Goal: Task Accomplishment & Management: Manage account settings

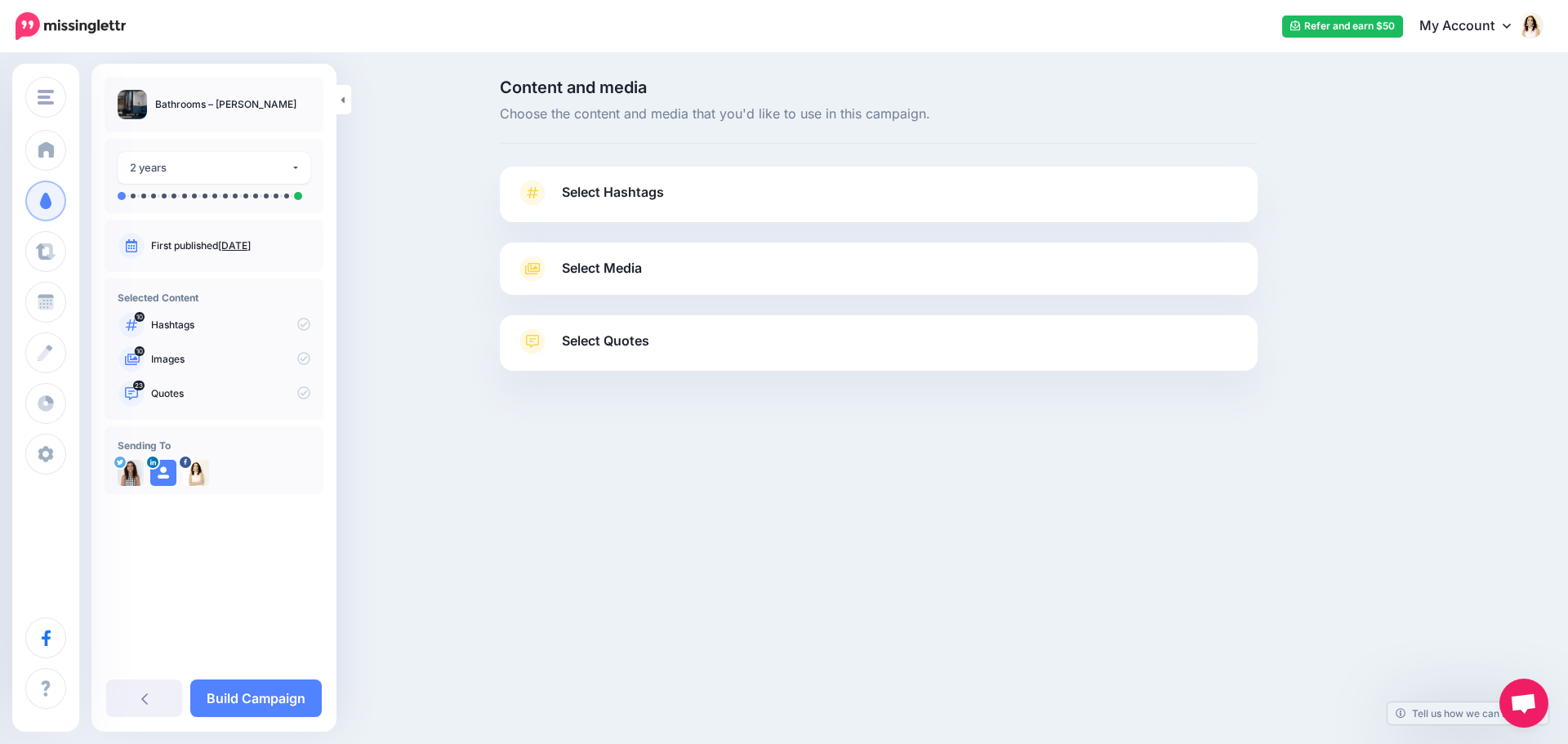
click at [658, 195] on span "Select Hashtags" at bounding box center [613, 192] width 102 height 22
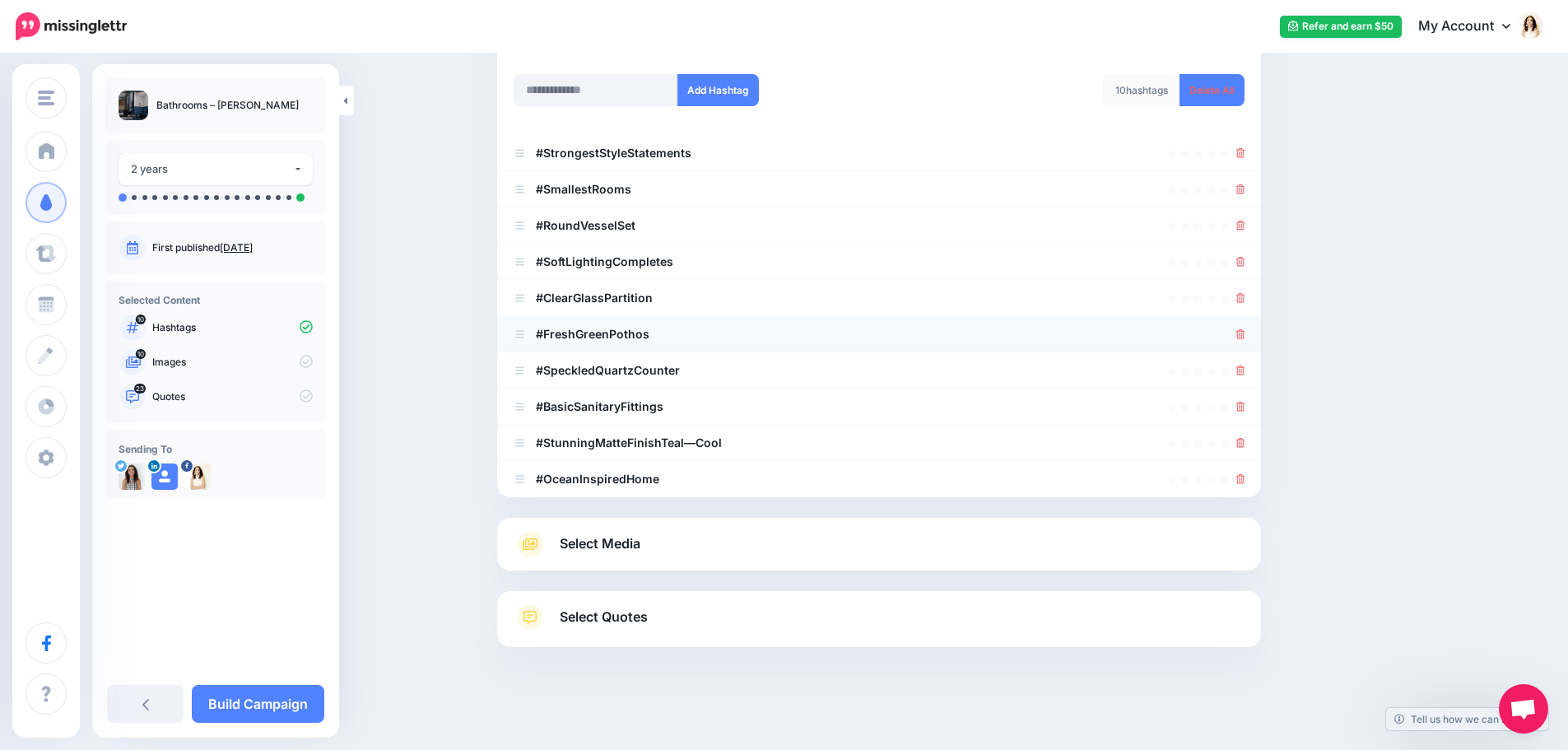
scroll to position [217, 0]
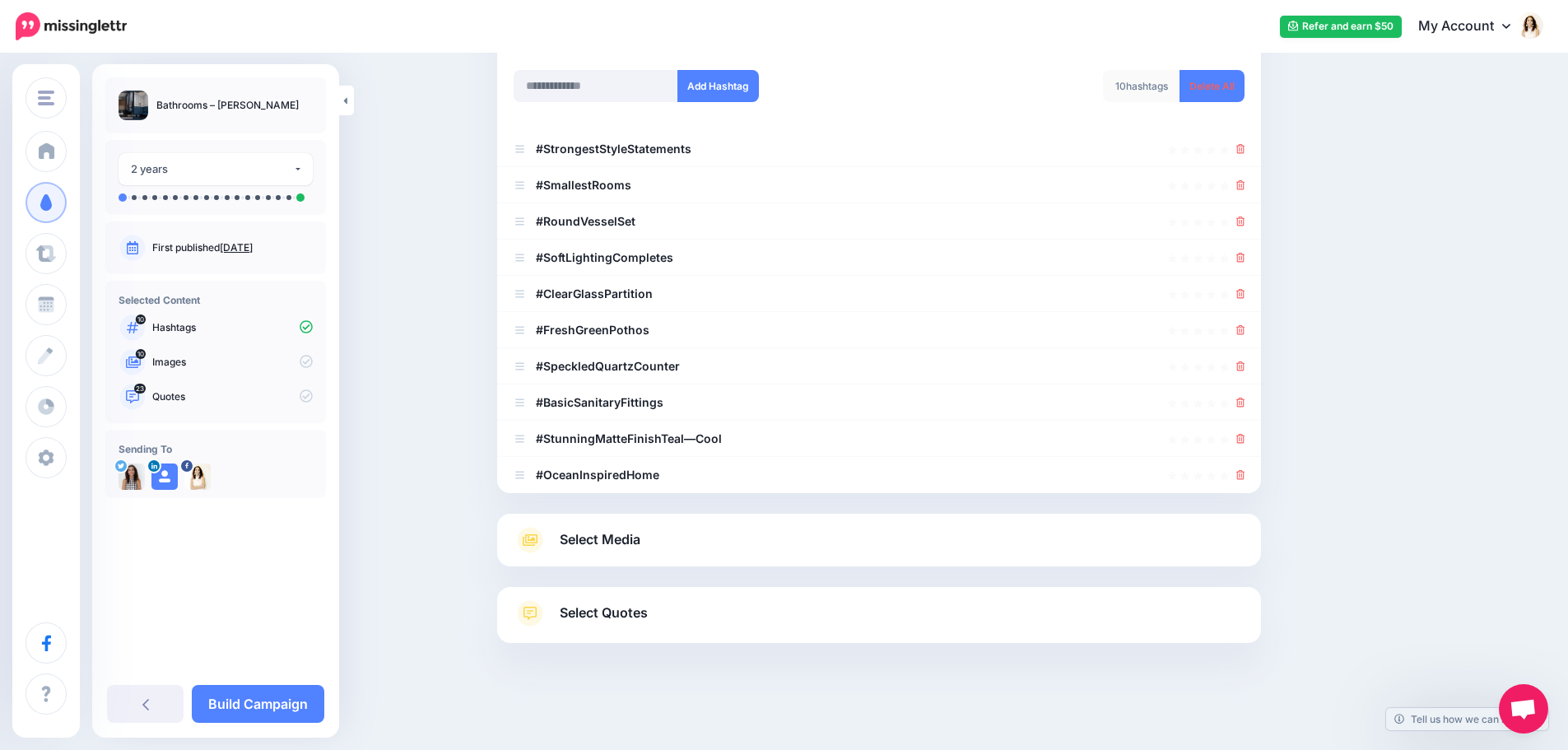
click at [618, 534] on span "Select Media" at bounding box center [599, 539] width 81 height 23
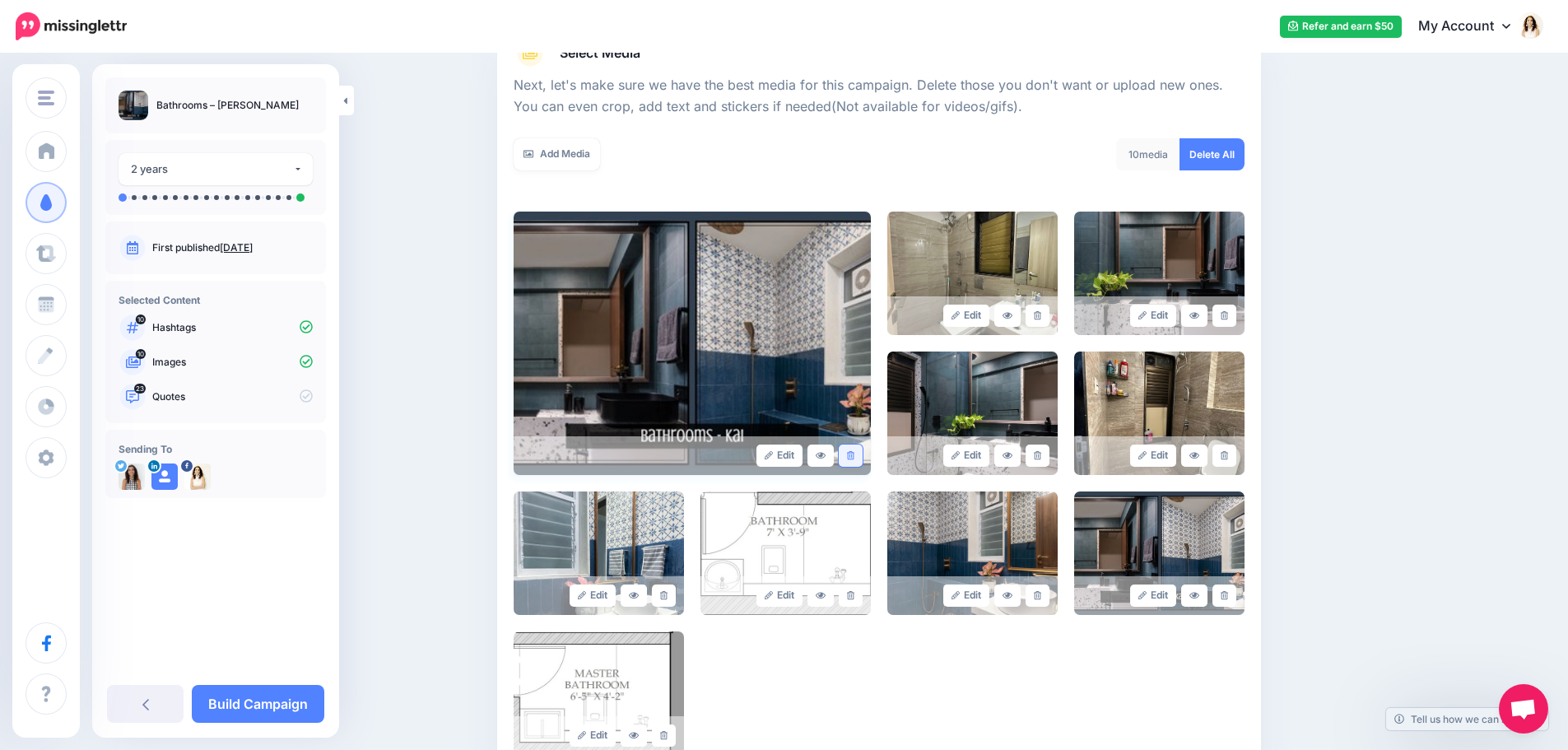
click at [854, 451] on icon at bounding box center [851, 455] width 7 height 9
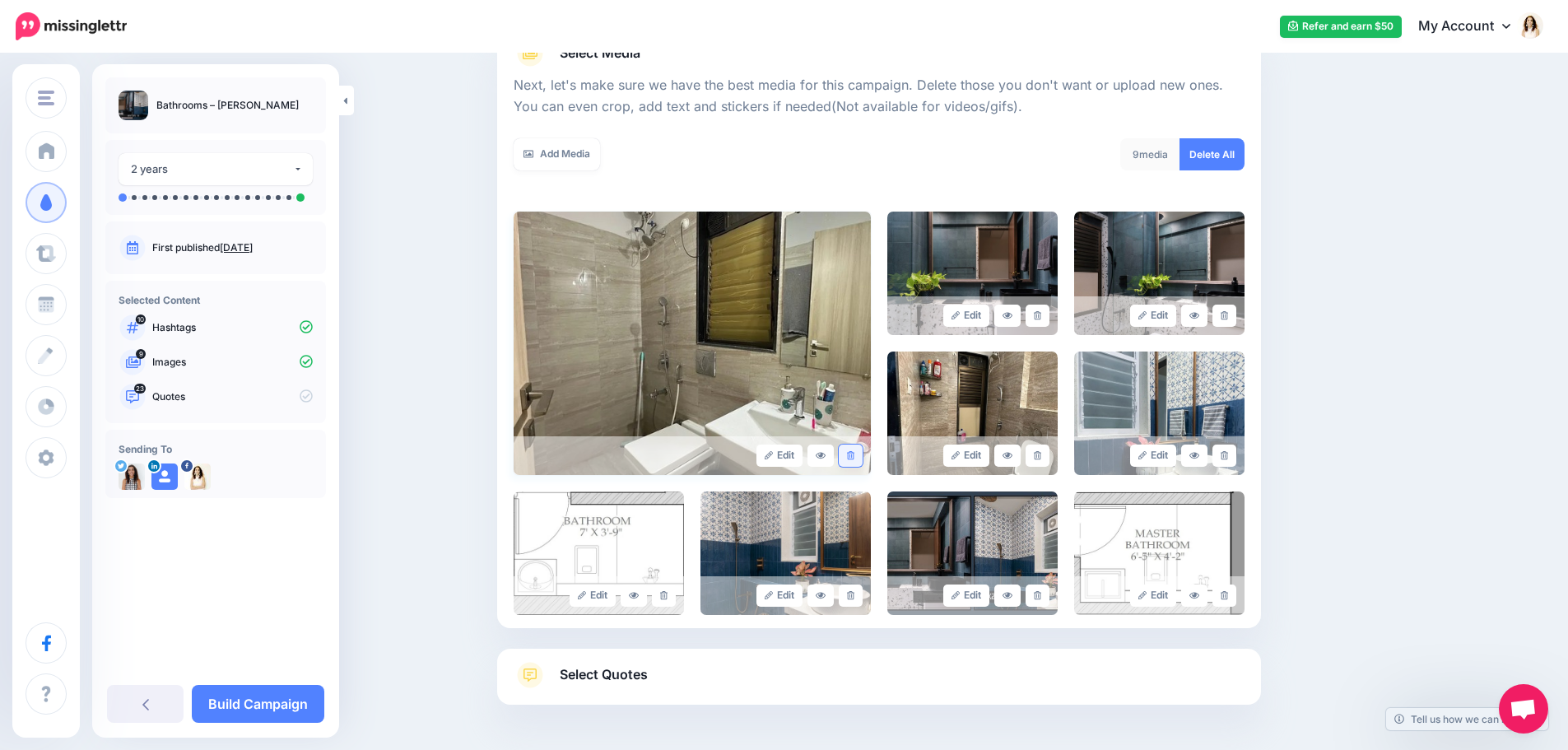
click at [862, 457] on link at bounding box center [851, 455] width 24 height 23
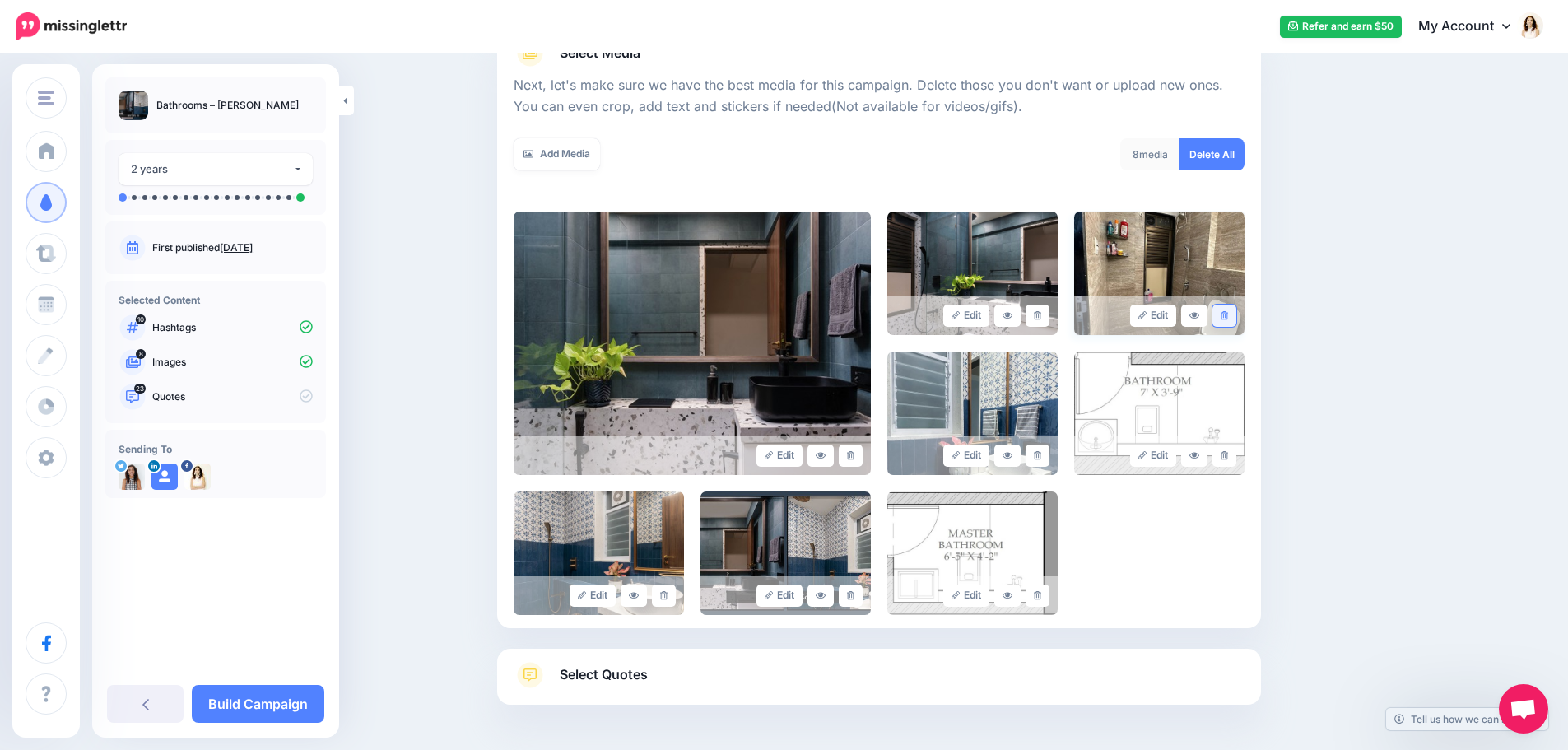
click at [1228, 316] on icon at bounding box center [1224, 316] width 7 height 9
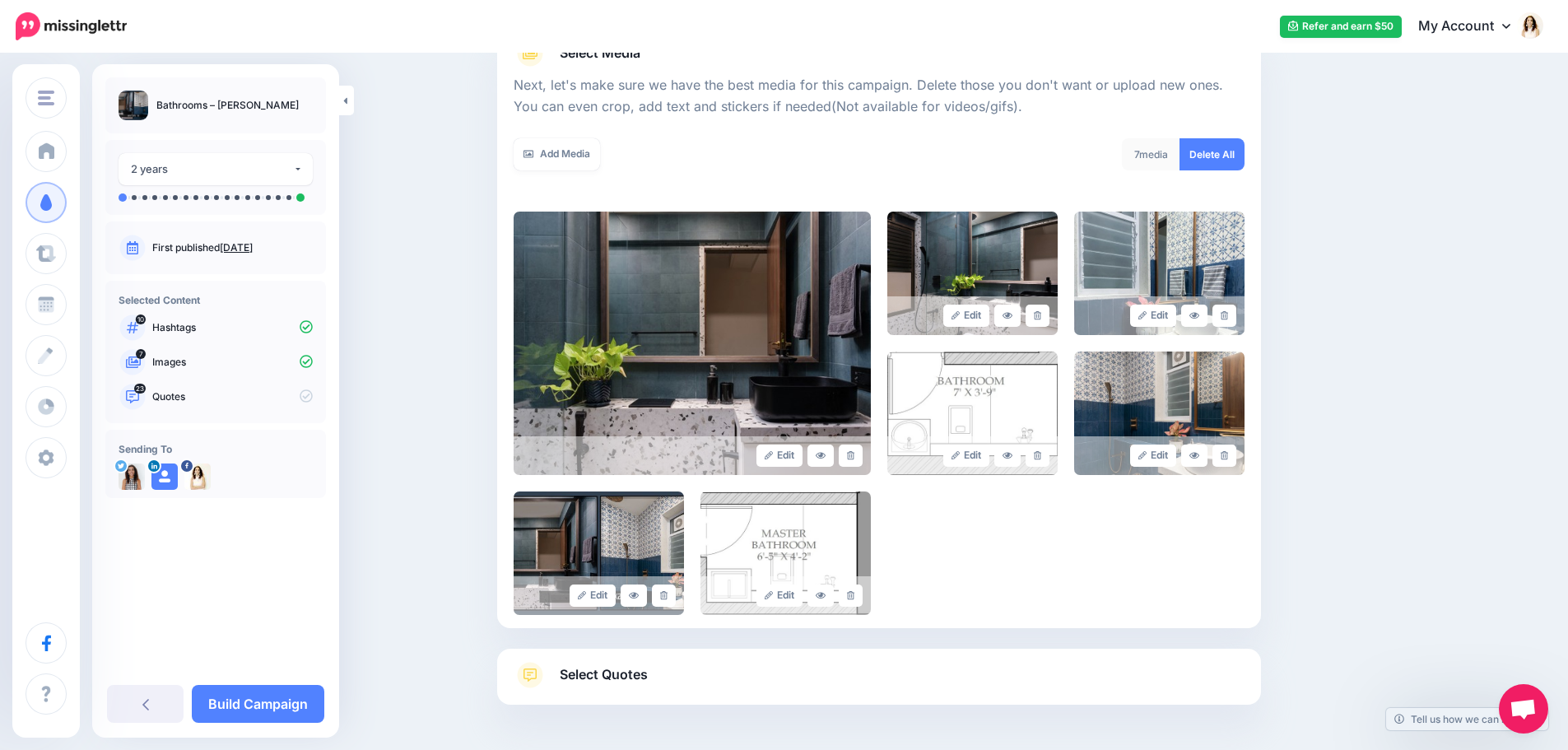
click at [1064, 597] on div "Edit Edit Edit" at bounding box center [879, 413] width 731 height 403
click at [1050, 460] on link at bounding box center [1037, 455] width 24 height 23
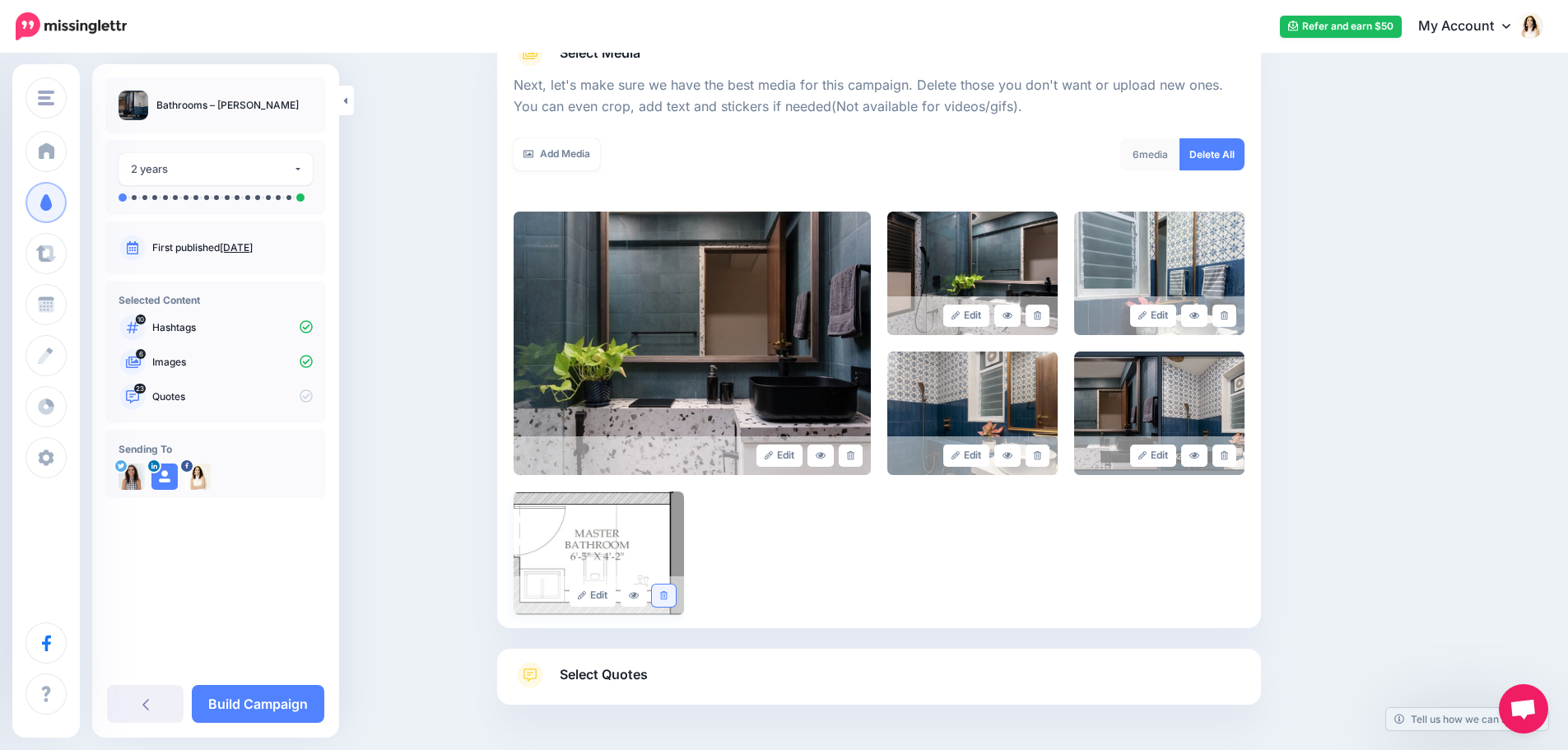
click at [672, 603] on link at bounding box center [663, 595] width 24 height 23
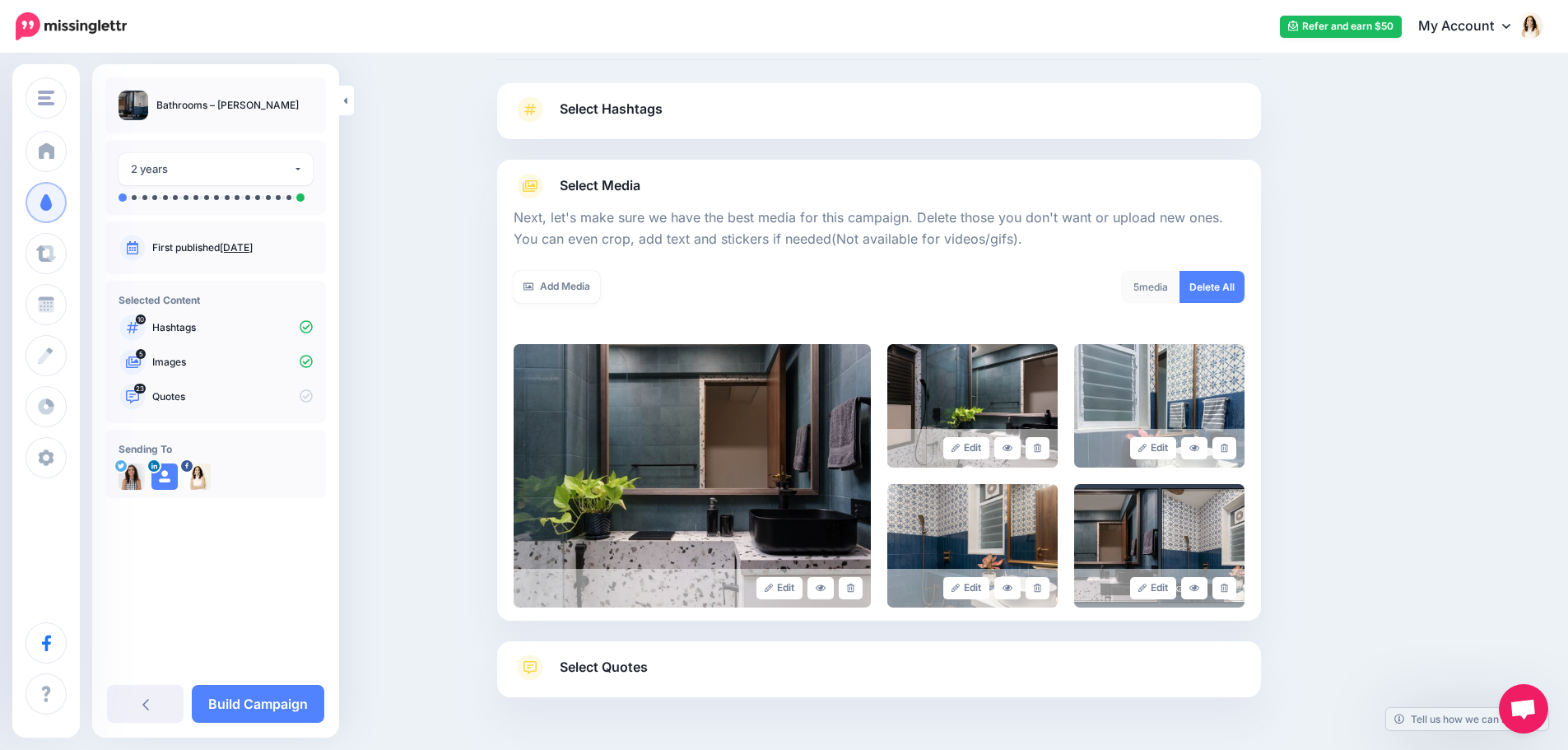
scroll to position [139, 0]
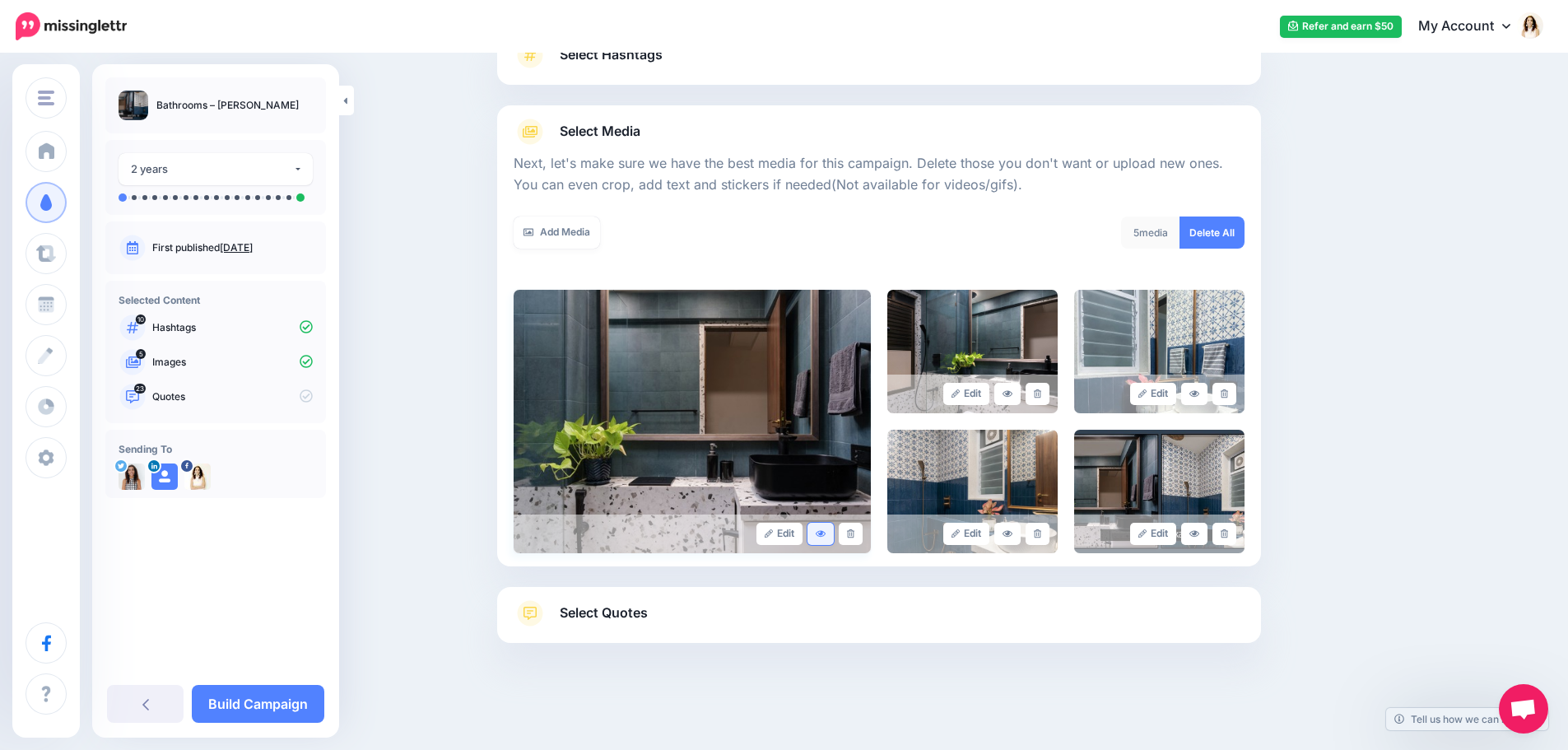
click at [820, 534] on link at bounding box center [820, 534] width 26 height 23
click at [1012, 391] on icon at bounding box center [1007, 394] width 10 height 9
click at [1197, 394] on icon at bounding box center [1193, 394] width 10 height 9
click at [1194, 527] on link at bounding box center [1193, 534] width 26 height 23
click at [1233, 540] on link at bounding box center [1224, 534] width 24 height 23
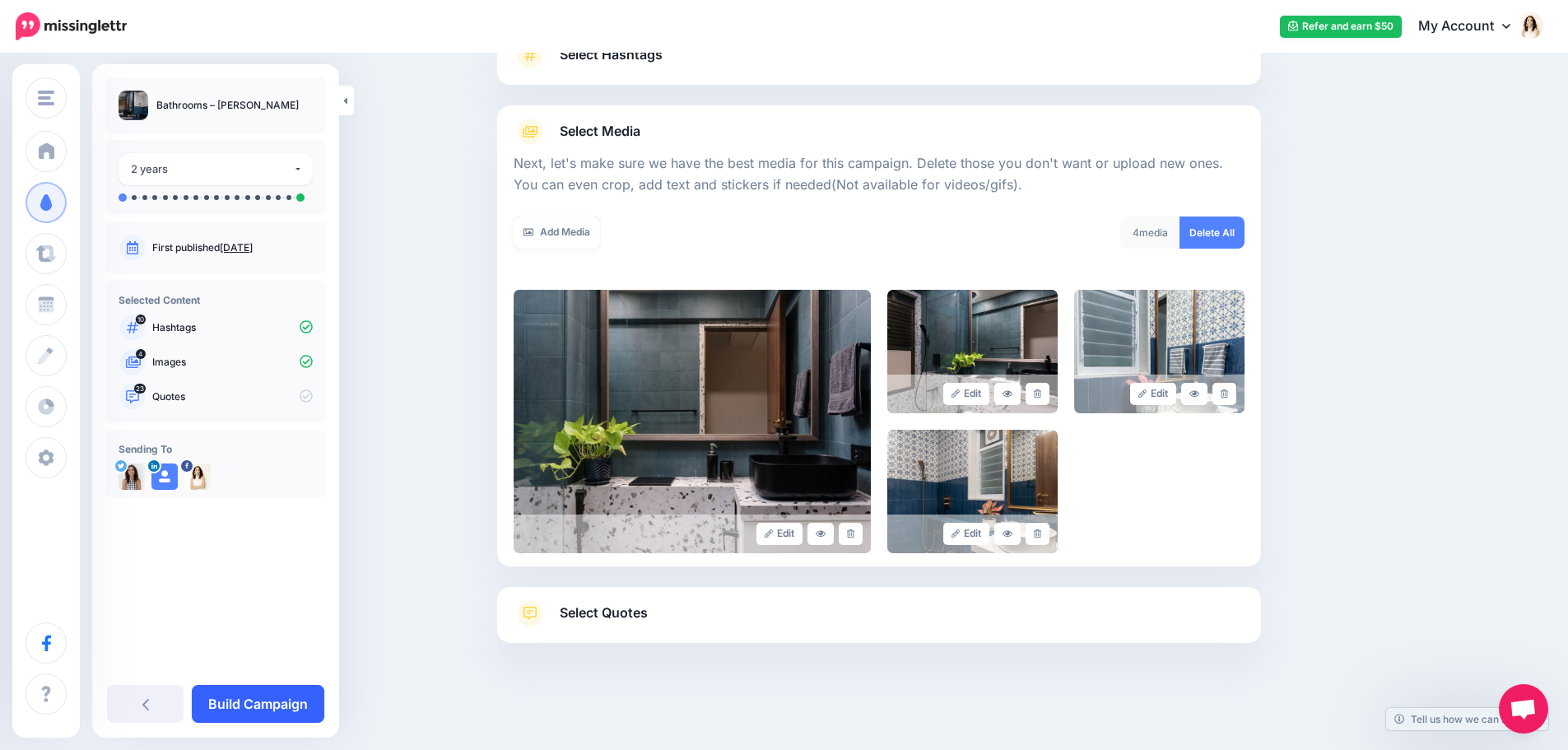
click at [291, 704] on link "Build Campaign" at bounding box center [258, 704] width 132 height 38
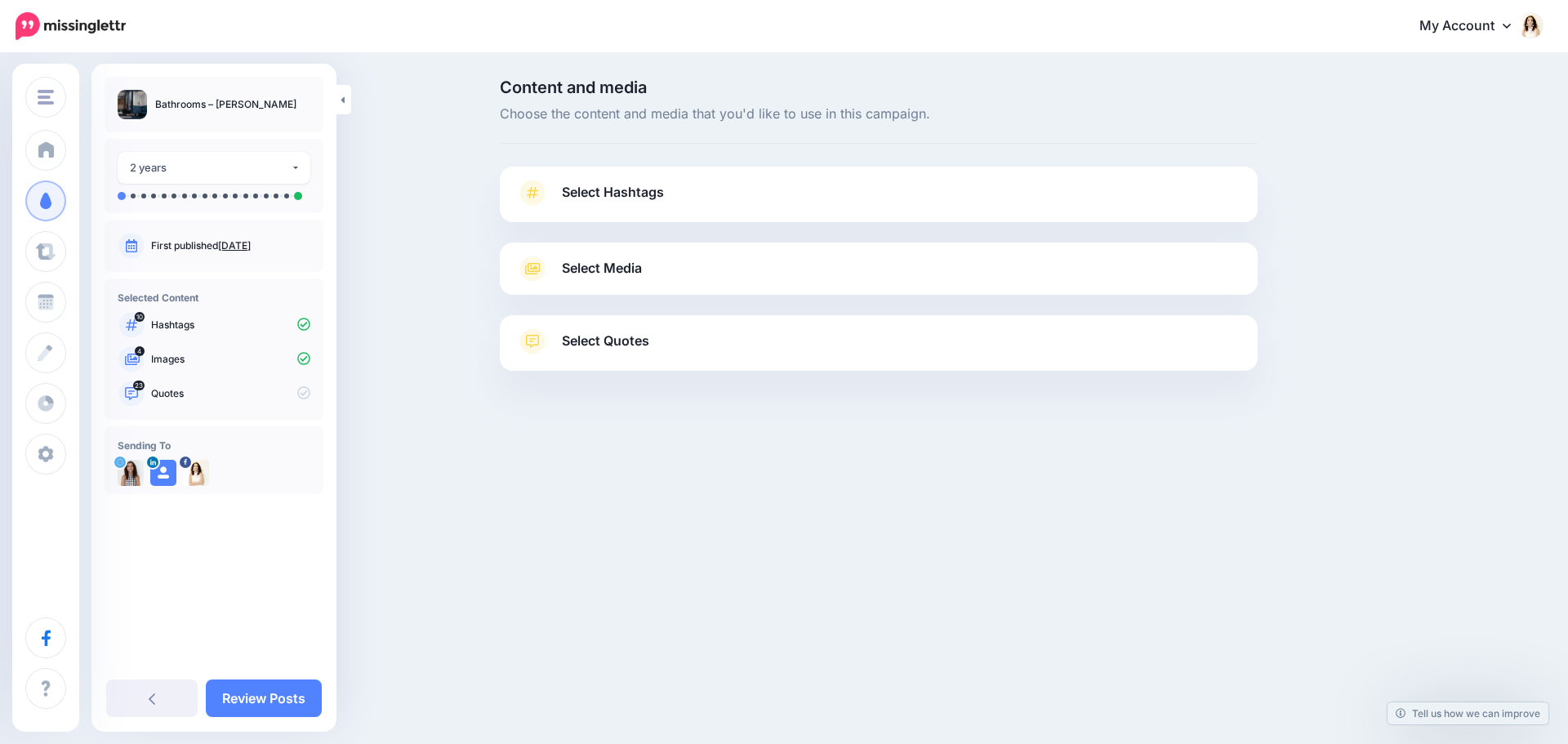
drag, startPoint x: 750, startPoint y: 204, endPoint x: 772, endPoint y: 210, distance: 22.8
click at [751, 204] on link "Select Hashtags" at bounding box center [879, 200] width 726 height 42
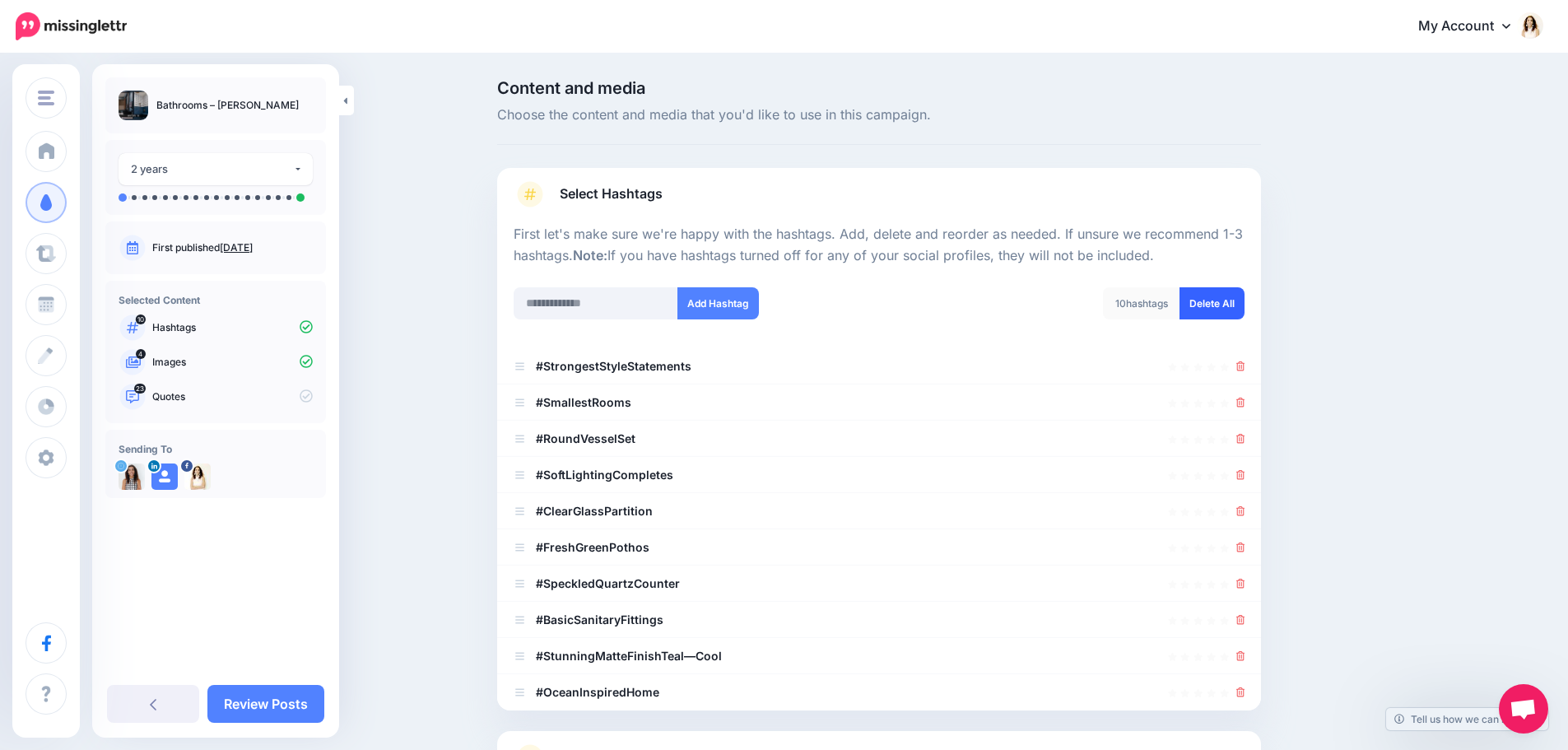
click at [1212, 301] on link "Delete All" at bounding box center [1212, 302] width 65 height 32
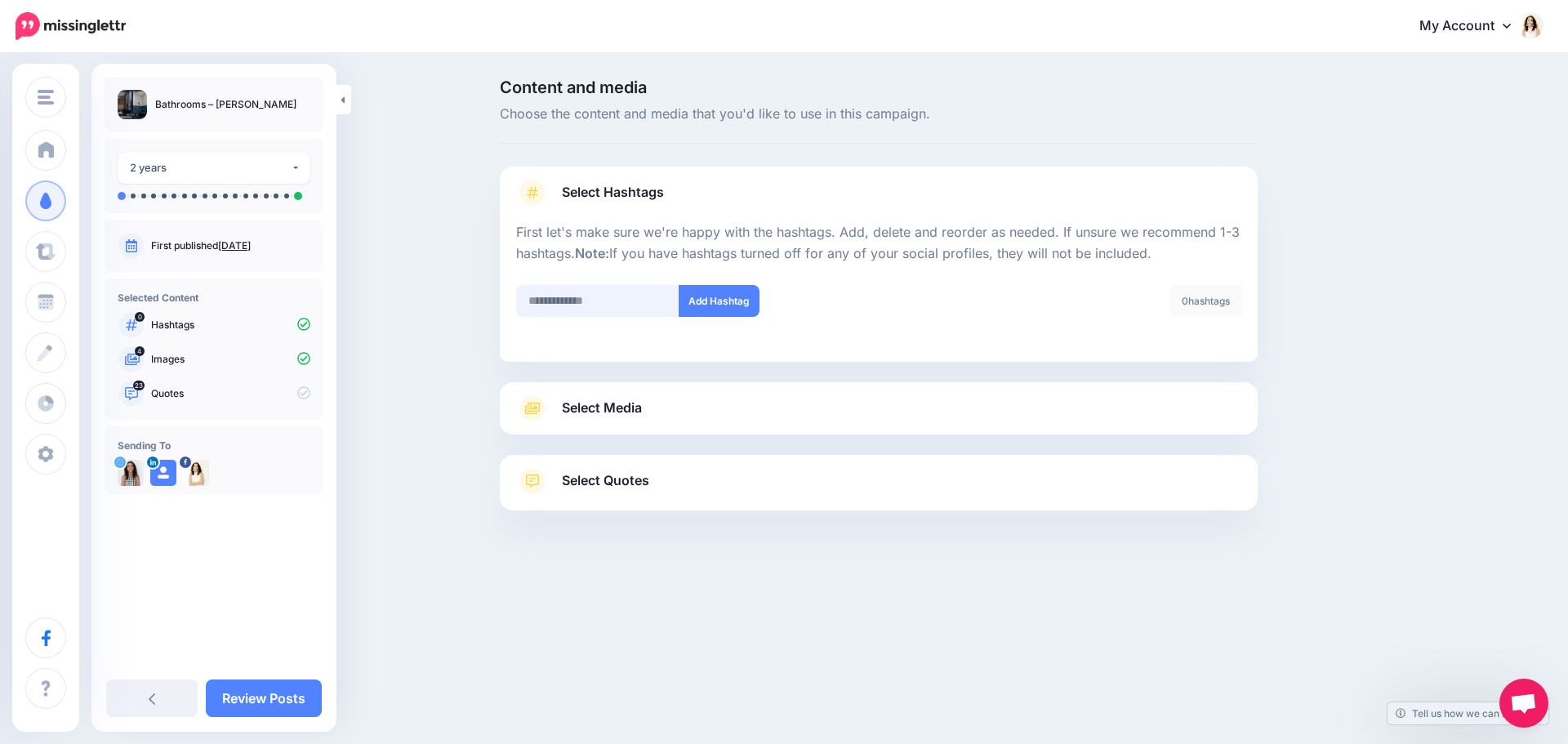
click at [624, 302] on input "text" at bounding box center [598, 300] width 163 height 31
type input "******"
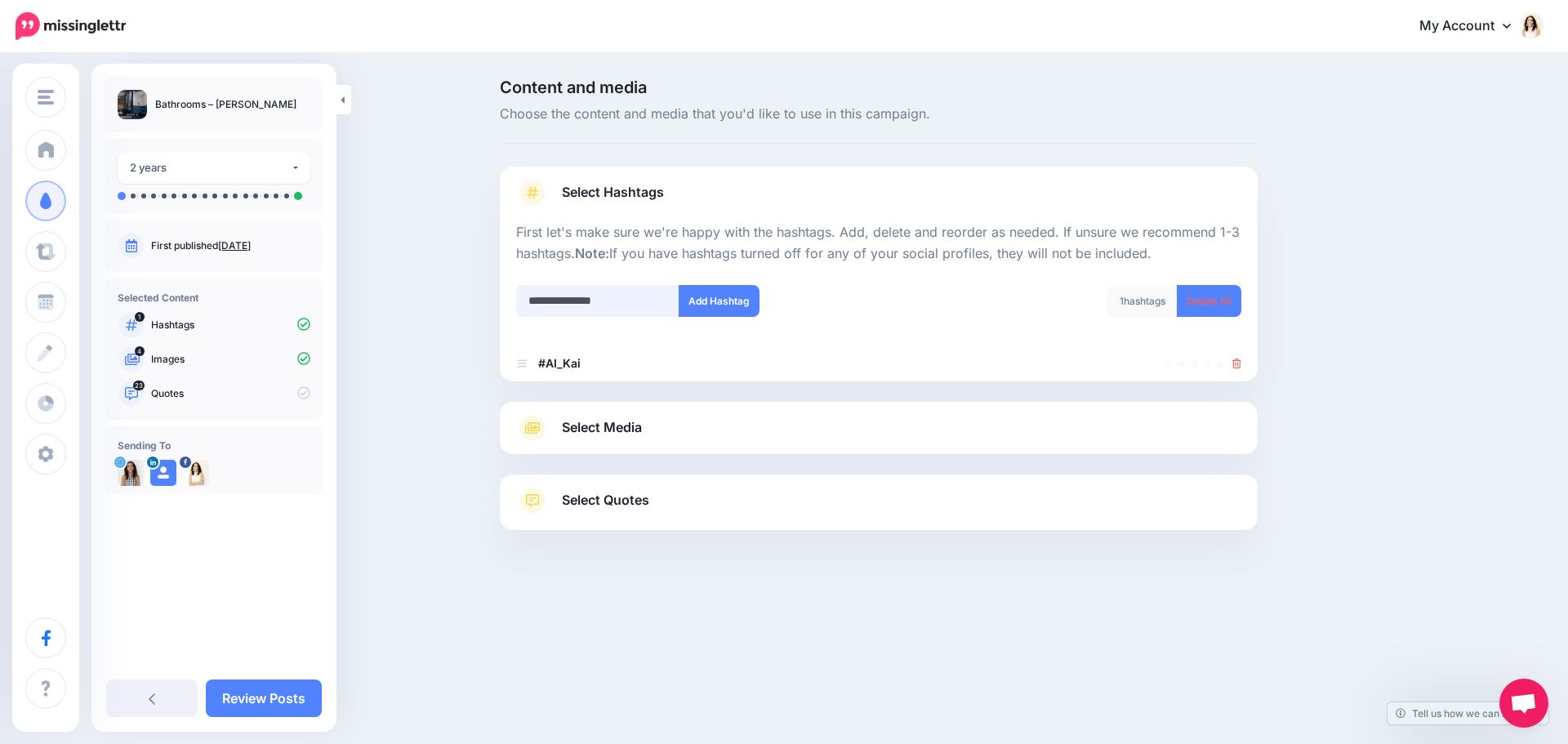
type input "**********"
drag, startPoint x: 711, startPoint y: 296, endPoint x: 727, endPoint y: 312, distance: 22.6
click at [711, 296] on button "Add Hashtag" at bounding box center [719, 300] width 81 height 31
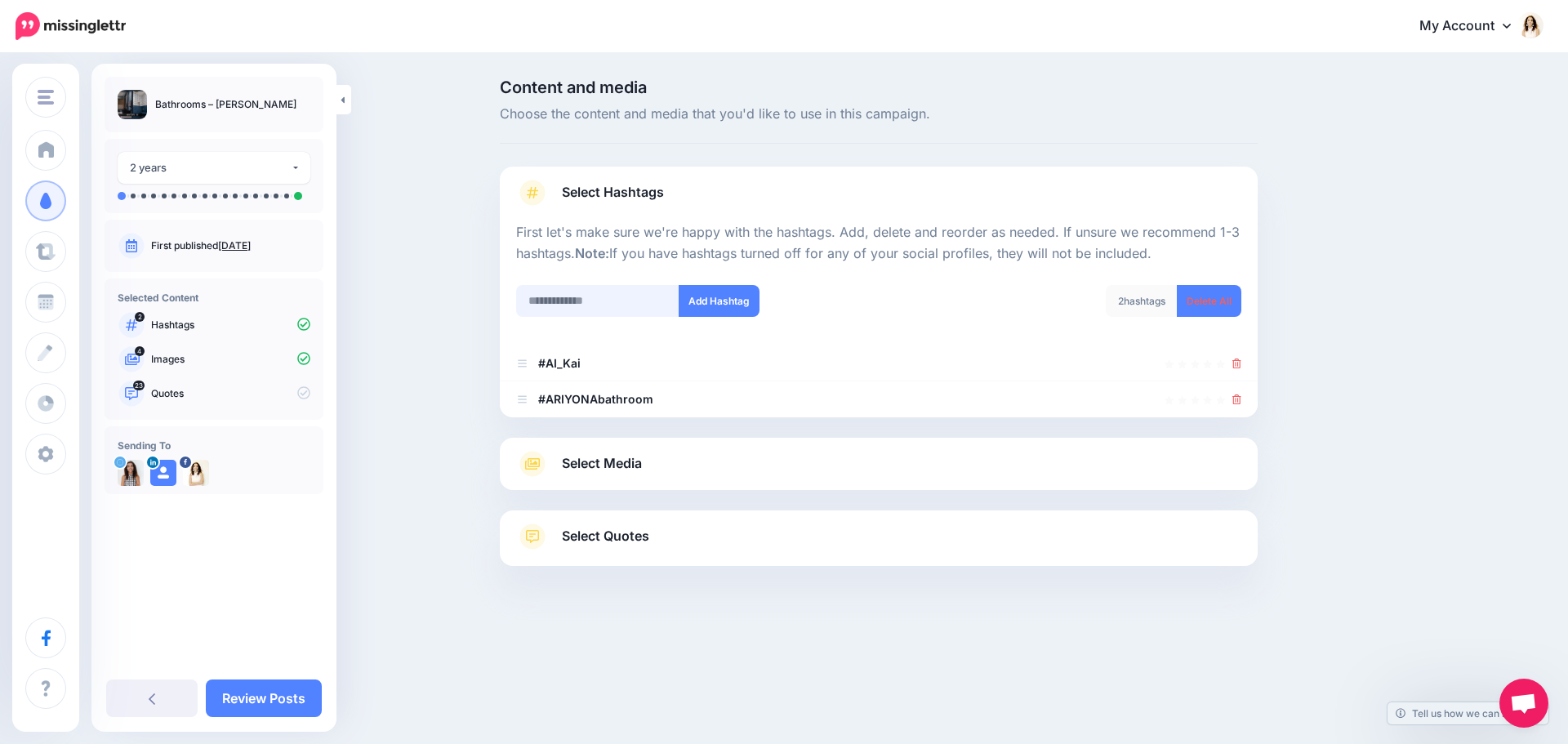
click at [559, 302] on input "text" at bounding box center [598, 300] width 163 height 31
type input "**********"
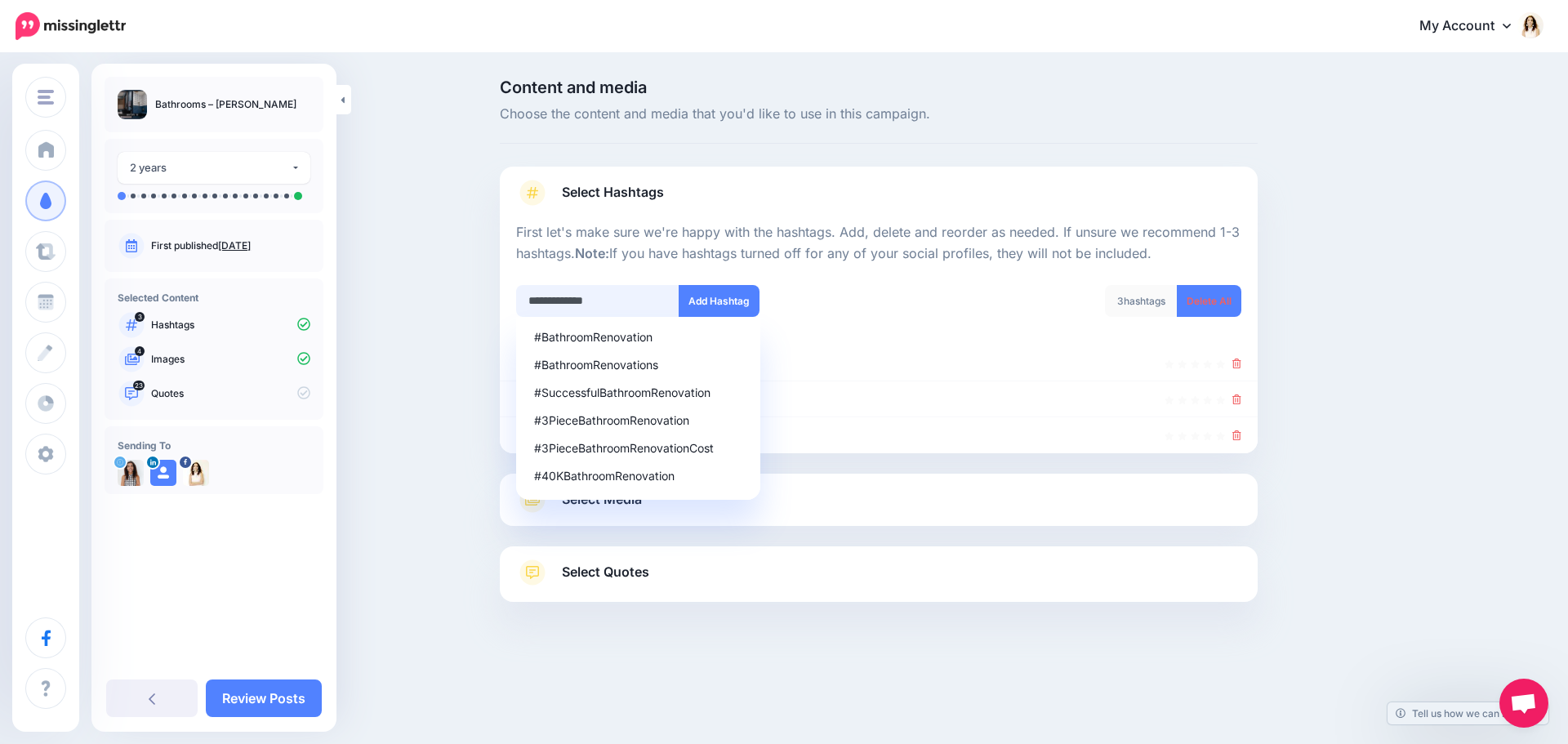
type input "**********"
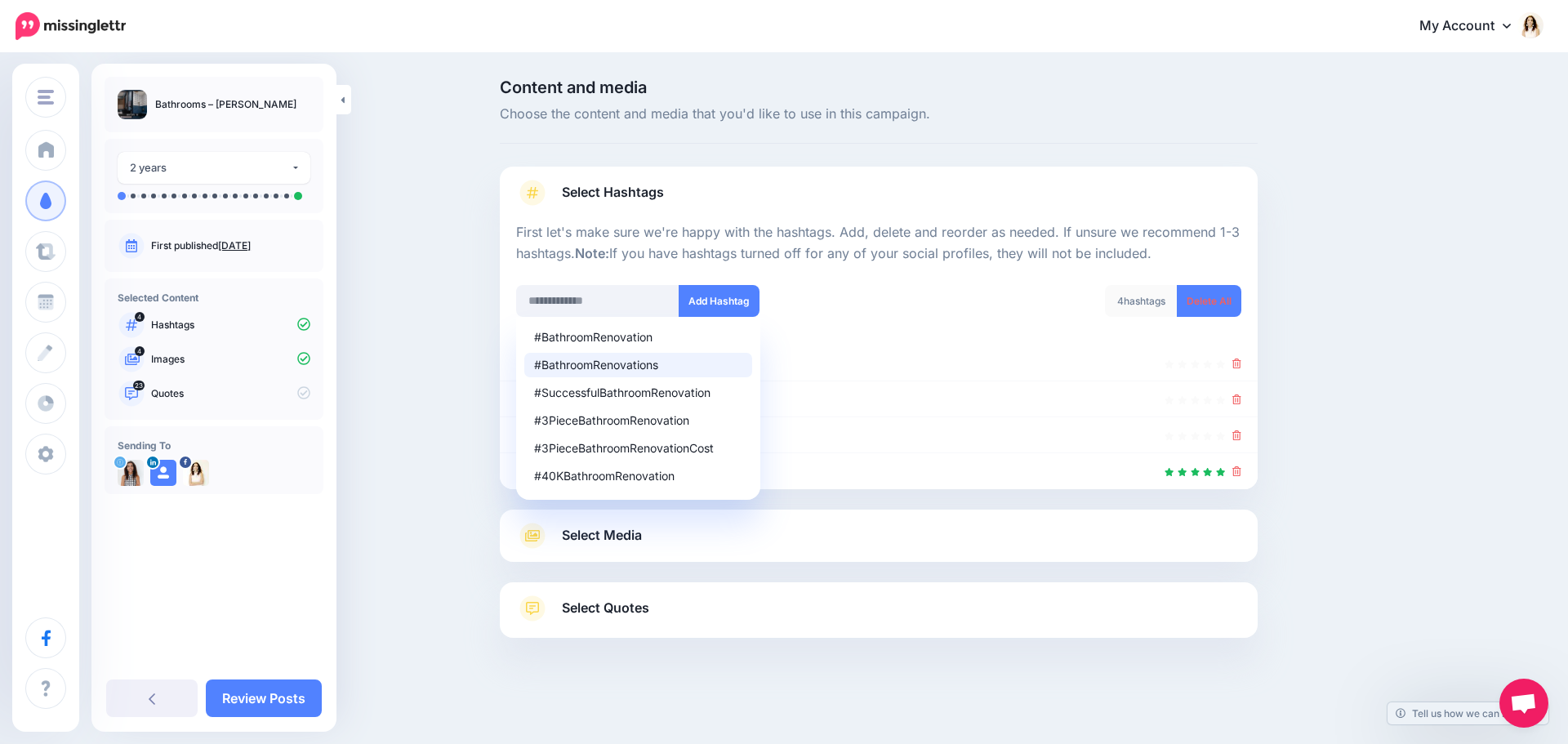
drag, startPoint x: 1238, startPoint y: 437, endPoint x: 1319, endPoint y: 440, distance: 81.1
click at [1238, 437] on icon at bounding box center [1237, 434] width 9 height 10
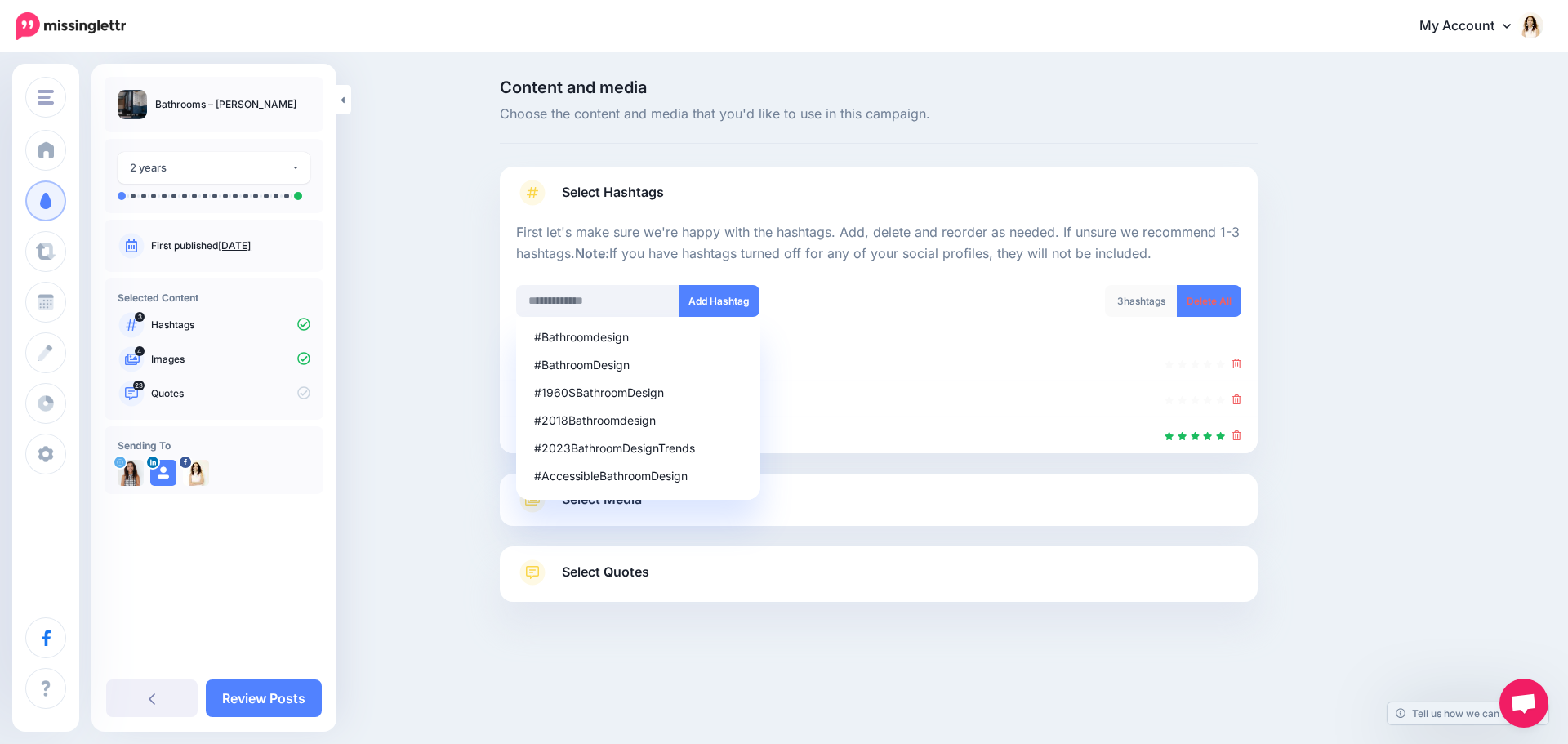
click at [366, 474] on div "Content and media Choose the content and media that you'd like to use in this c…" at bounding box center [784, 381] width 1568 height 653
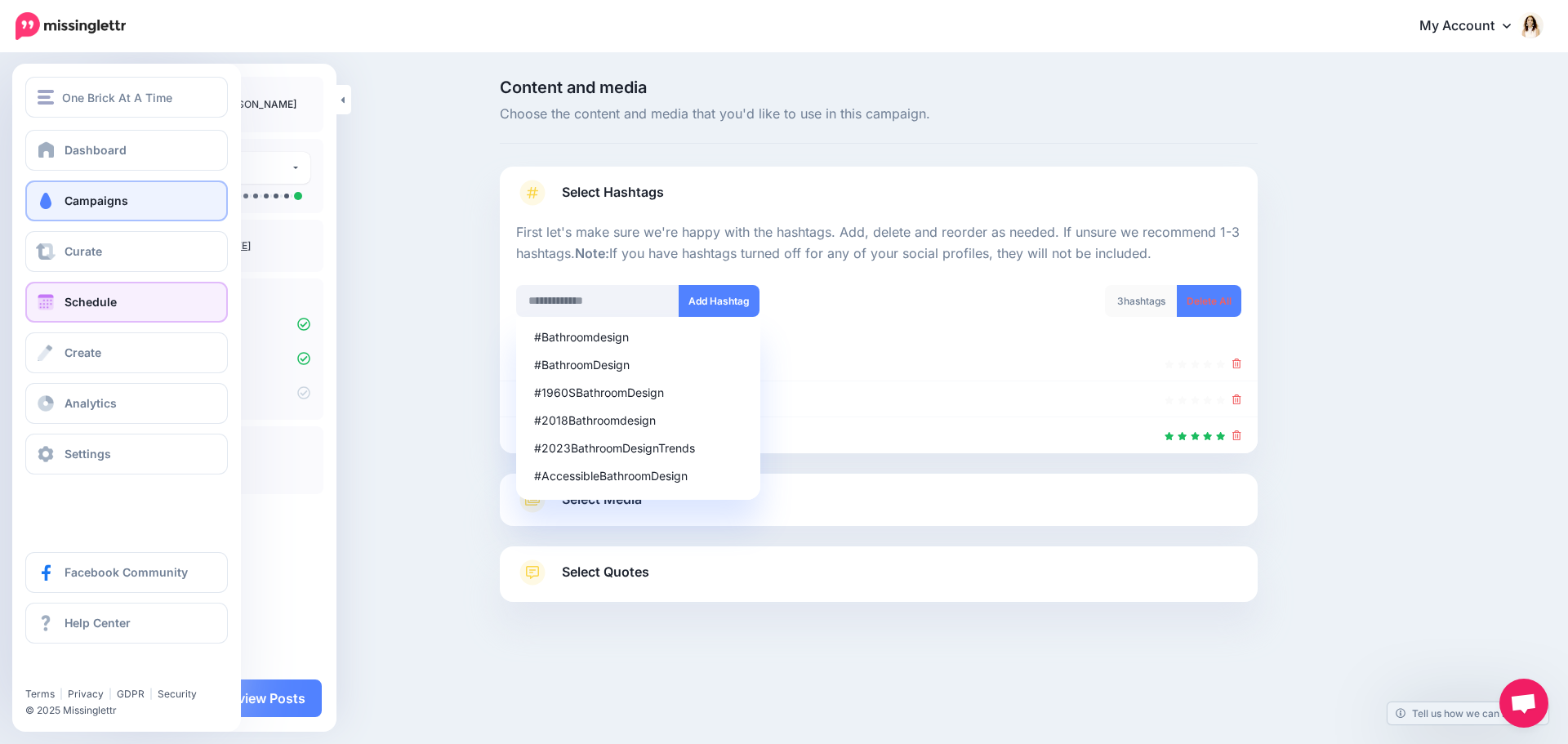
drag, startPoint x: 56, startPoint y: 297, endPoint x: 75, endPoint y: 293, distance: 19.4
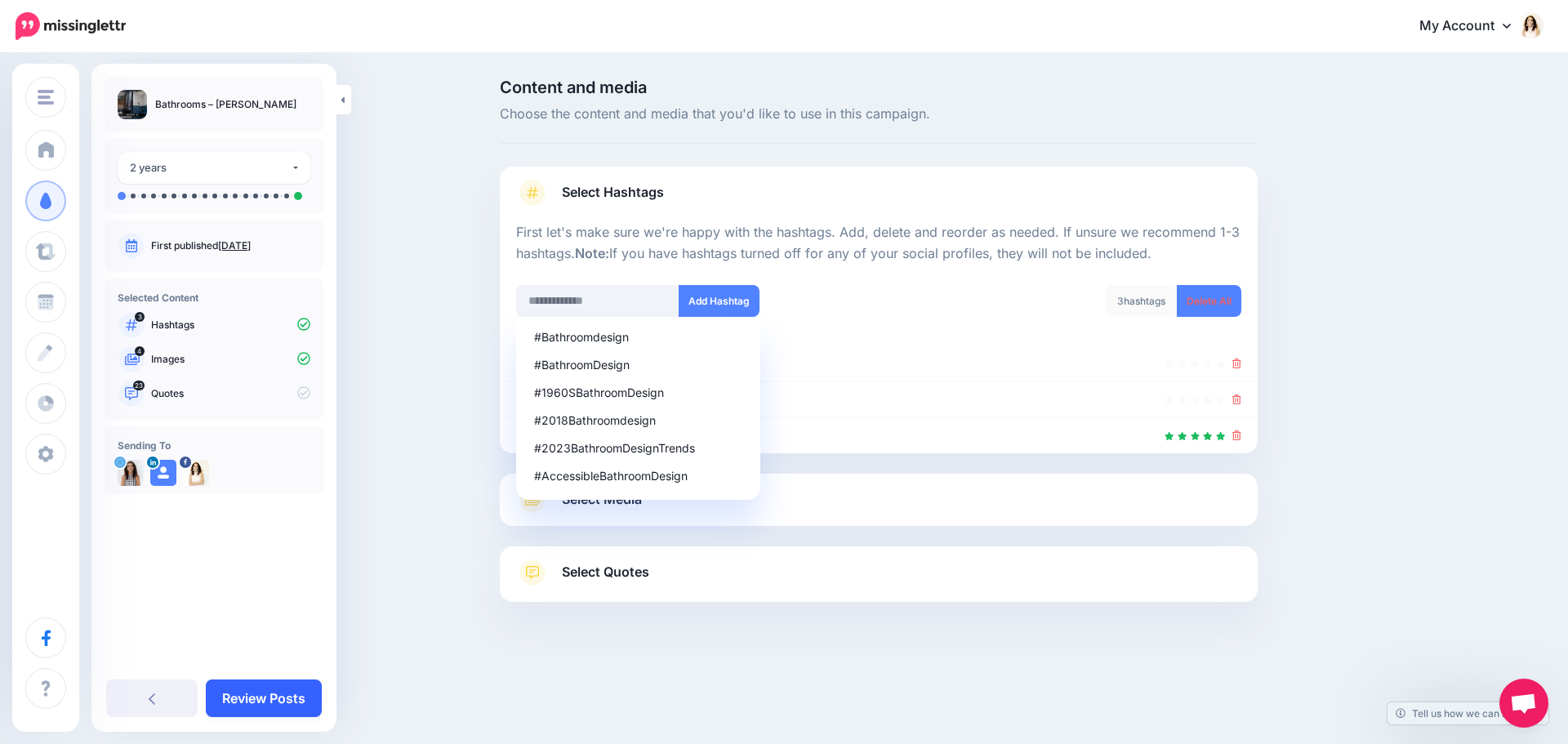
click at [295, 687] on link "Review Posts" at bounding box center [263, 698] width 116 height 38
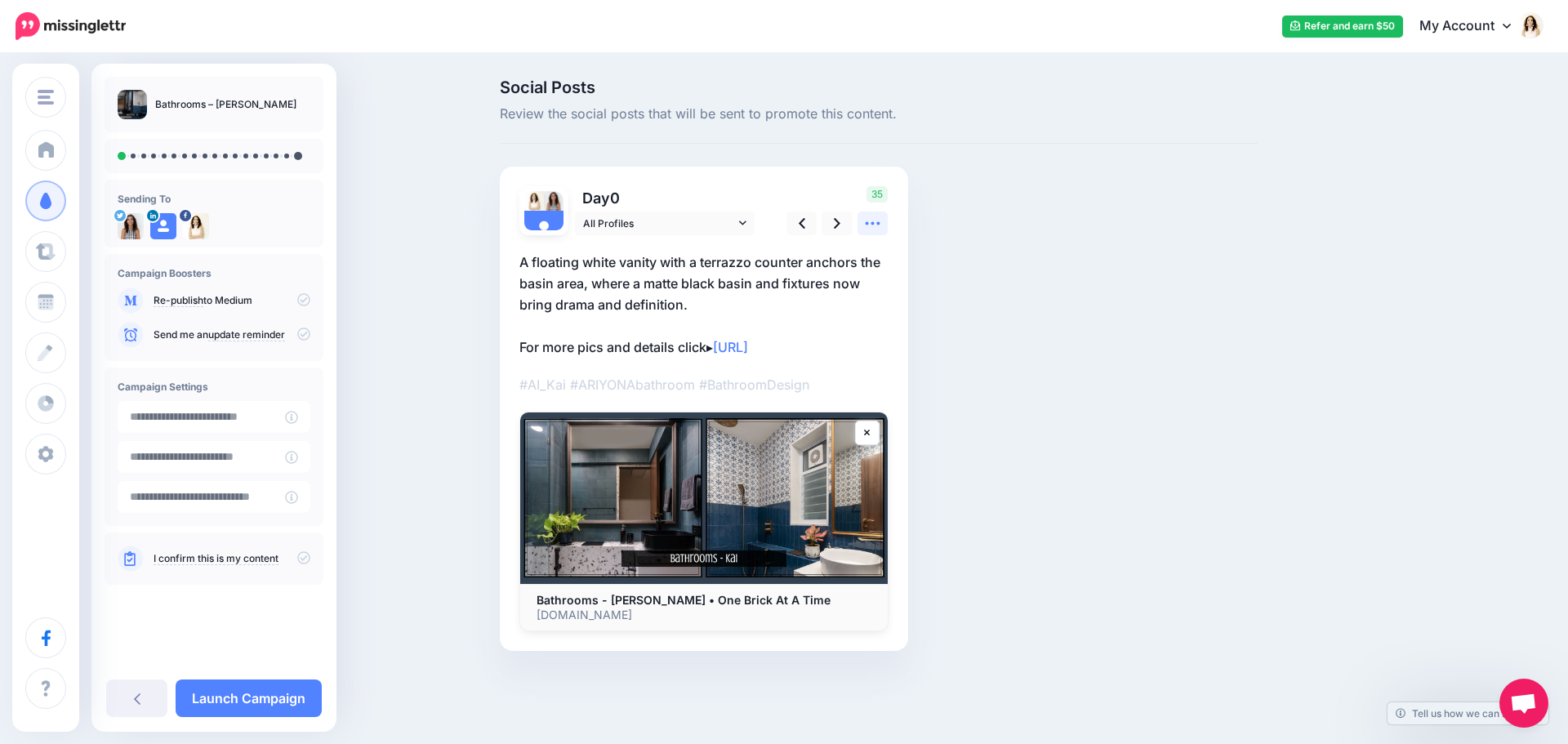
click at [881, 225] on icon at bounding box center [872, 223] width 17 height 17
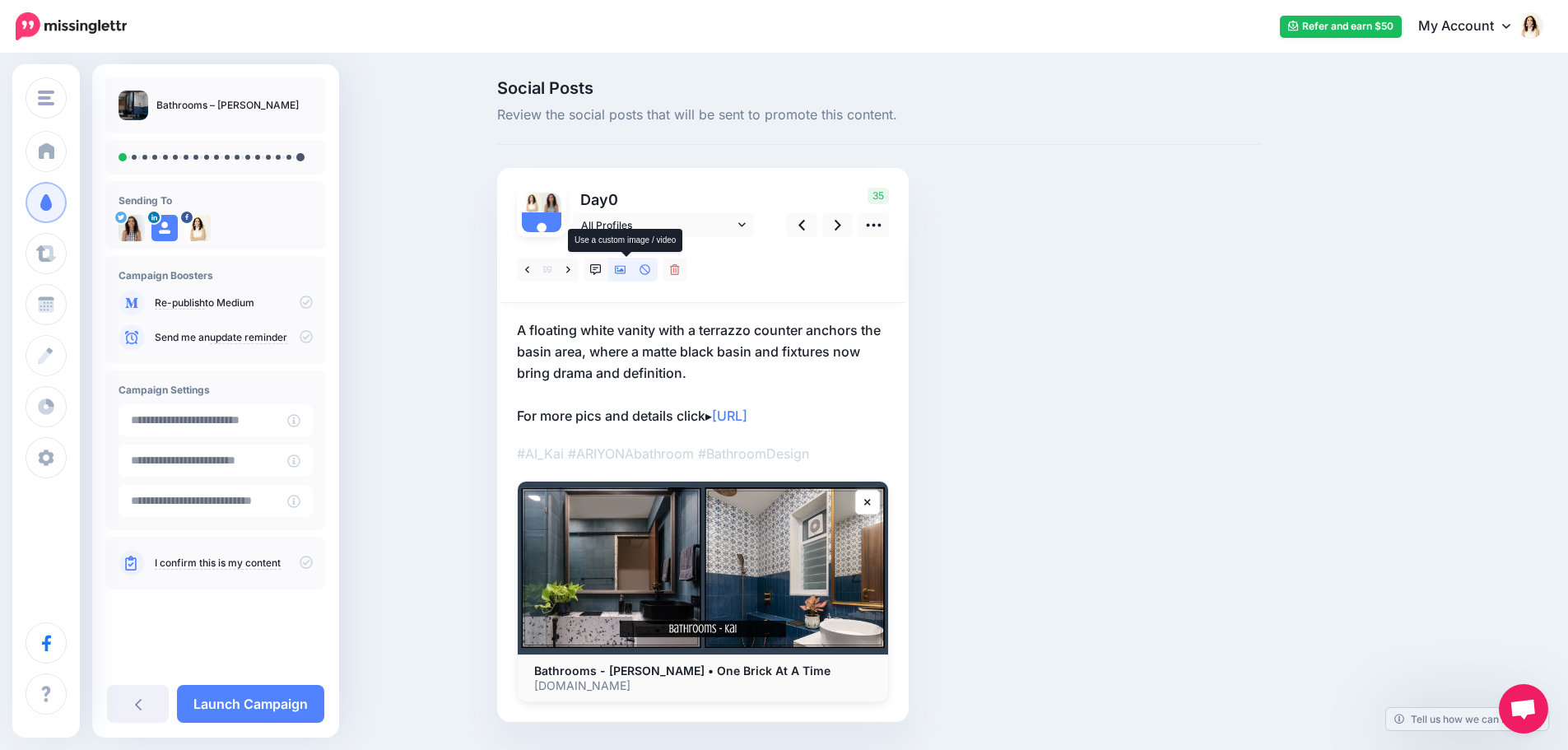
click at [632, 269] on link at bounding box center [620, 270] width 24 height 24
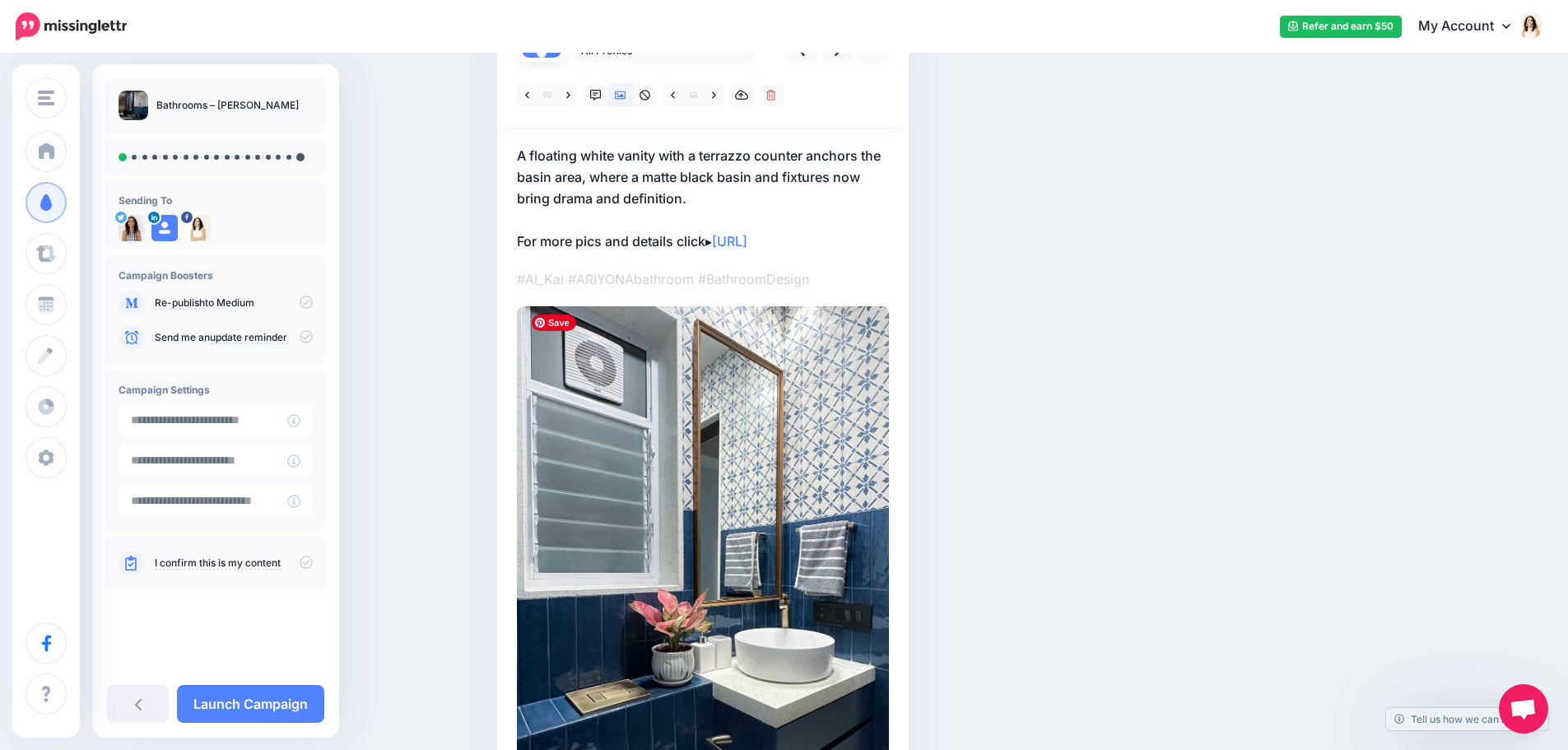
scroll to position [43, 0]
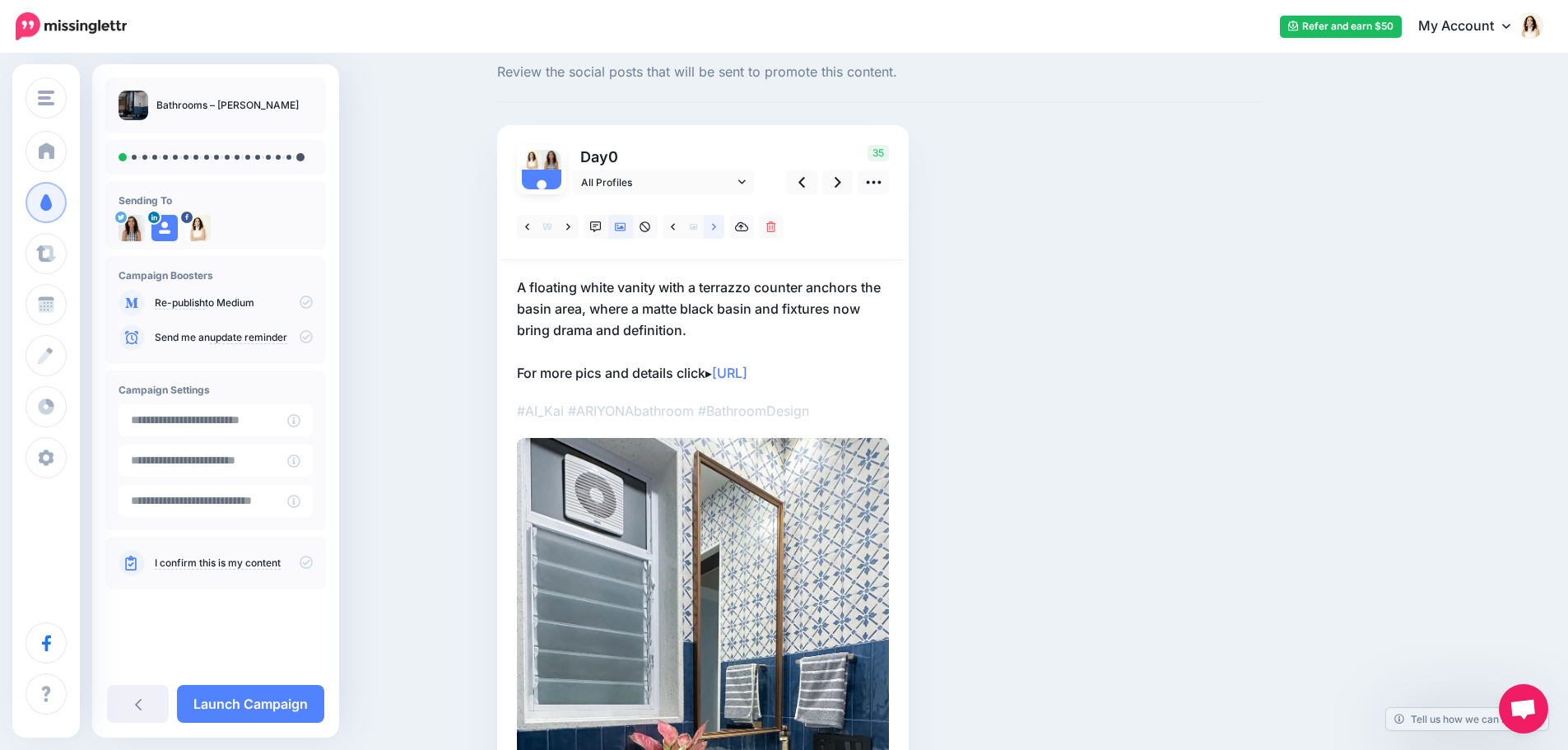
click at [716, 229] on icon at bounding box center [714, 227] width 5 height 12
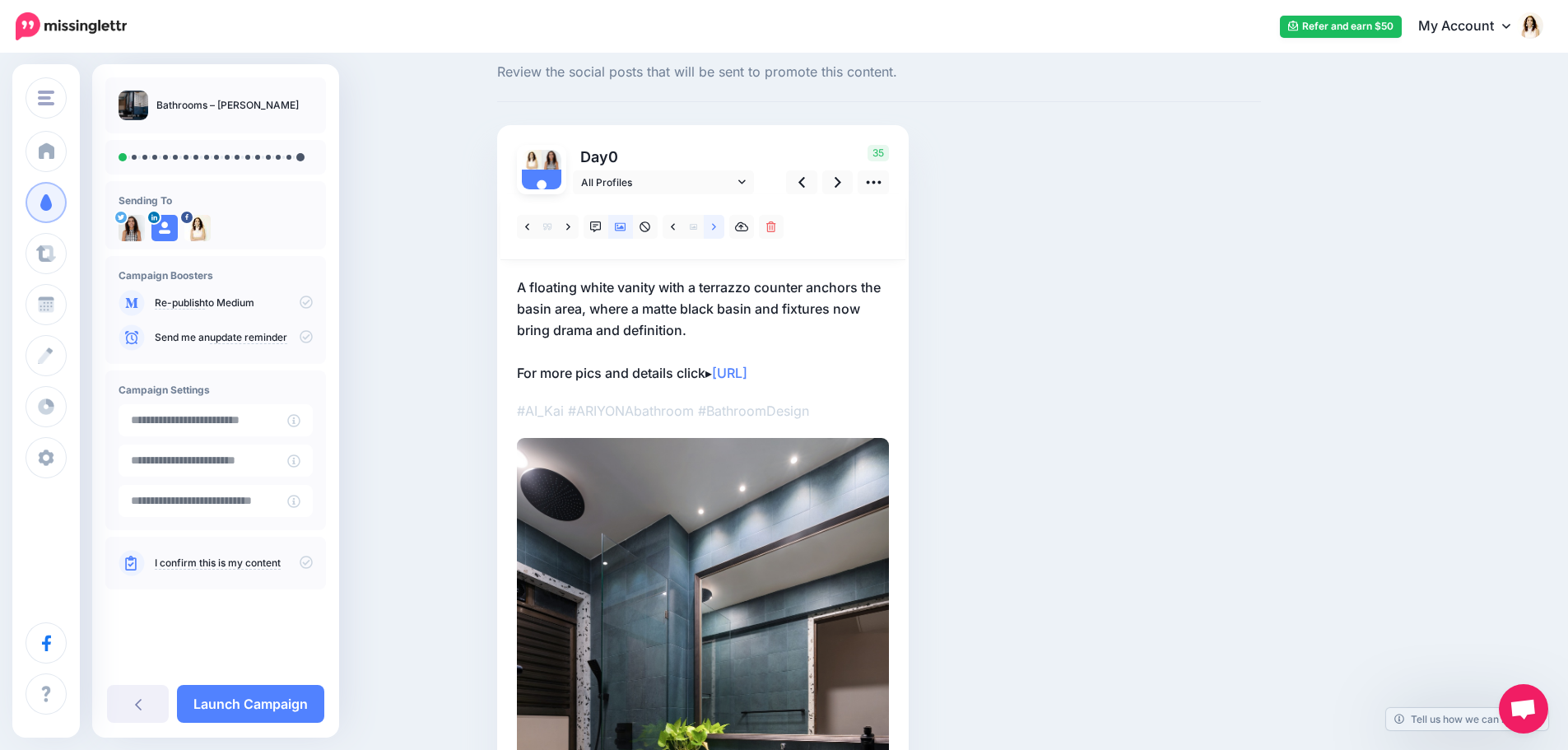
click at [716, 222] on icon at bounding box center [714, 227] width 5 height 12
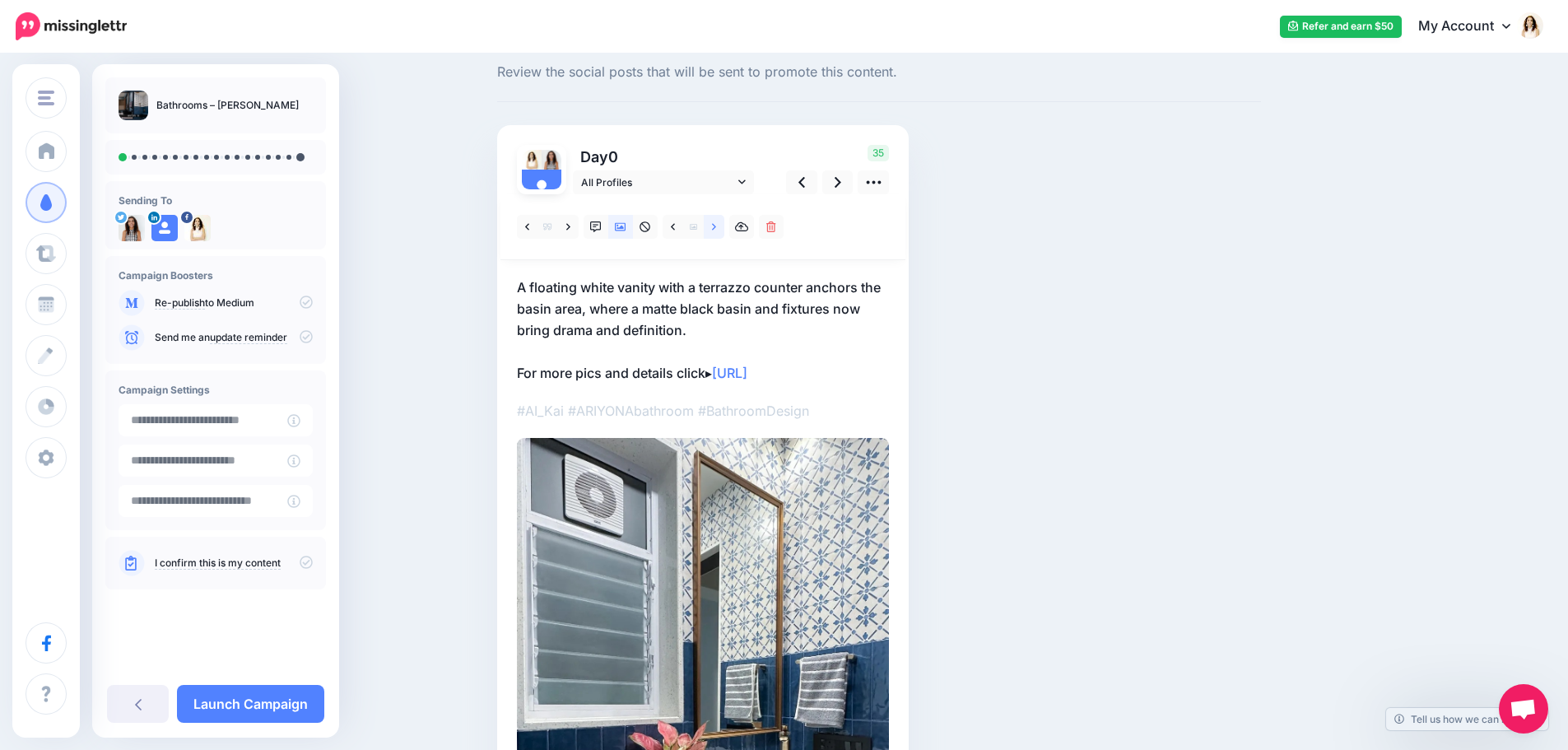
click at [723, 231] on link at bounding box center [714, 226] width 21 height 24
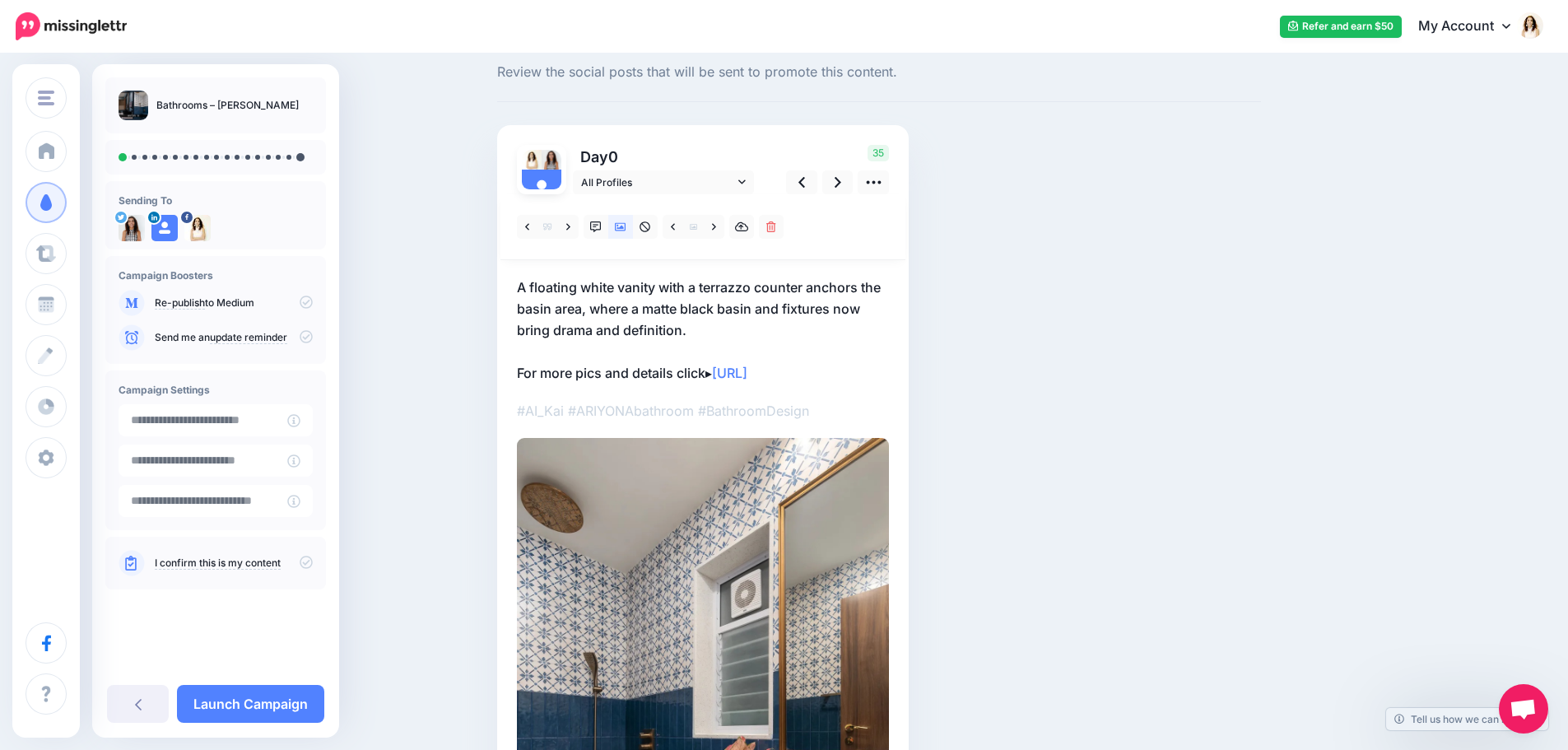
click at [627, 302] on p "A floating white vanity with a terrazzo counter anchors the basin area, where a…" at bounding box center [702, 330] width 372 height 107
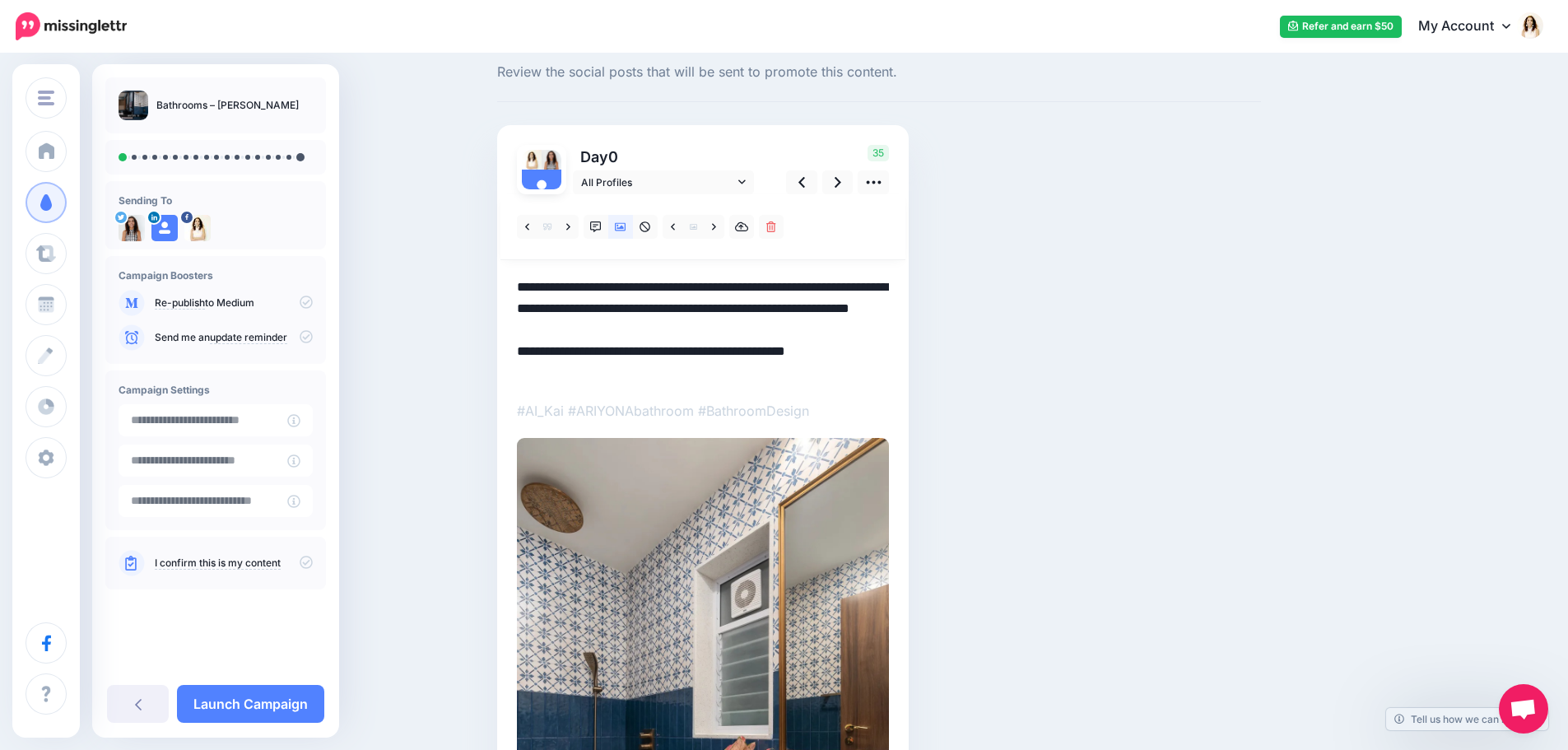
scroll to position [0, 0]
drag, startPoint x: 727, startPoint y: 334, endPoint x: 512, endPoint y: 283, distance: 221.0
click at [512, 283] on div "Day 0 All Profiles" at bounding box center [702, 572] width 412 height 894
paste textarea "*********"
click at [841, 178] on icon at bounding box center [837, 182] width 6 height 17
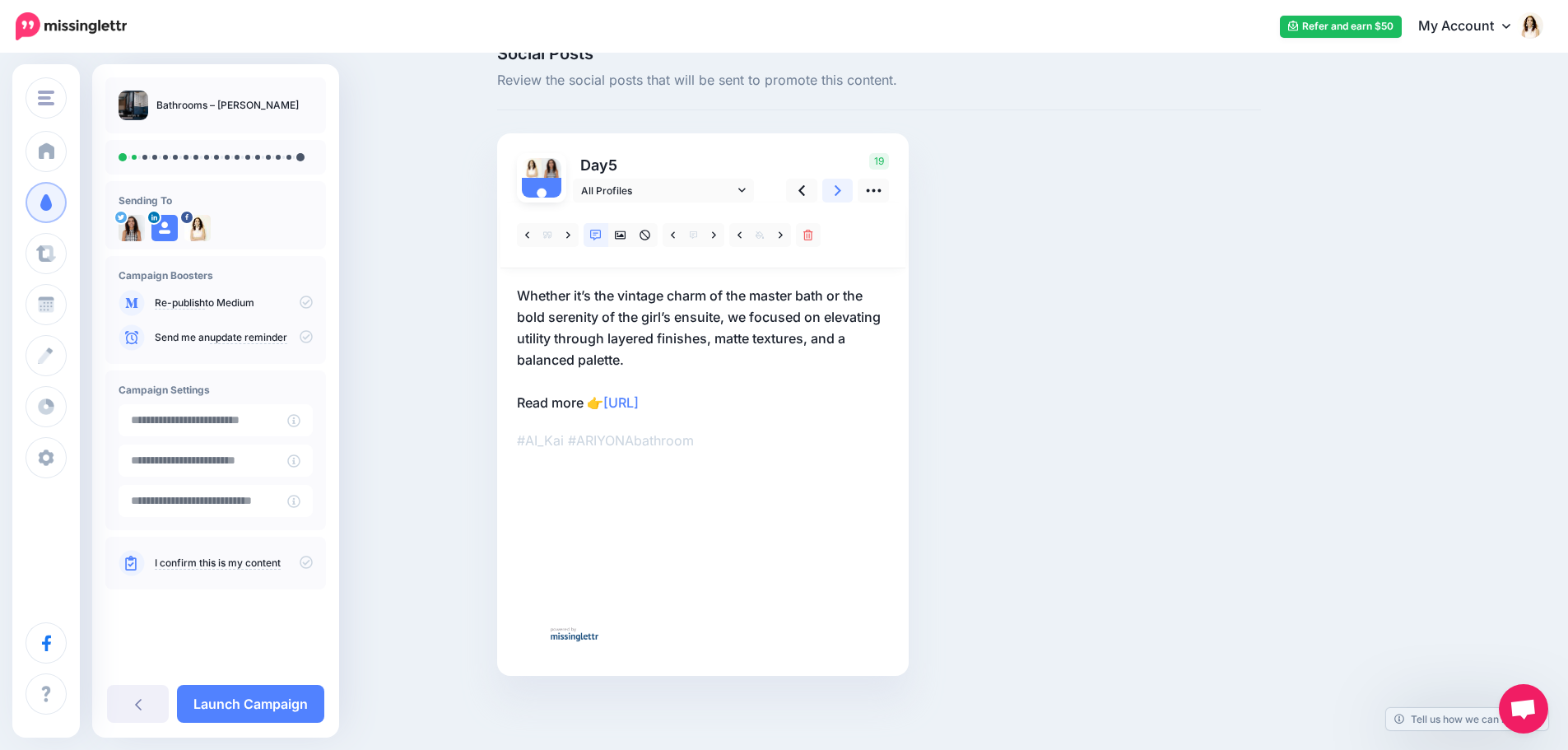
scroll to position [34, 0]
click at [626, 237] on icon at bounding box center [620, 235] width 12 height 8
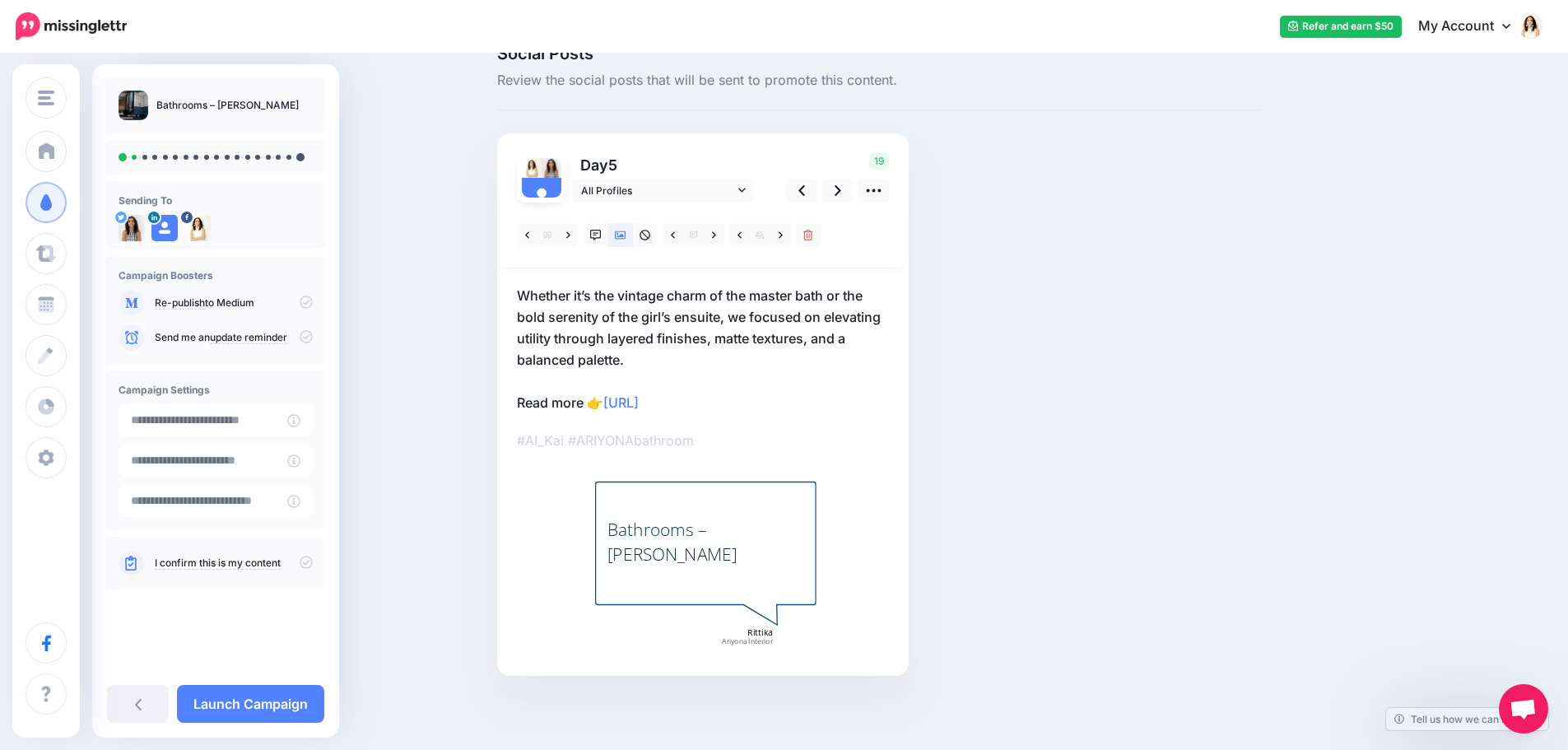
scroll to position [0, 0]
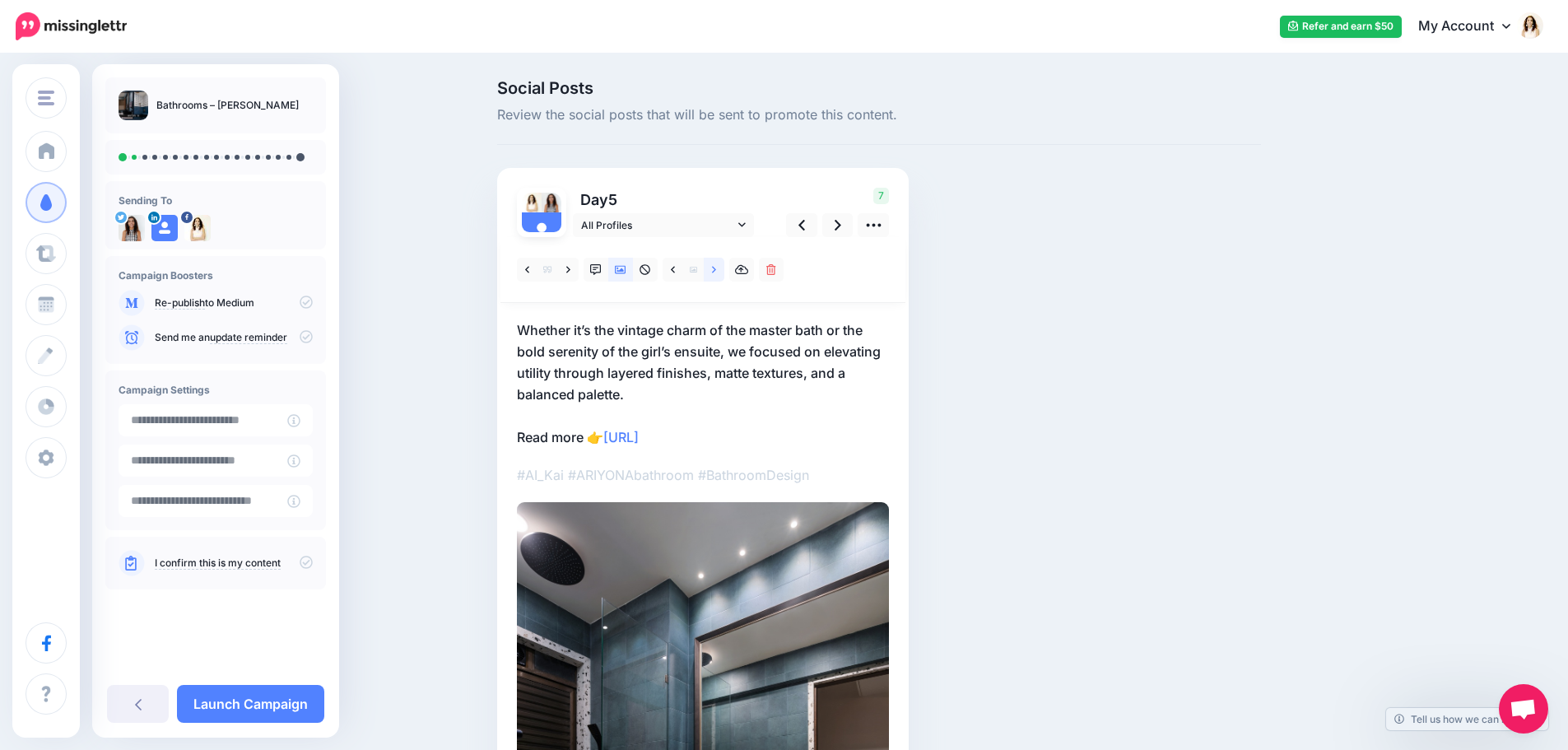
click at [716, 269] on link at bounding box center [714, 270] width 21 height 24
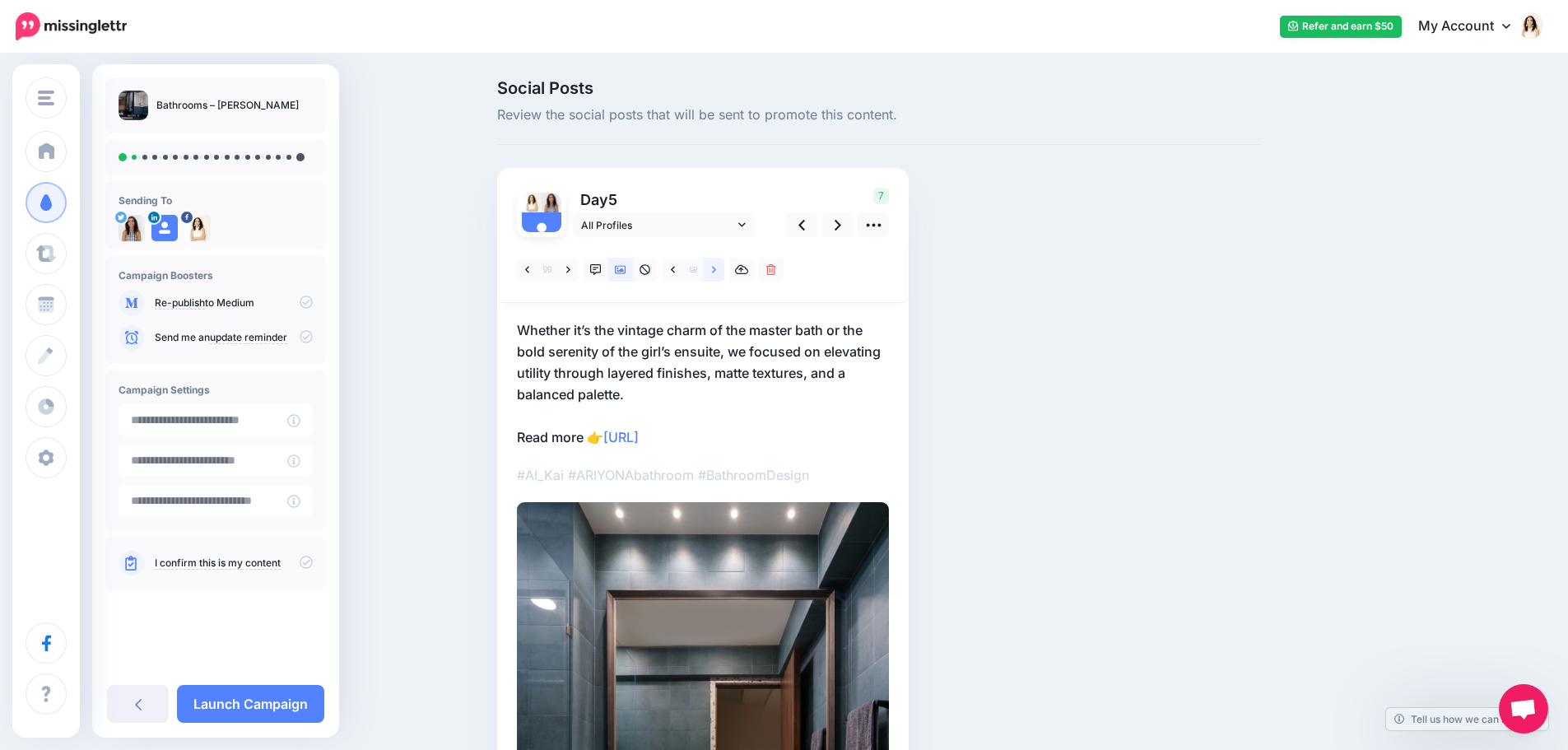
click at [716, 271] on link at bounding box center [714, 270] width 21 height 24
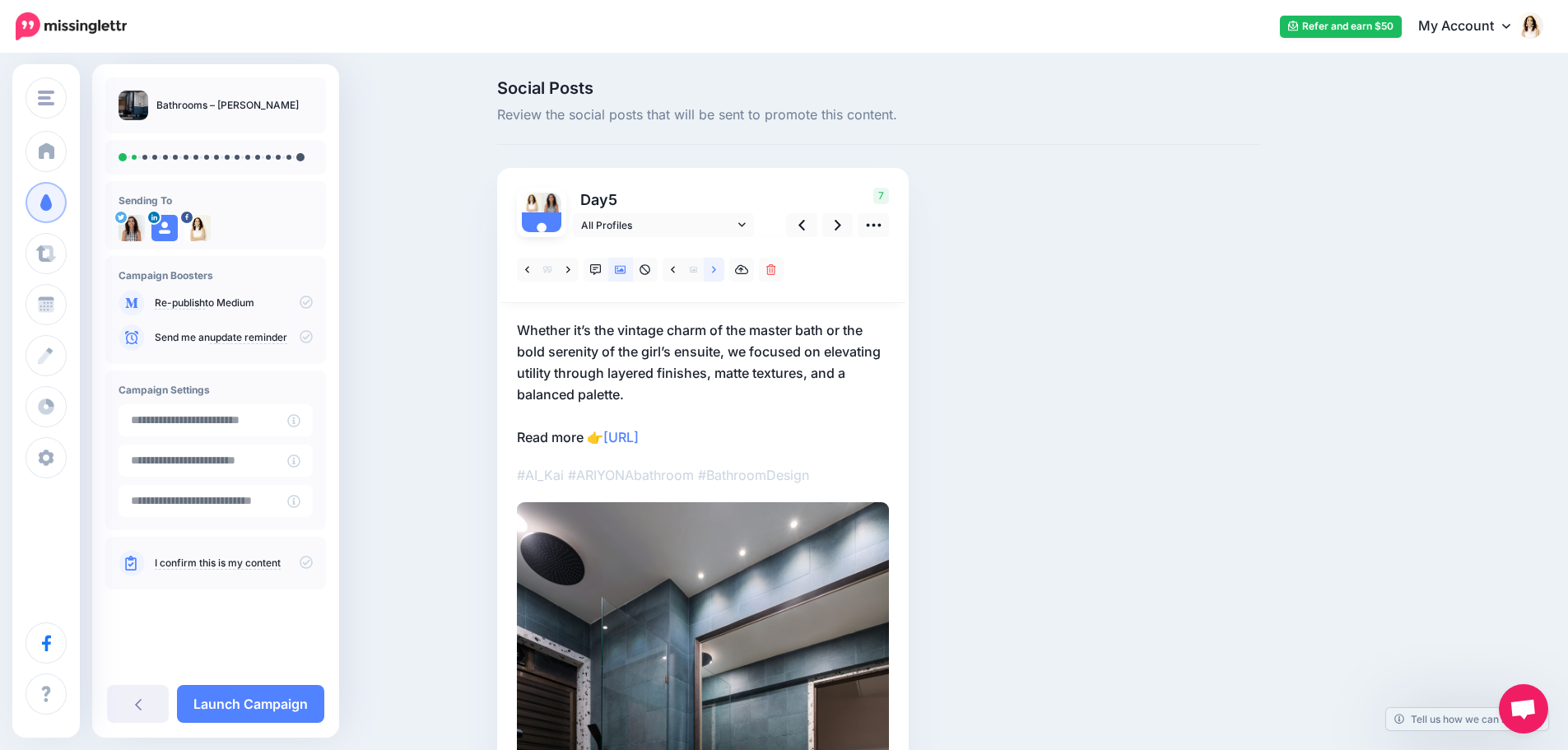
click at [717, 270] on link at bounding box center [714, 270] width 21 height 24
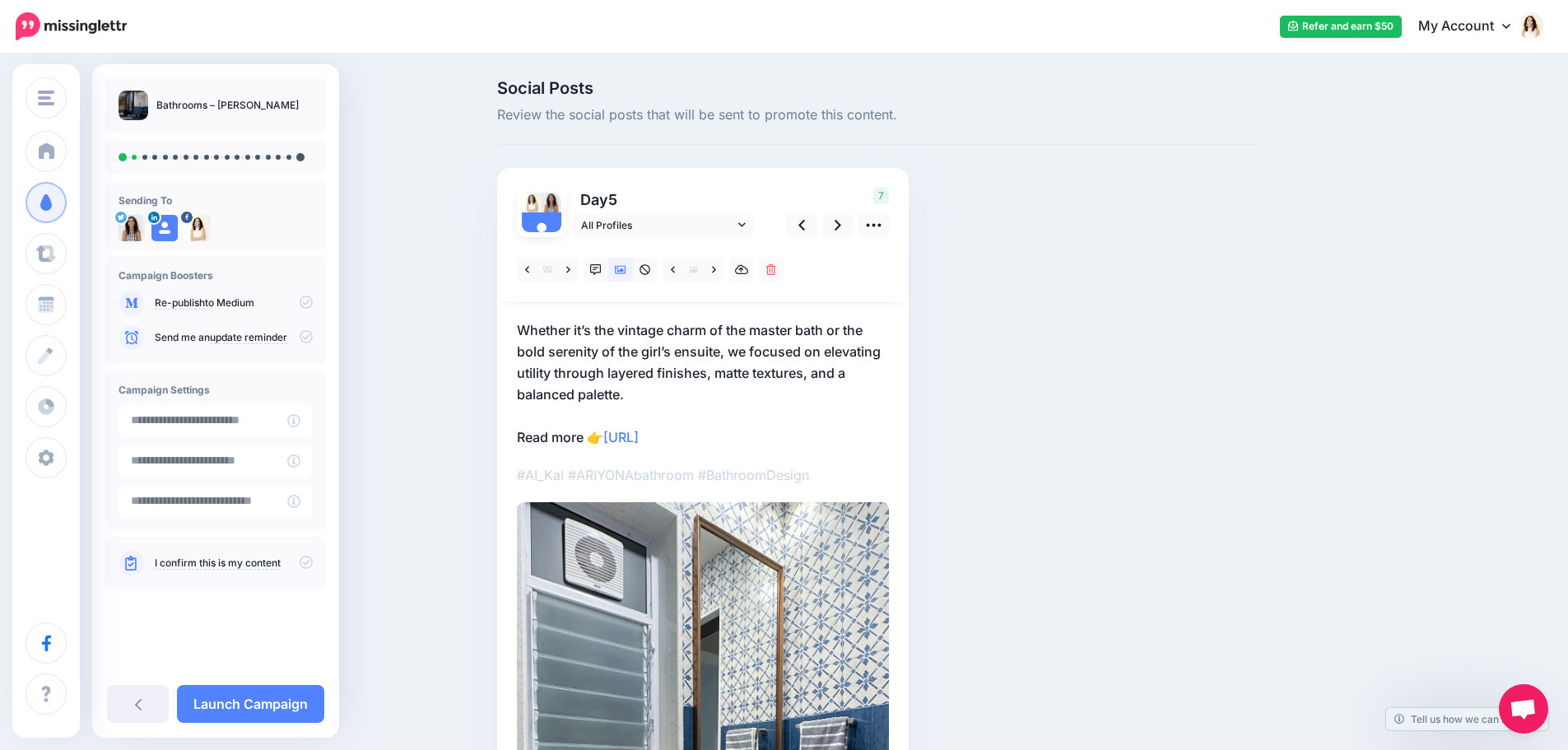
click at [689, 352] on p "Whether it’s the vintage charm of the master bath or the bold serenity of the g…" at bounding box center [702, 384] width 372 height 128
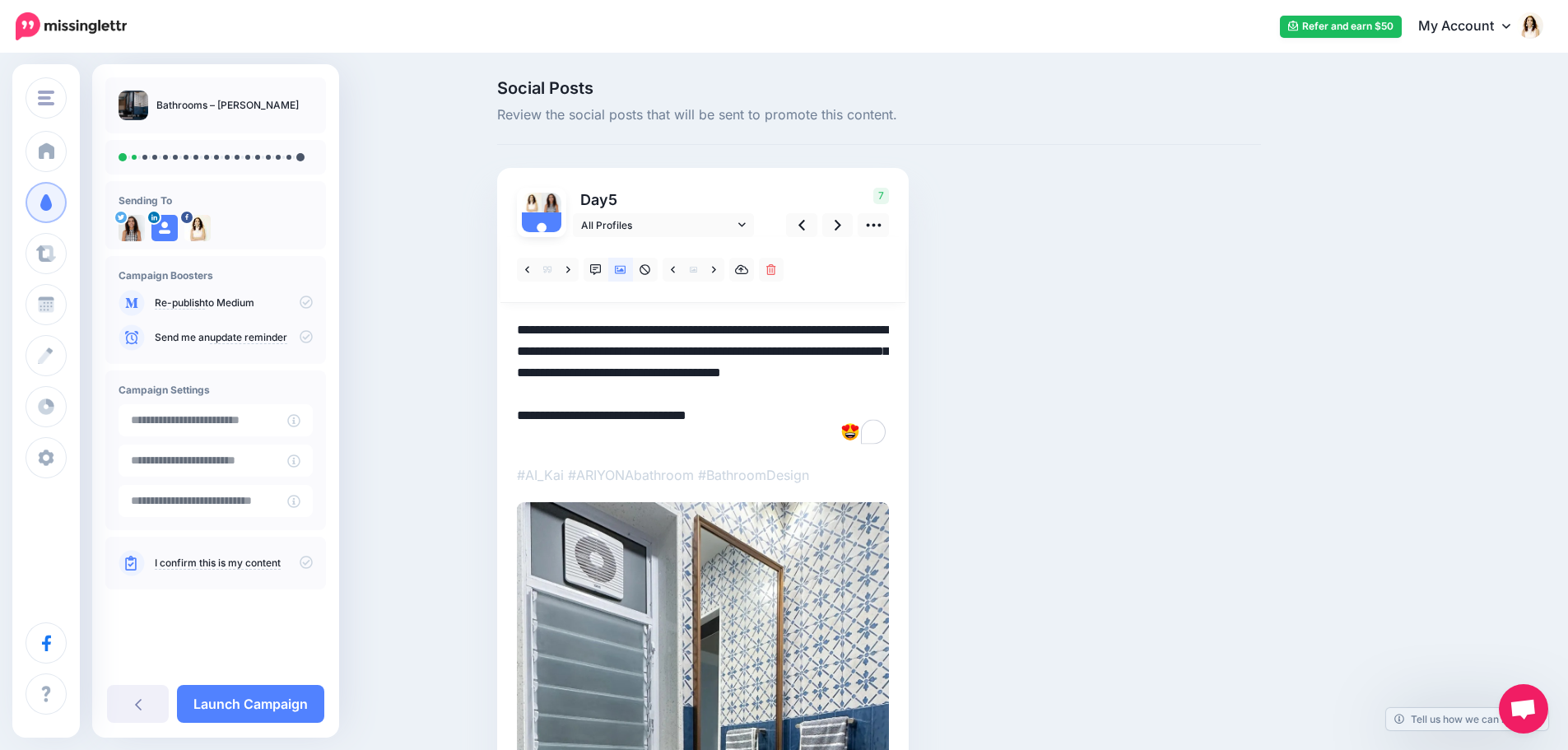
drag, startPoint x: 632, startPoint y: 387, endPoint x: 503, endPoint y: 298, distance: 156.7
click at [503, 298] on div "Day 5 All Profiles" at bounding box center [702, 577] width 412 height 819
paste textarea "To enrich screen reader interactions, please activate Accessibility in Grammarl…"
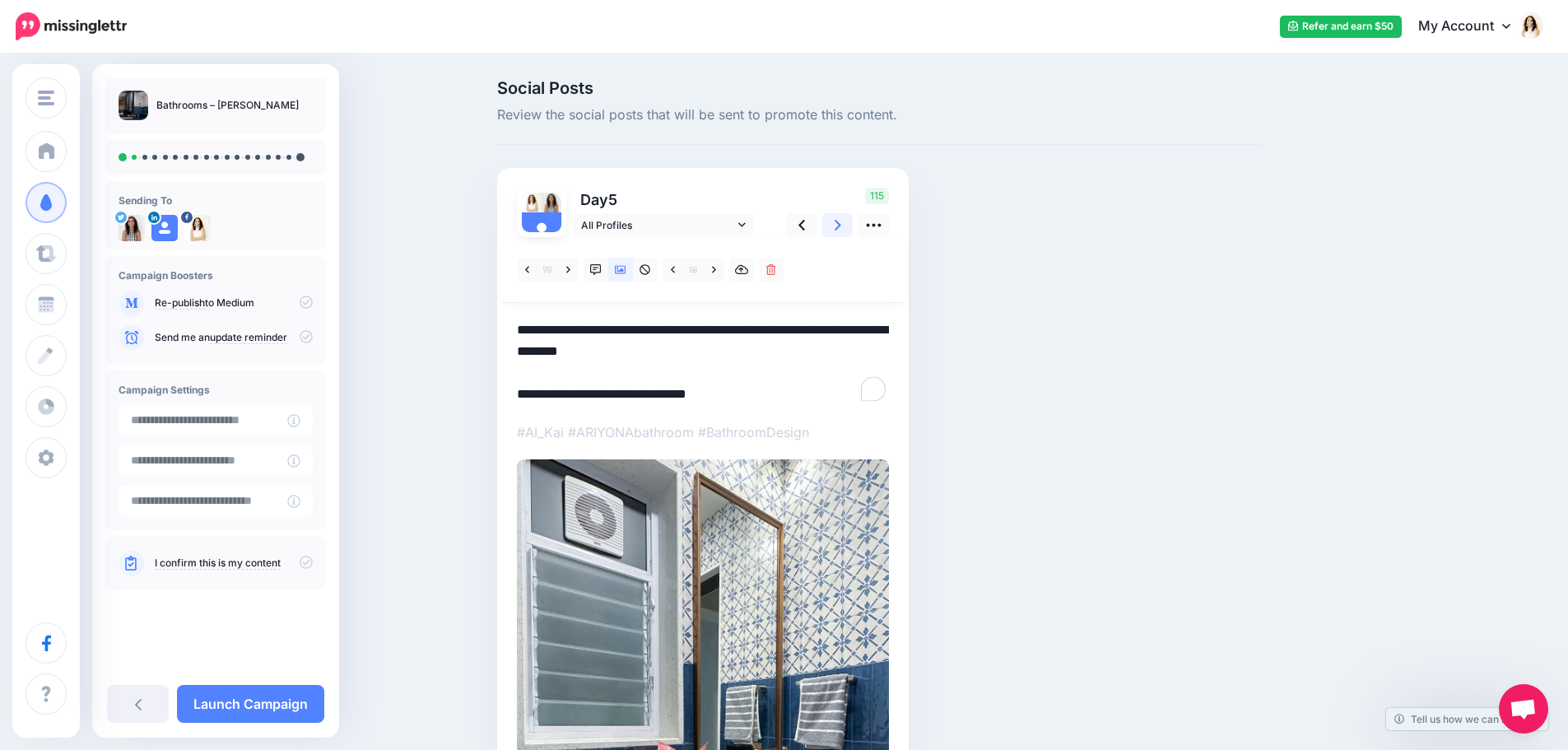
click at [841, 227] on icon at bounding box center [837, 225] width 6 height 11
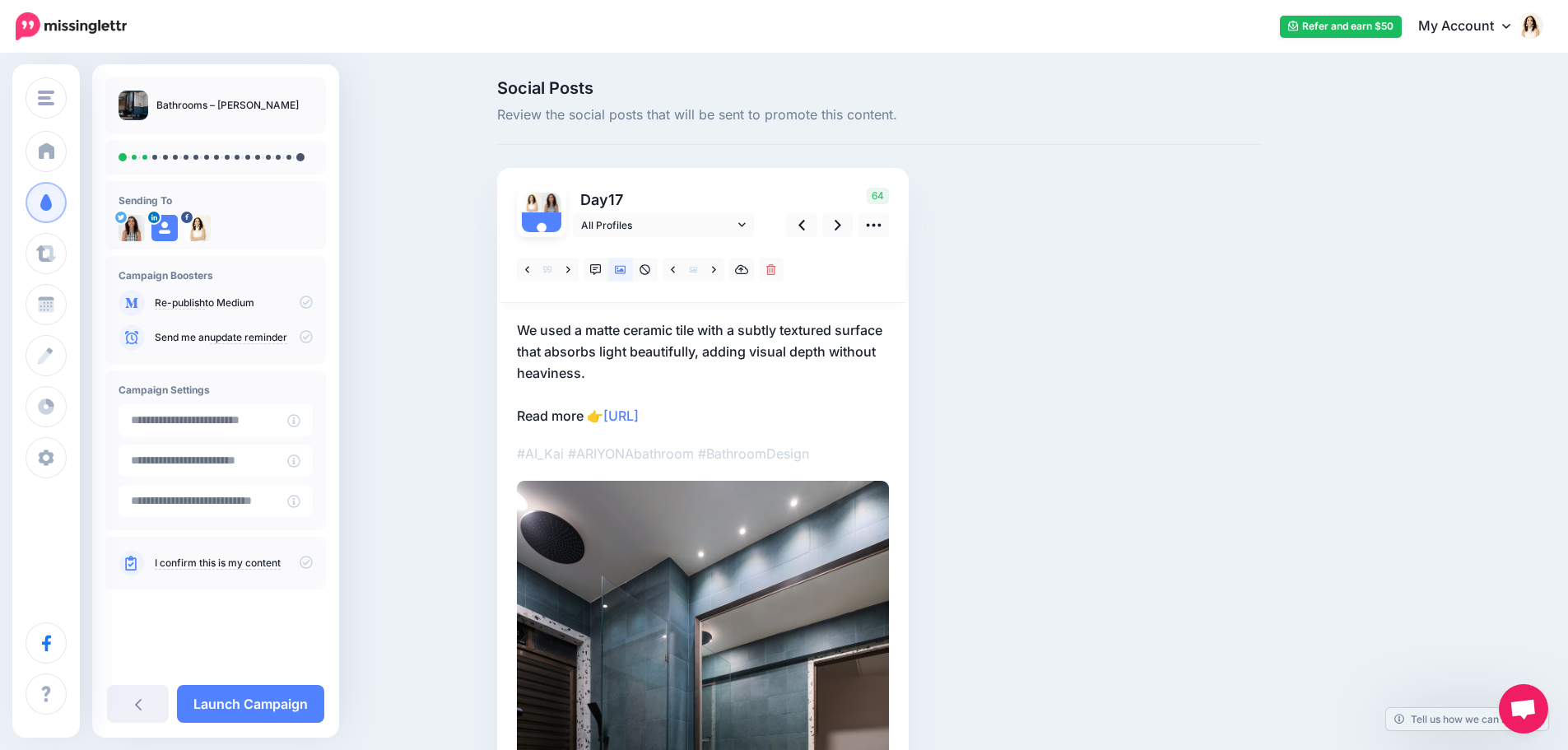
click at [654, 352] on p "We used a matte ceramic tile with a subtly textured surface that absorbs light …" at bounding box center [702, 373] width 372 height 107
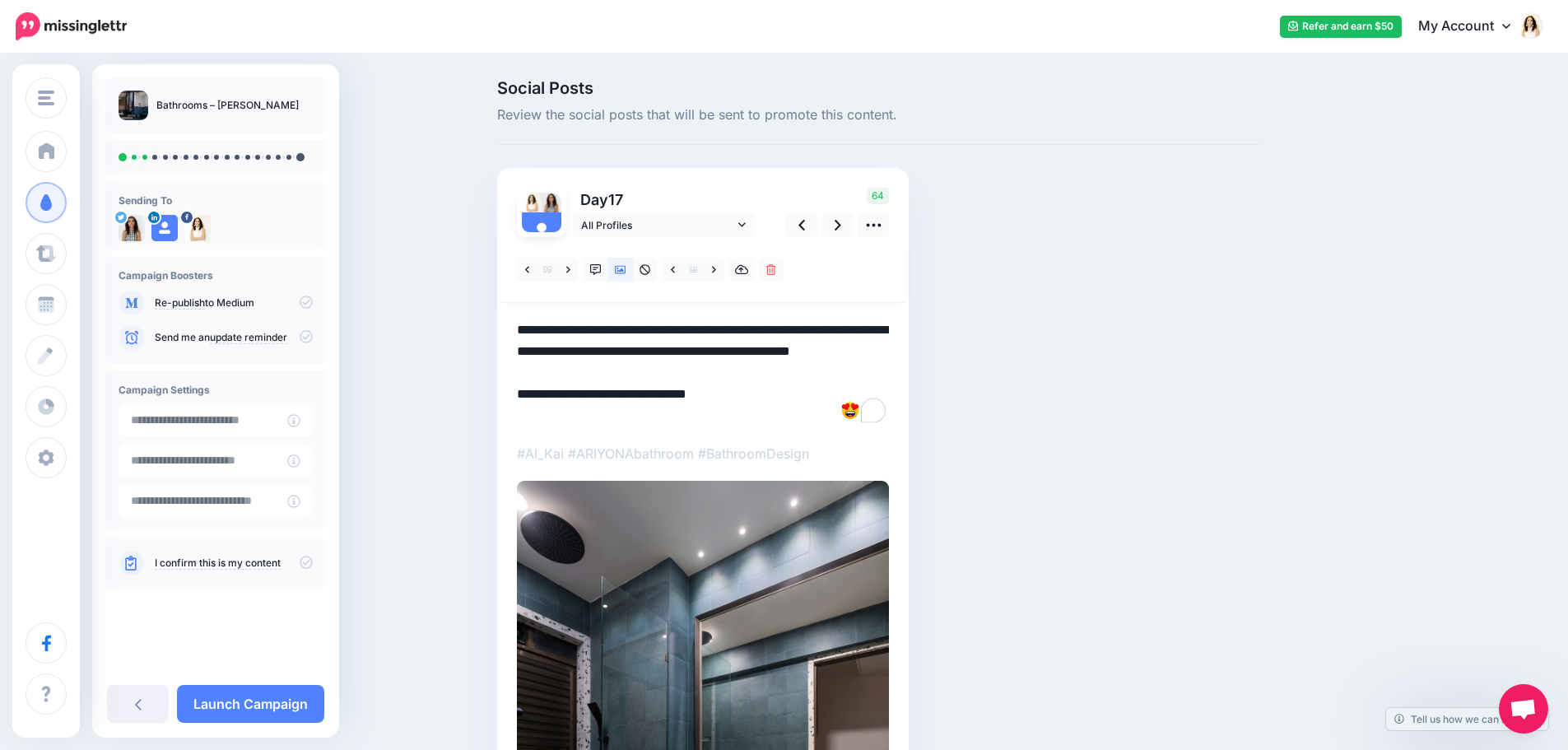
drag, startPoint x: 541, startPoint y: 340, endPoint x: 508, endPoint y: 329, distance: 34.8
click at [508, 329] on div "Day 17 All Profiles" at bounding box center [702, 613] width 412 height 891
paste textarea "To enrich screen reader interactions, please activate Accessibility in Grammarl…"
click at [841, 223] on icon at bounding box center [837, 224] width 6 height 17
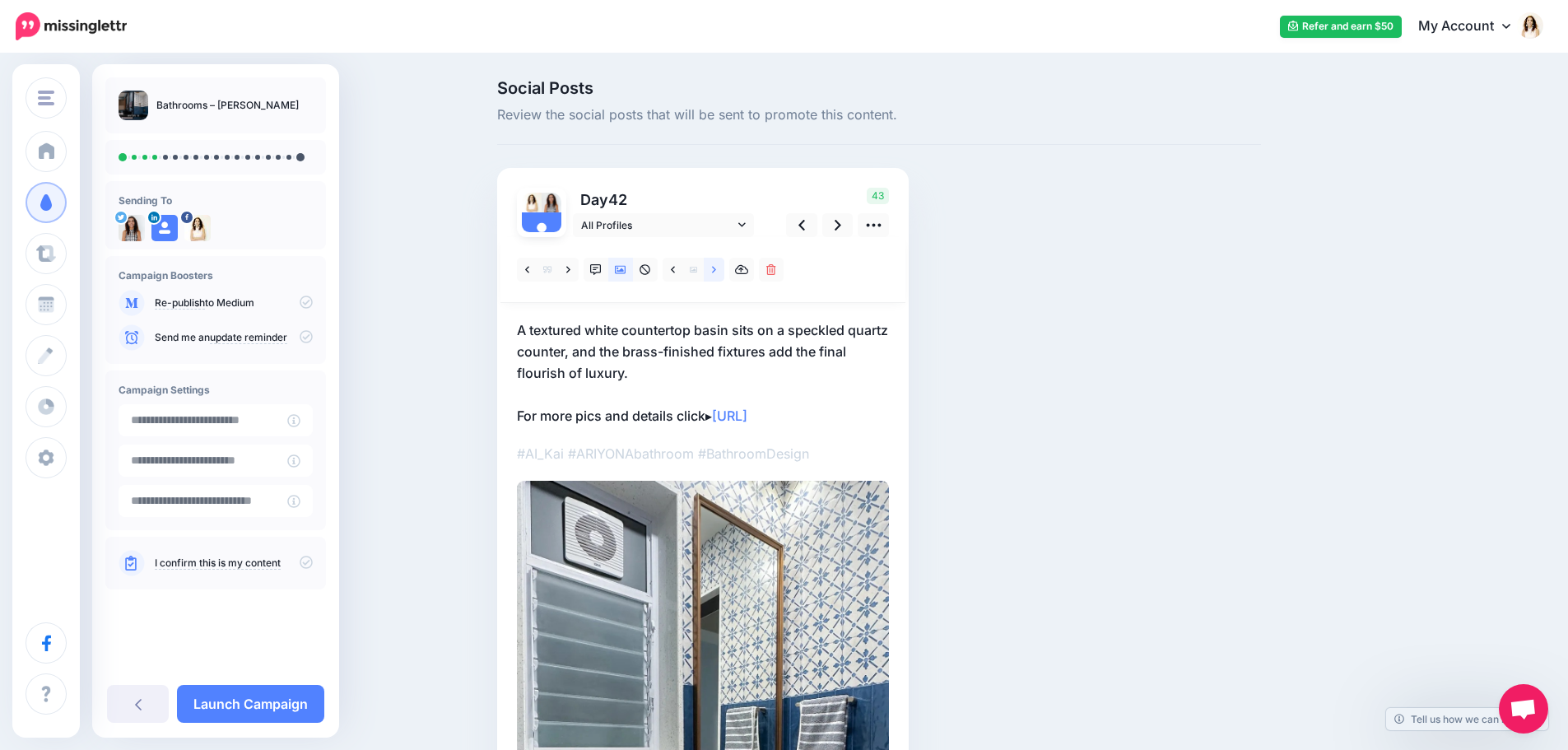
click at [716, 271] on icon at bounding box center [714, 269] width 5 height 6
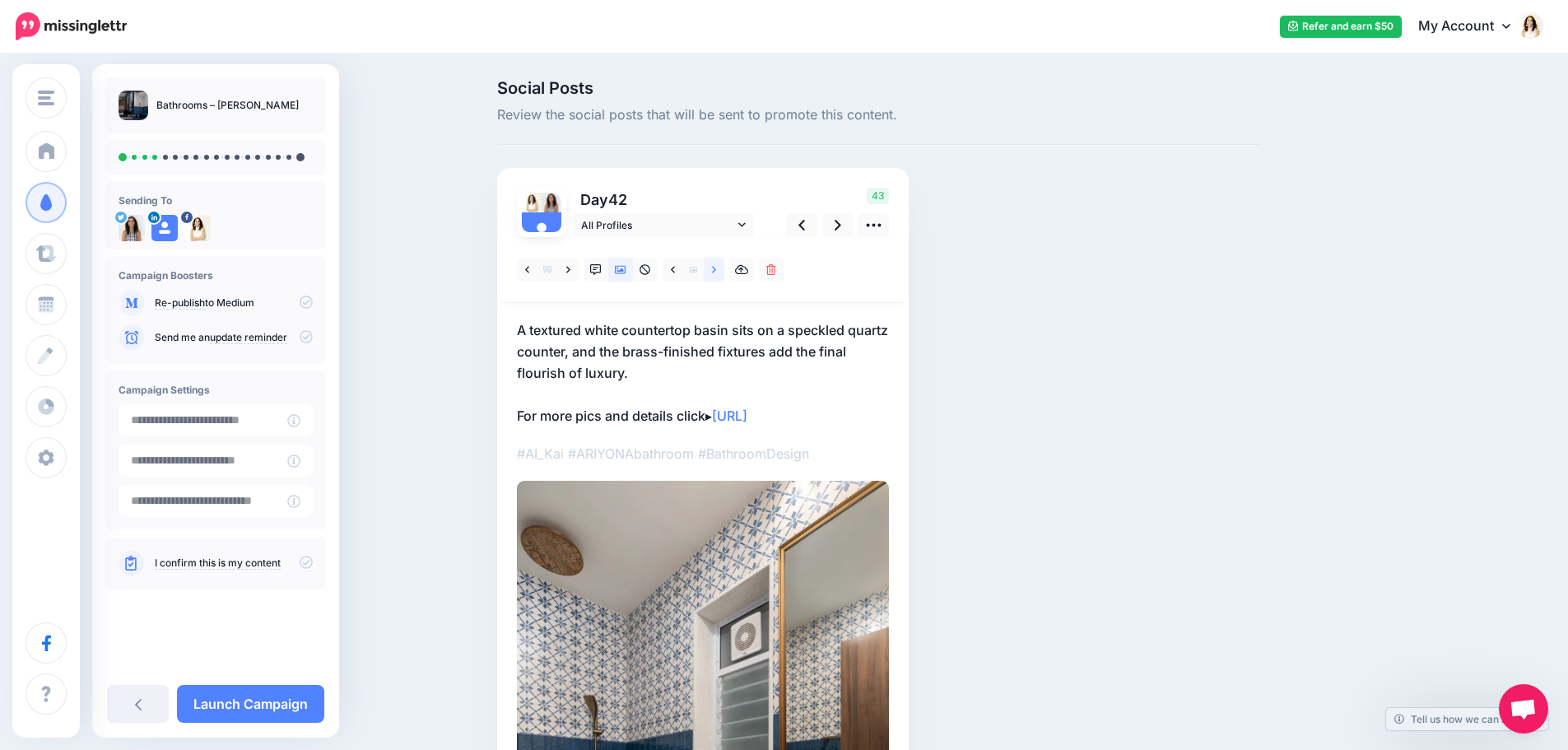
click at [716, 271] on icon at bounding box center [714, 269] width 5 height 6
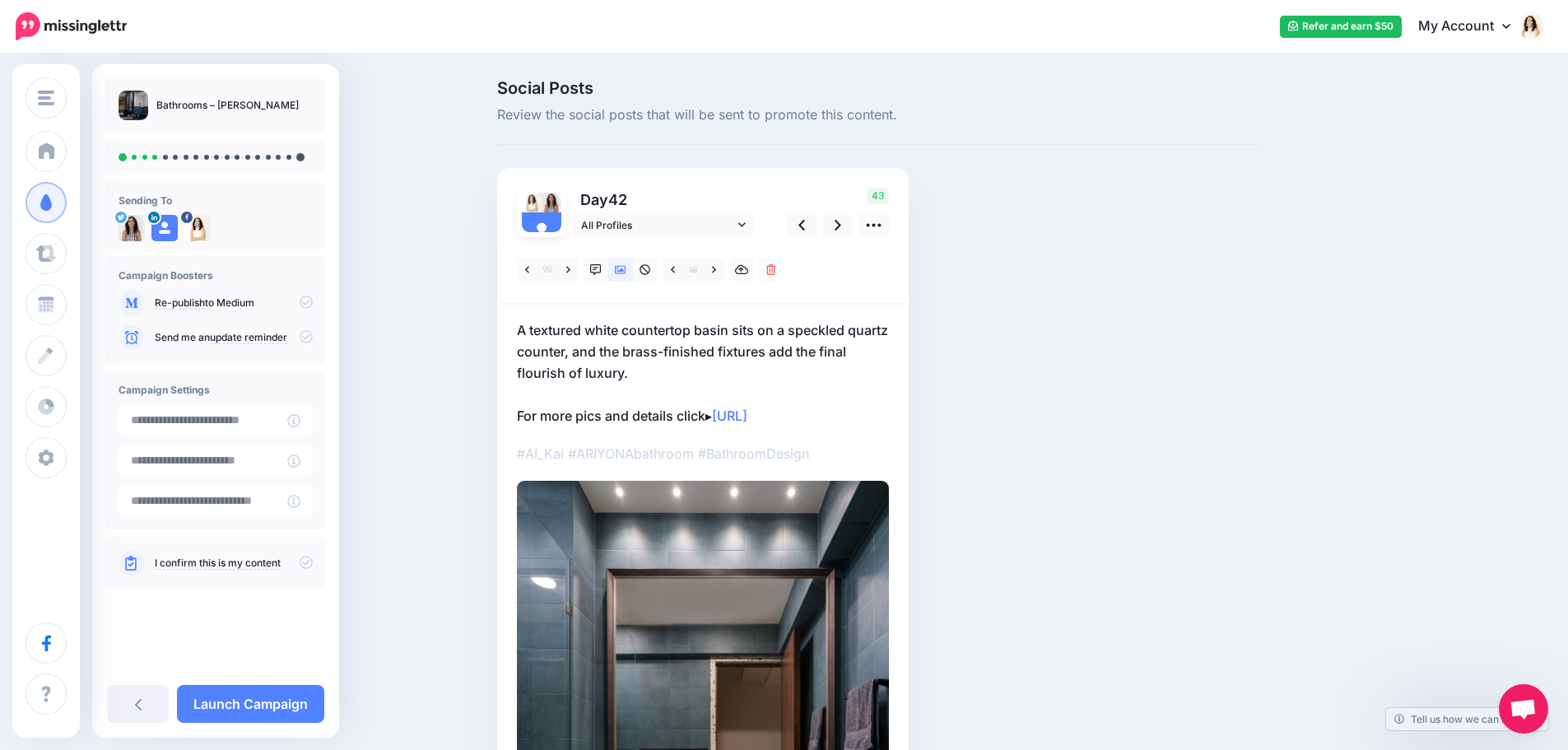
click at [661, 360] on p "A textured white countertop basin sits on a speckled quartz counter, and the br…" at bounding box center [702, 373] width 372 height 107
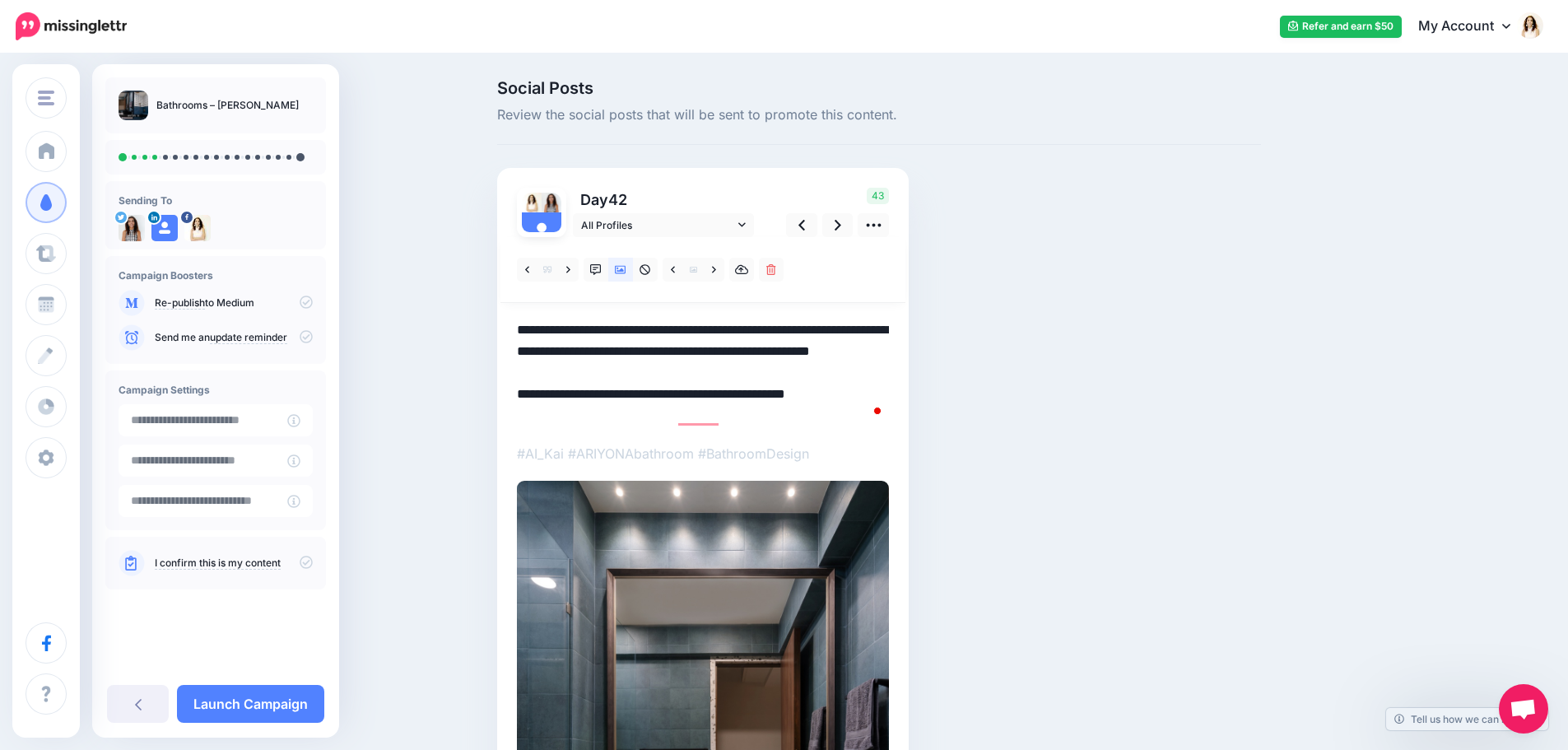
drag, startPoint x: 676, startPoint y: 375, endPoint x: 487, endPoint y: 311, distance: 199.5
click at [487, 311] on div "Social Posts Review the social posts that will be sent to promote this content.…" at bounding box center [784, 593] width 1568 height 1078
paste textarea "To enrich screen reader interactions, please activate Accessibility in Grammarl…"
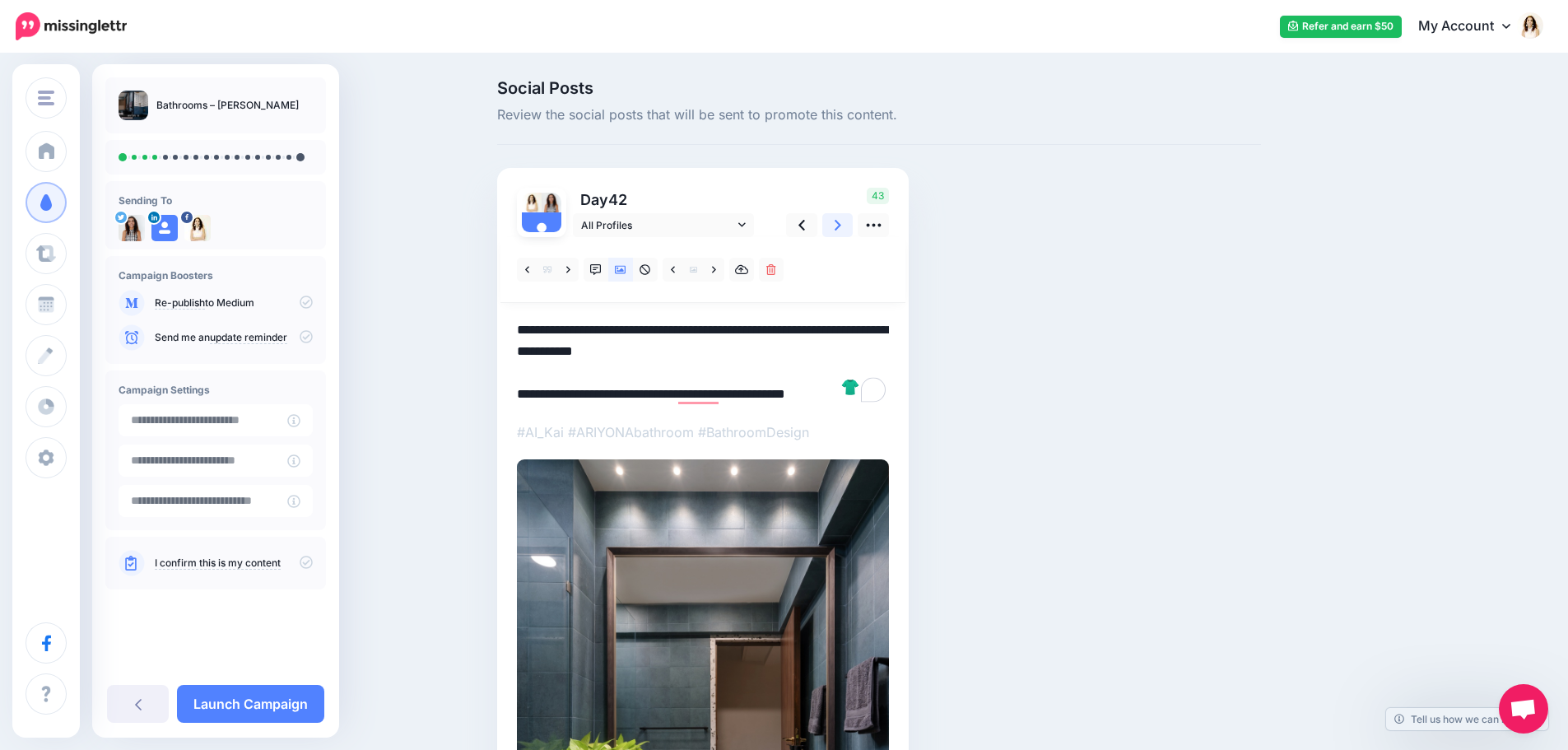
click at [841, 224] on icon at bounding box center [837, 224] width 6 height 17
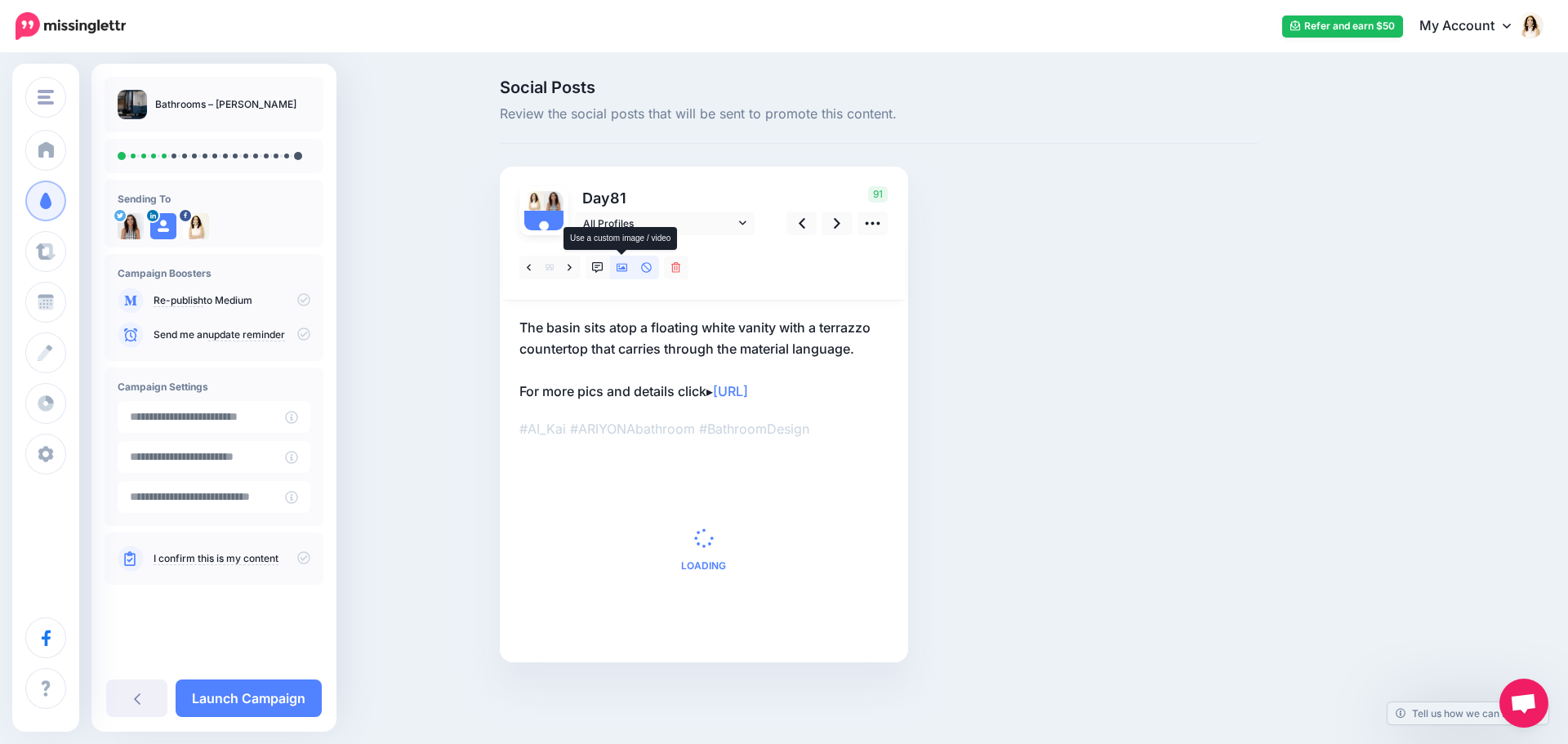
click at [620, 267] on icon at bounding box center [622, 267] width 12 height 12
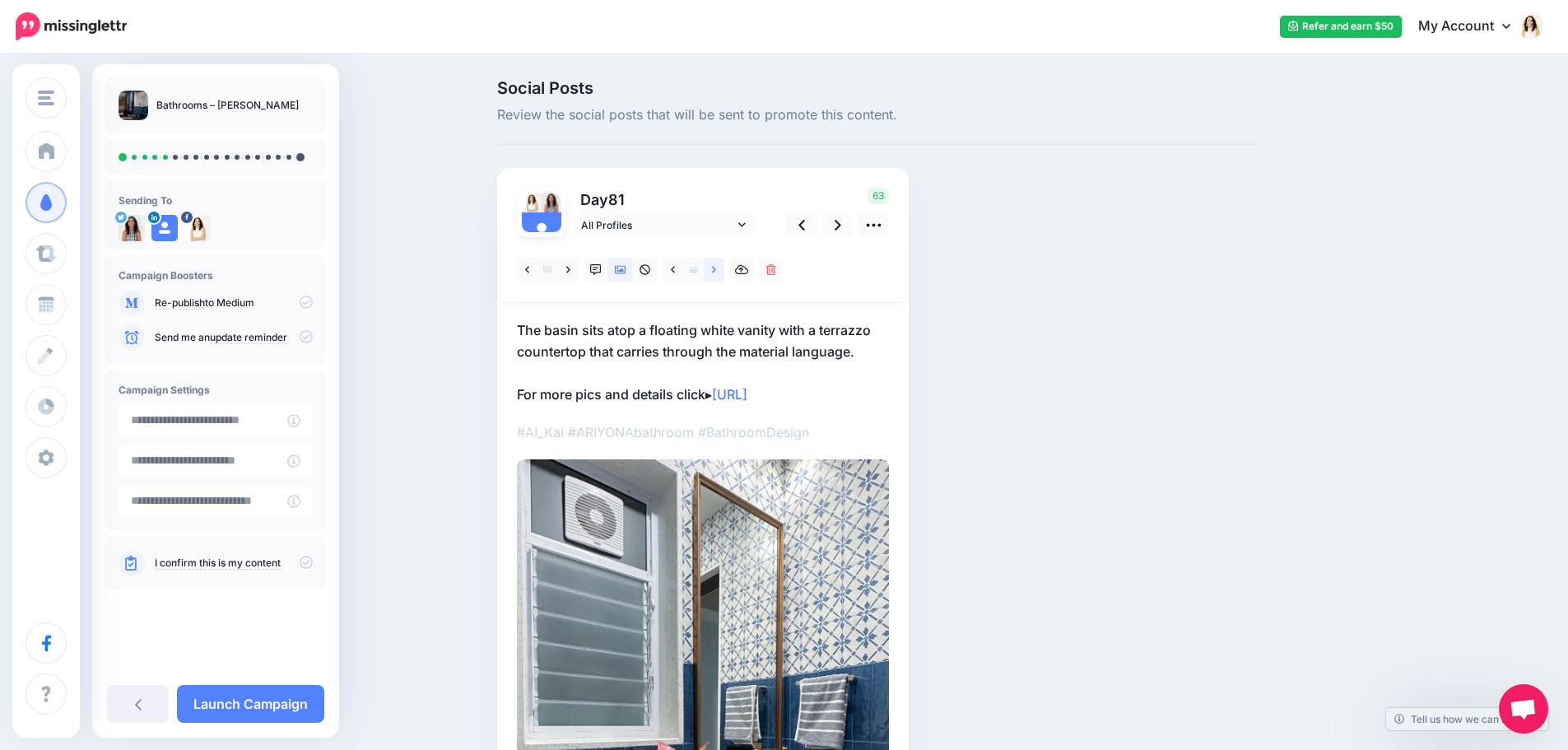
click at [723, 271] on link at bounding box center [714, 270] width 21 height 24
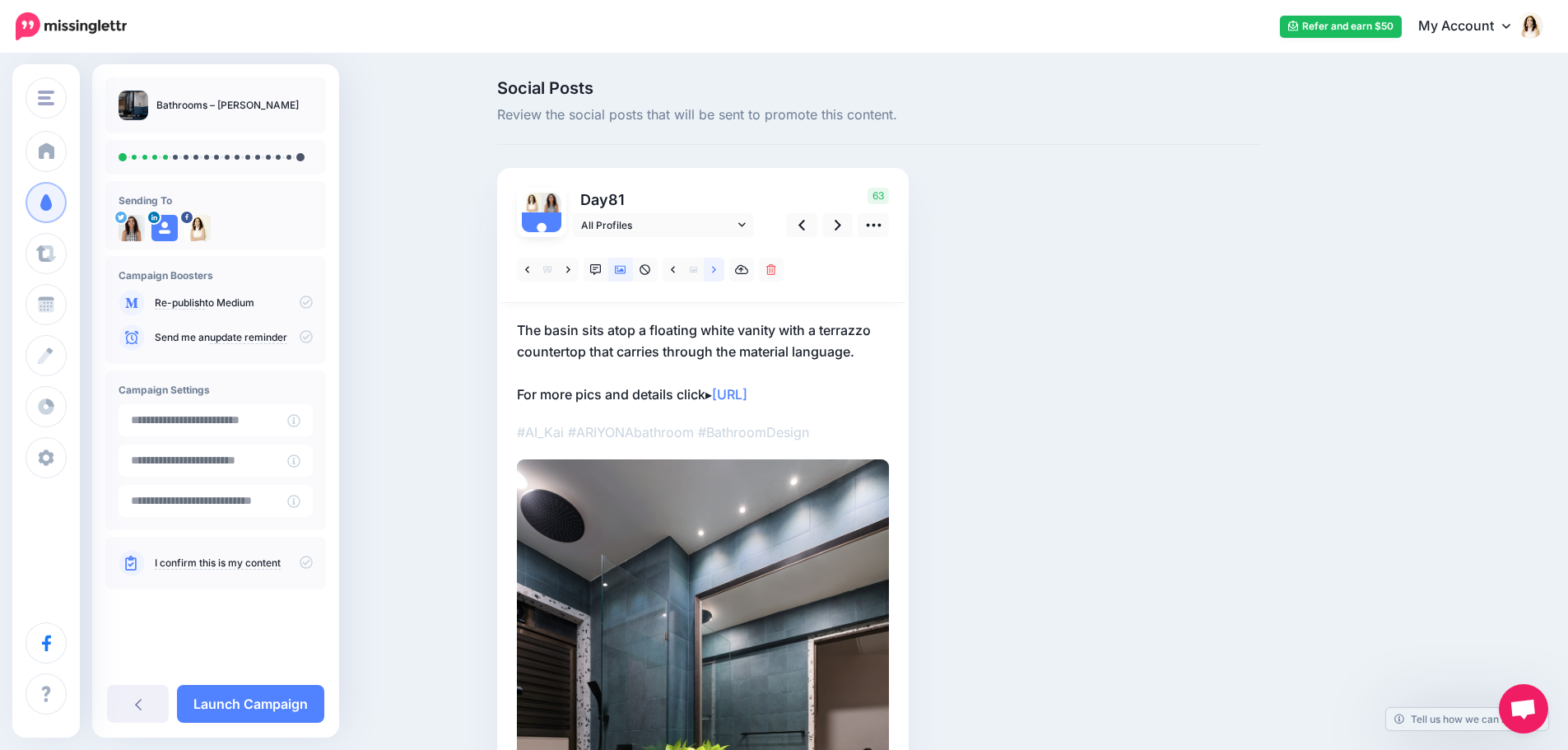
click at [723, 271] on link at bounding box center [714, 270] width 21 height 24
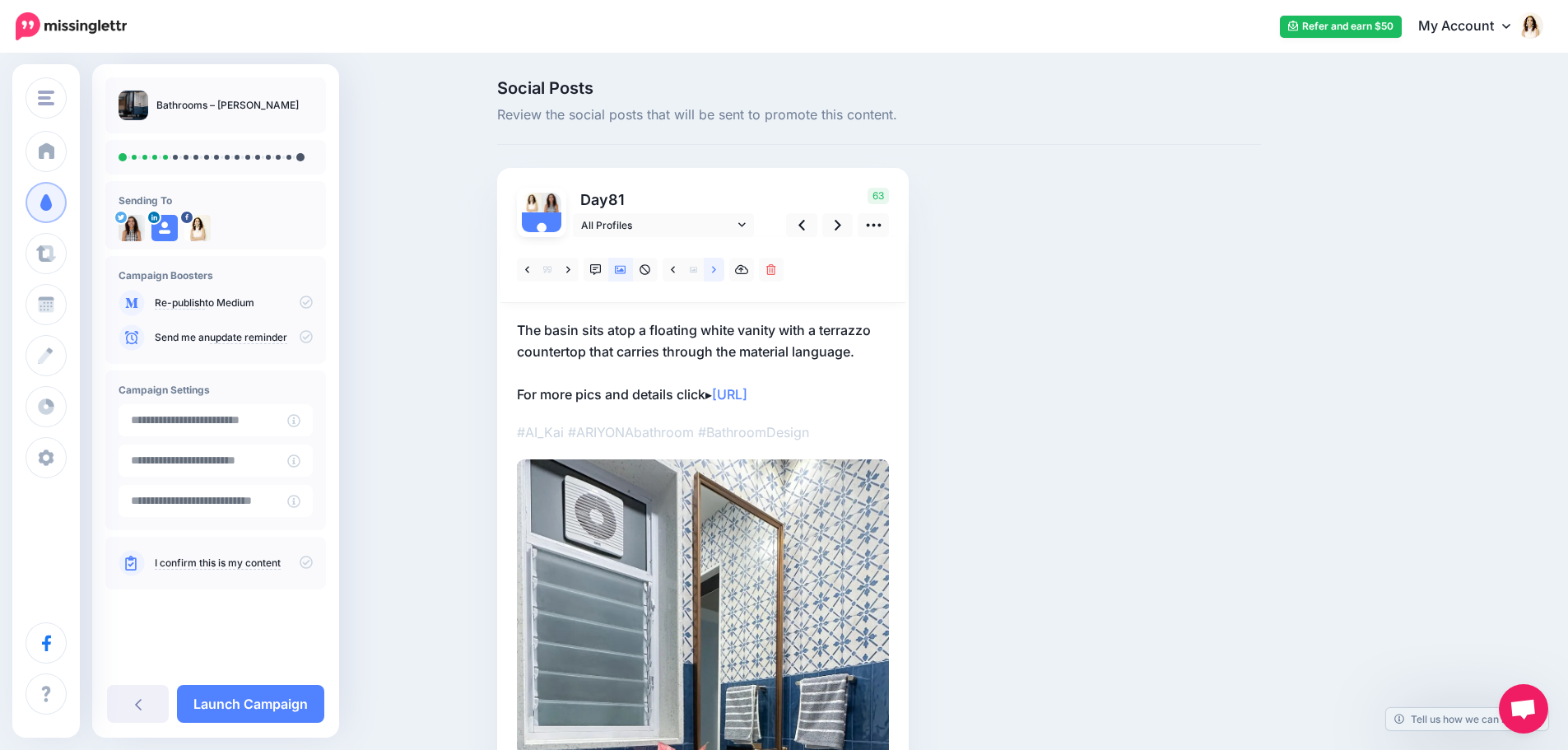
click at [723, 271] on link at bounding box center [714, 270] width 21 height 24
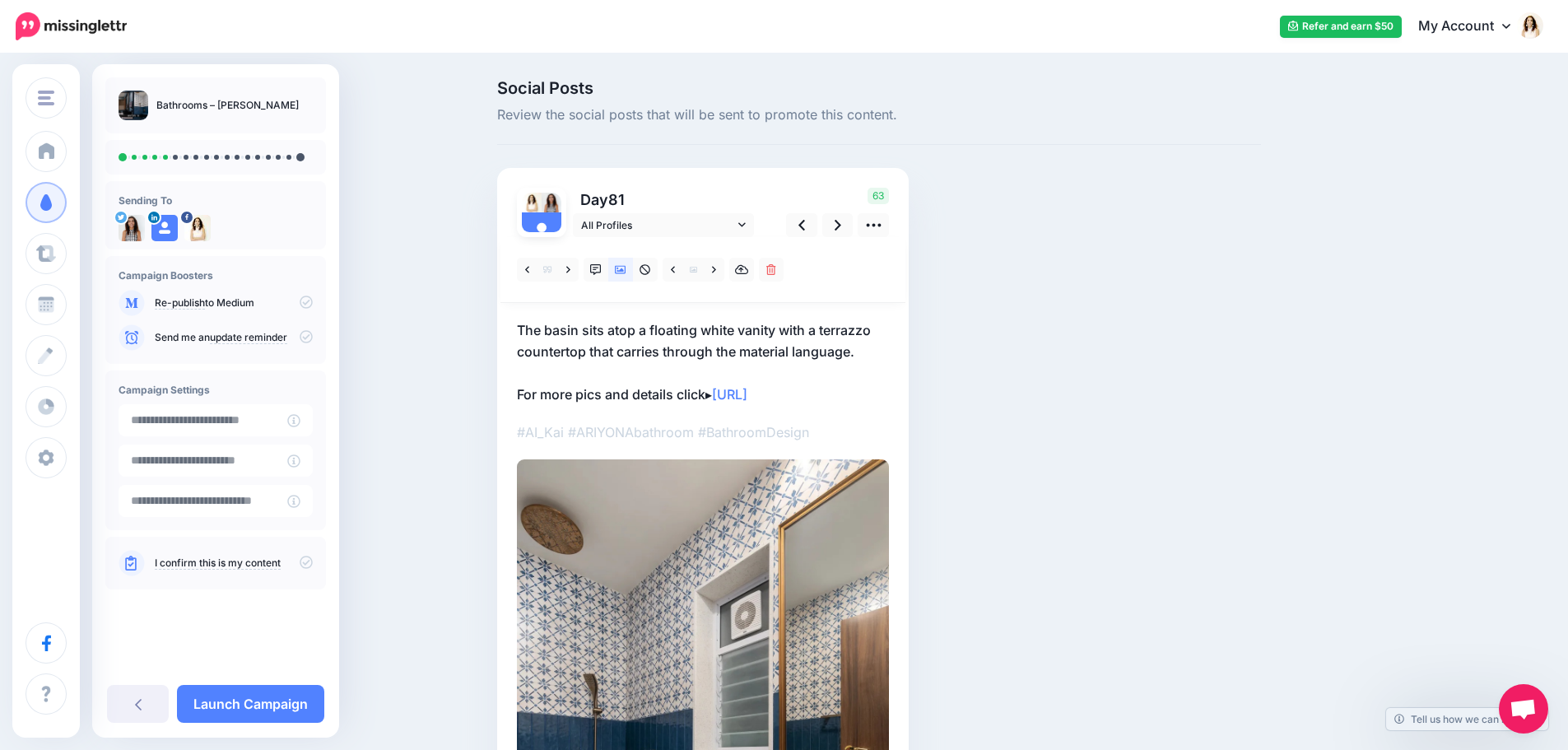
drag, startPoint x: 741, startPoint y: 343, endPoint x: 774, endPoint y: 351, distance: 34.0
click at [741, 343] on p "The basin sits atop a floating white vanity with a terrazzo countertop that car…" at bounding box center [702, 362] width 372 height 86
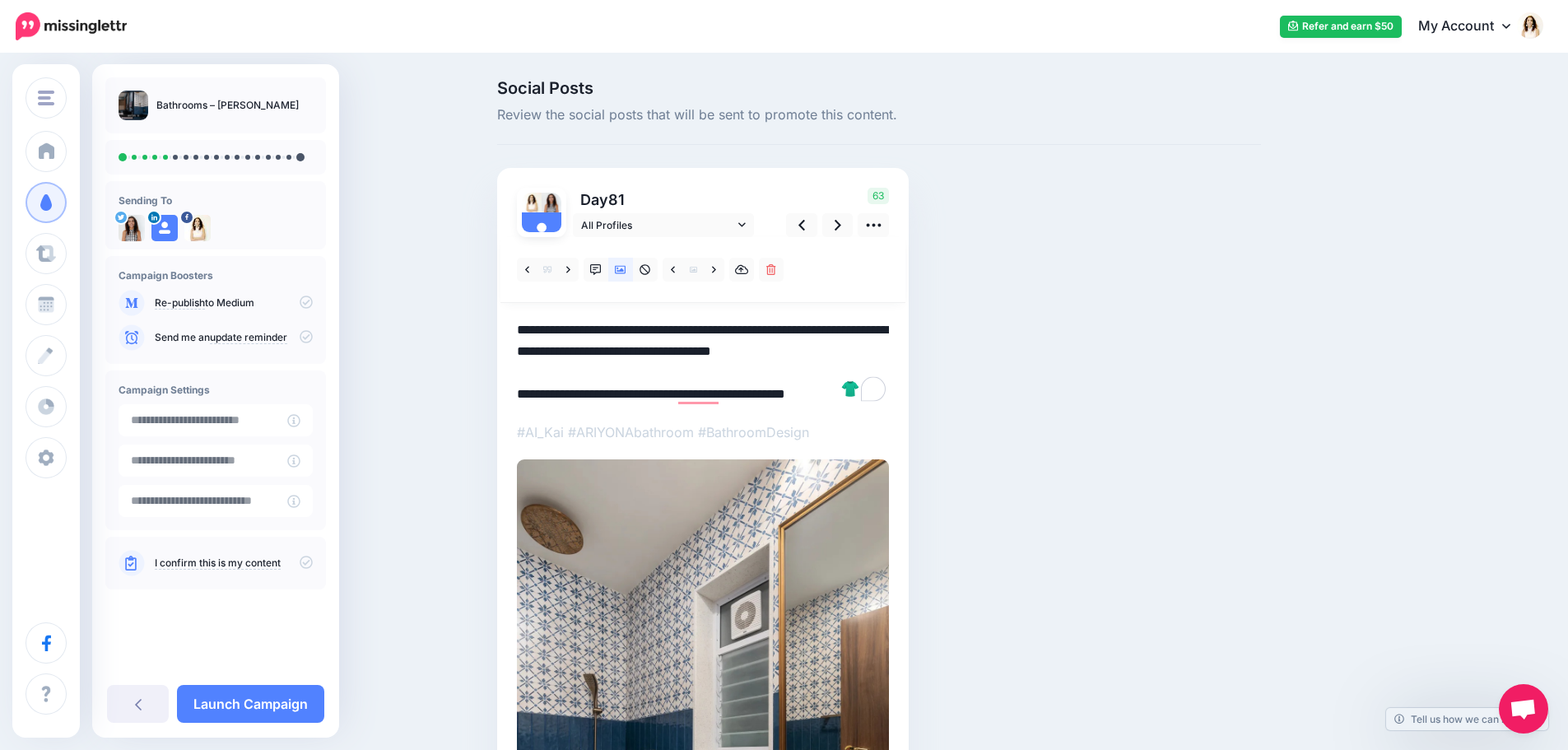
drag, startPoint x: 879, startPoint y: 356, endPoint x: 430, endPoint y: 308, distance: 451.6
click at [430, 308] on div "Social Posts Review the social posts that will be sent to promote this content.…" at bounding box center [784, 584] width 1568 height 1059
paste textarea "**********"
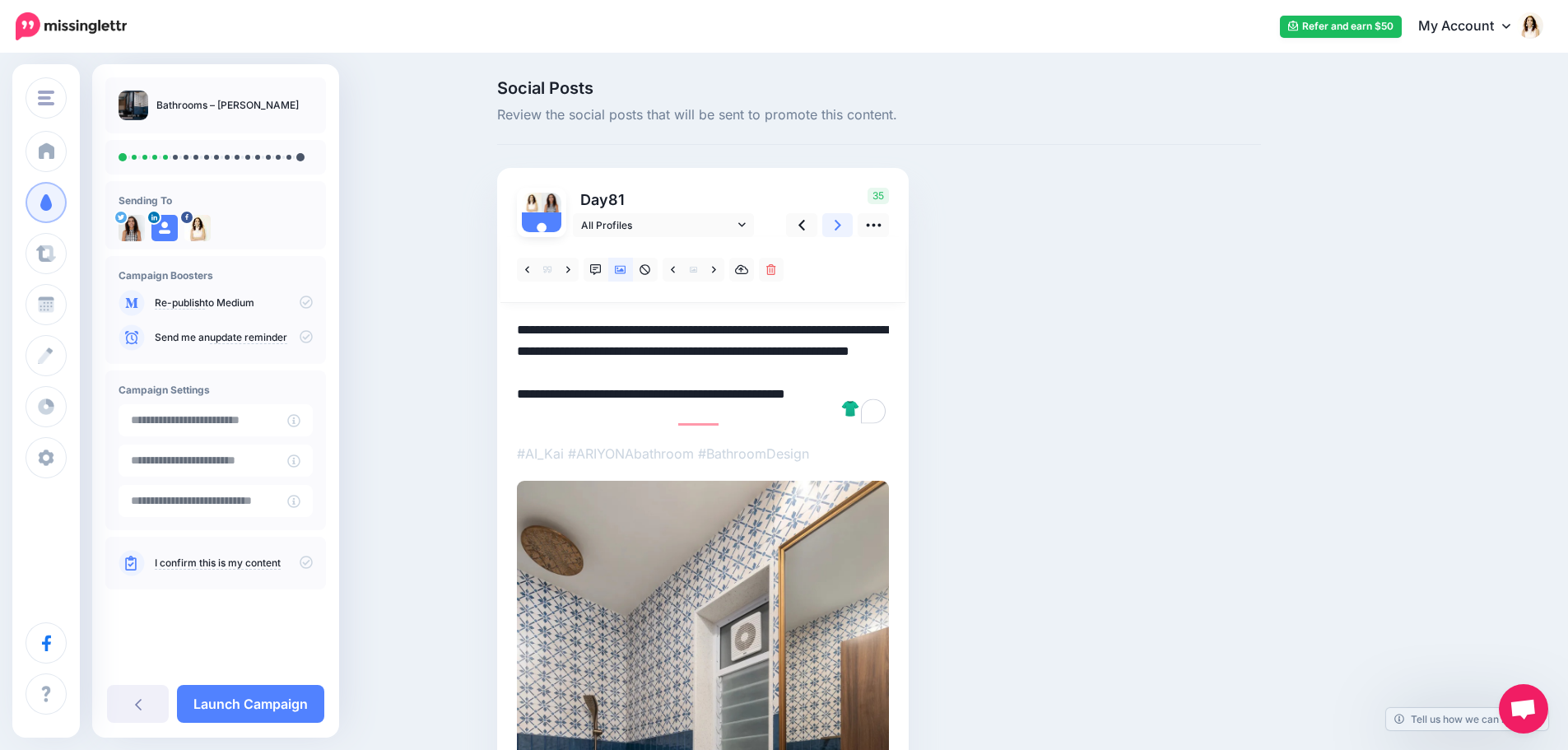
click at [841, 219] on icon at bounding box center [837, 224] width 6 height 17
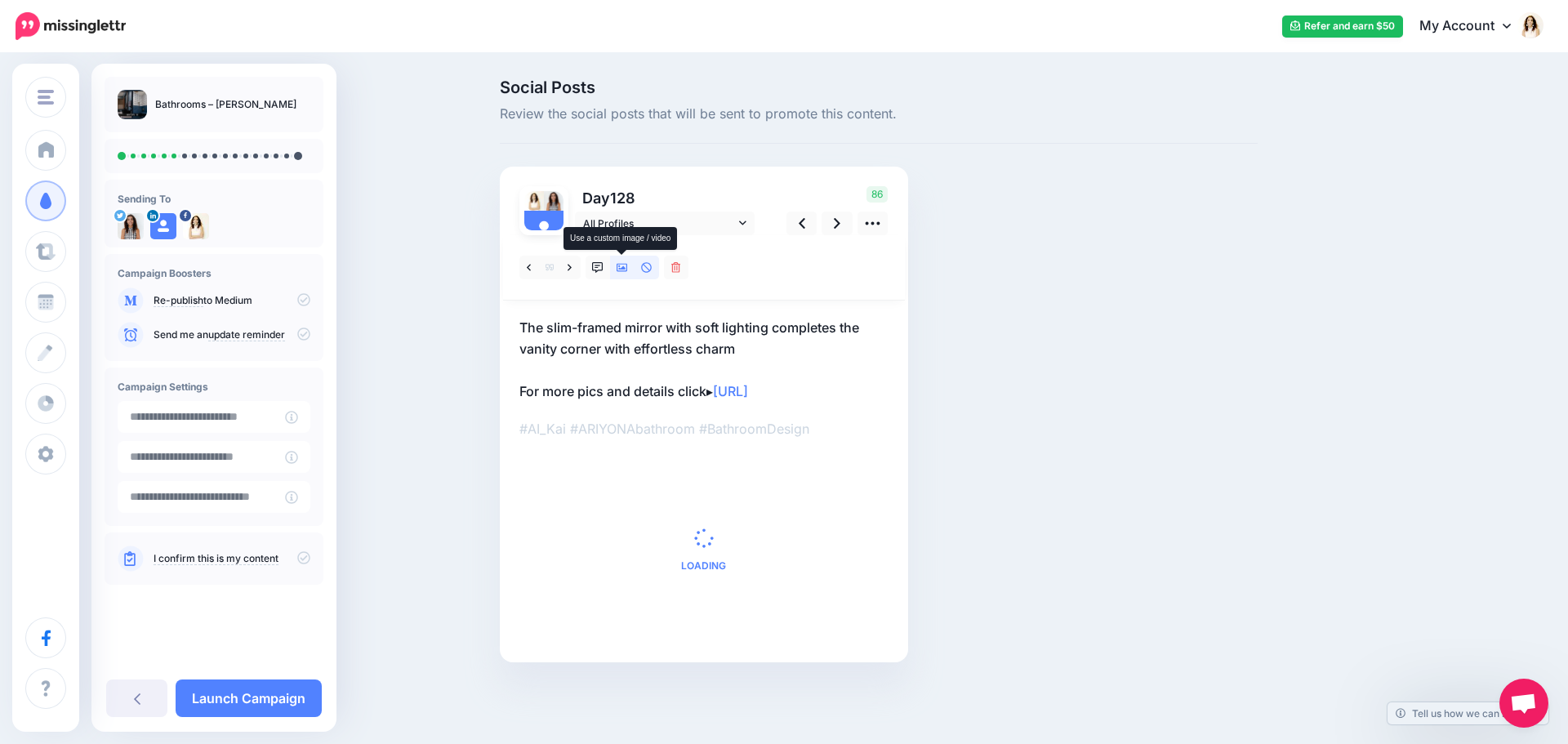
click at [621, 274] on link at bounding box center [621, 267] width 24 height 23
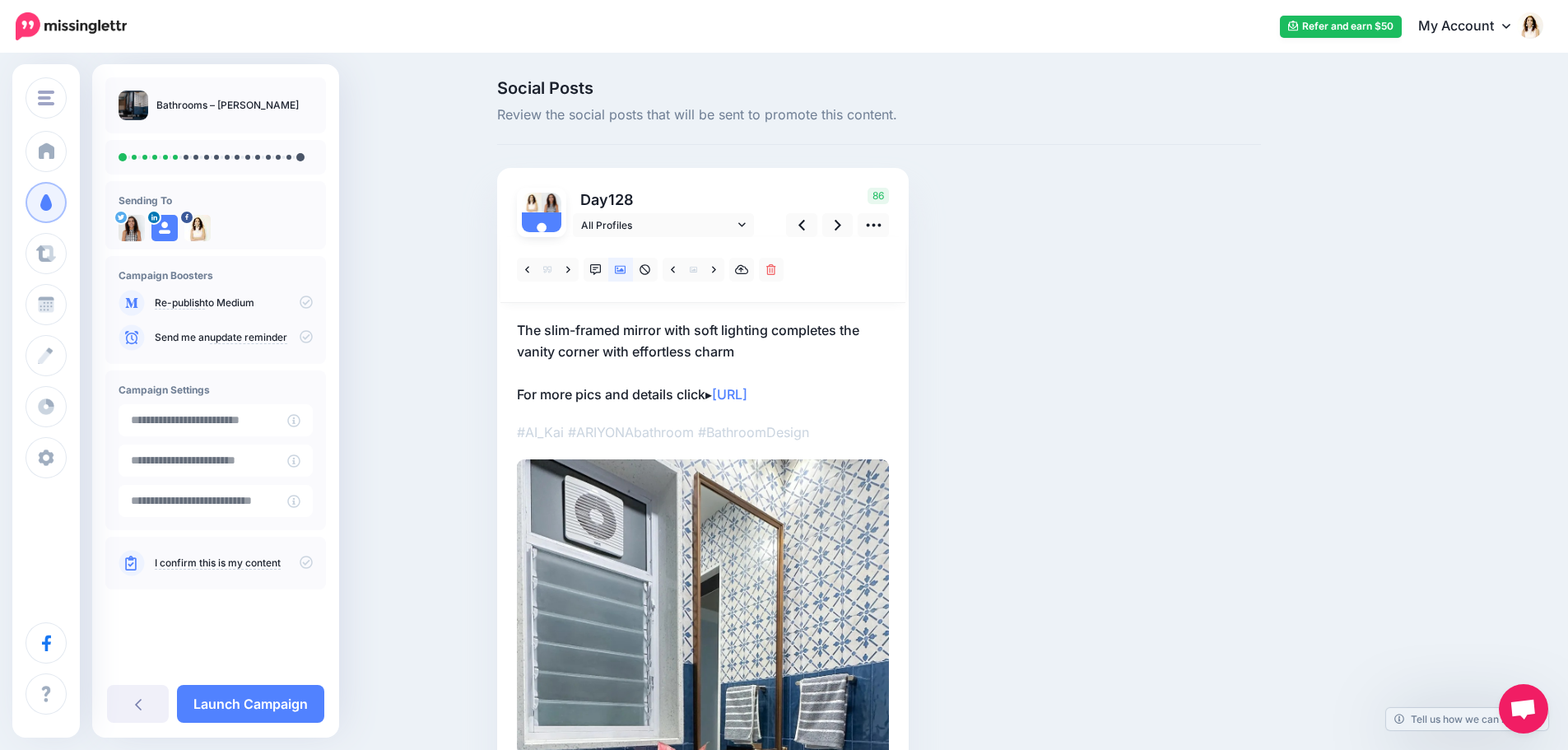
click at [640, 335] on p "The slim-framed mirror with soft lighting completes the vanity corner with effo…" at bounding box center [702, 362] width 372 height 86
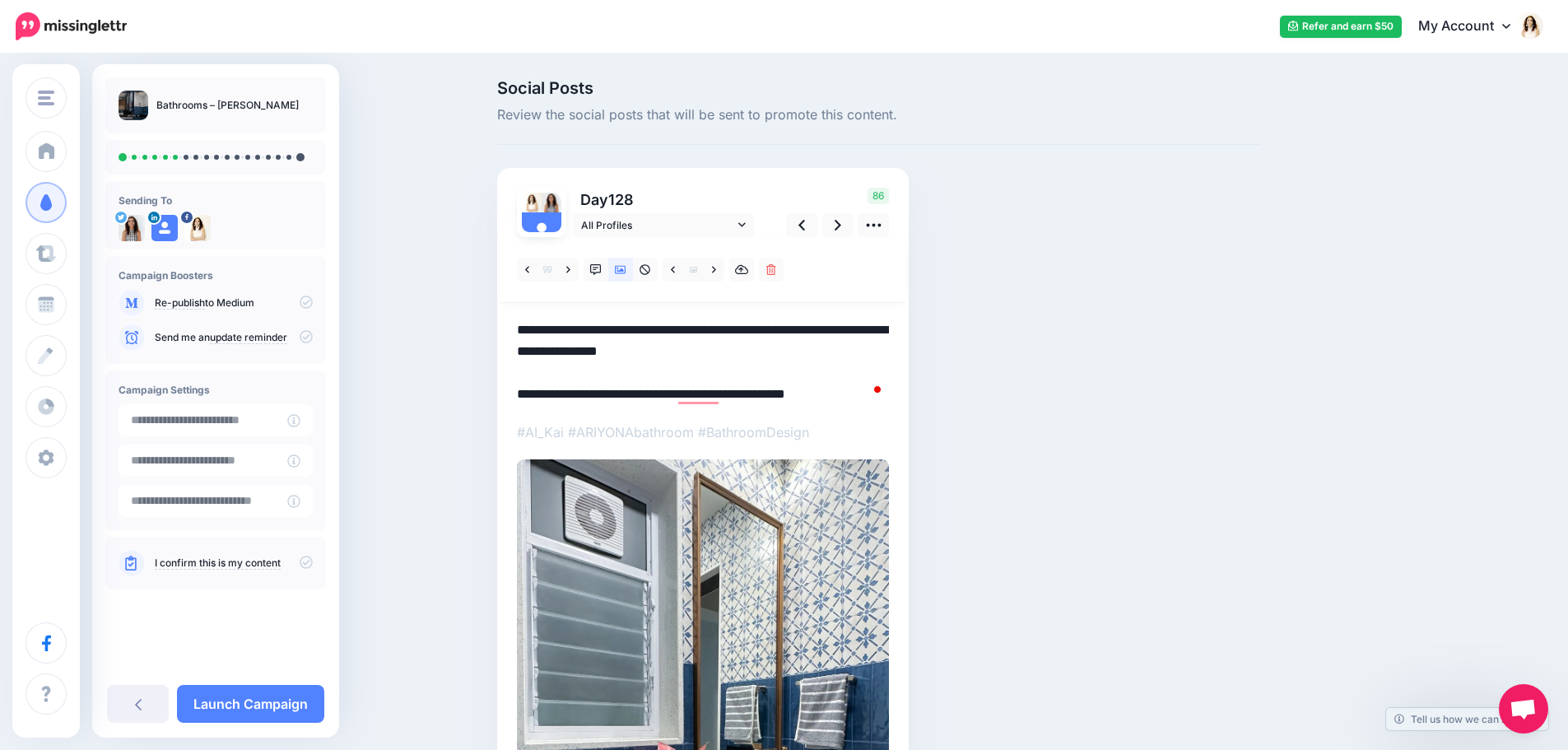
drag, startPoint x: 758, startPoint y: 354, endPoint x: 502, endPoint y: 328, distance: 257.3
click at [502, 328] on div "Social Posts Review the social posts that will be sent to promote this content.…" at bounding box center [879, 536] width 788 height 914
paste textarea "To enrich screen reader interactions, please activate Accessibility in Grammarl…"
click at [841, 220] on icon at bounding box center [837, 224] width 6 height 17
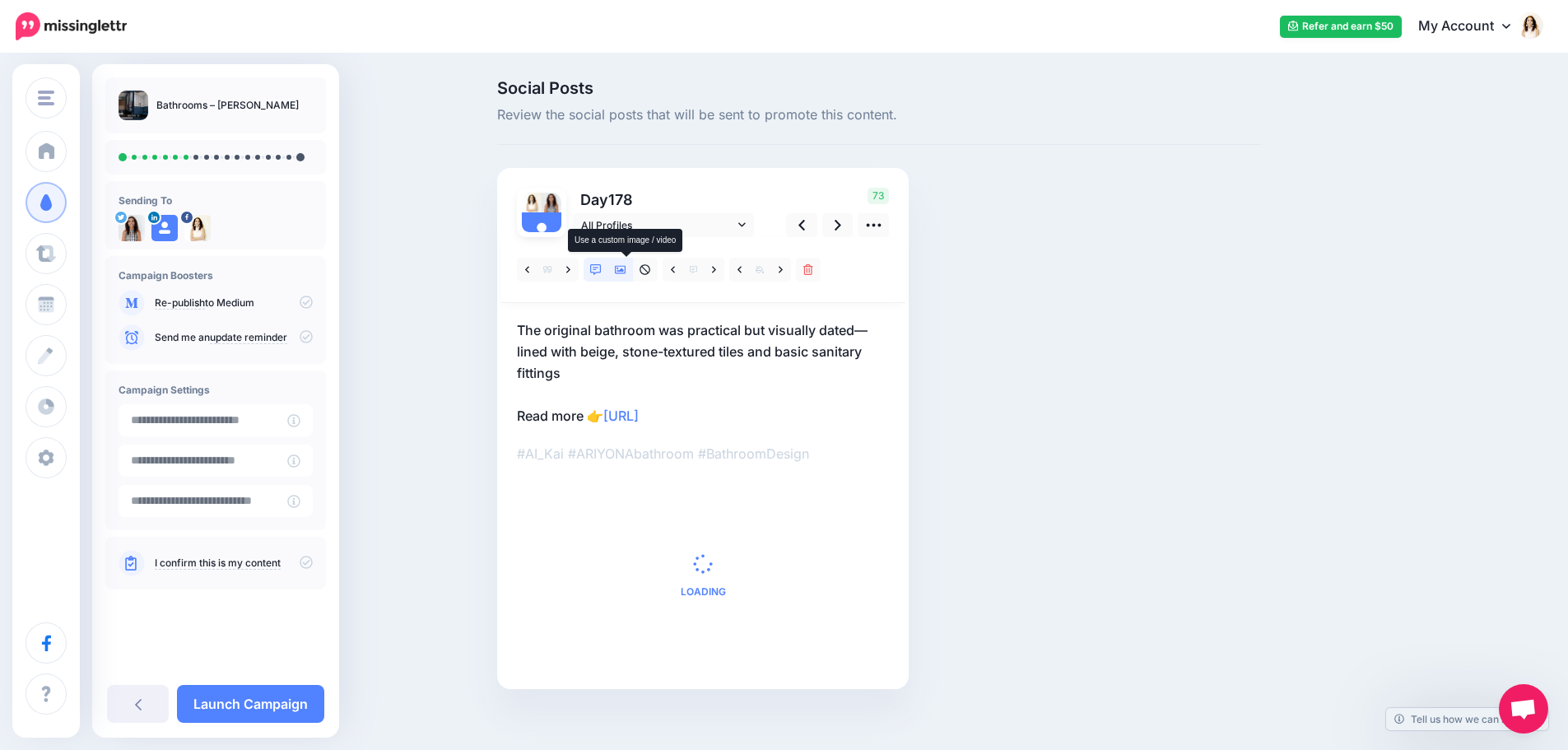
click at [624, 269] on icon at bounding box center [620, 270] width 12 height 12
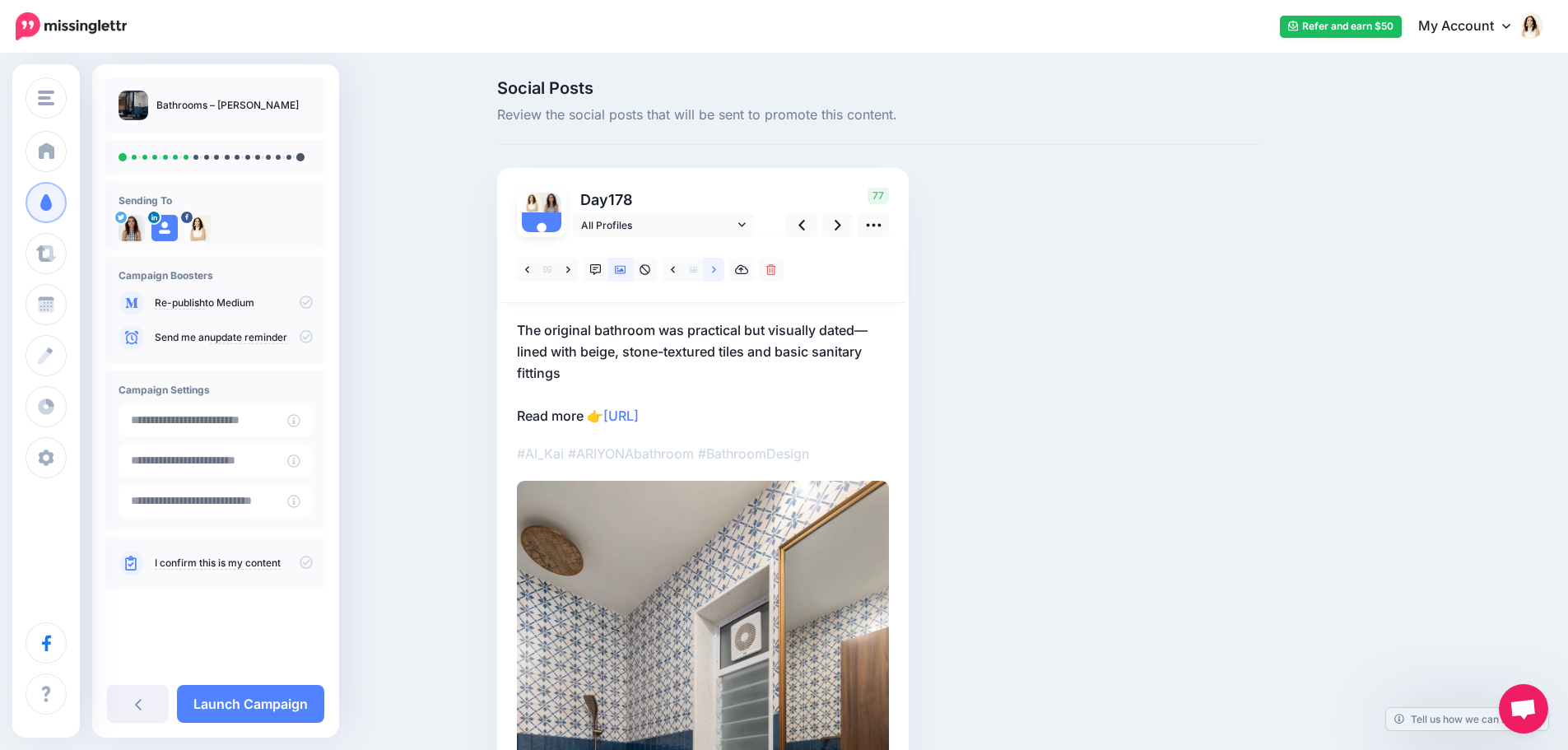
click at [715, 271] on link at bounding box center [714, 270] width 21 height 24
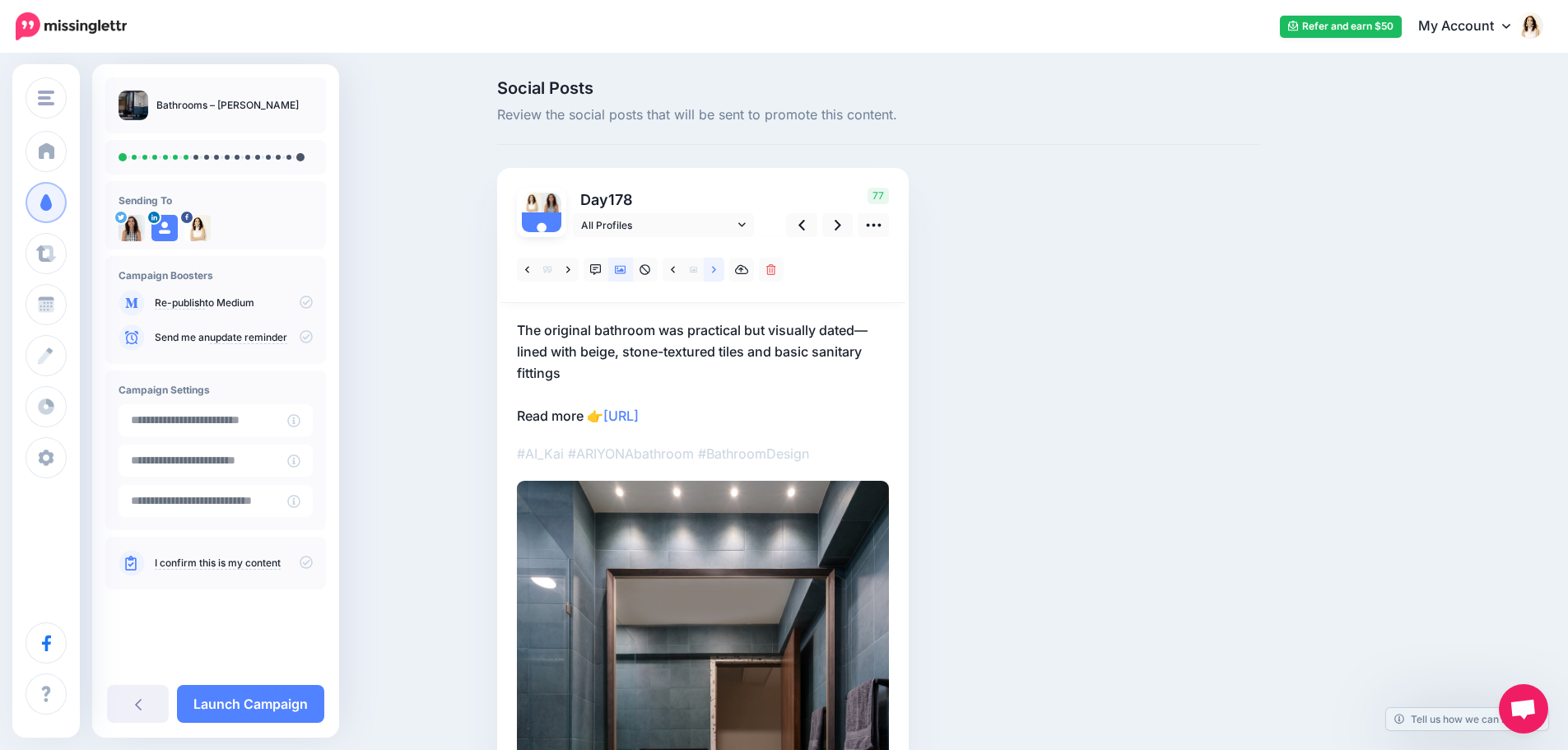
click at [715, 271] on link at bounding box center [714, 270] width 21 height 24
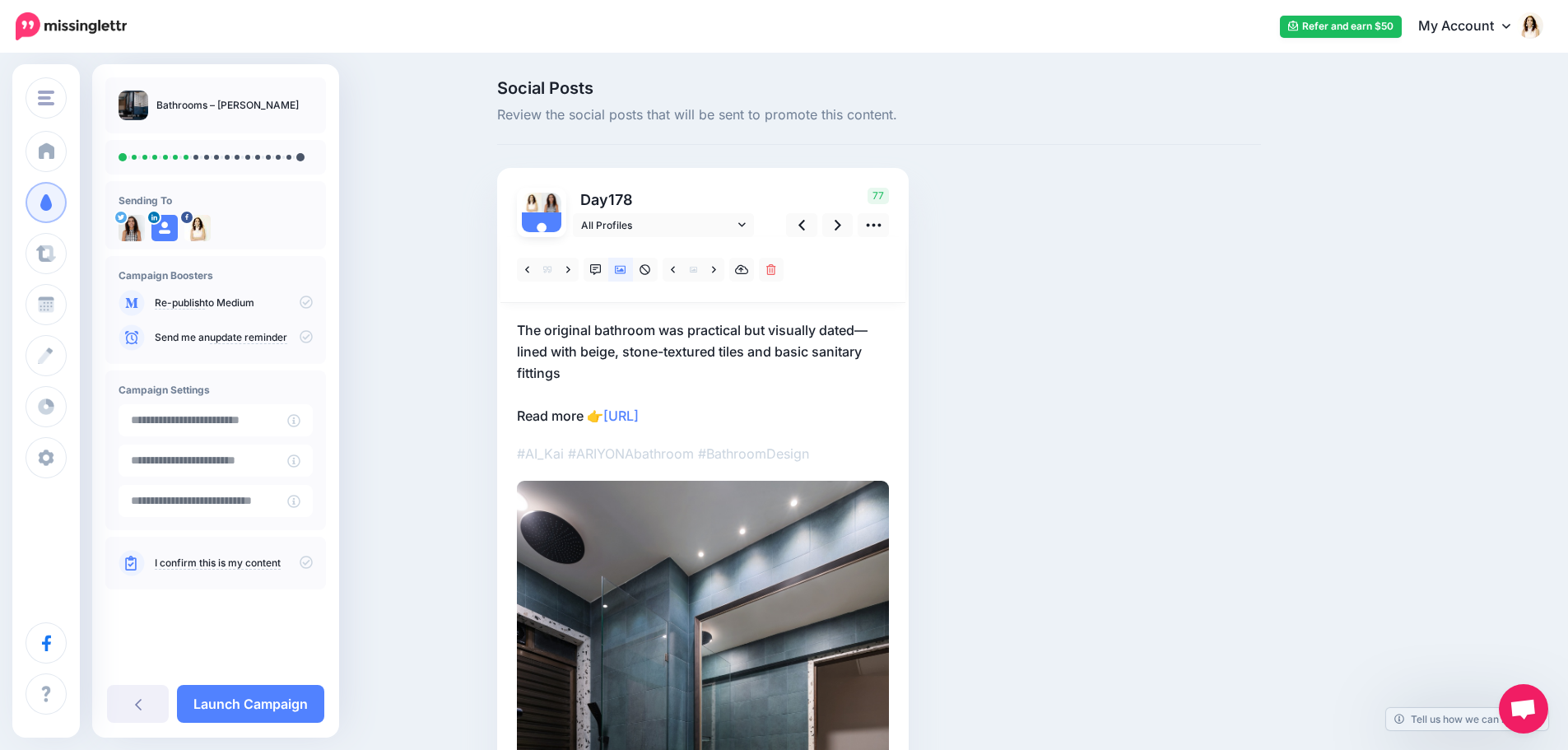
click at [640, 318] on div at bounding box center [702, 638] width 372 height 802
click at [577, 373] on p "The original bathroom was practical but visually dated—lined with beige, stone-…" at bounding box center [702, 373] width 372 height 107
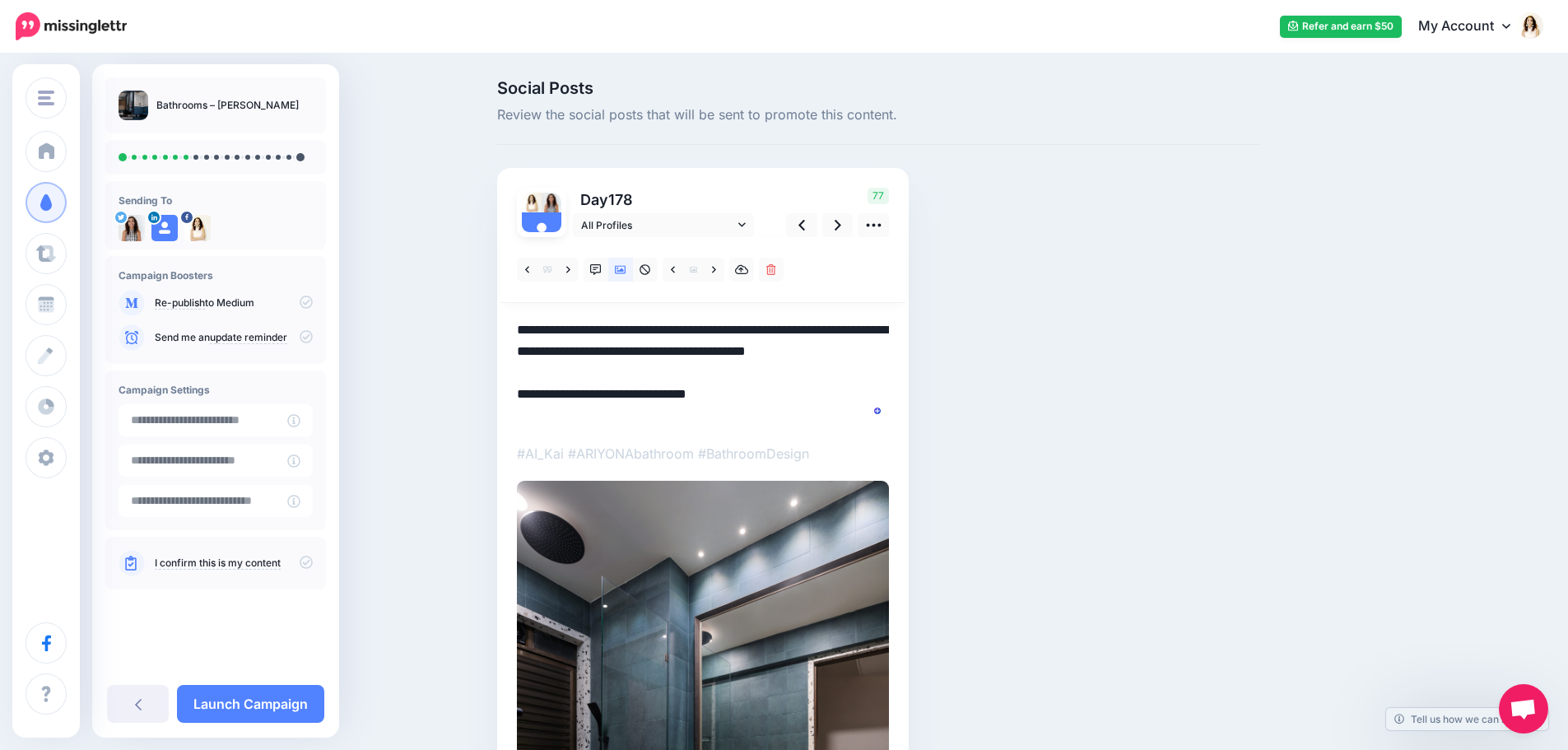
drag, startPoint x: 575, startPoint y: 373, endPoint x: 500, endPoint y: 309, distance: 98.6
click at [500, 309] on div "Social Posts Review the social posts that will be sent to promote this content.…" at bounding box center [879, 593] width 788 height 1029
paste textarea "To enrich screen reader interactions, please activate Accessibility in Grammarl…"
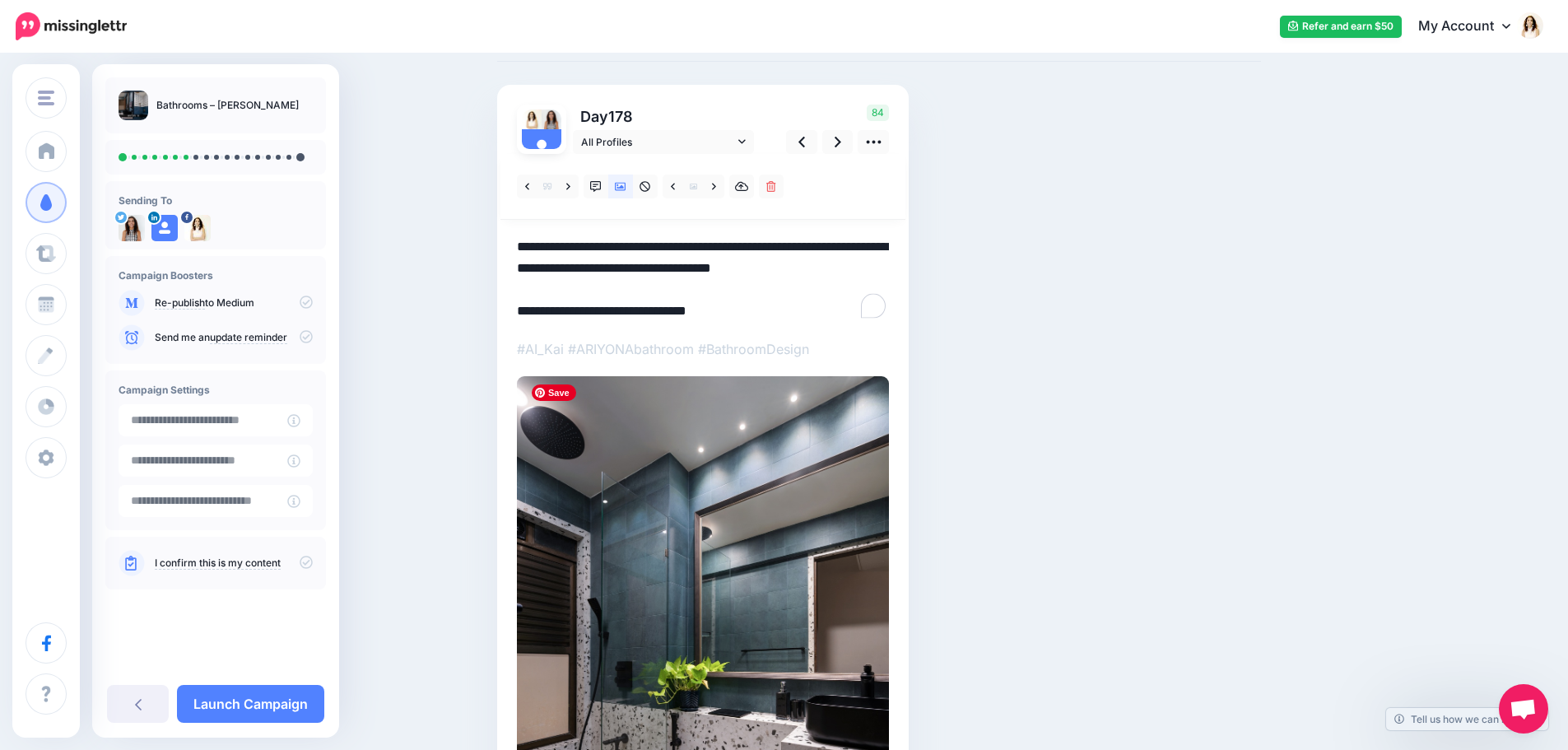
scroll to position [82, 0]
click at [841, 134] on icon at bounding box center [837, 142] width 6 height 17
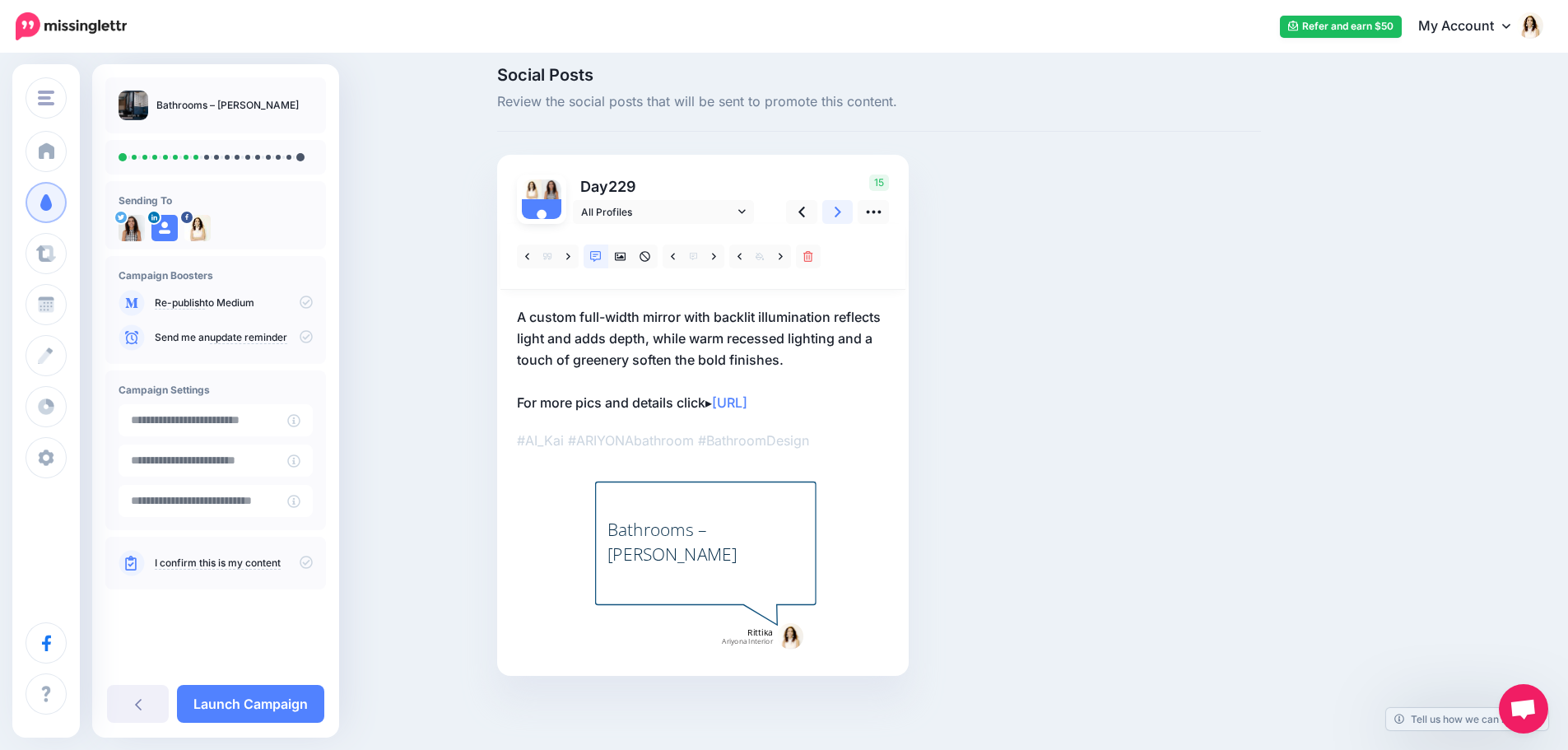
scroll to position [14, 0]
click at [625, 257] on icon at bounding box center [620, 256] width 12 height 12
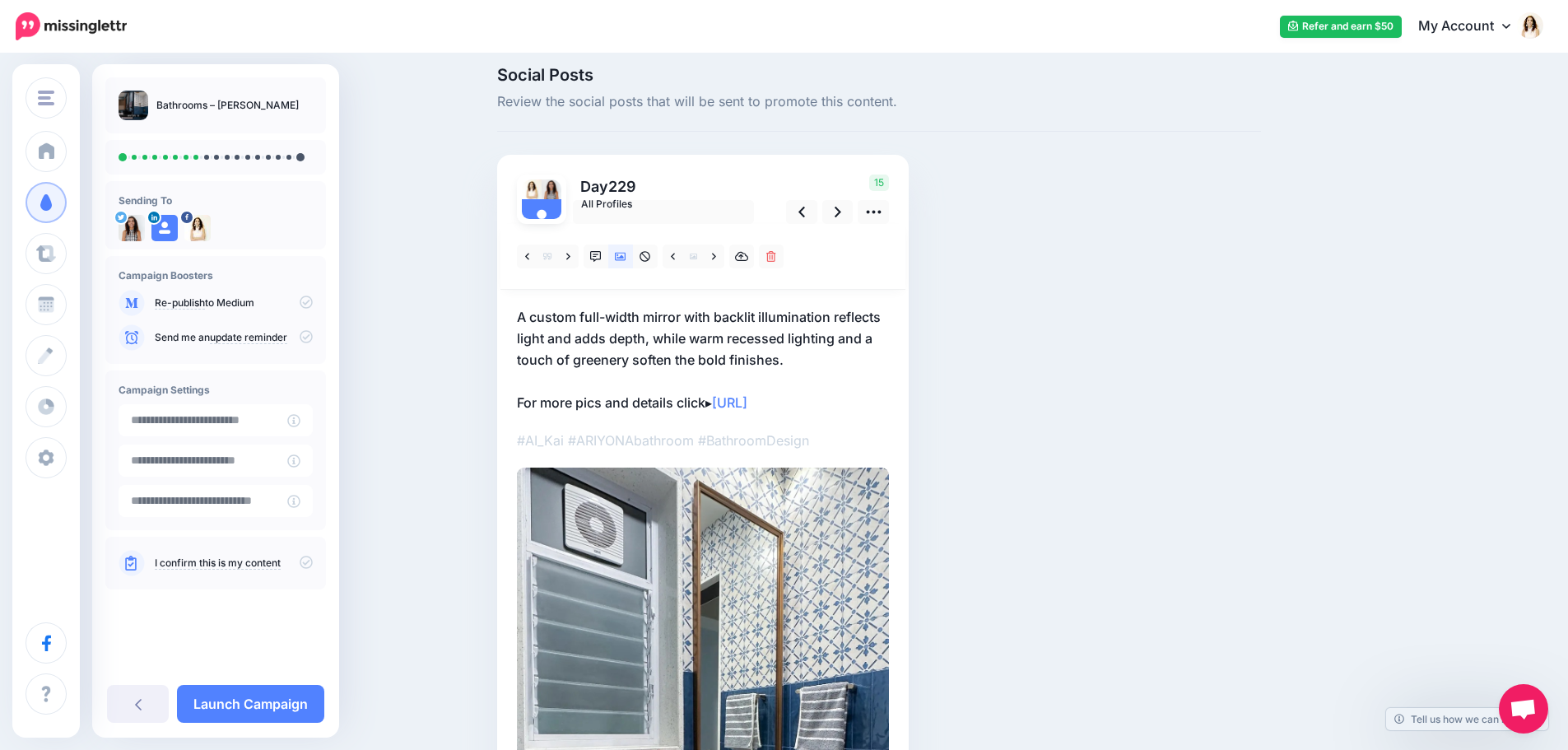
scroll to position [0, 0]
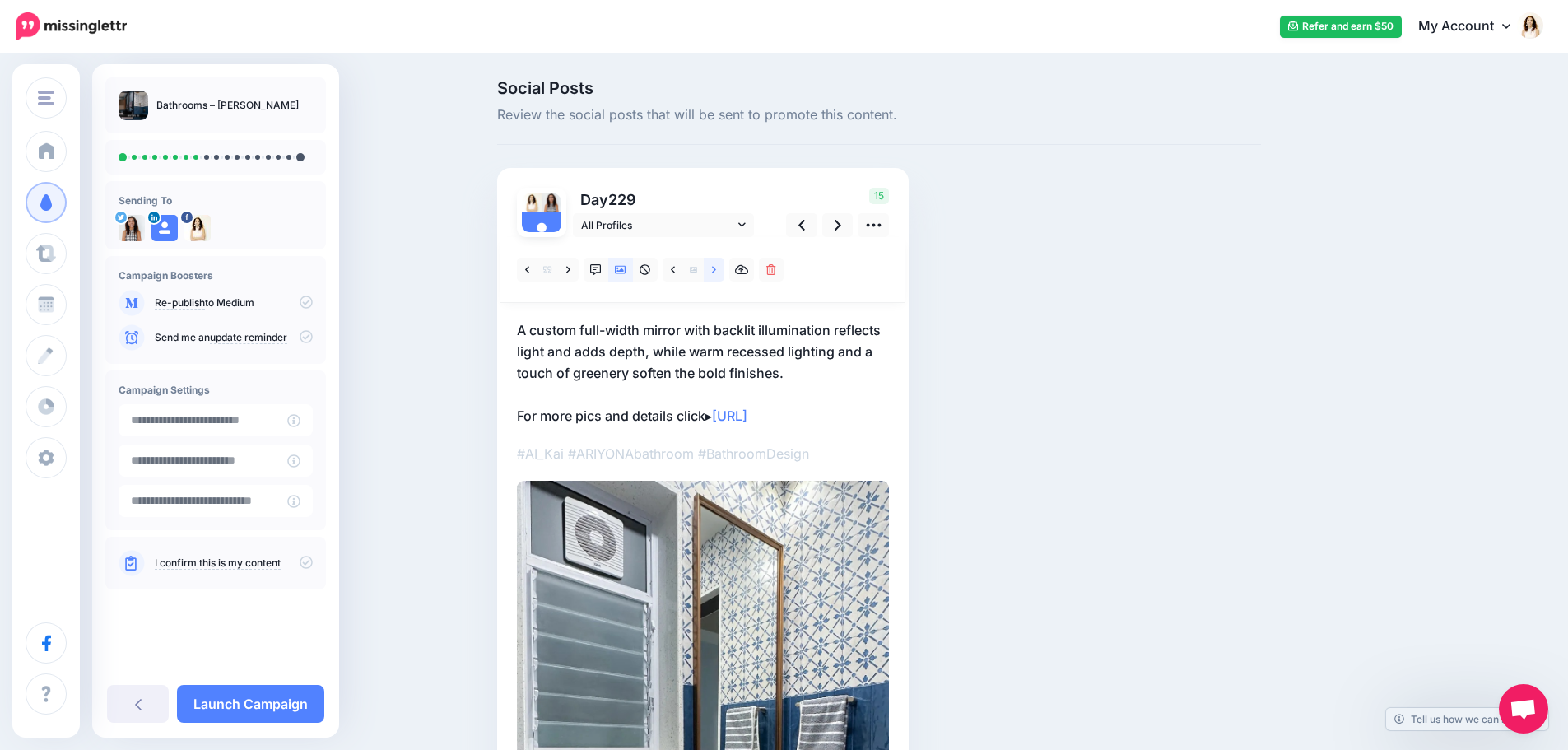
click at [714, 272] on link at bounding box center [714, 270] width 21 height 24
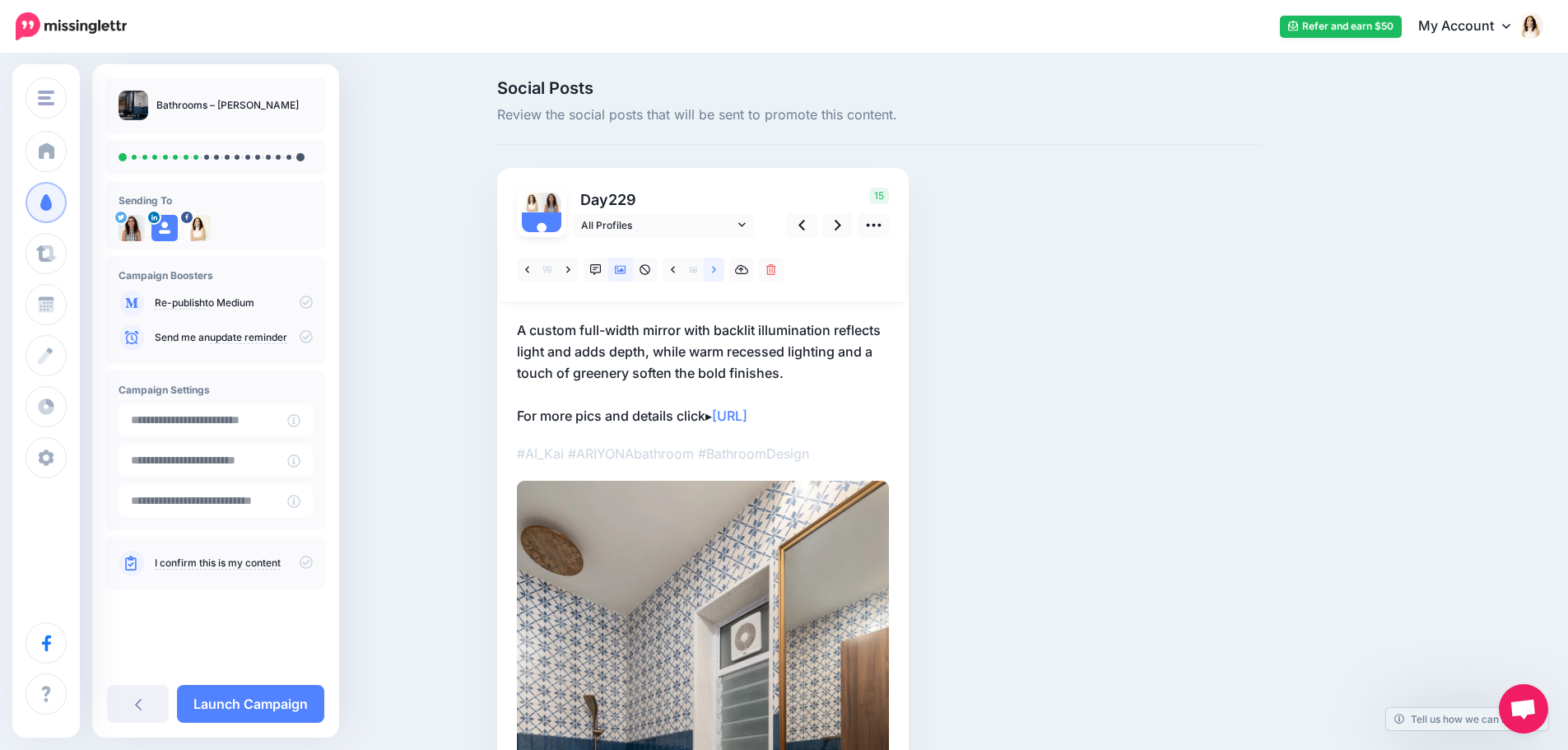
click at [714, 272] on link at bounding box center [714, 270] width 21 height 24
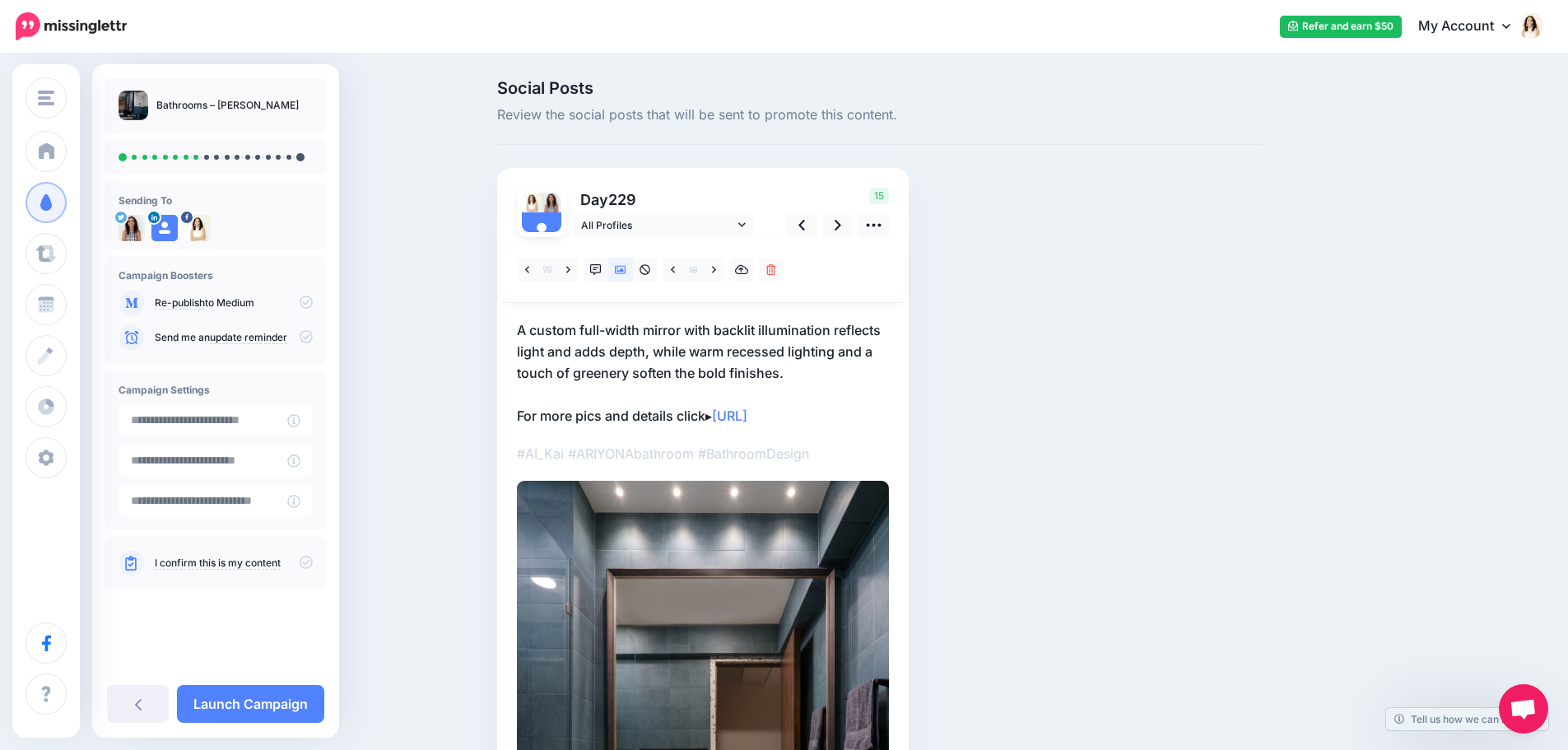
click at [750, 342] on p "A custom full-width mirror with backlit illumination reflects light and adds de…" at bounding box center [702, 373] width 372 height 107
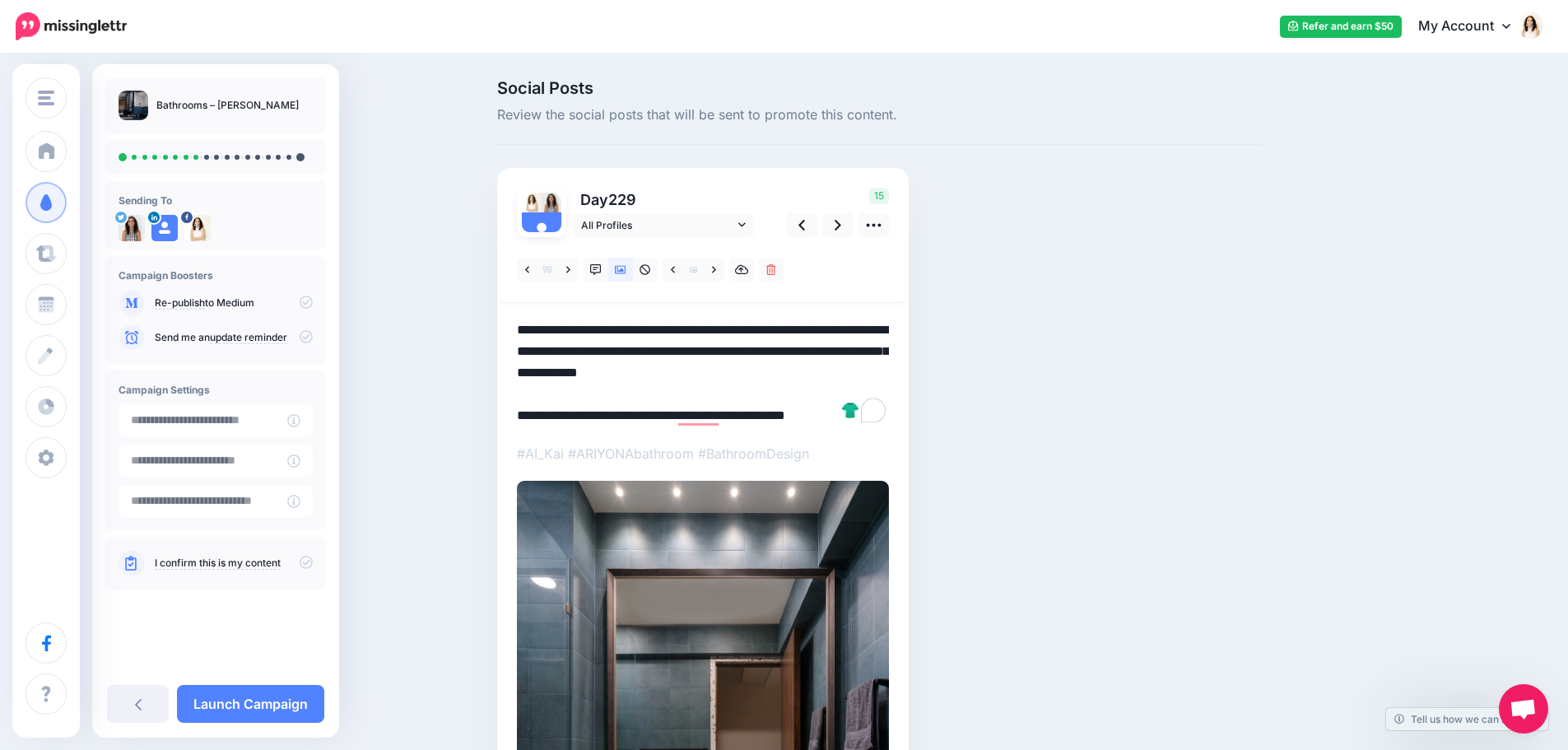
drag, startPoint x: 812, startPoint y: 372, endPoint x: 505, endPoint y: 320, distance: 311.4
click at [505, 320] on div "Day 229 All Profiles" at bounding box center [702, 613] width 412 height 891
paste textarea "To enrich screen reader interactions, please activate Accessibility in Grammarl…"
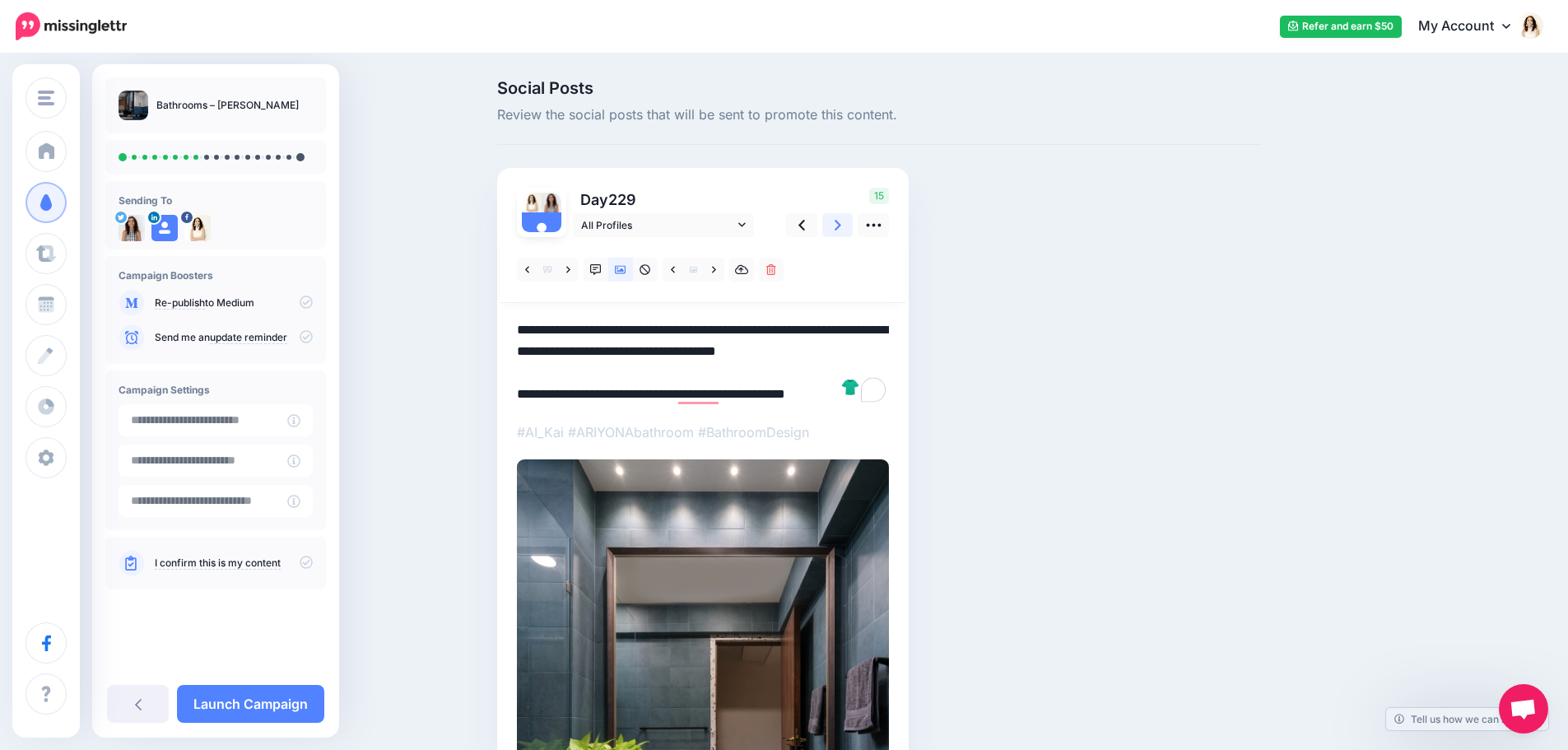
click at [841, 224] on icon at bounding box center [837, 225] width 6 height 11
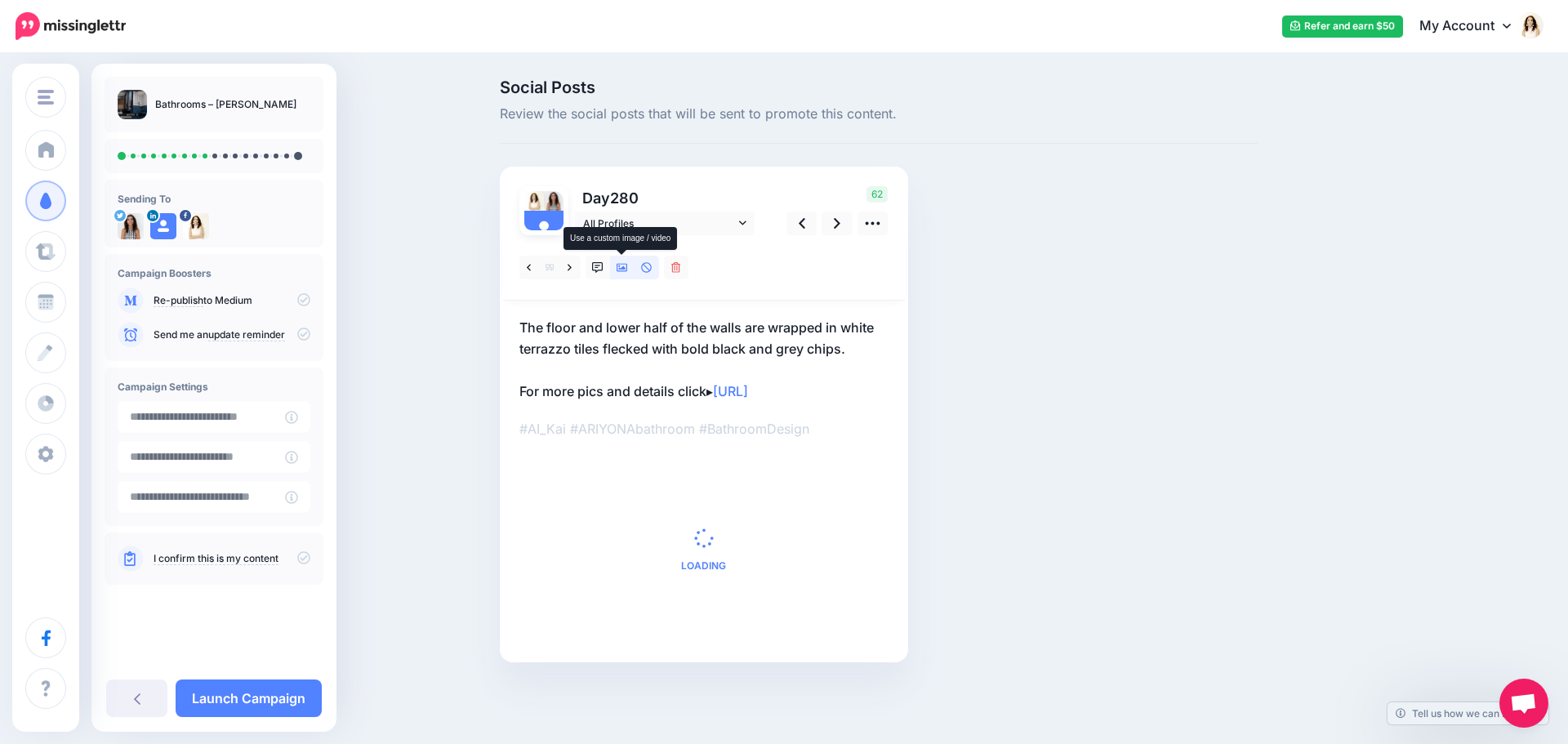
click at [620, 267] on icon at bounding box center [622, 267] width 12 height 12
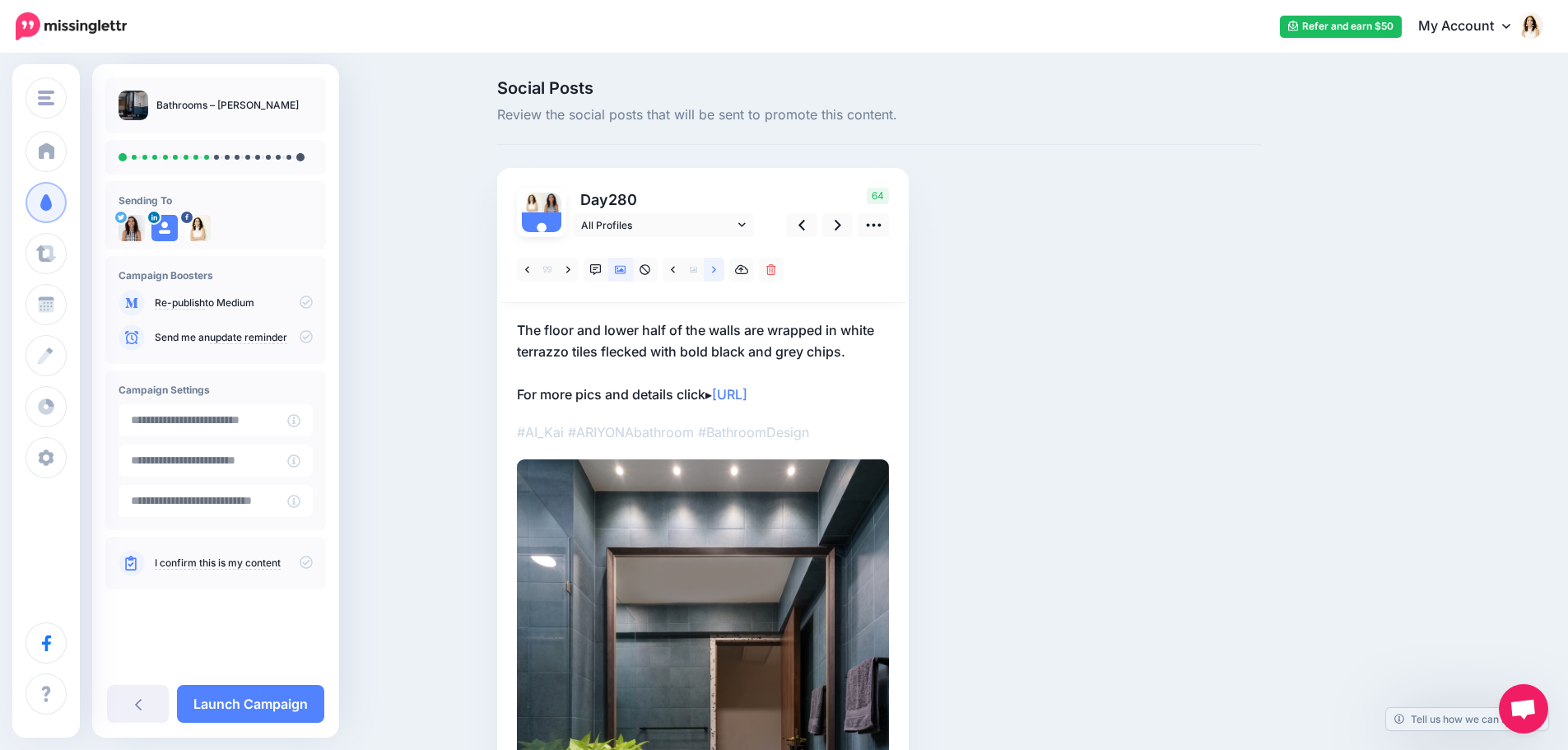
click at [718, 276] on link at bounding box center [714, 270] width 21 height 24
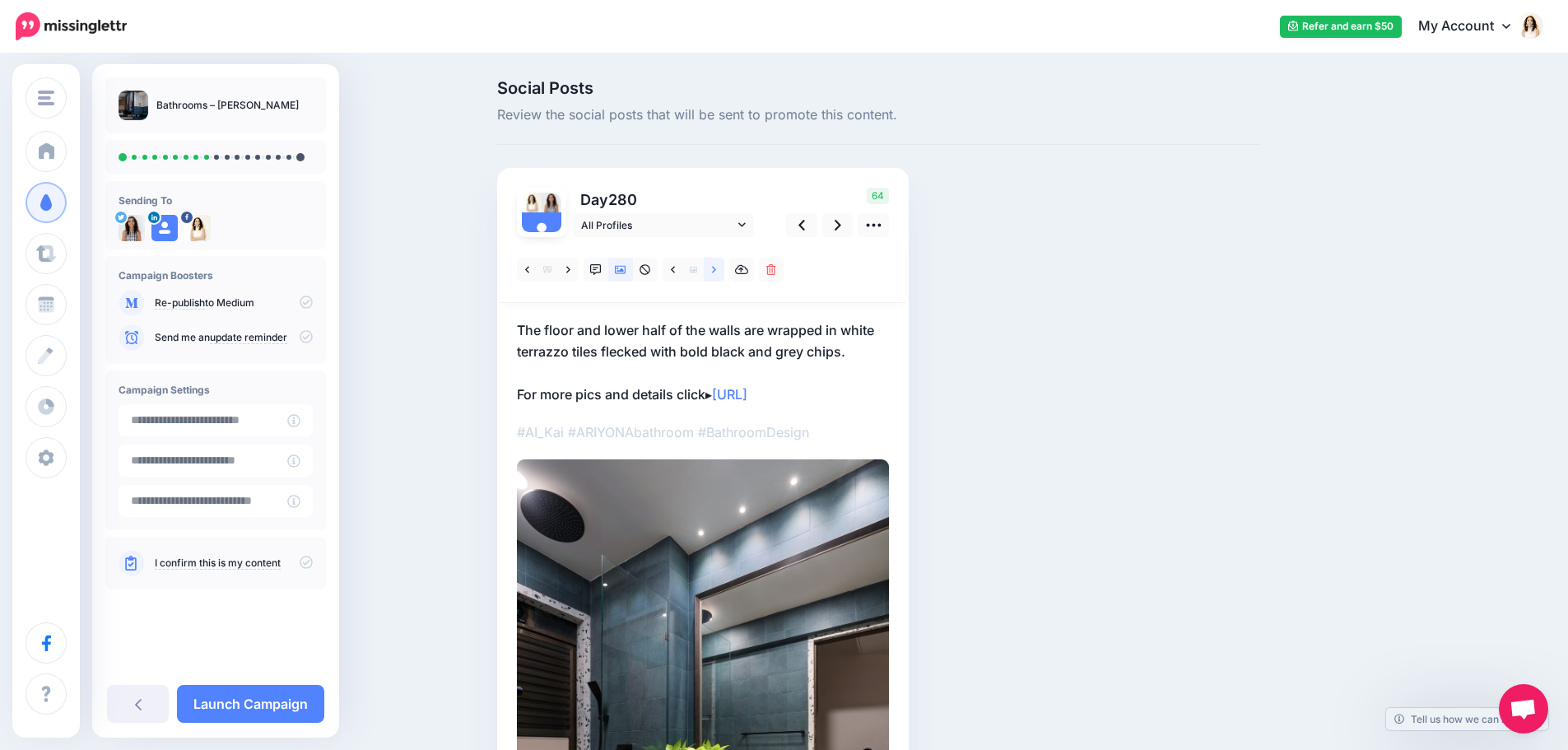
click at [718, 276] on link at bounding box center [714, 270] width 21 height 24
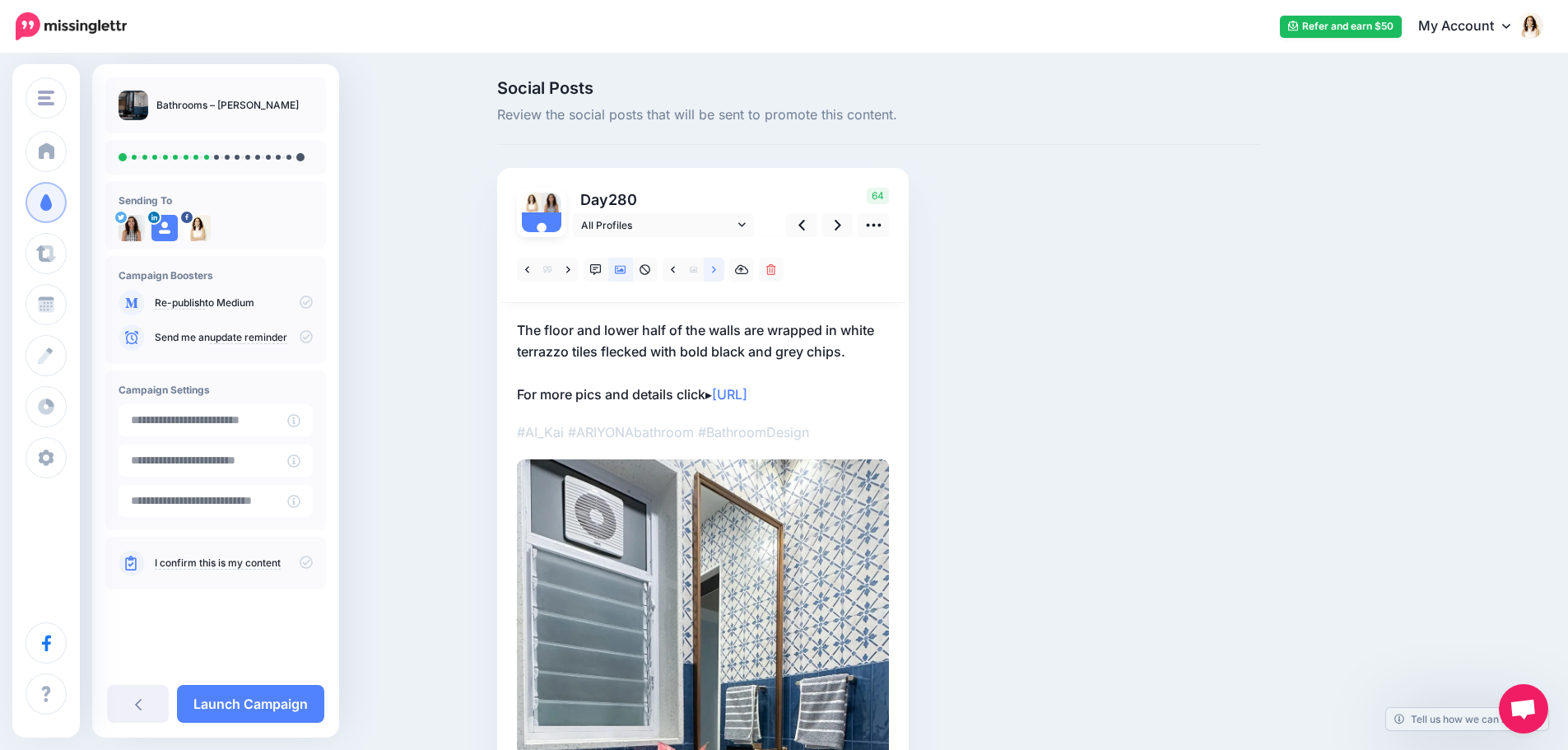
click at [718, 276] on link at bounding box center [714, 270] width 21 height 24
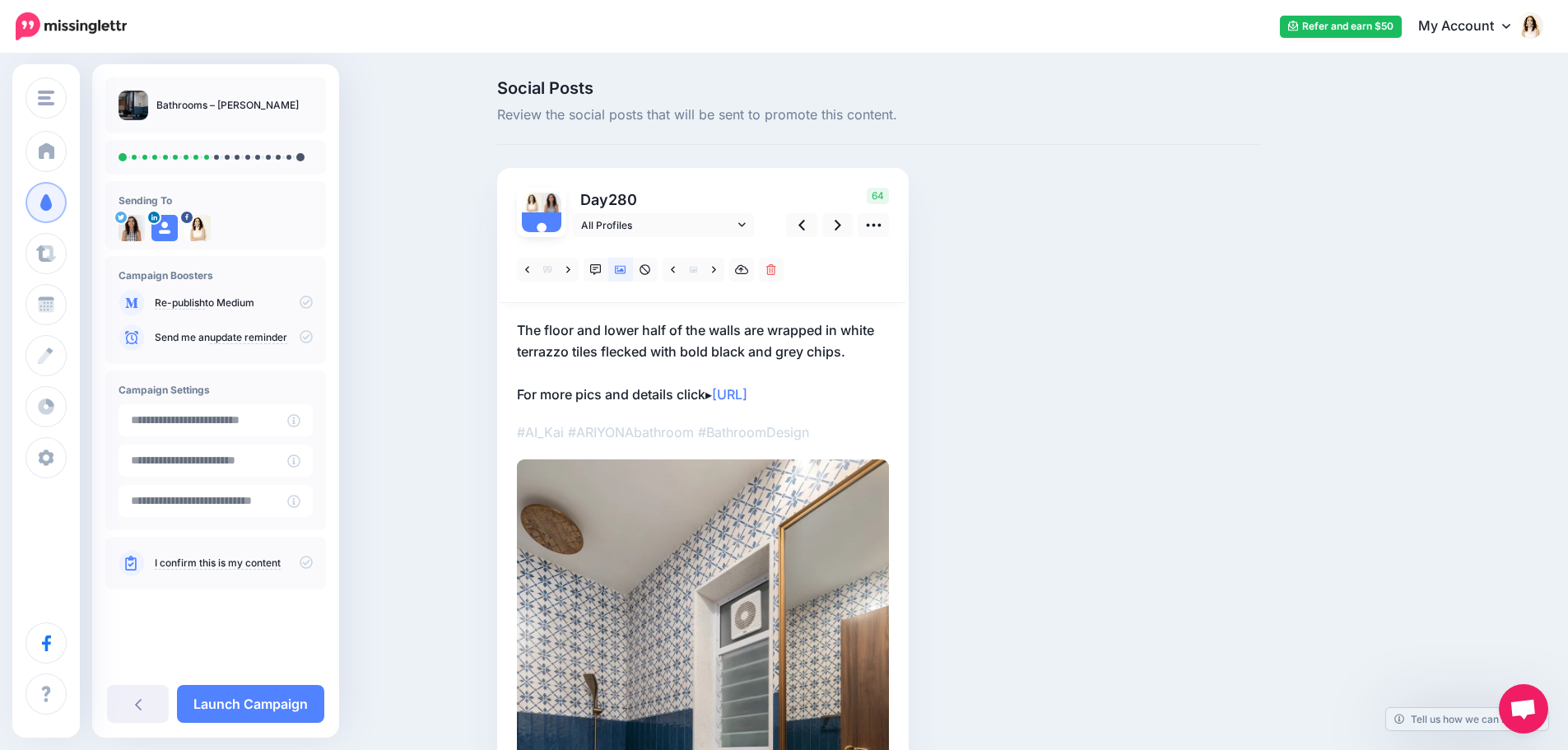
click at [632, 347] on p "The floor and lower half of the walls are wrapped in white terrazzo tiles fleck…" at bounding box center [702, 362] width 372 height 86
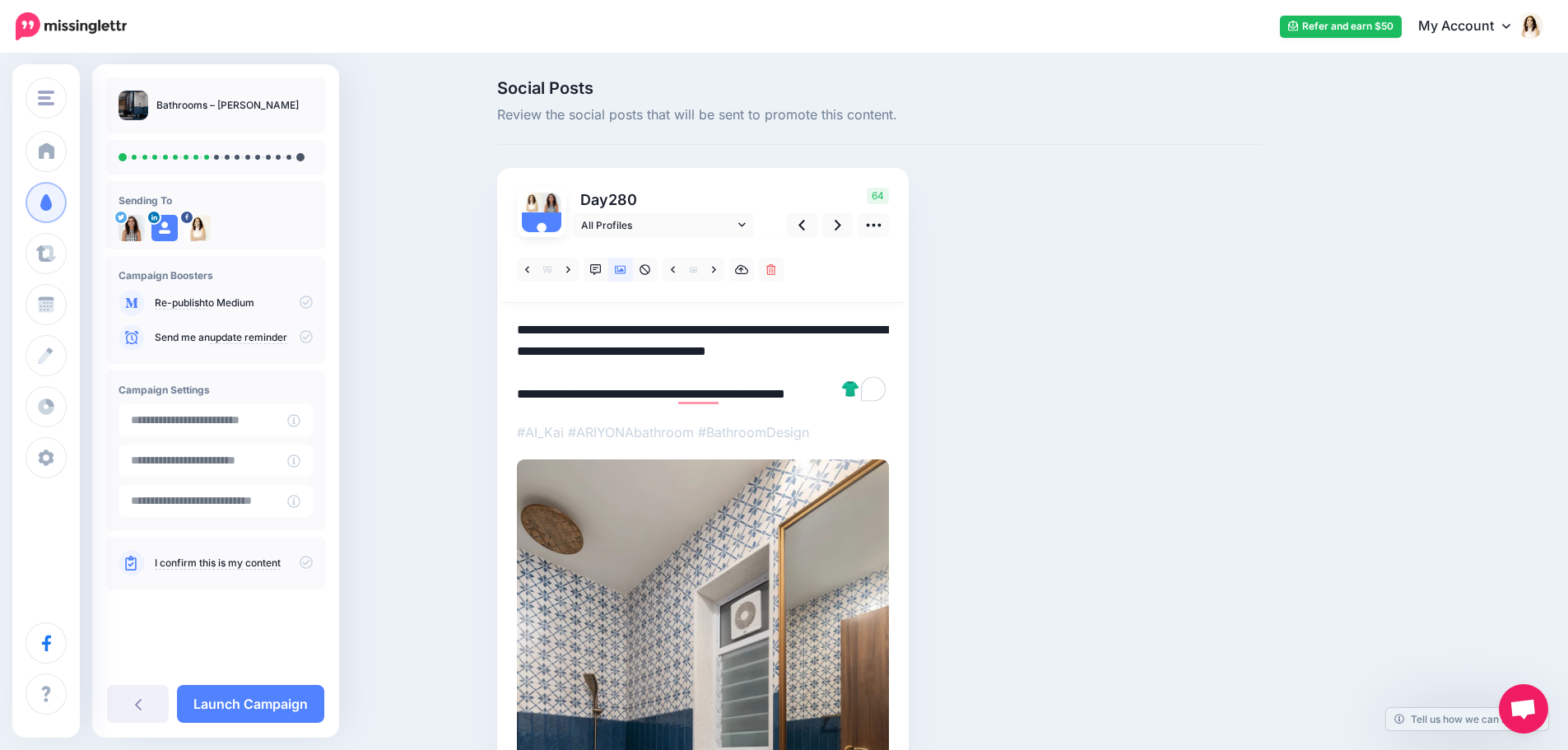
drag, startPoint x: 878, startPoint y: 358, endPoint x: 480, endPoint y: 303, distance: 401.8
click at [489, 305] on div "Social Posts Review the social posts that will be sent to promote this content.…" at bounding box center [784, 584] width 1568 height 1059
paste textarea "To enrich screen reader interactions, please activate Accessibility in Grammarl…"
click at [841, 223] on icon at bounding box center [837, 224] width 6 height 17
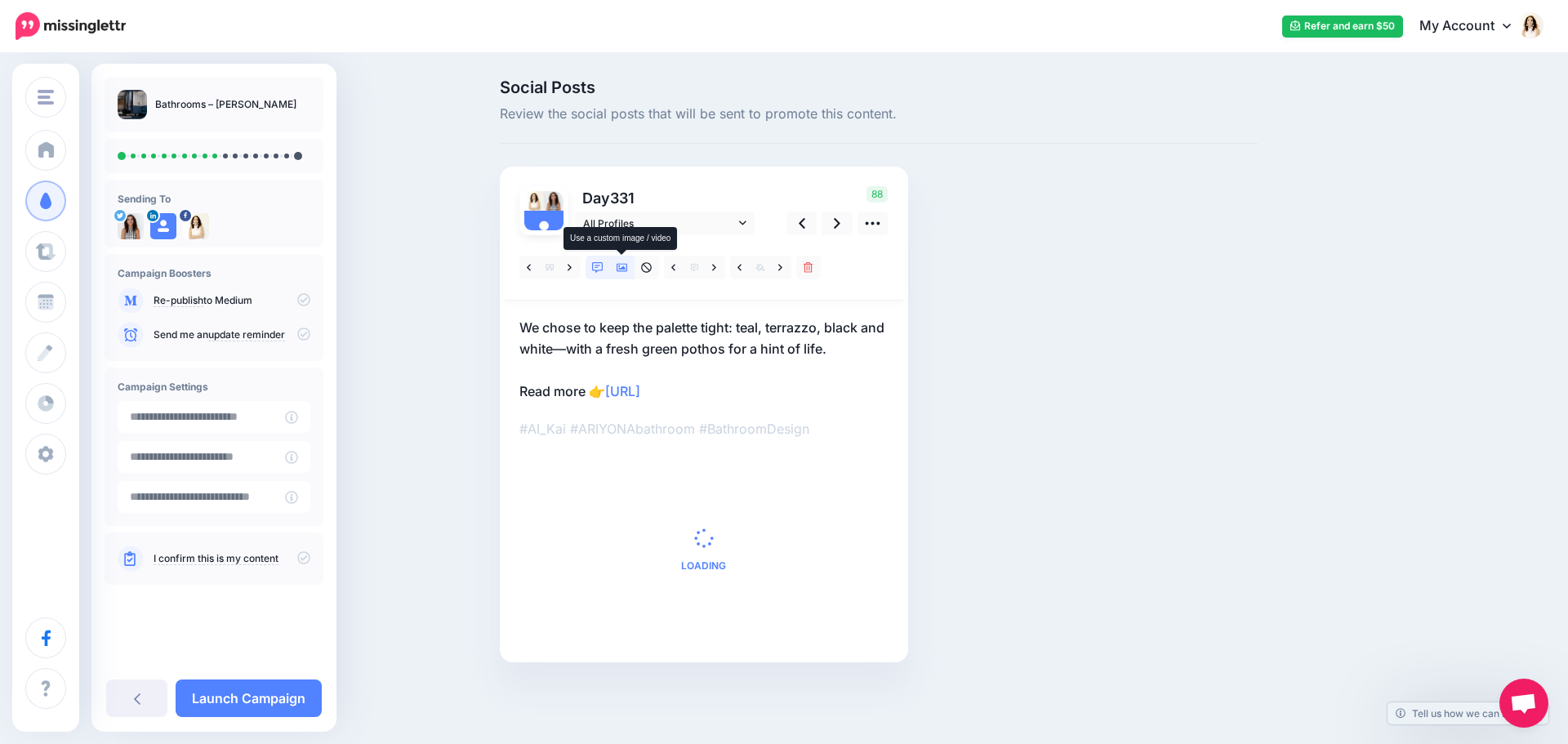
click at [627, 267] on icon at bounding box center [622, 267] width 12 height 8
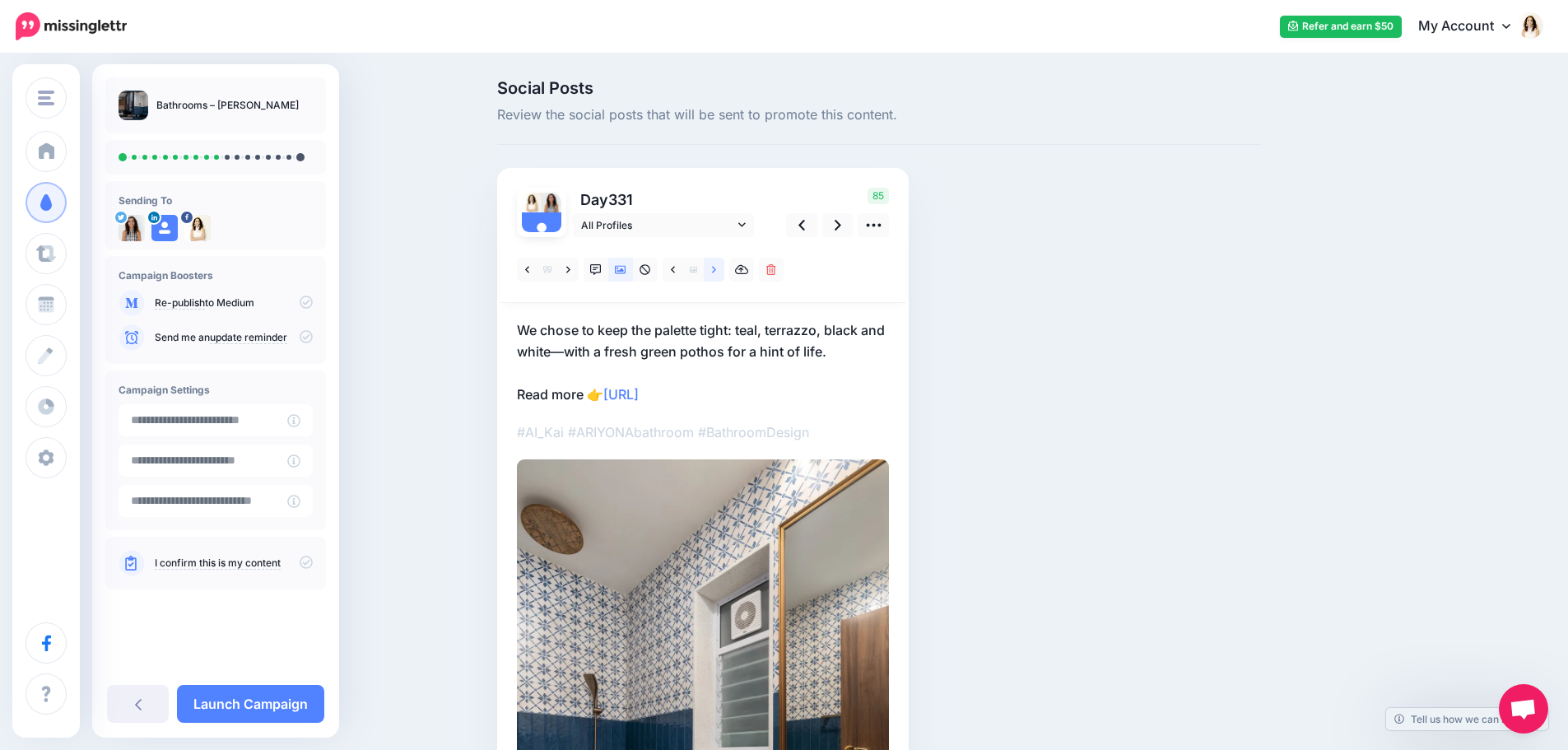
click at [715, 273] on link at bounding box center [714, 270] width 21 height 24
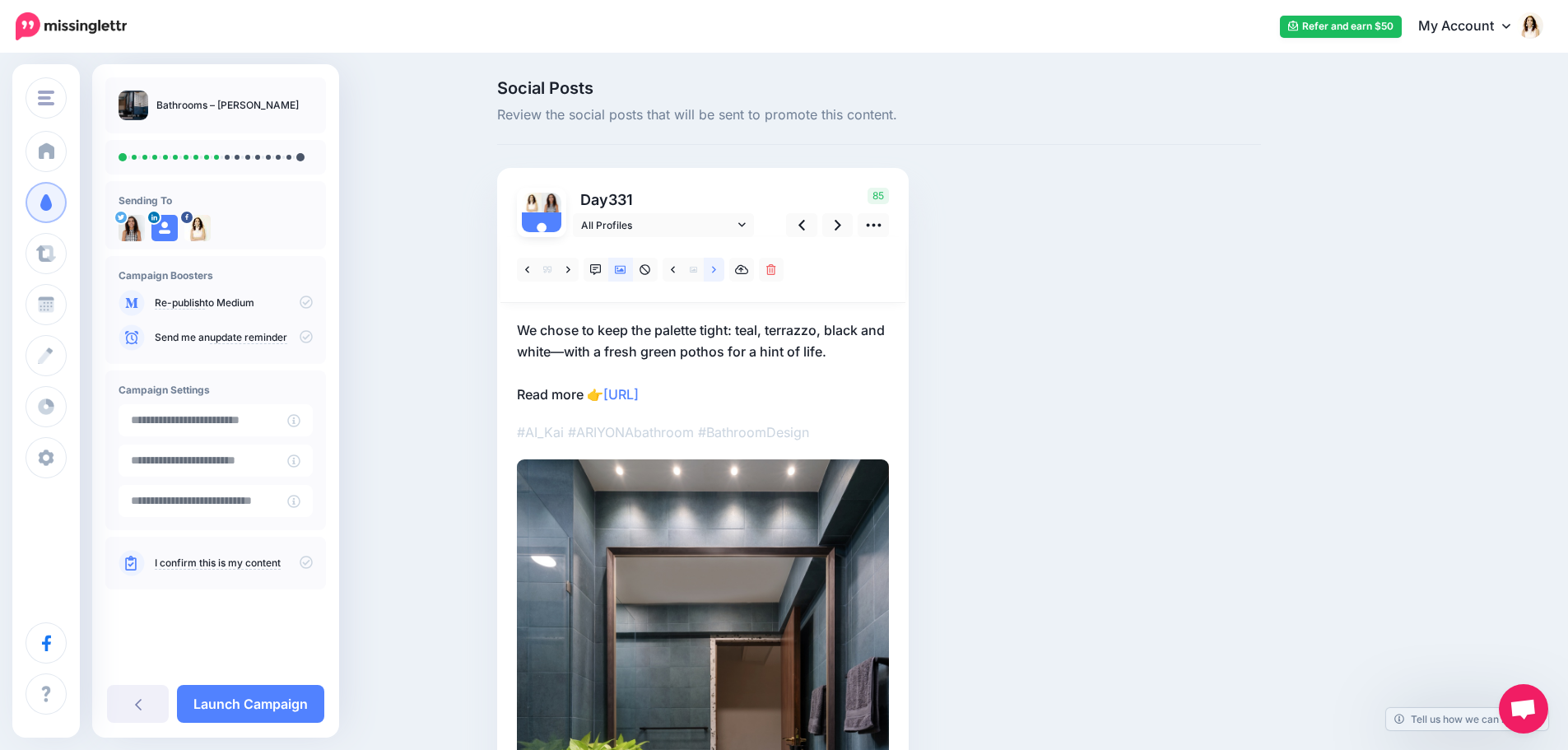
click at [715, 273] on link at bounding box center [714, 270] width 21 height 24
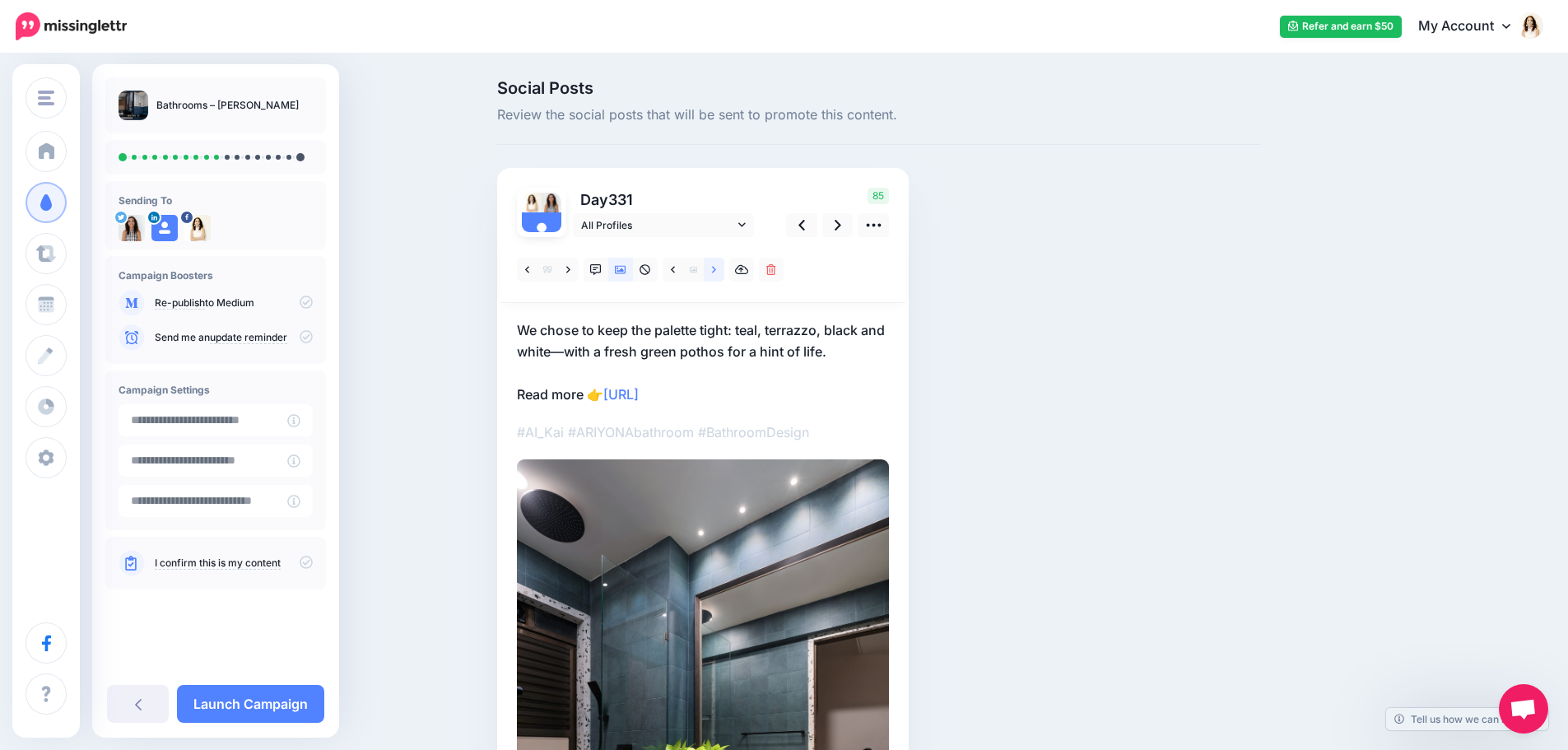
click at [715, 273] on link at bounding box center [714, 270] width 21 height 24
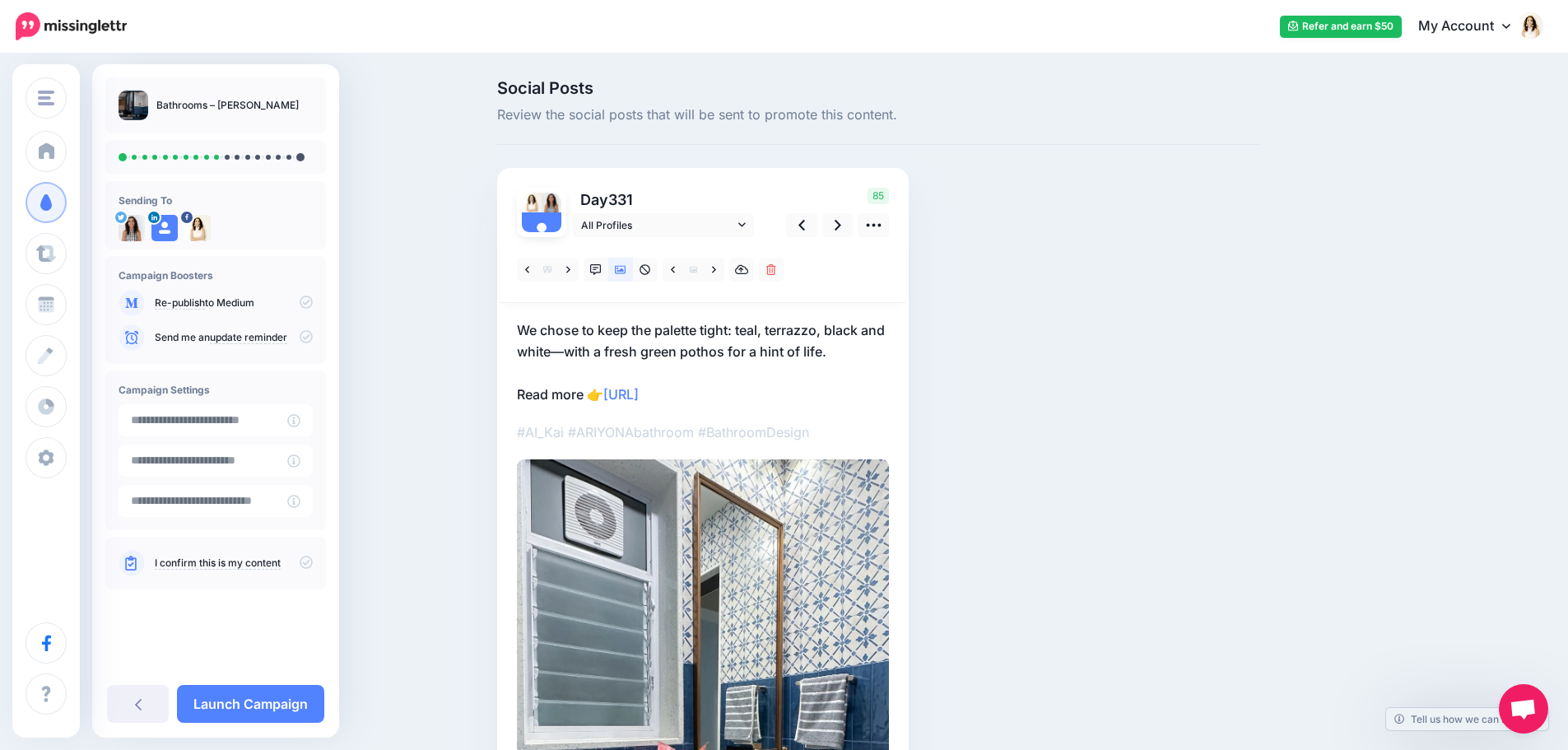
drag, startPoint x: 723, startPoint y: 347, endPoint x: 754, endPoint y: 350, distance: 31.1
click at [723, 347] on p "We chose to keep the palette tight: teal, terrazzo, black and white—with a fres…" at bounding box center [702, 362] width 372 height 86
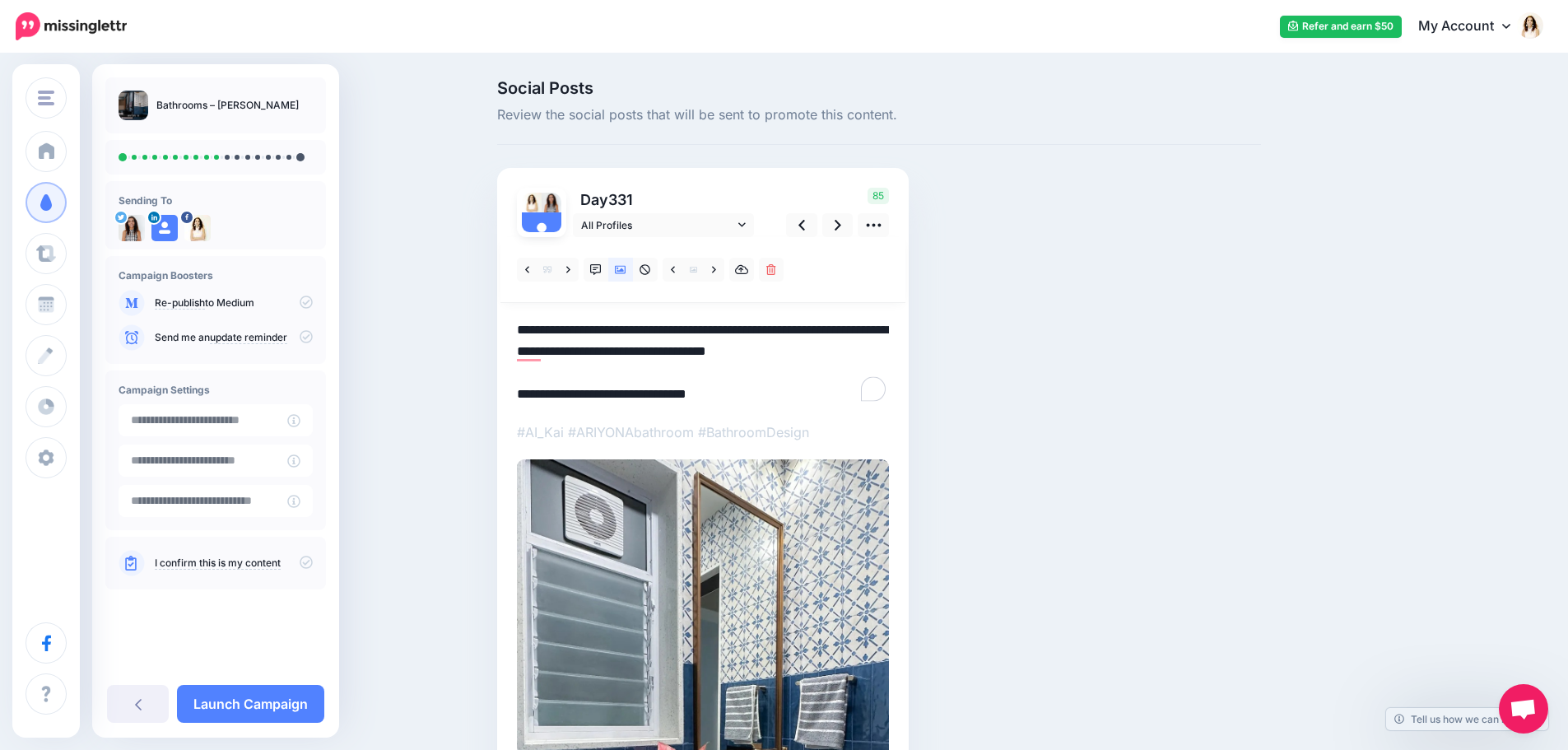
drag, startPoint x: 880, startPoint y: 351, endPoint x: 504, endPoint y: 331, distance: 376.5
click at [504, 331] on div "Day 331 All Profiles" at bounding box center [702, 556] width 412 height 776
paste textarea "To enrich screen reader interactions, please activate Accessibility in Grammarl…"
click at [841, 222] on icon at bounding box center [837, 225] width 6 height 11
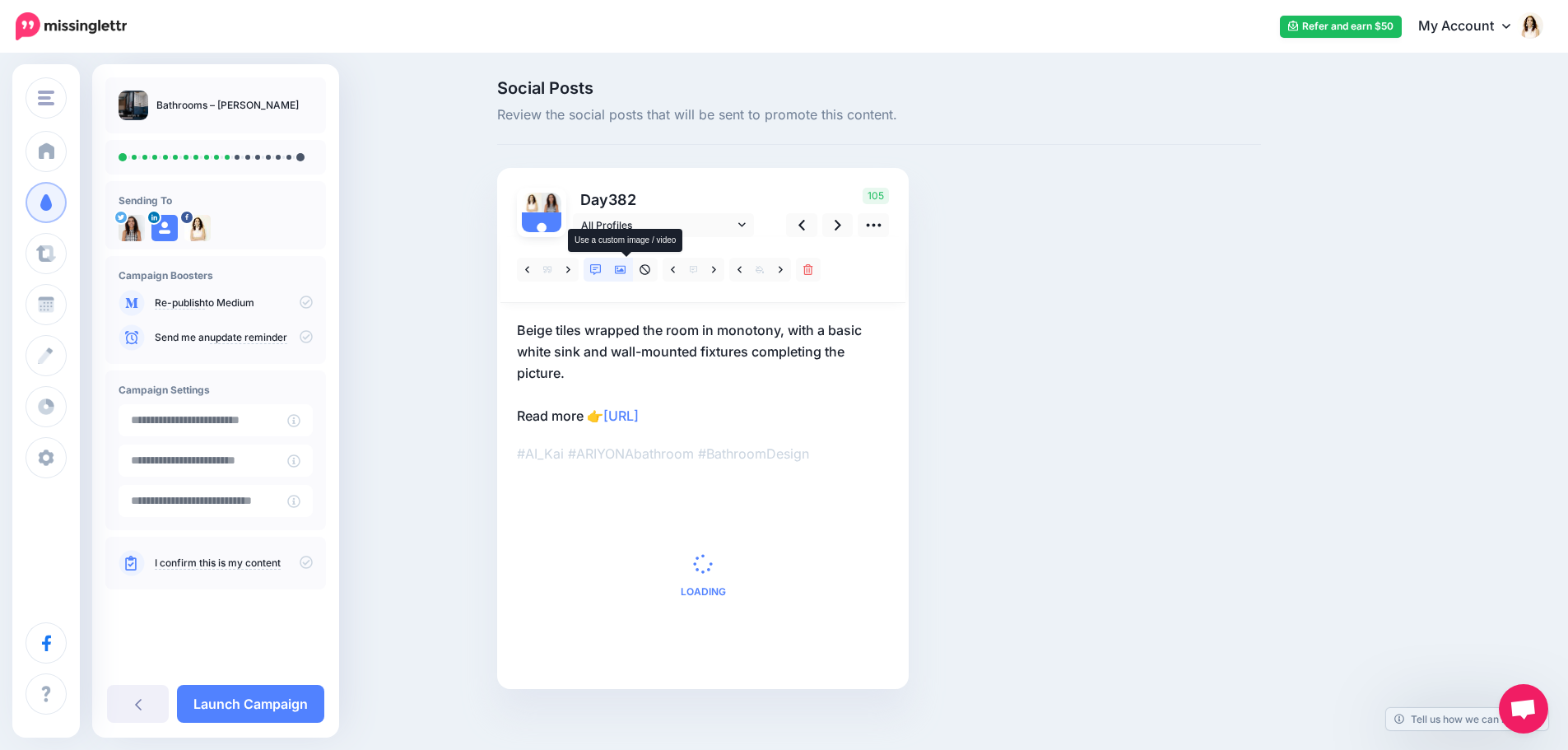
click at [626, 275] on icon at bounding box center [620, 270] width 12 height 12
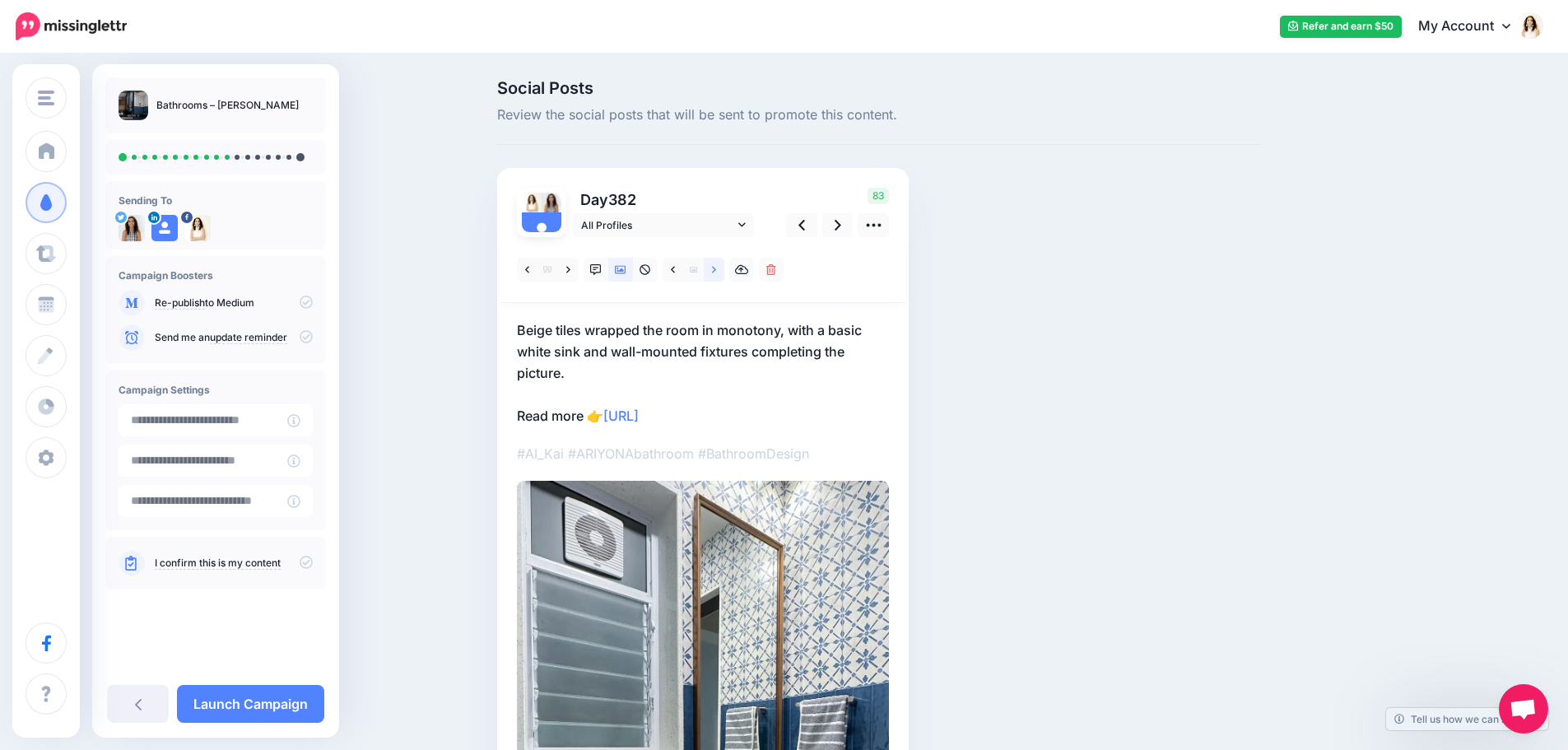
click at [724, 271] on link at bounding box center [714, 270] width 21 height 24
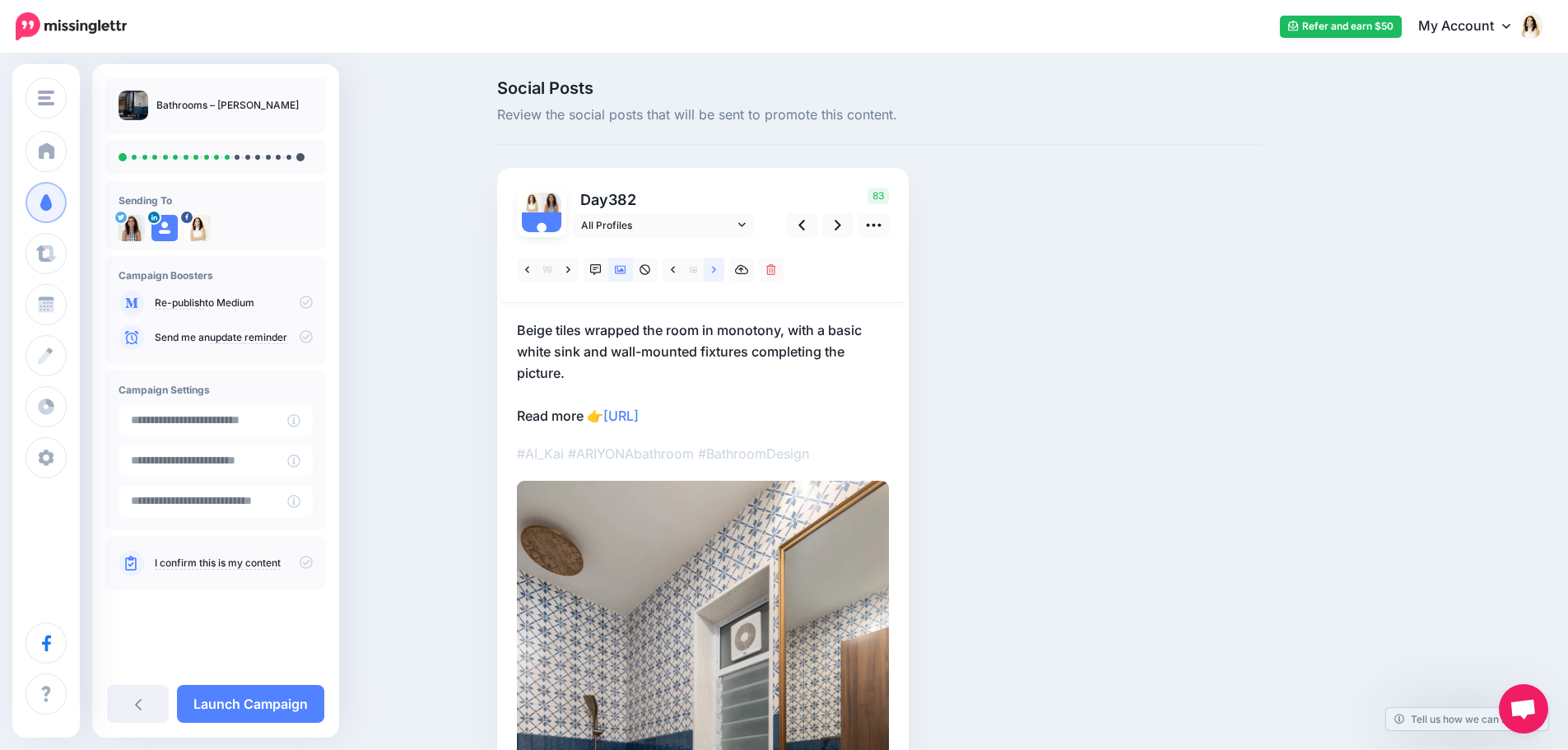
click at [724, 271] on link at bounding box center [714, 270] width 21 height 24
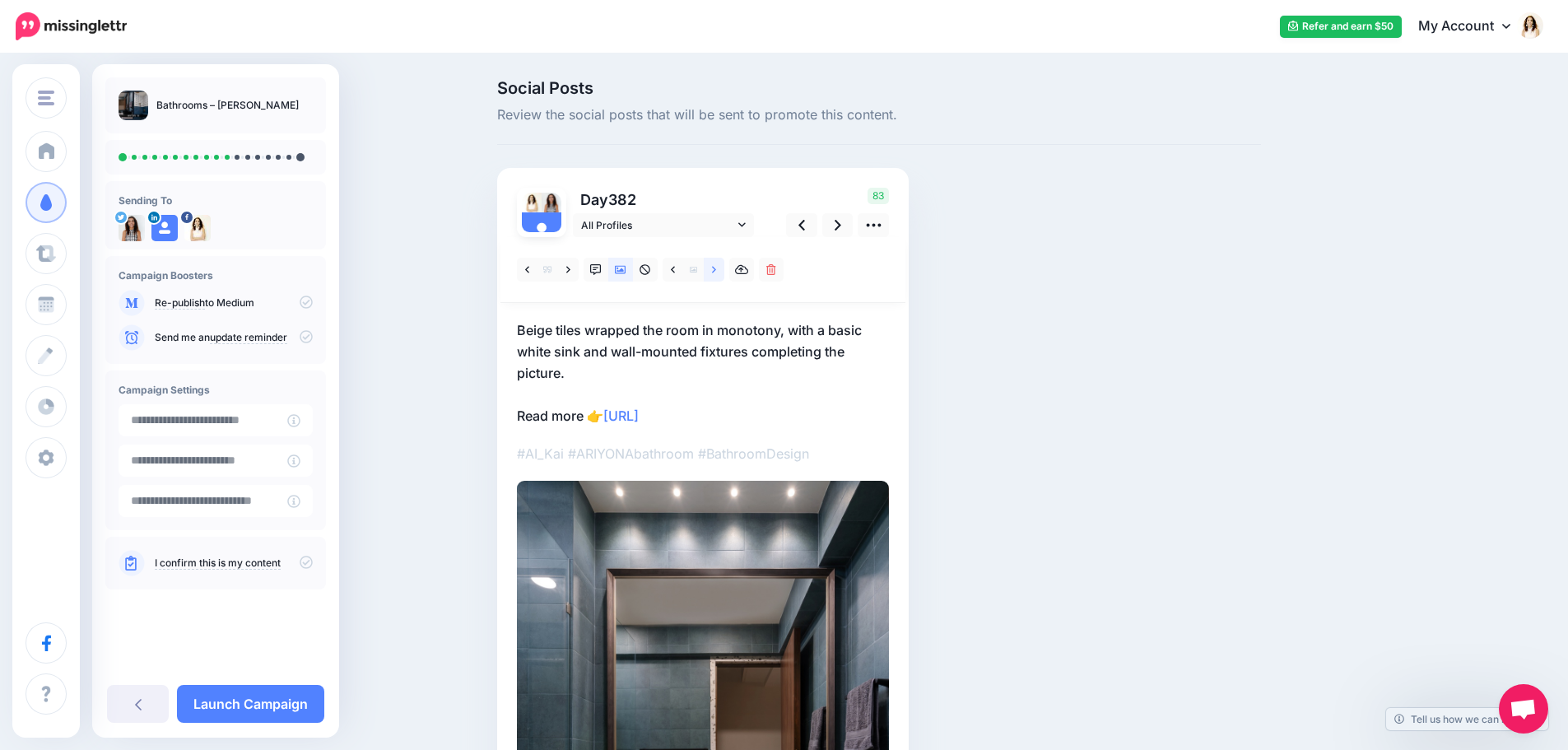
click at [724, 271] on link at bounding box center [714, 270] width 21 height 24
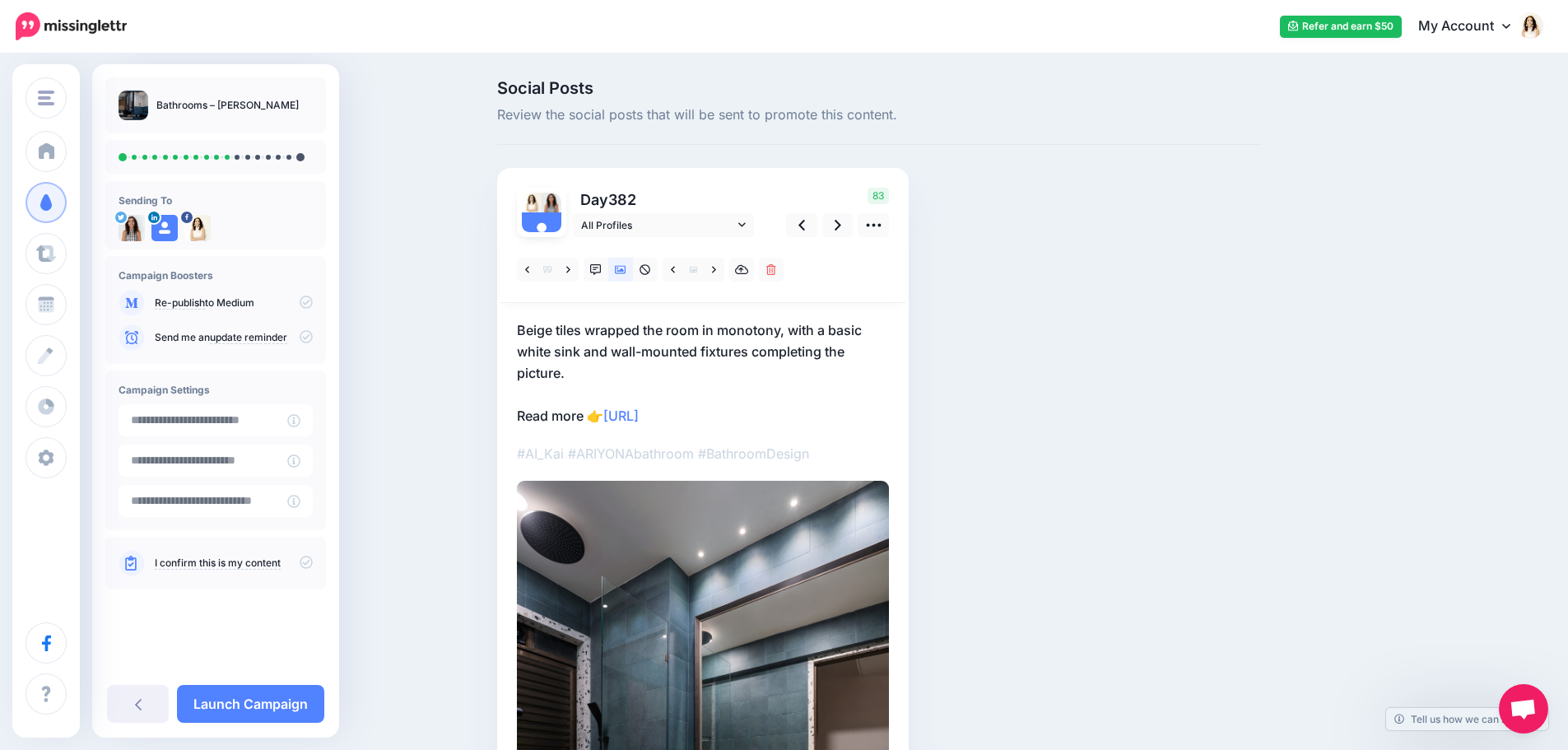
click at [667, 341] on p "Beige tiles wrapped the room in monotony, with a basic white sink and wall-moun…" at bounding box center [702, 373] width 372 height 107
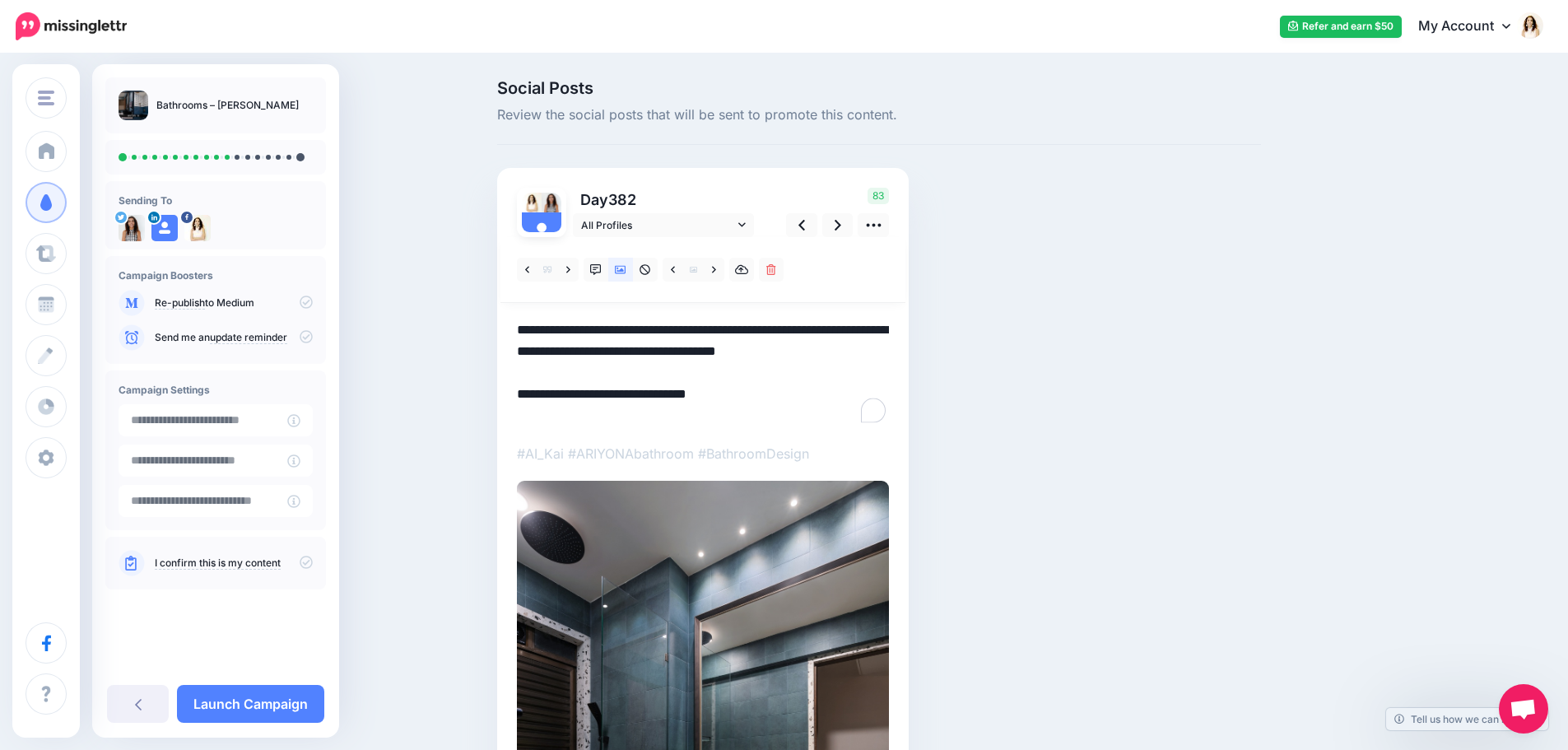
drag, startPoint x: 587, startPoint y: 375, endPoint x: 497, endPoint y: 304, distance: 114.6
click at [497, 304] on div "Social Posts Review the social posts that will be sent to promote this content.…" at bounding box center [879, 593] width 788 height 1029
paste textarea "**********"
click at [841, 221] on icon at bounding box center [837, 224] width 6 height 17
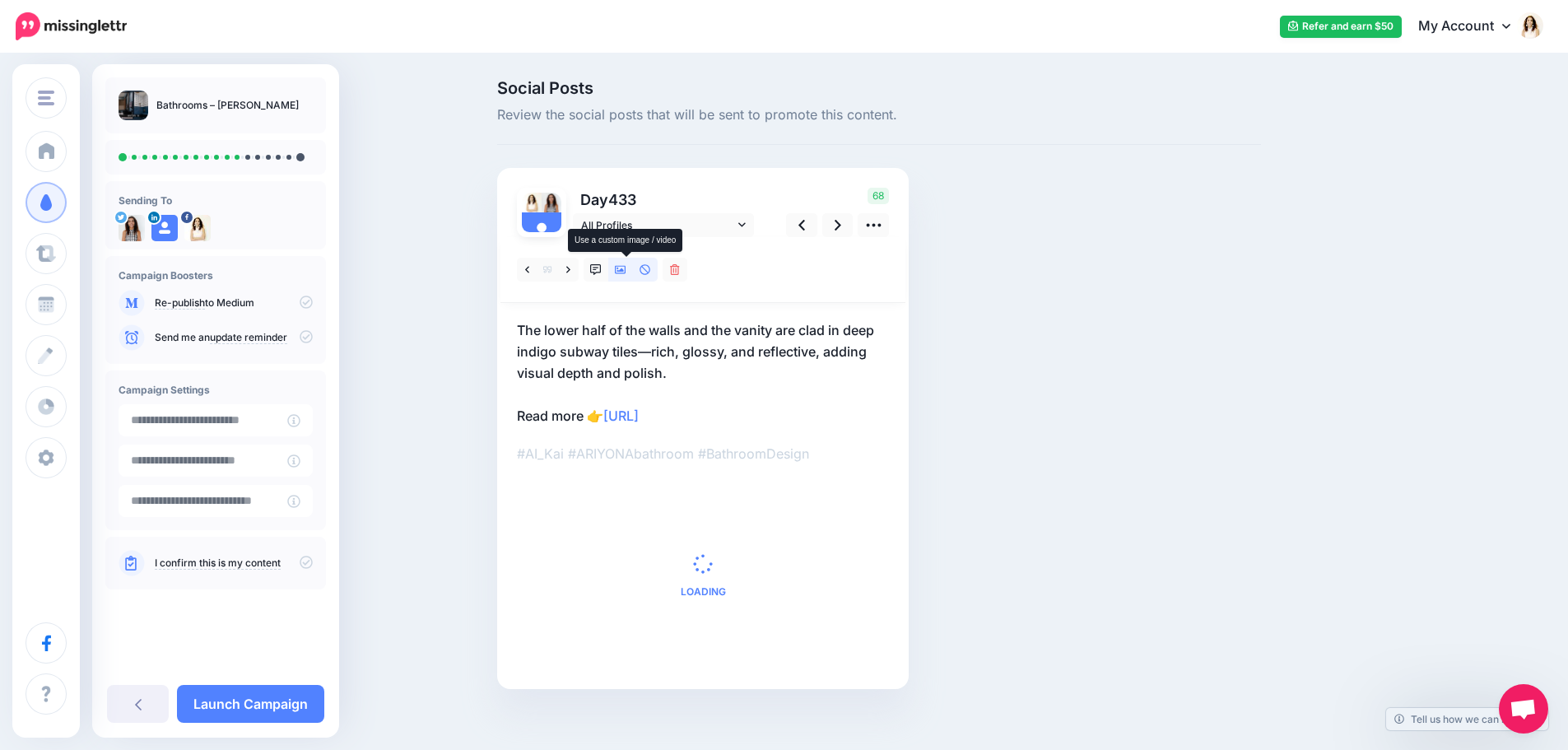
click at [624, 266] on icon at bounding box center [620, 270] width 12 height 8
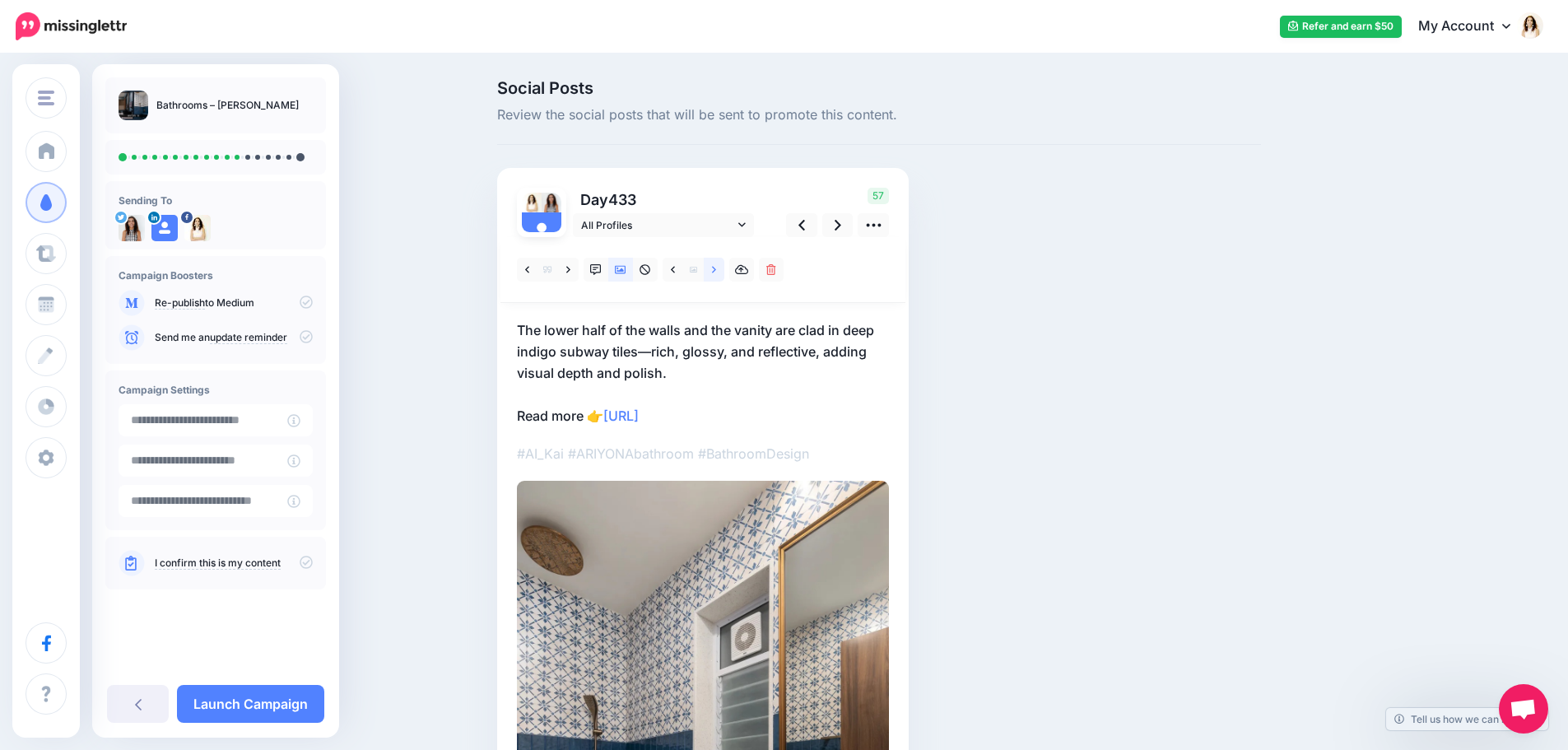
click at [713, 267] on link at bounding box center [714, 270] width 21 height 24
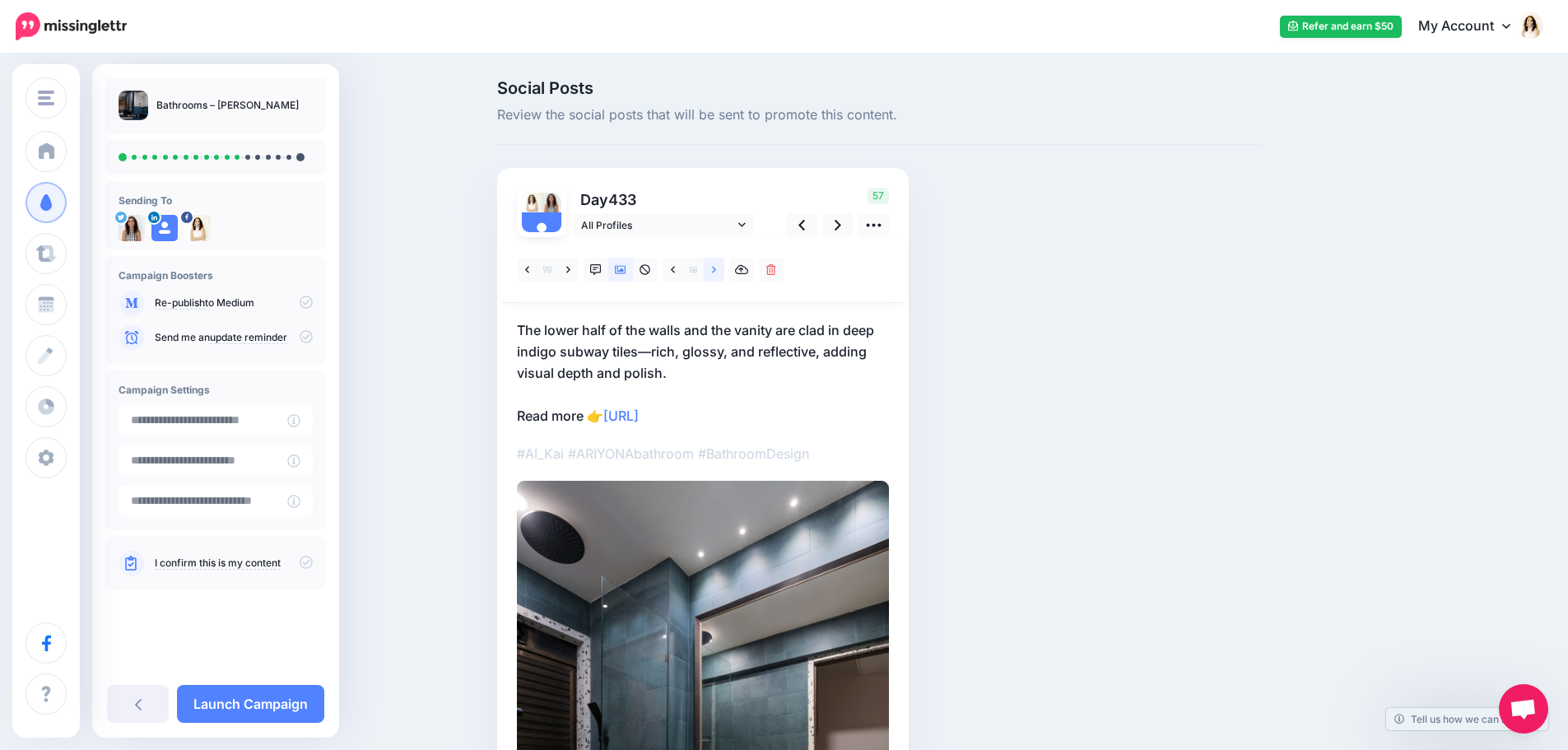
click at [713, 267] on link at bounding box center [714, 270] width 21 height 24
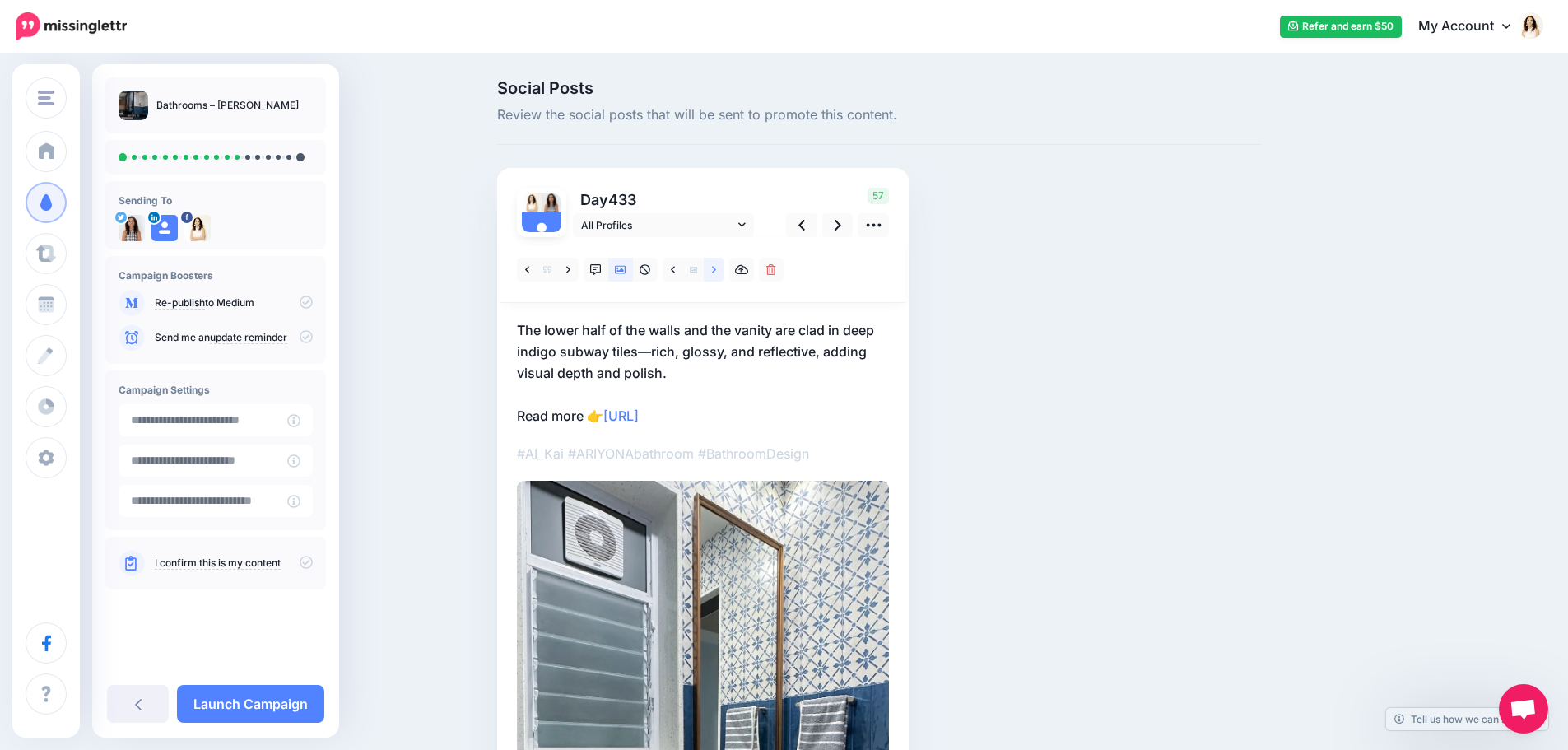
click at [713, 267] on link at bounding box center [714, 270] width 21 height 24
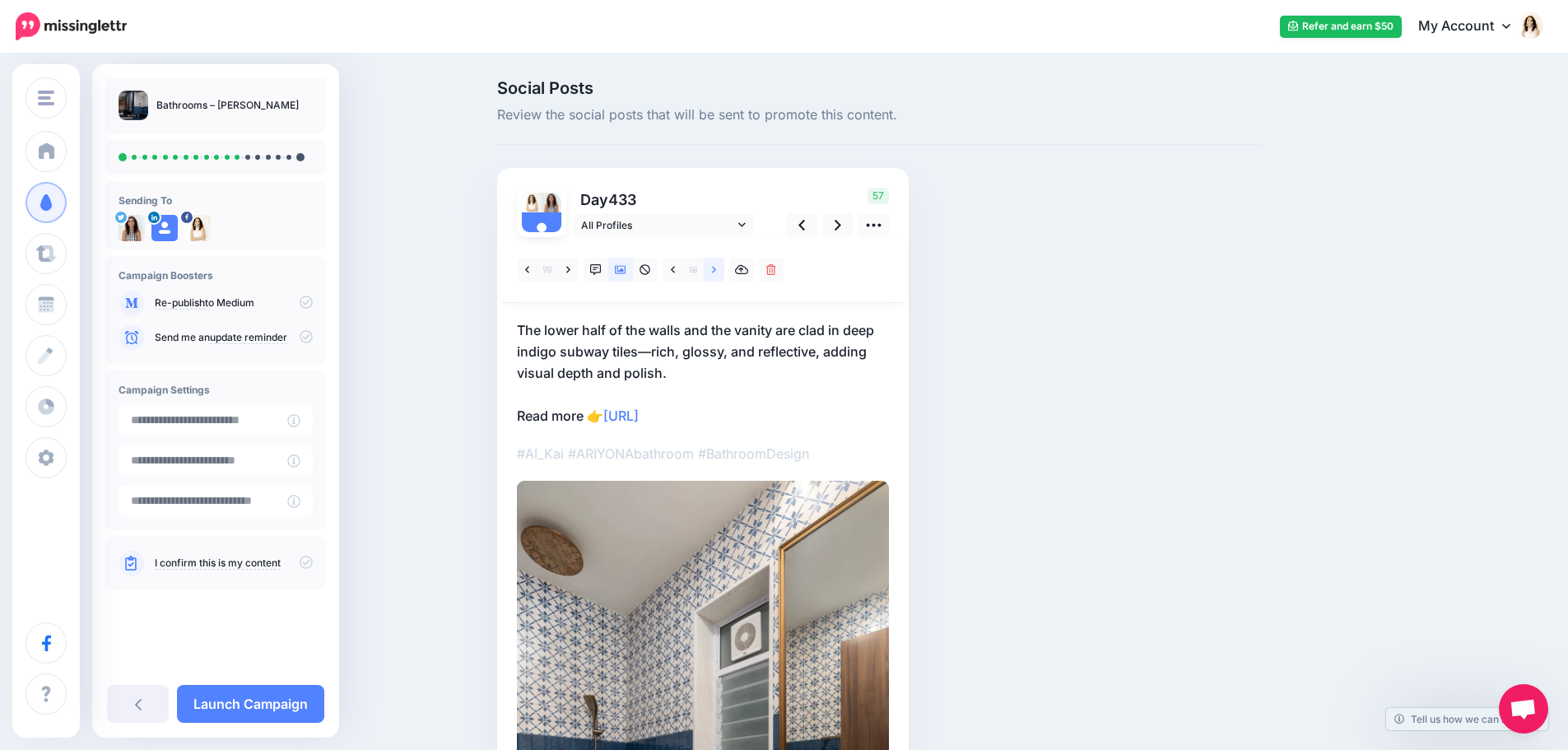
click at [723, 267] on link at bounding box center [714, 270] width 21 height 24
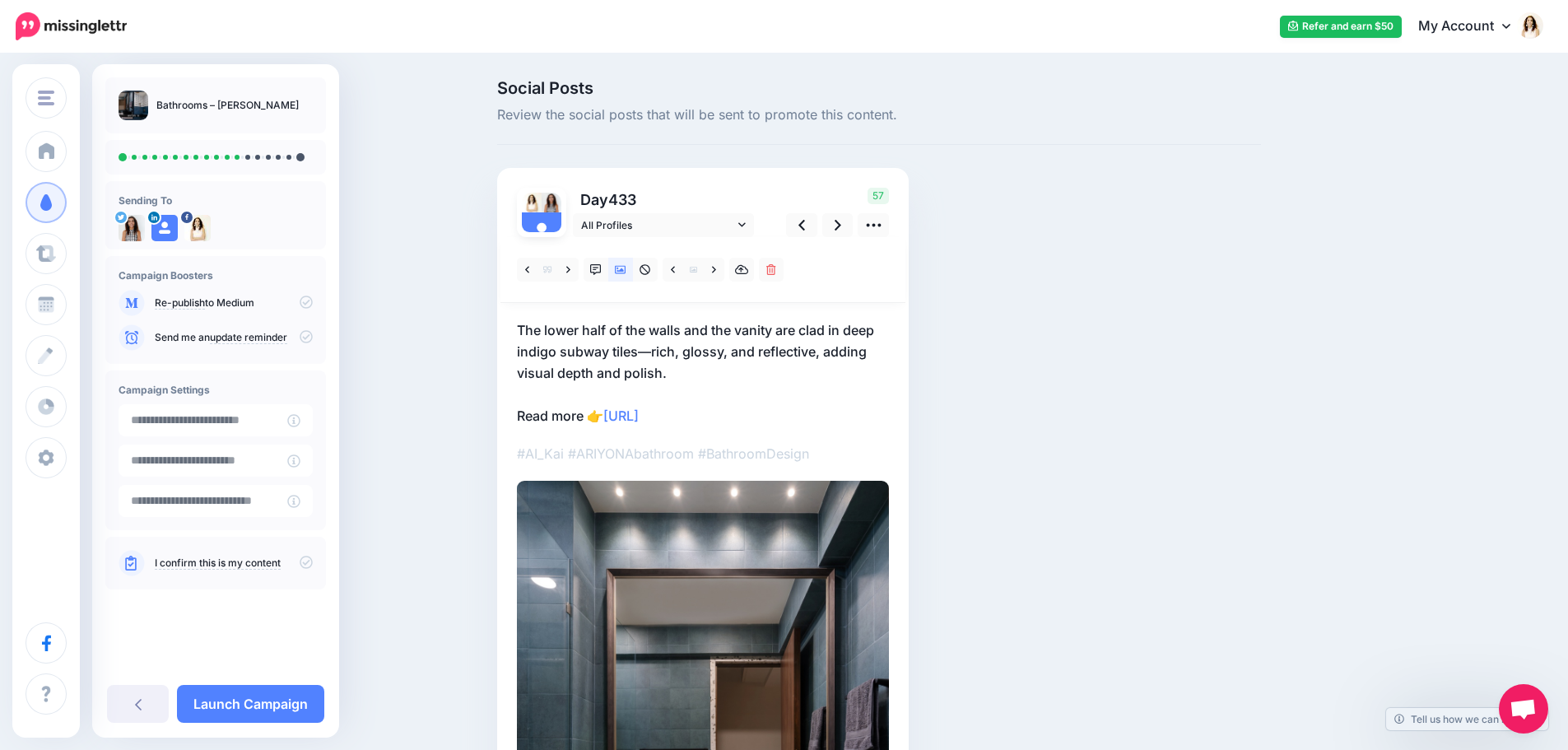
click at [673, 328] on p "The lower half of the walls and the vanity are clad in deep indigo subway tiles…" at bounding box center [702, 373] width 372 height 107
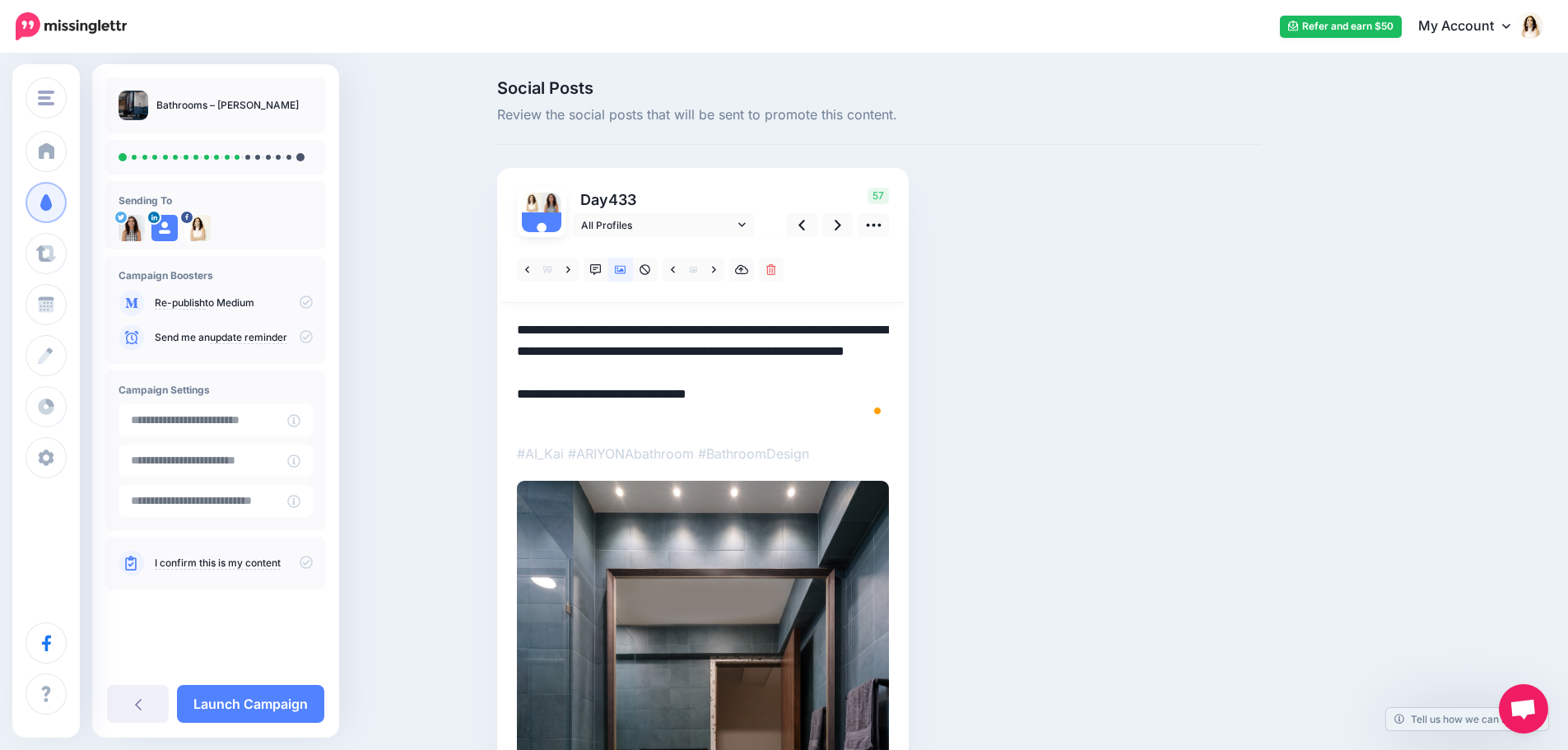
drag, startPoint x: 684, startPoint y: 375, endPoint x: 496, endPoint y: 304, distance: 201.0
click at [496, 304] on div "Social Posts Review the social posts that will be sent to promote this content.…" at bounding box center [879, 593] width 788 height 1029
paste textarea "To enrich screen reader interactions, please activate Accessibility in Grammarl…"
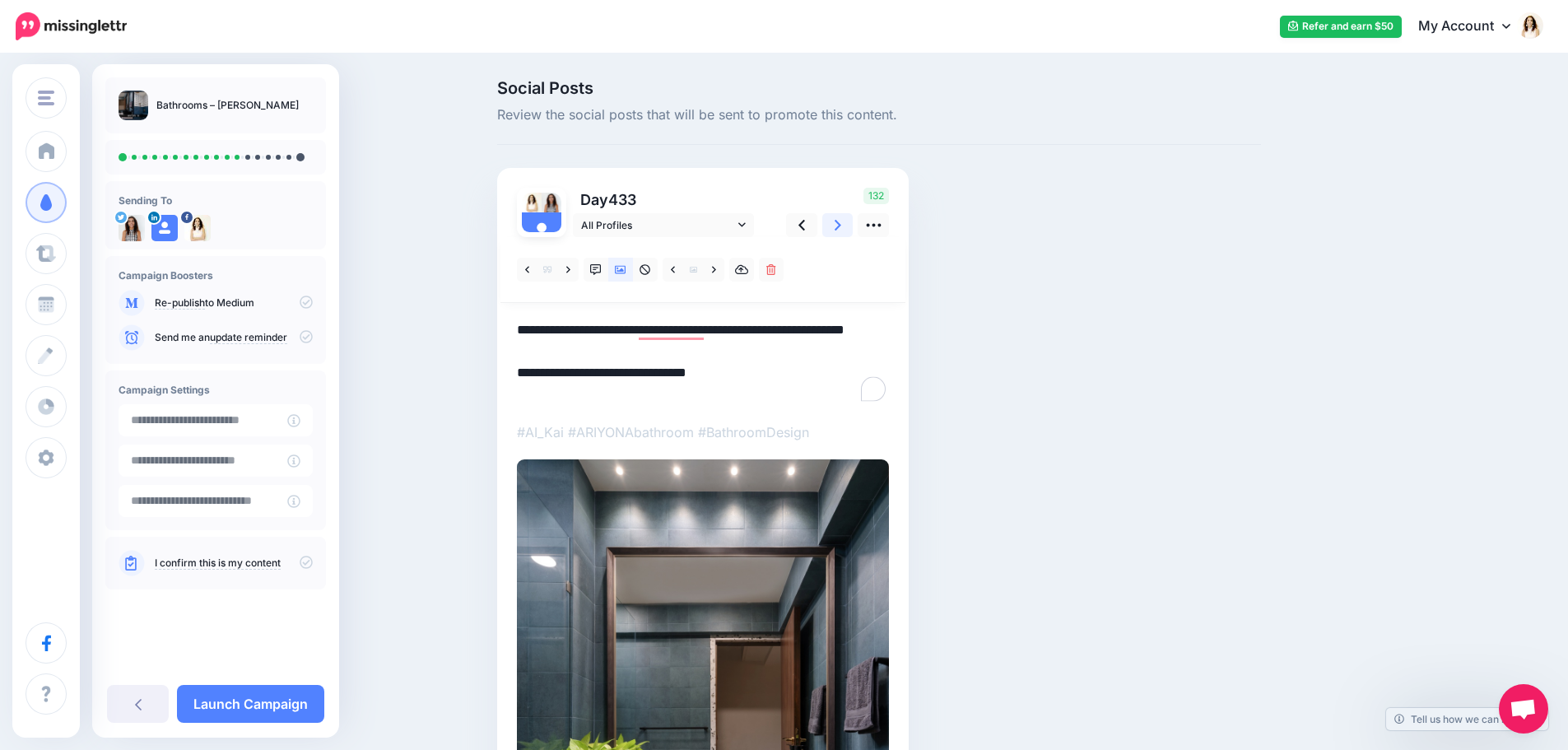
click at [841, 223] on icon at bounding box center [837, 224] width 6 height 17
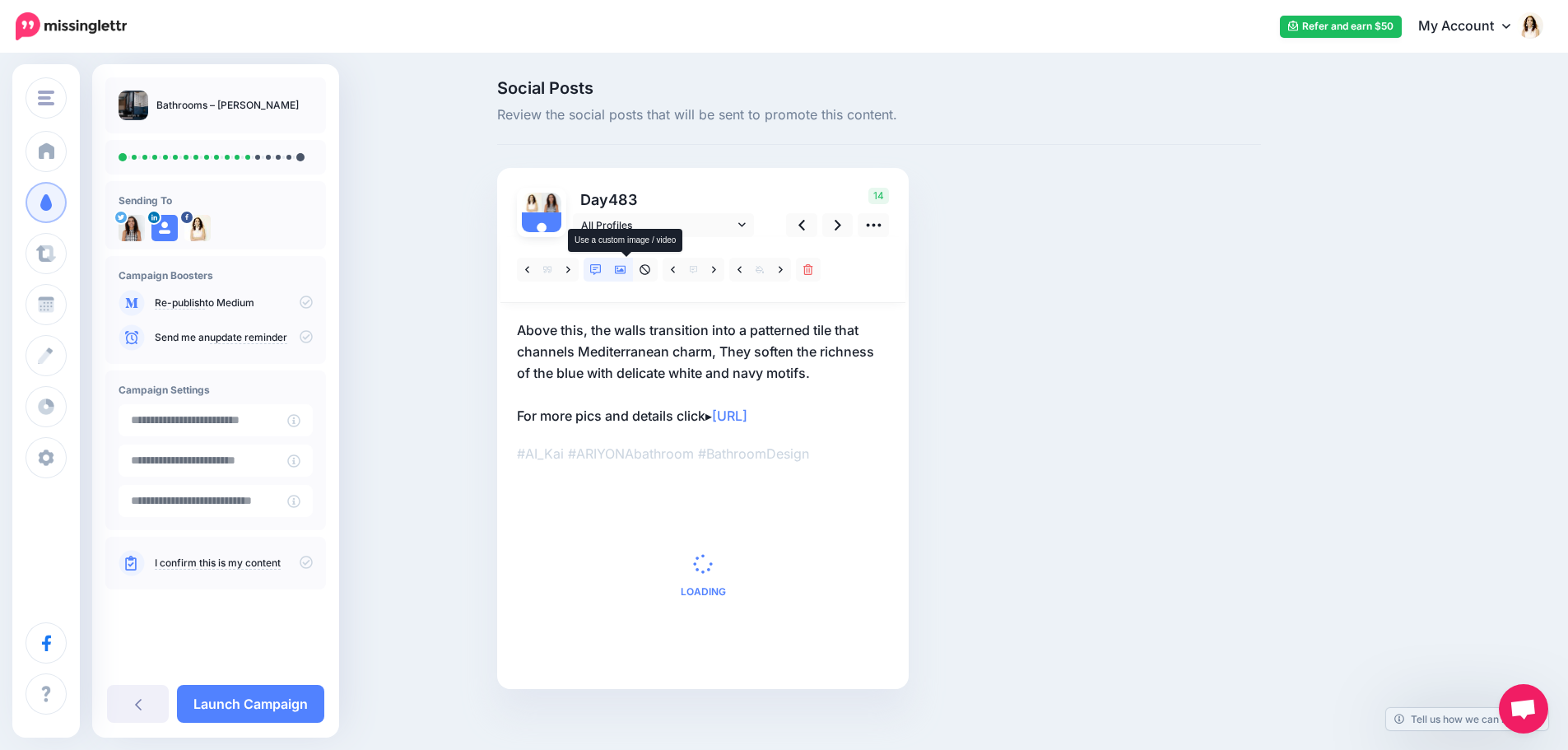
click at [626, 264] on icon at bounding box center [620, 270] width 12 height 12
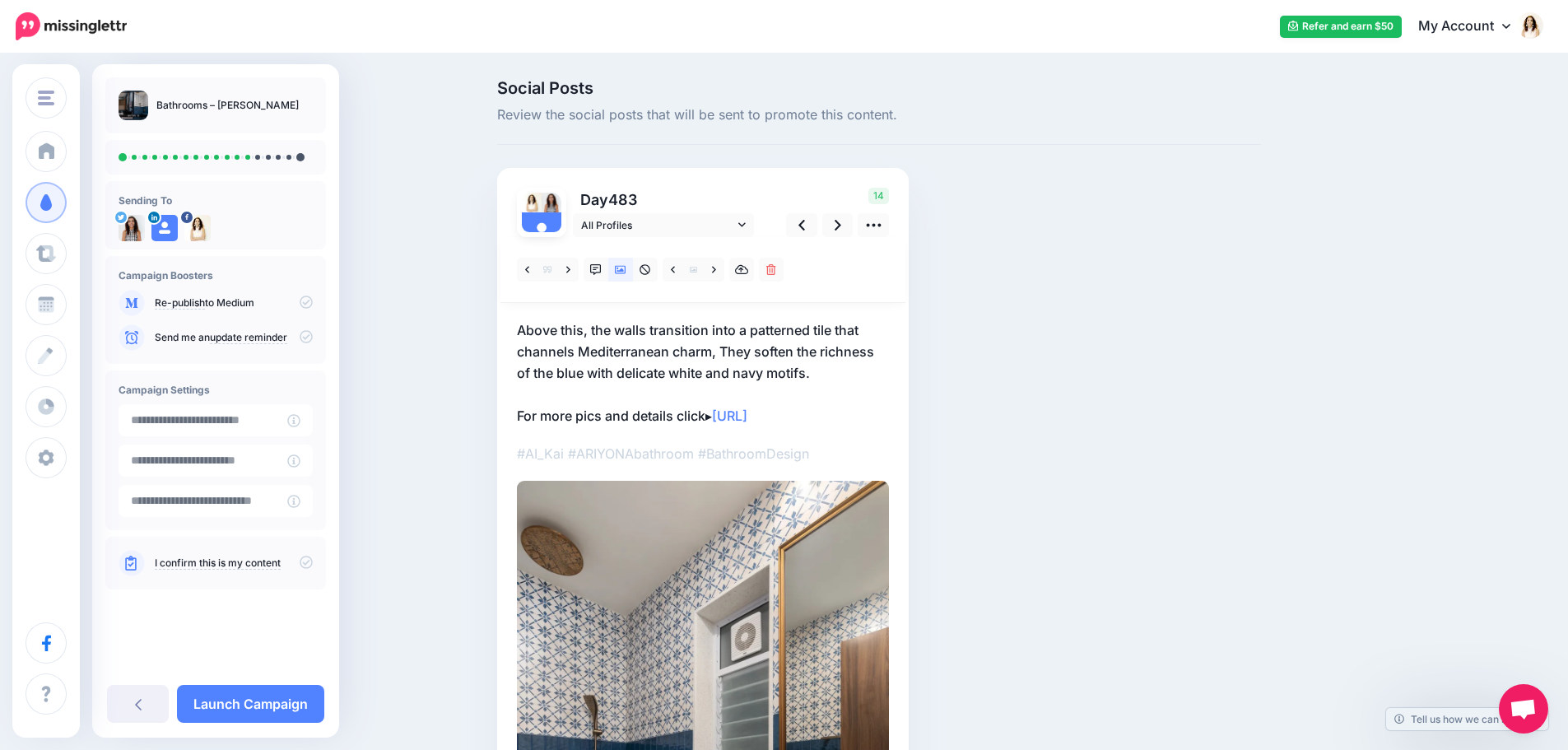
drag, startPoint x: 694, startPoint y: 350, endPoint x: 705, endPoint y: 355, distance: 12.1
click at [694, 350] on p "Above this, the walls transition into a patterned tile that channels Mediterran…" at bounding box center [702, 373] width 372 height 107
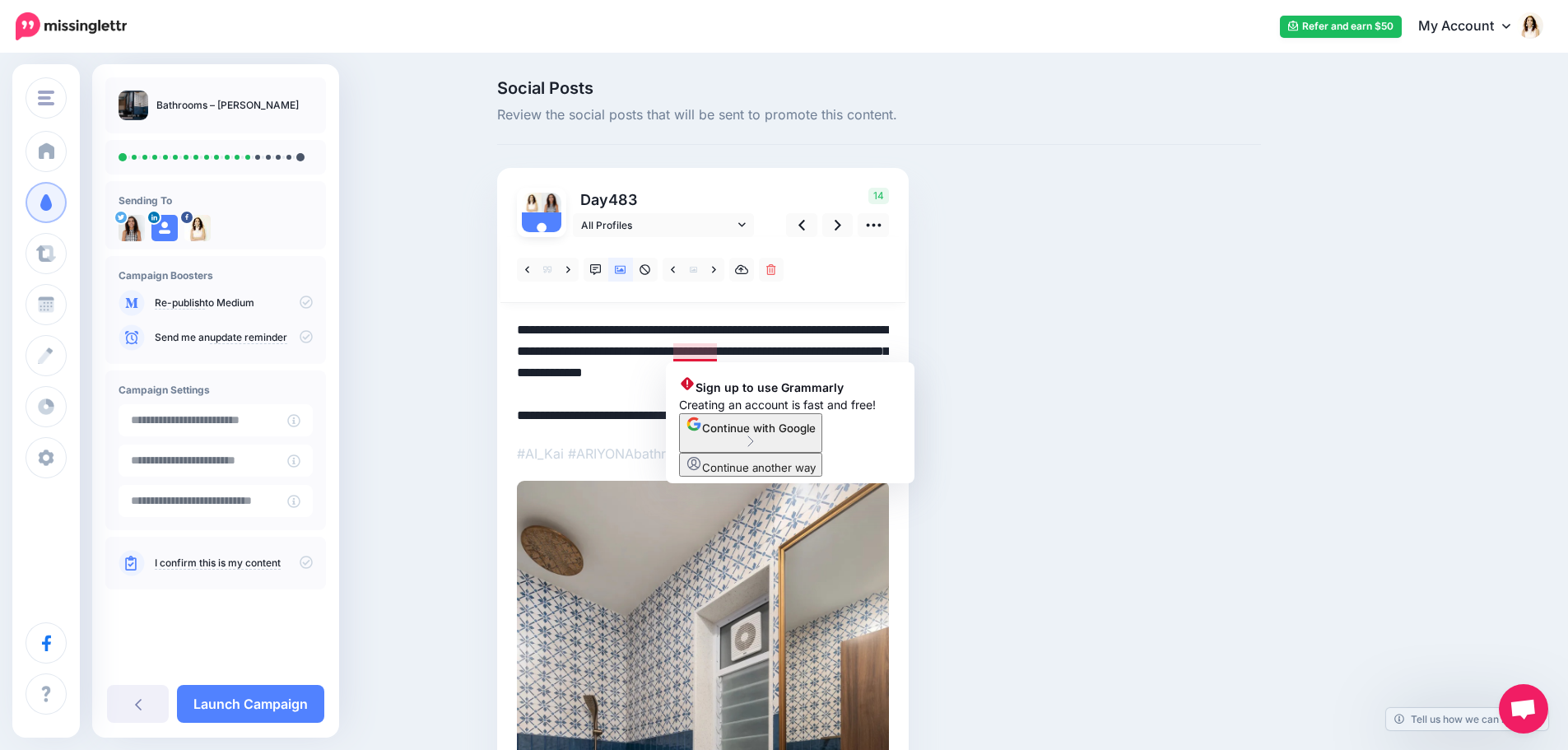
click at [832, 341] on textarea "**********" at bounding box center [702, 373] width 372 height 107
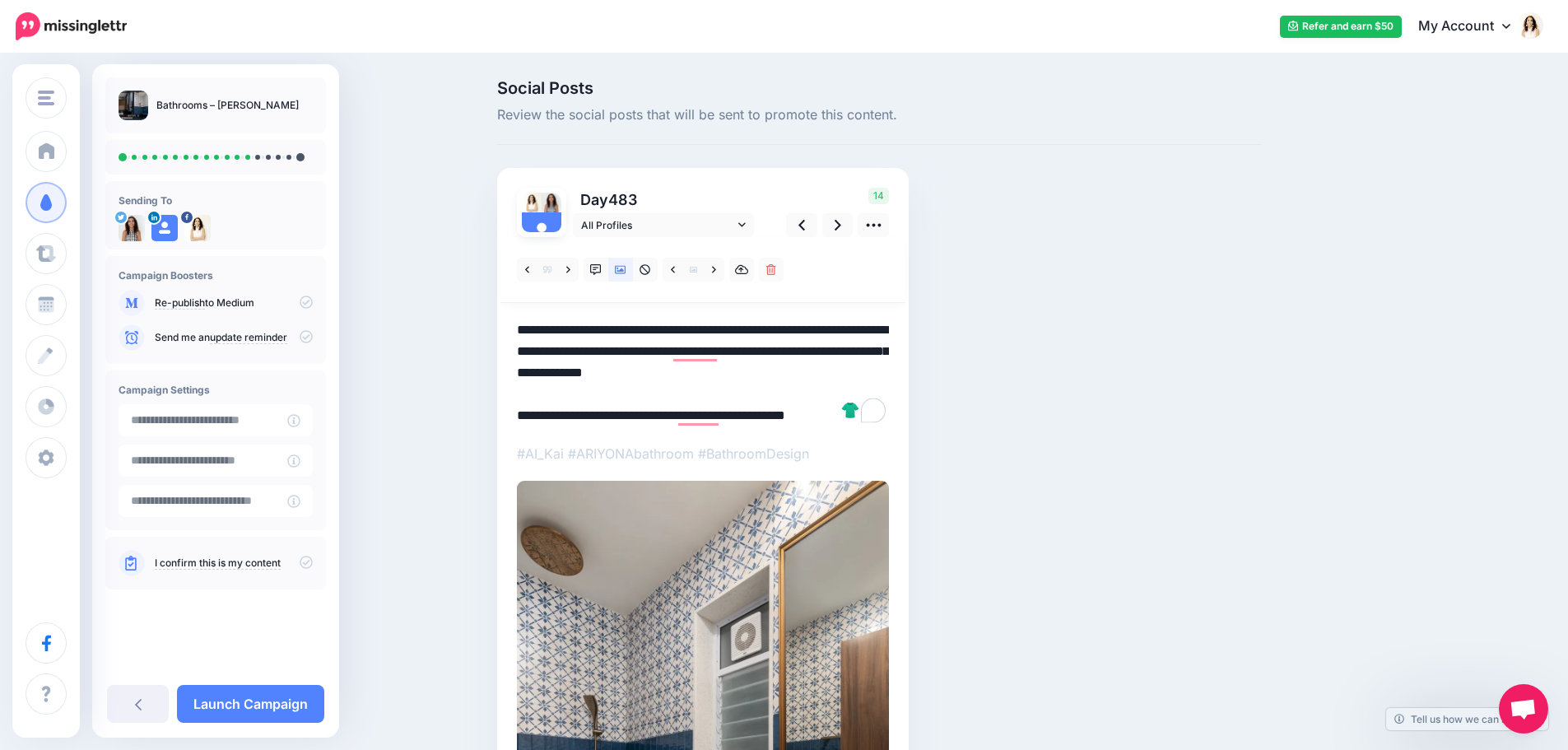
drag, startPoint x: 832, startPoint y: 375, endPoint x: 484, endPoint y: 322, distance: 352.0
click at [484, 322] on div "Social Posts Review the social posts that will be sent to promote this content.…" at bounding box center [784, 595] width 1568 height 1080
paste textarea "To enrich screen reader interactions, please activate Accessibility in Grammarl…"
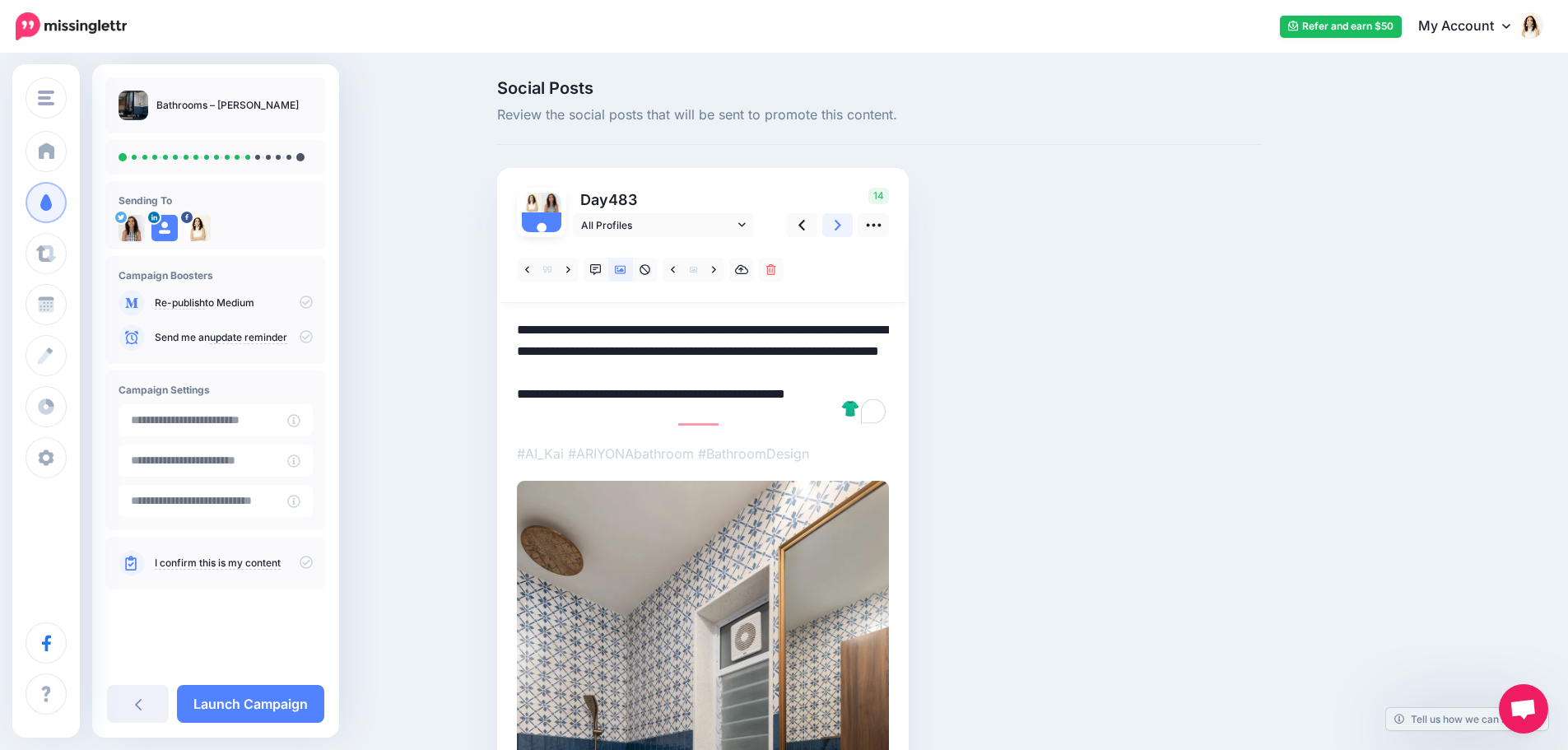
click at [841, 222] on icon at bounding box center [837, 224] width 6 height 17
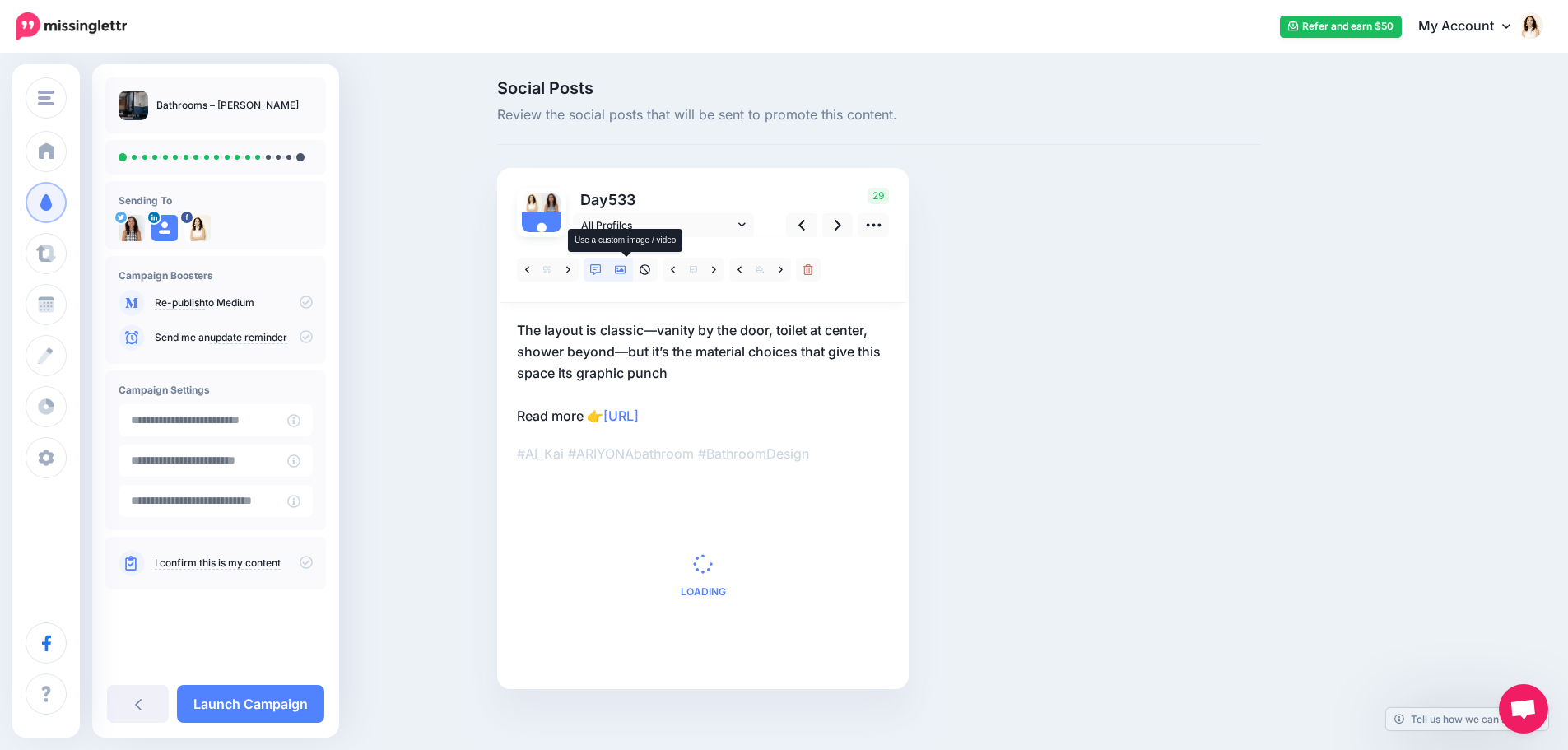
click at [623, 272] on icon at bounding box center [620, 270] width 12 height 12
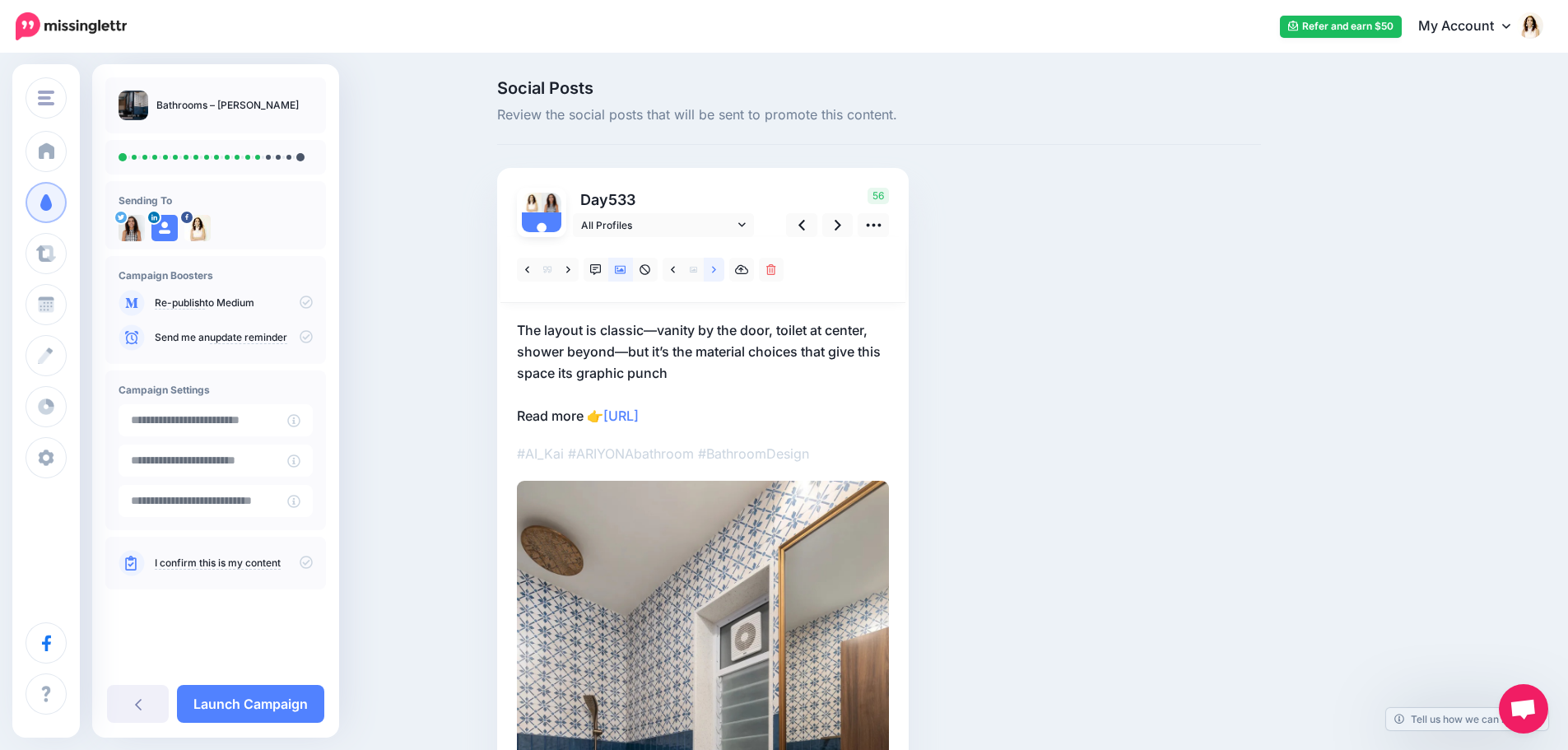
click at [724, 266] on link at bounding box center [714, 270] width 21 height 24
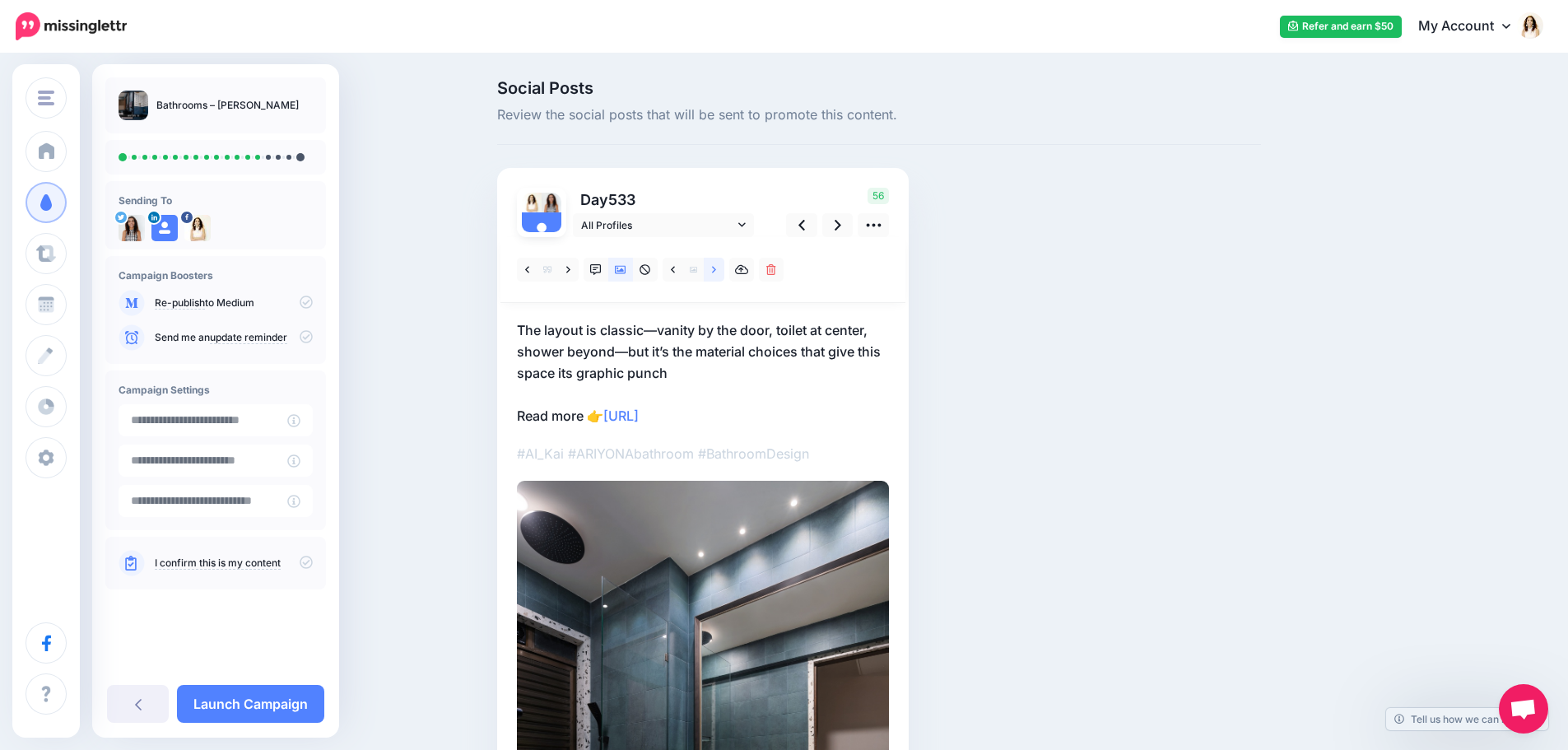
click at [724, 266] on link at bounding box center [714, 270] width 21 height 24
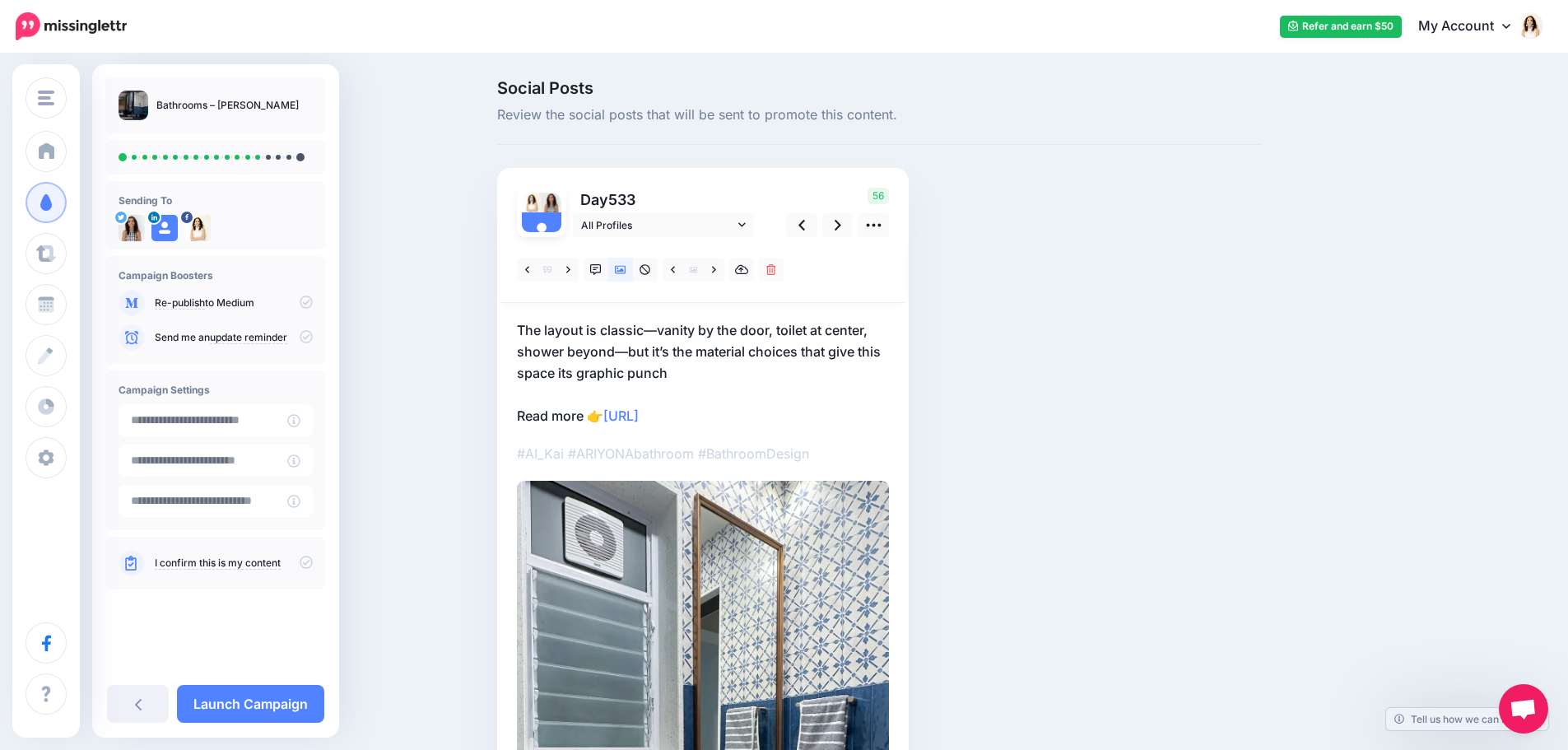
click at [681, 347] on p "The layout is classic—vanity by the door, toilet at center, shower beyond—but i…" at bounding box center [702, 373] width 372 height 107
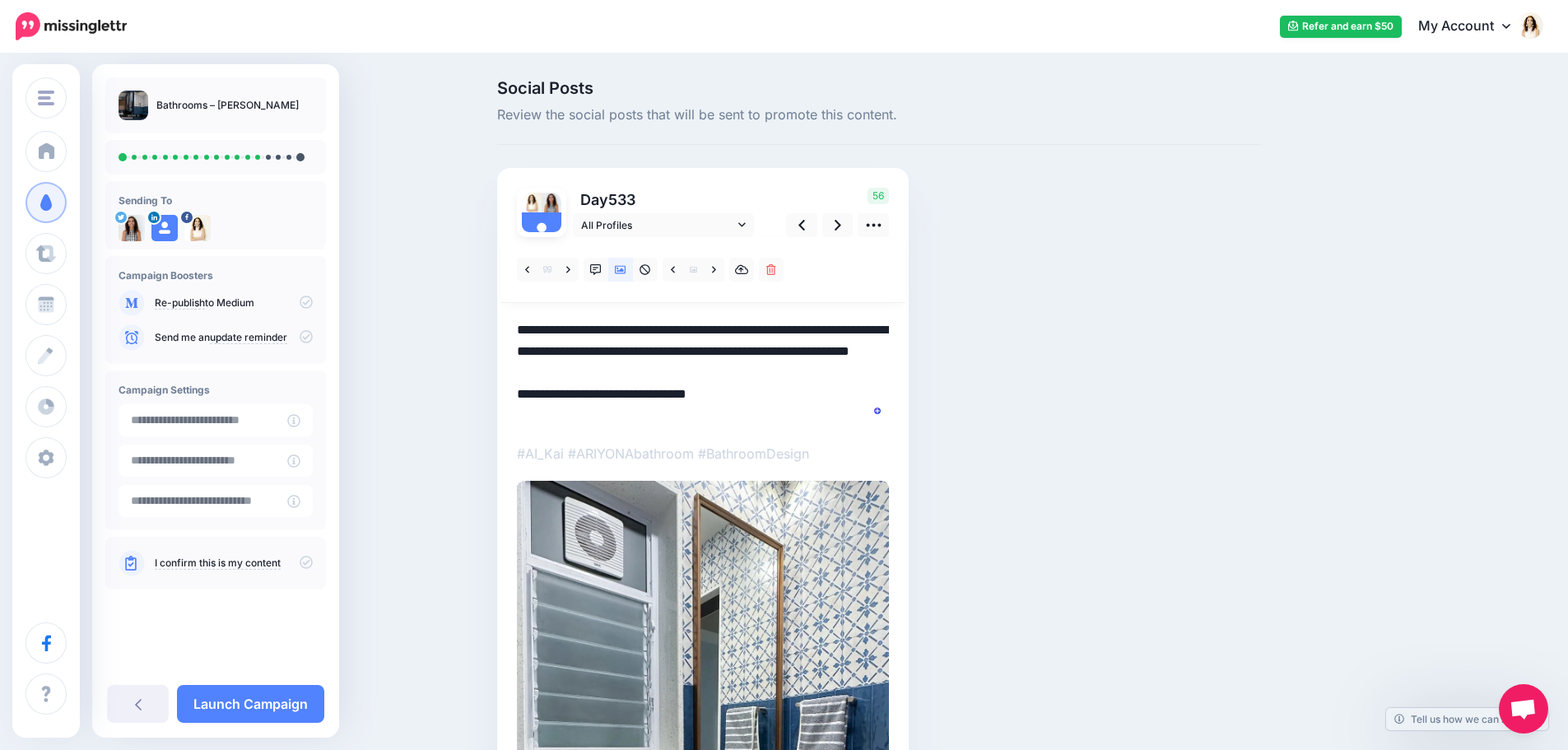
drag, startPoint x: 687, startPoint y: 378, endPoint x: 505, endPoint y: 316, distance: 192.3
click at [505, 316] on div "Day 533 All Profiles" at bounding box center [702, 566] width 412 height 797
paste textarea "To enrich screen reader interactions, please activate Accessibility in Grammarl…"
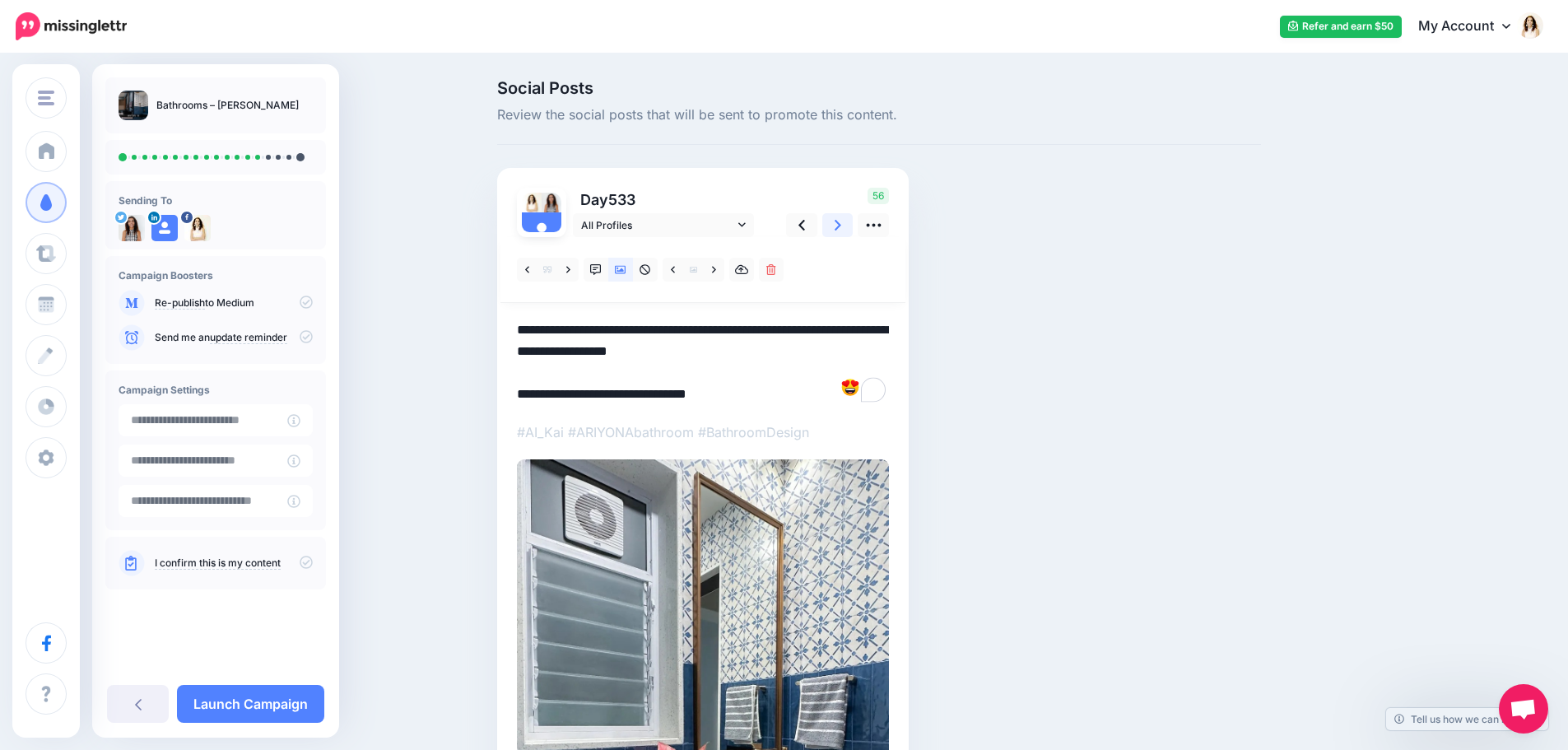
click at [841, 228] on icon at bounding box center [837, 224] width 6 height 17
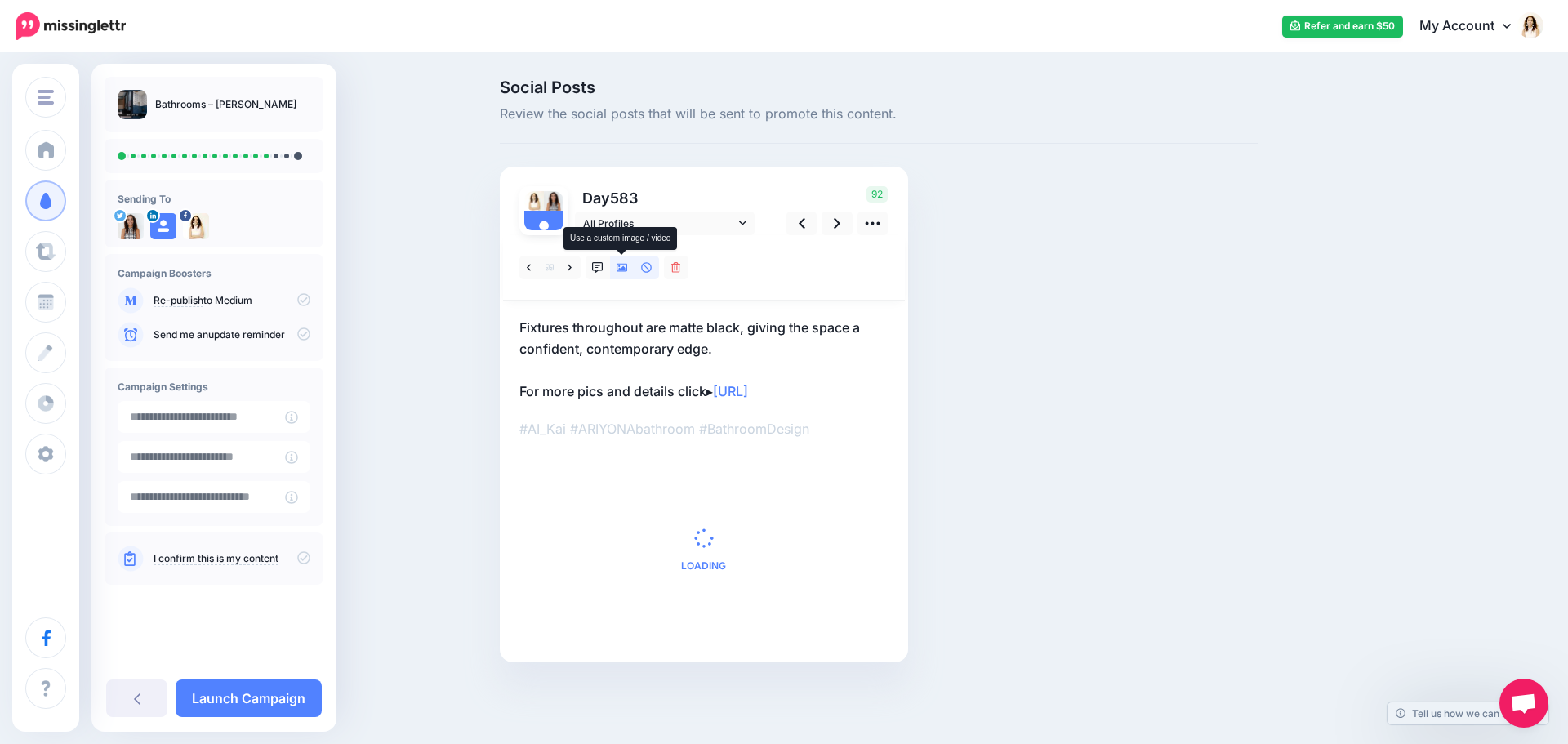
click at [625, 270] on icon at bounding box center [622, 267] width 12 height 12
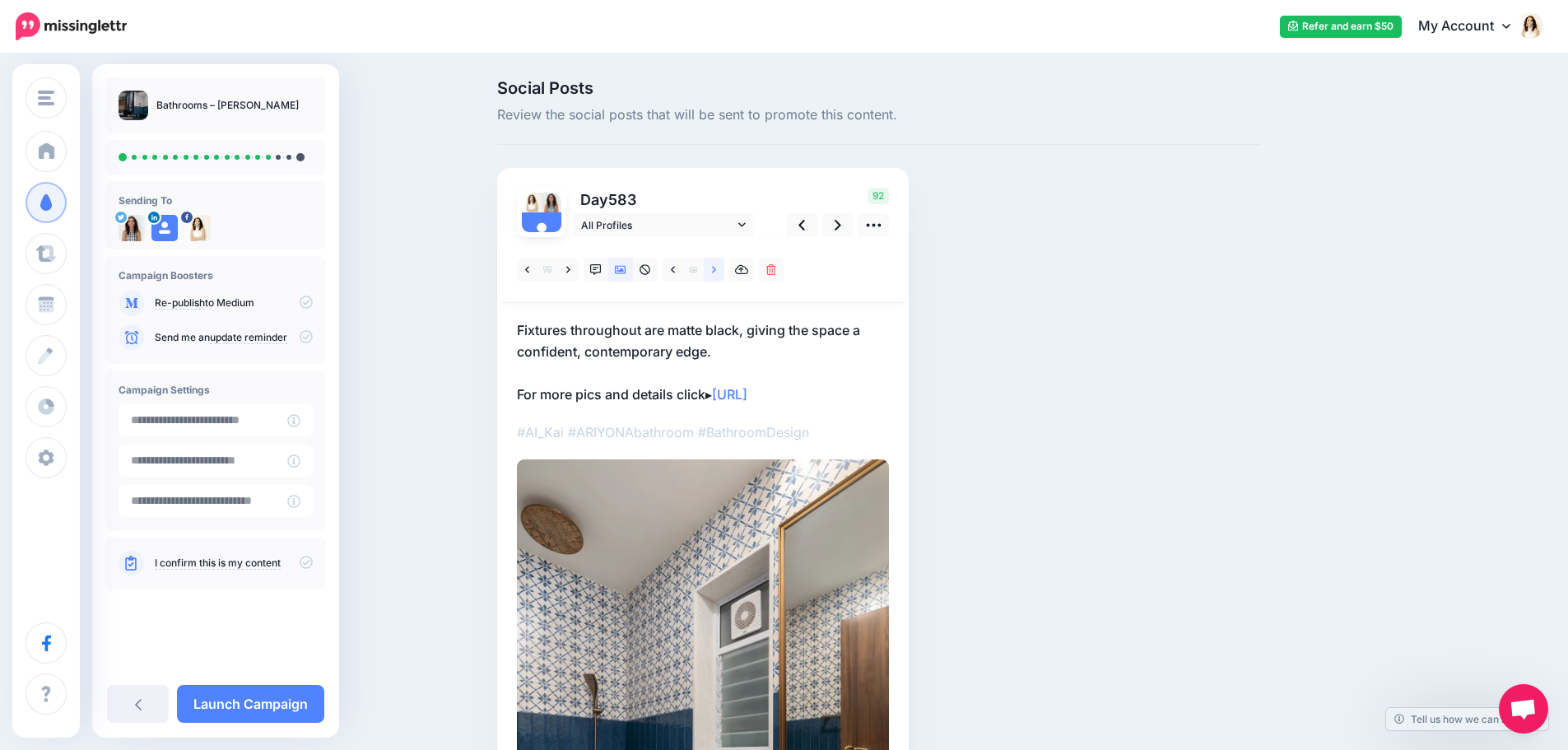
click at [724, 271] on link at bounding box center [714, 270] width 21 height 24
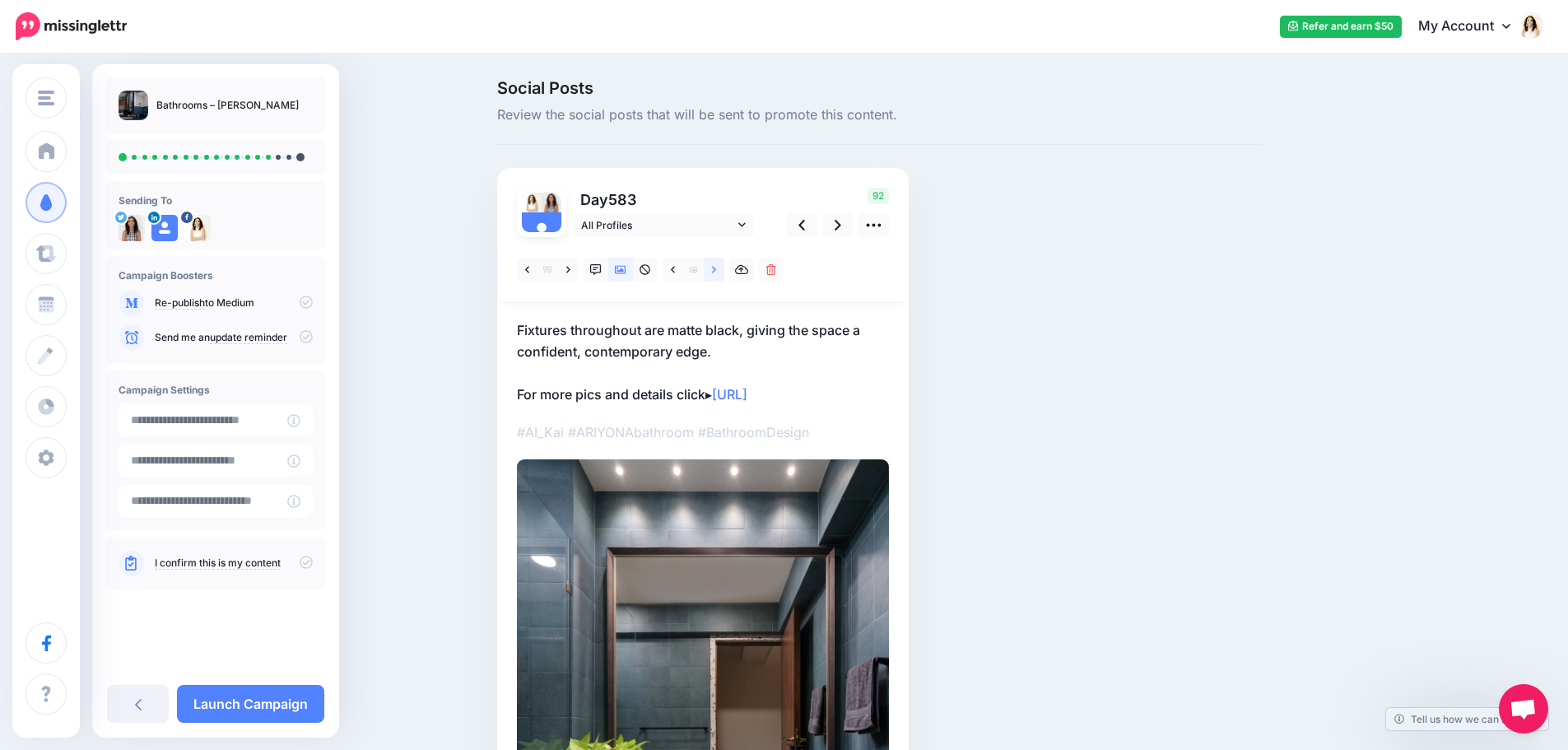
click at [724, 271] on link at bounding box center [714, 270] width 21 height 24
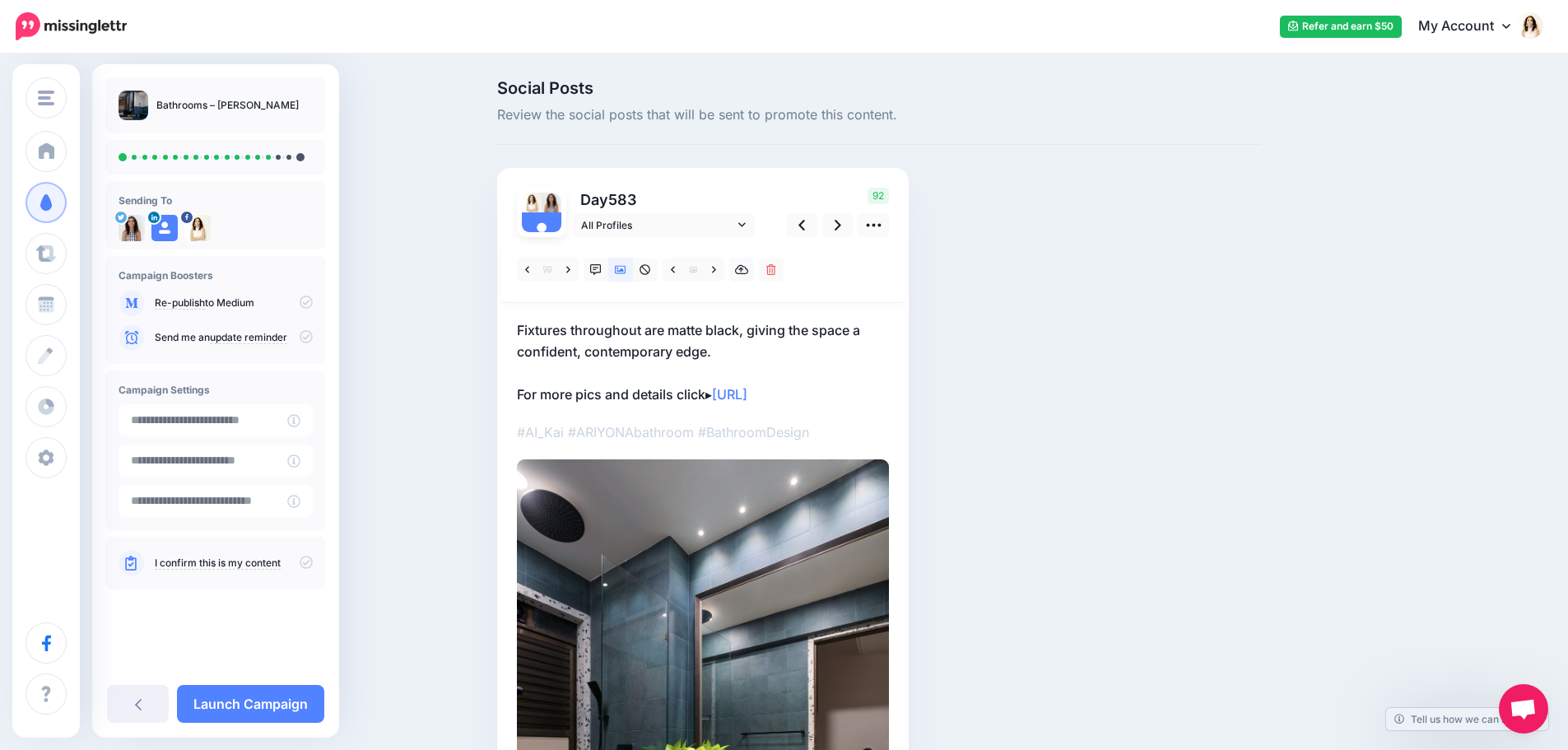
click at [717, 325] on p "Fixtures throughout are matte black, giving the space a confident, contemporary…" at bounding box center [702, 362] width 372 height 86
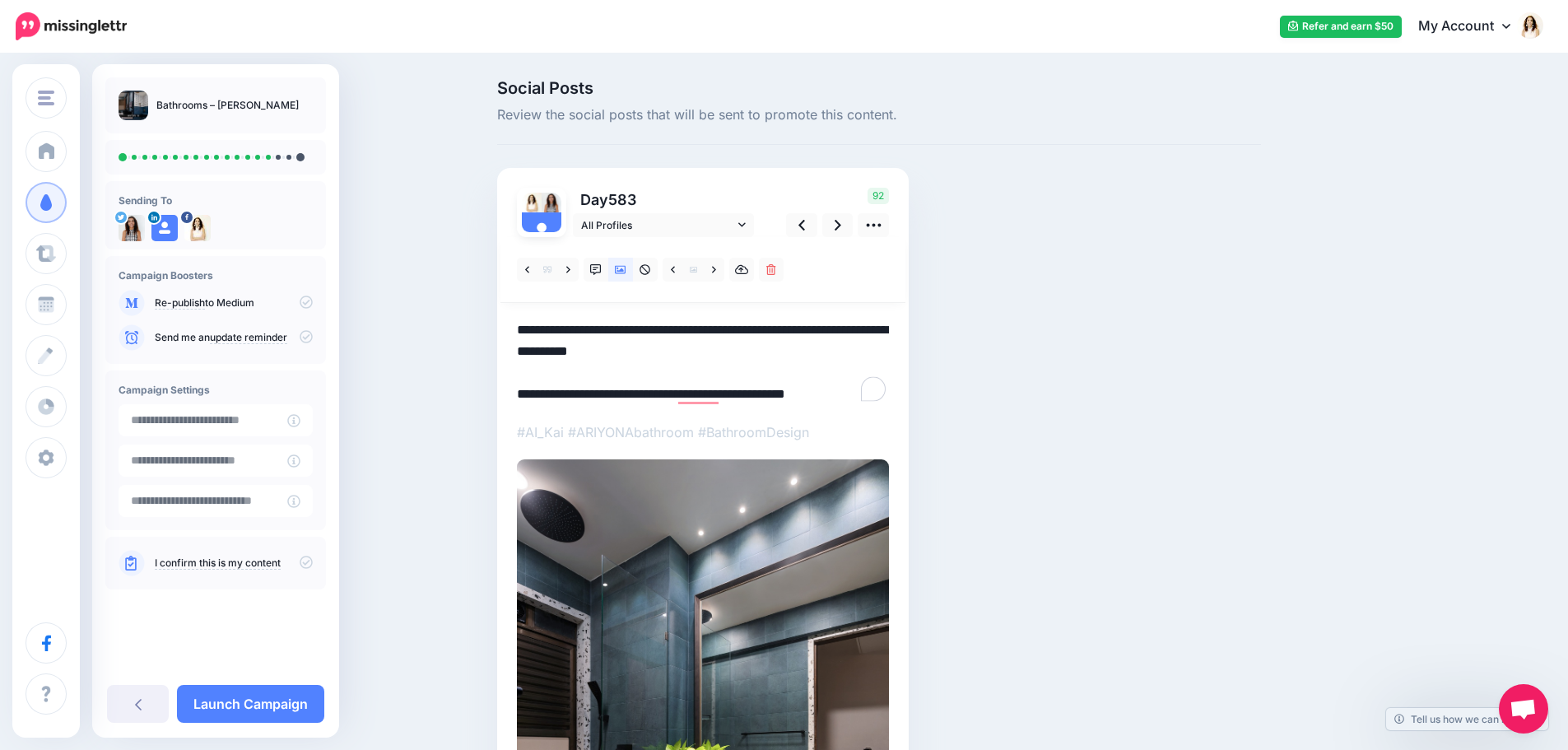
drag, startPoint x: 736, startPoint y: 354, endPoint x: 478, endPoint y: 323, distance: 259.9
click at [478, 323] on div "Social Posts Review the social posts that will be sent to promote this content.…" at bounding box center [784, 584] width 1568 height 1057
paste textarea "**********"
click at [841, 214] on link at bounding box center [838, 225] width 32 height 24
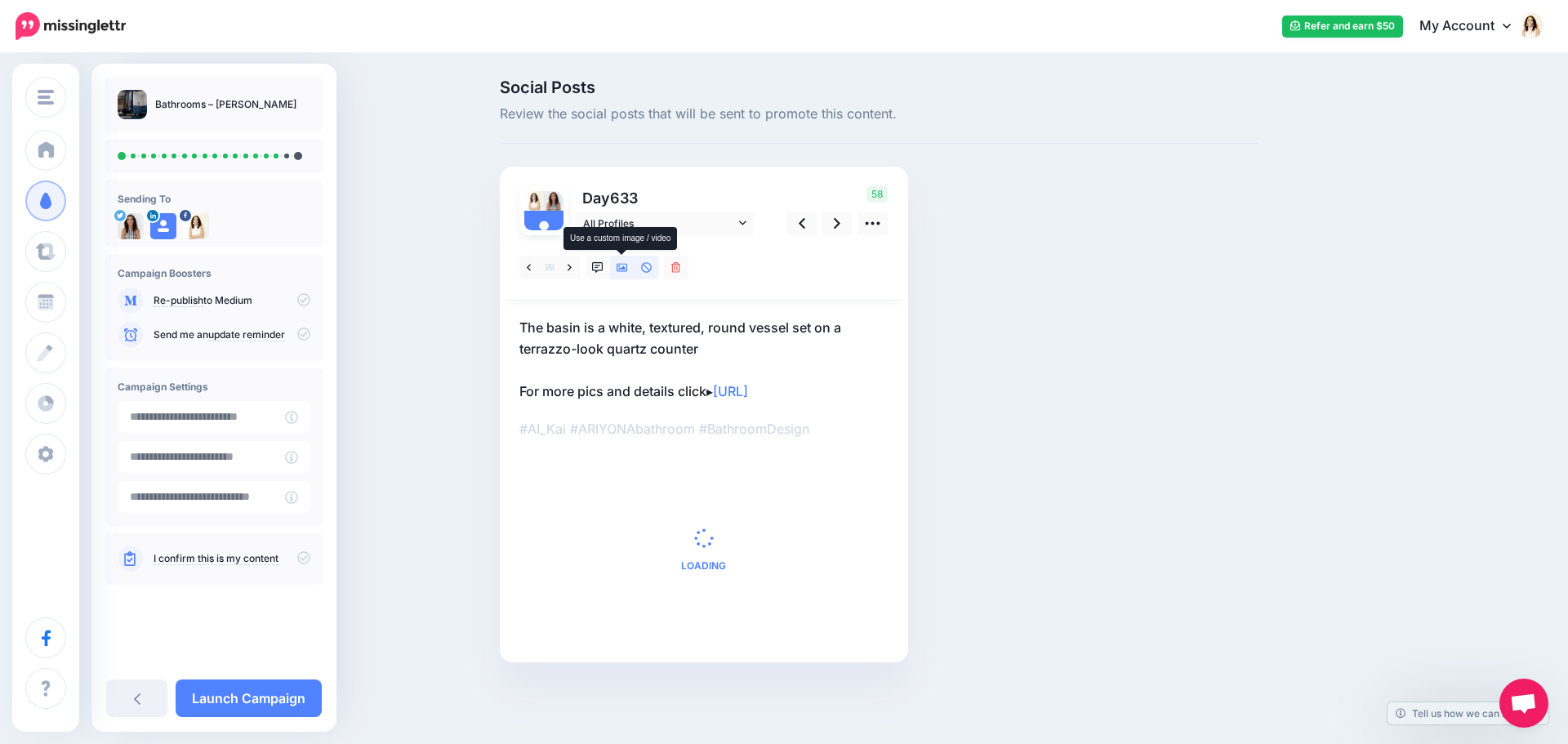
click at [618, 265] on icon at bounding box center [622, 267] width 12 height 8
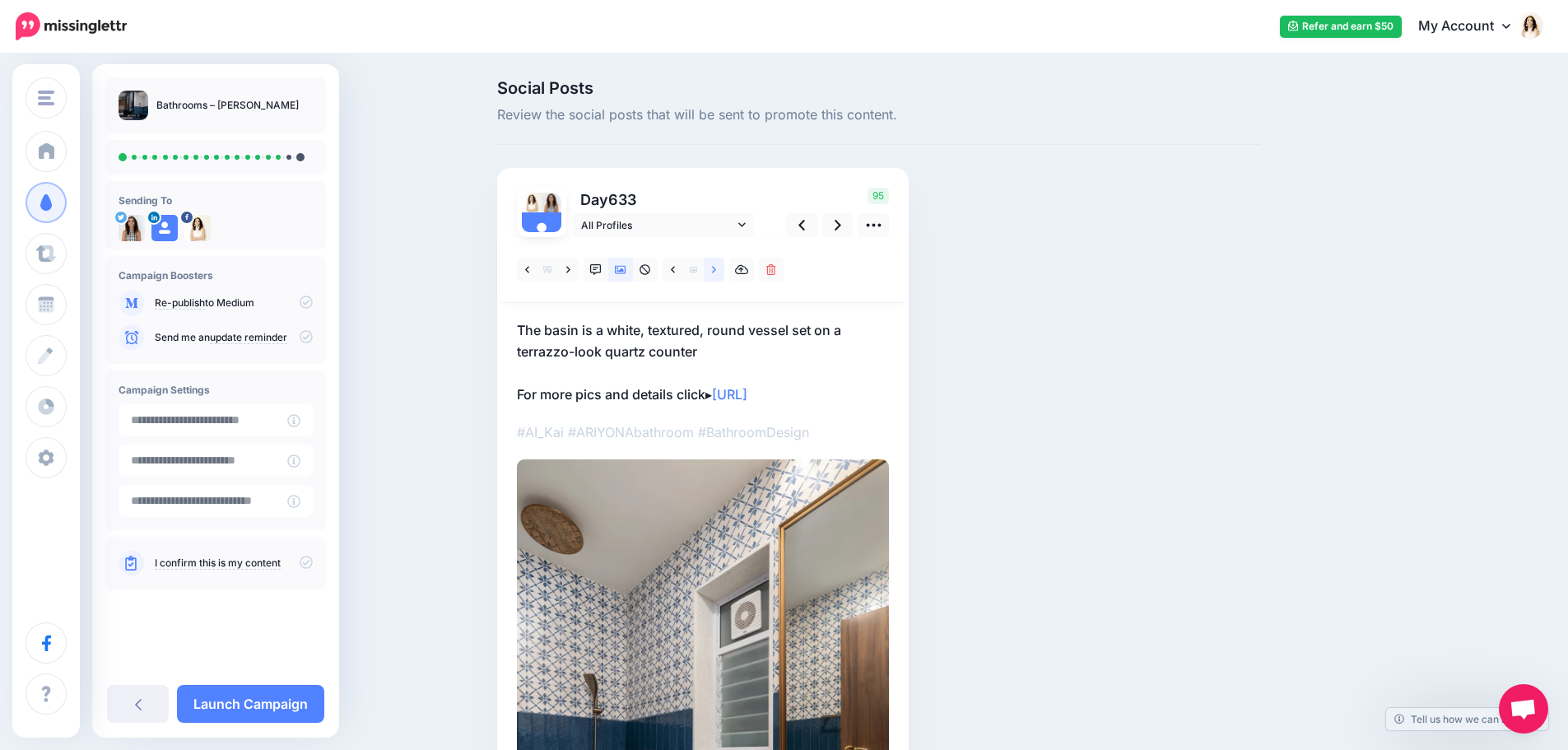
click at [723, 273] on link at bounding box center [714, 270] width 21 height 24
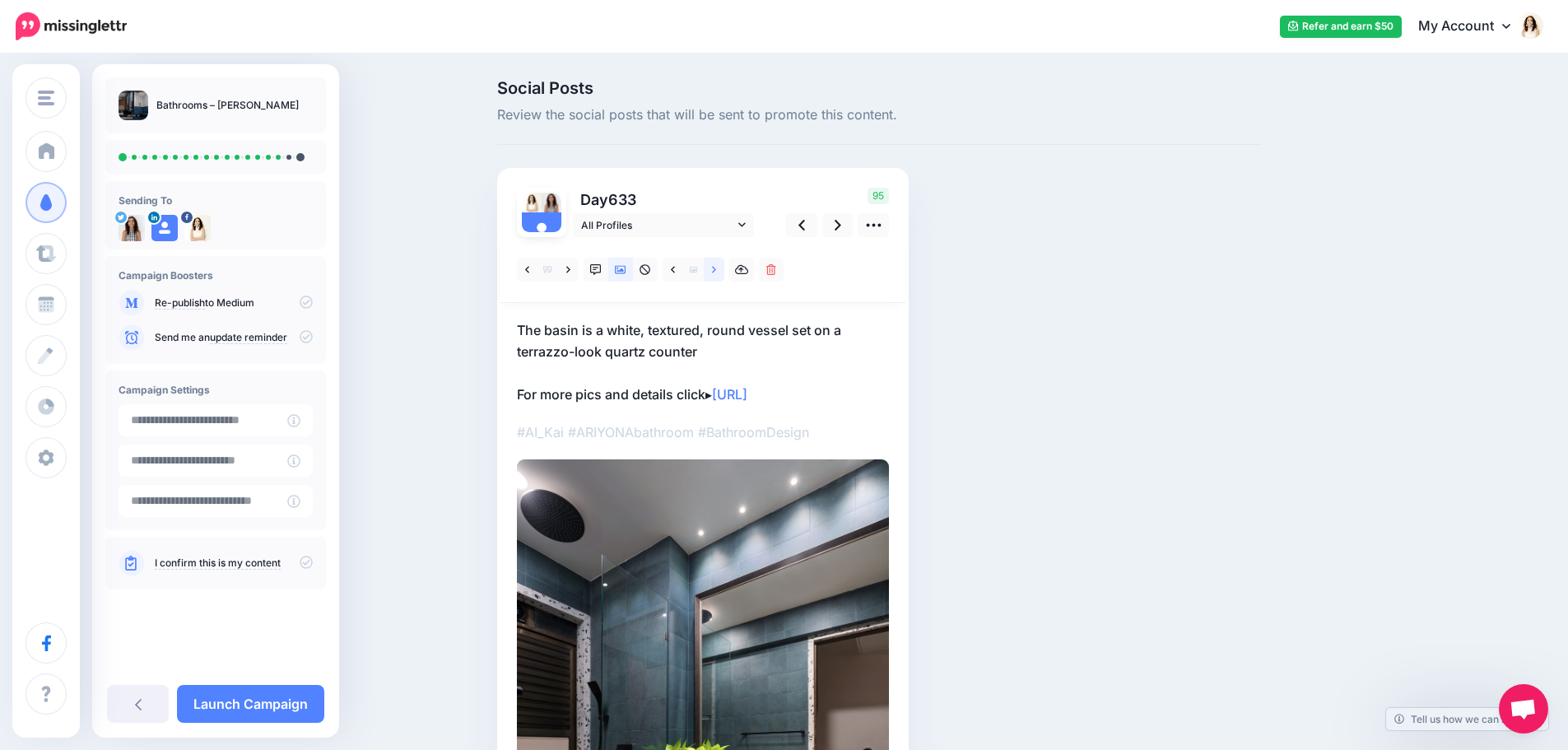
click at [723, 273] on link at bounding box center [714, 270] width 21 height 24
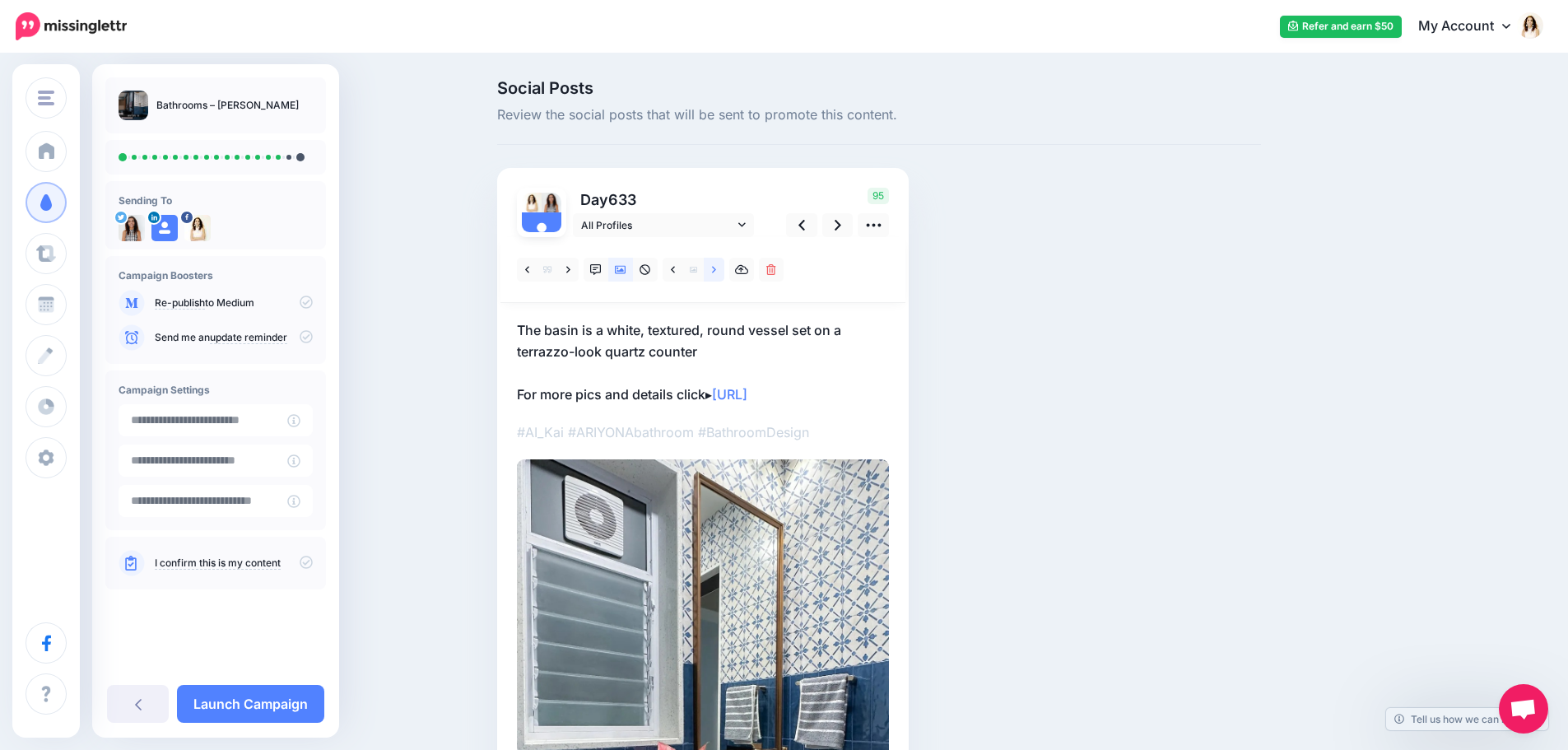
click at [723, 273] on link at bounding box center [714, 270] width 21 height 24
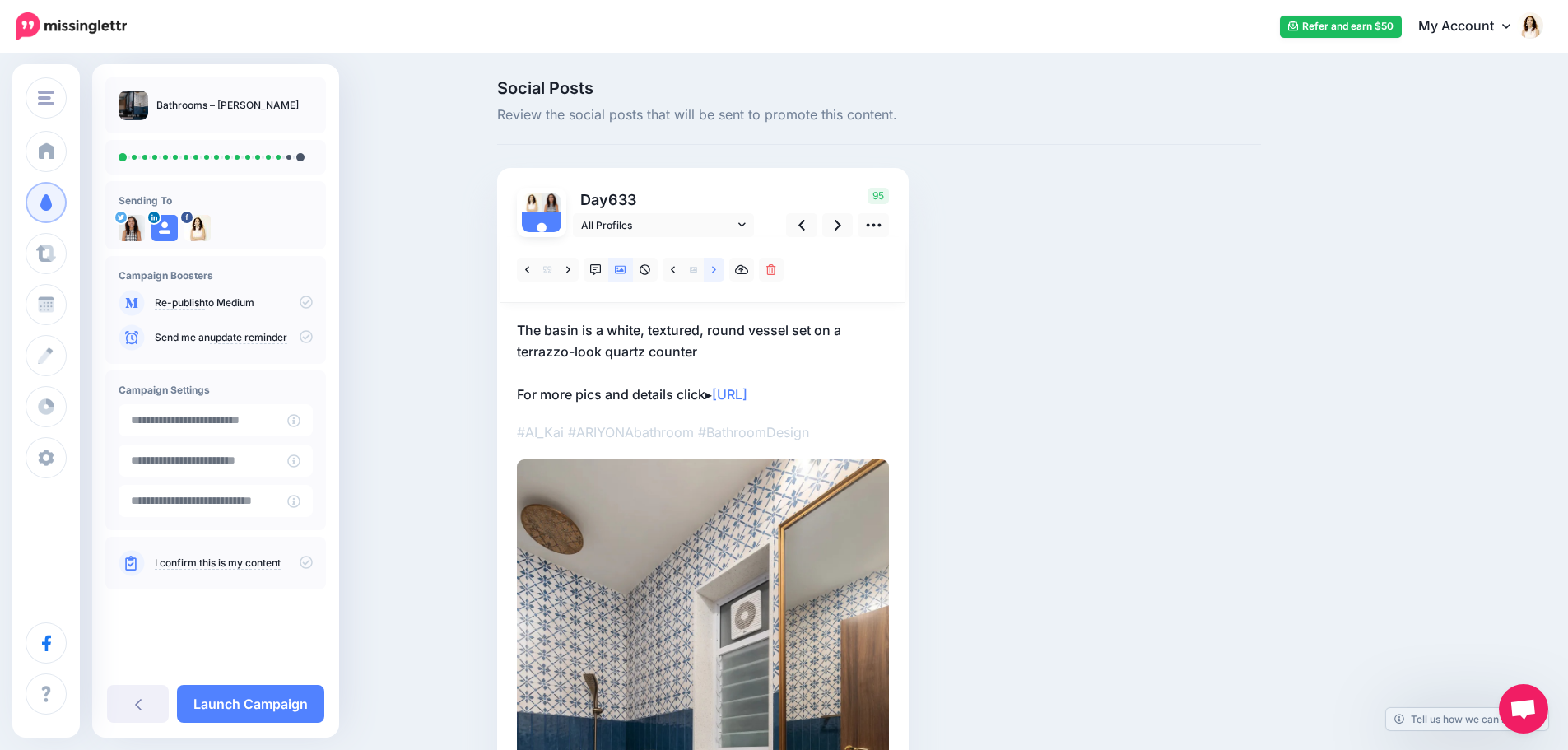
click at [723, 273] on link at bounding box center [714, 270] width 21 height 24
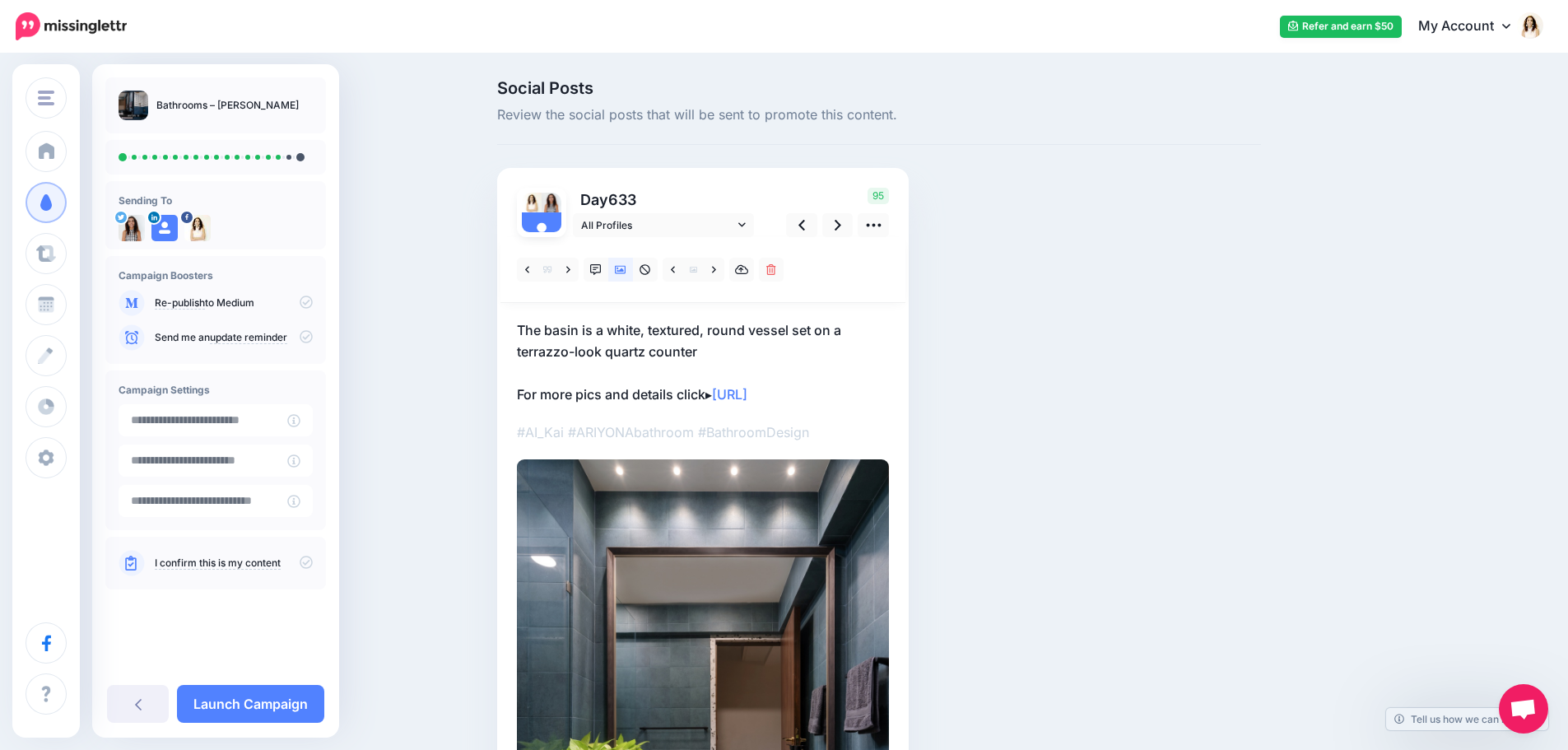
click at [704, 351] on p "The basin is a white, textured, round vessel set on a terrazzo-look quartz coun…" at bounding box center [702, 362] width 372 height 86
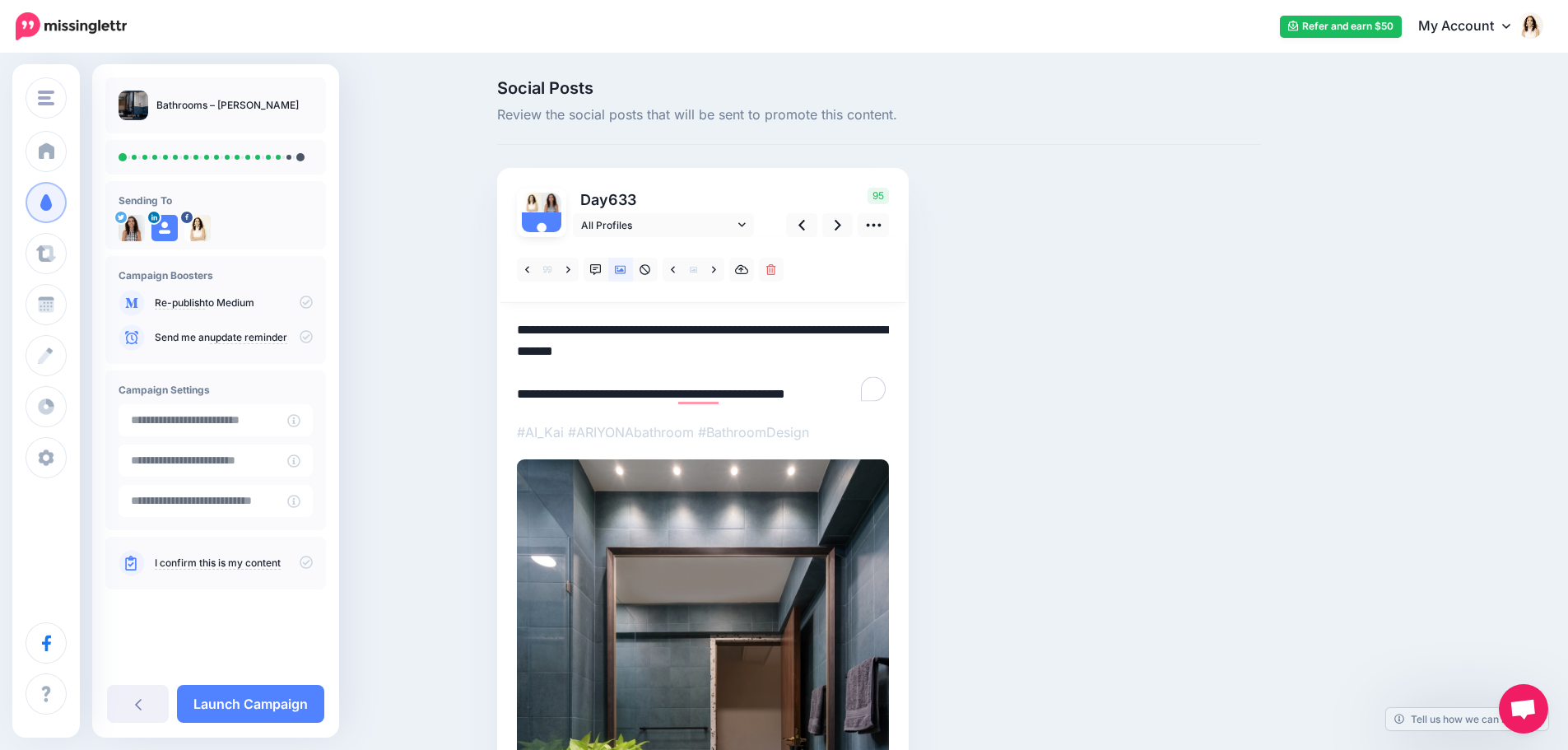
drag, startPoint x: 716, startPoint y: 348, endPoint x: 522, endPoint y: 314, distance: 197.0
click at [522, 314] on div "Day 633 All Profiles" at bounding box center [702, 603] width 412 height 869
paste textarea "To enrich screen reader interactions, please activate Accessibility in Grammarl…"
click at [841, 232] on icon at bounding box center [837, 224] width 6 height 17
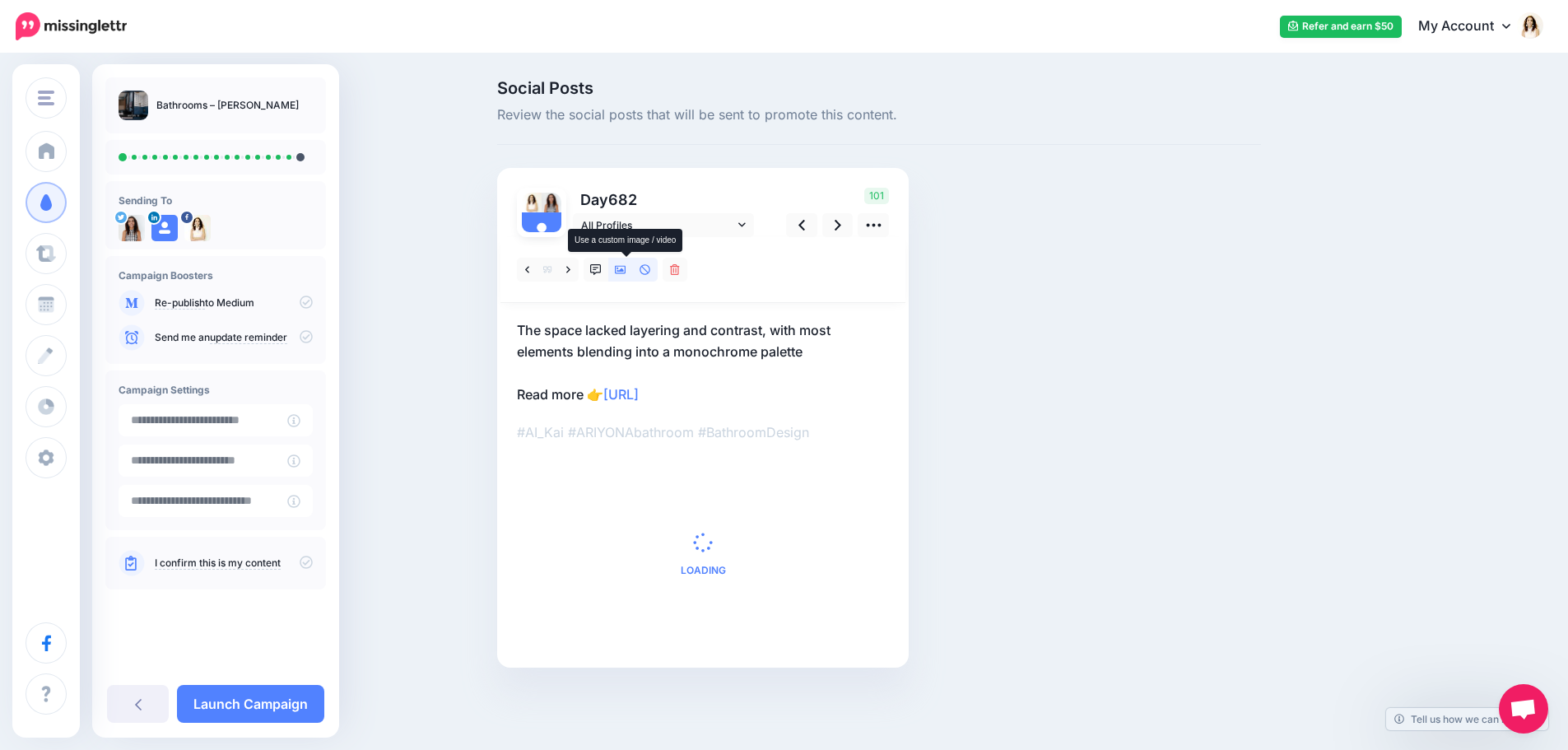
click at [623, 271] on icon at bounding box center [620, 270] width 12 height 8
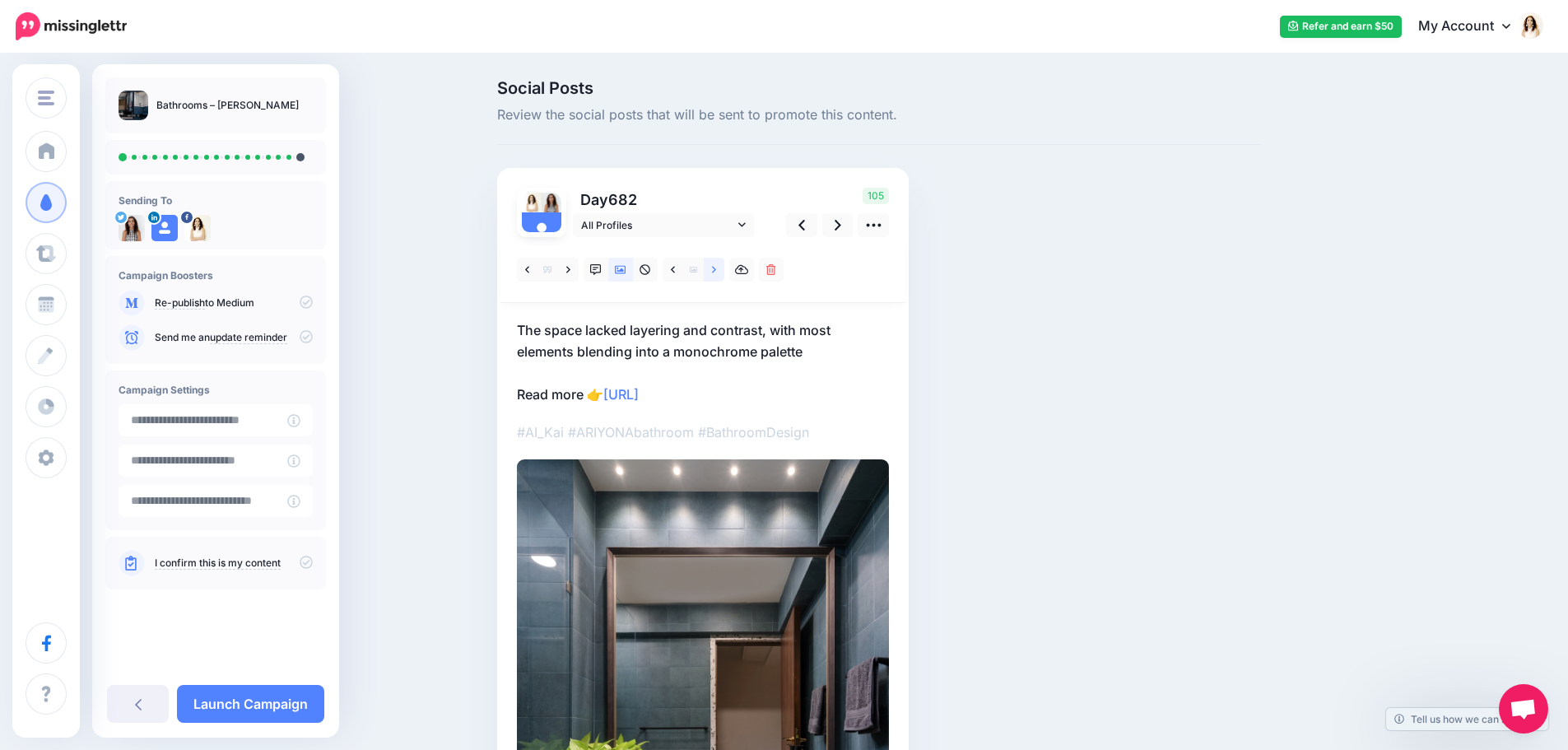
click at [723, 268] on link at bounding box center [714, 270] width 21 height 24
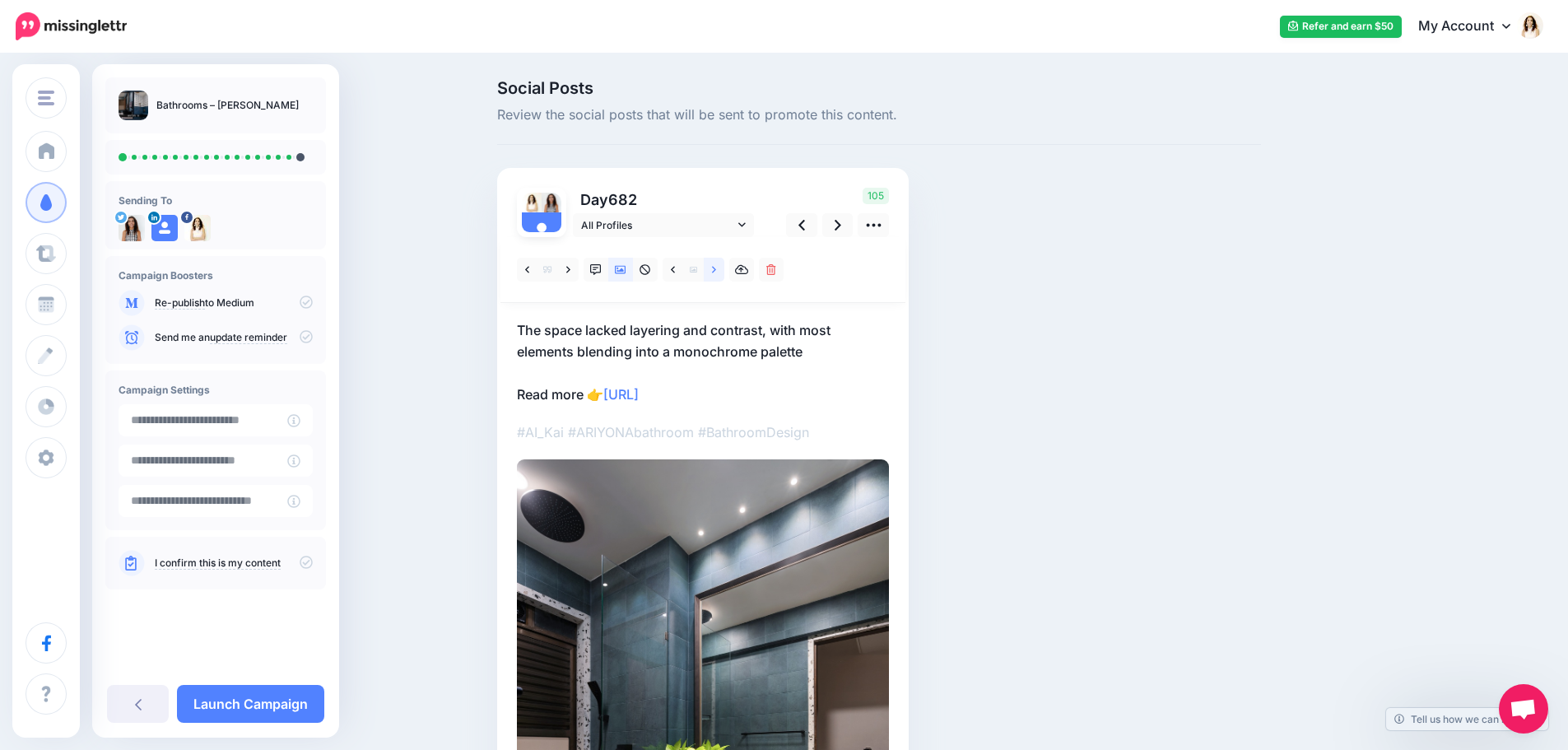
click at [723, 268] on link at bounding box center [714, 270] width 21 height 24
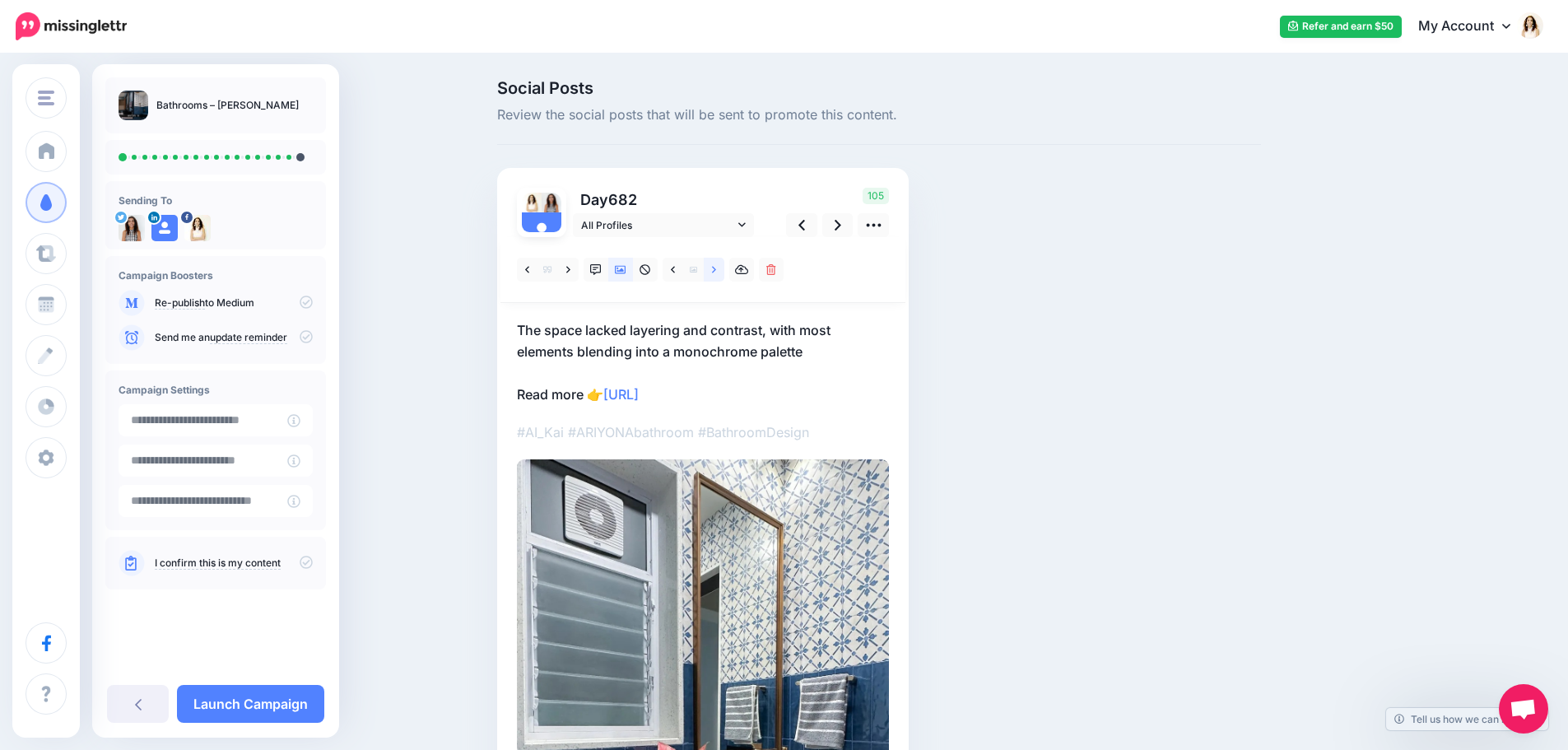
click at [723, 268] on link at bounding box center [714, 270] width 21 height 24
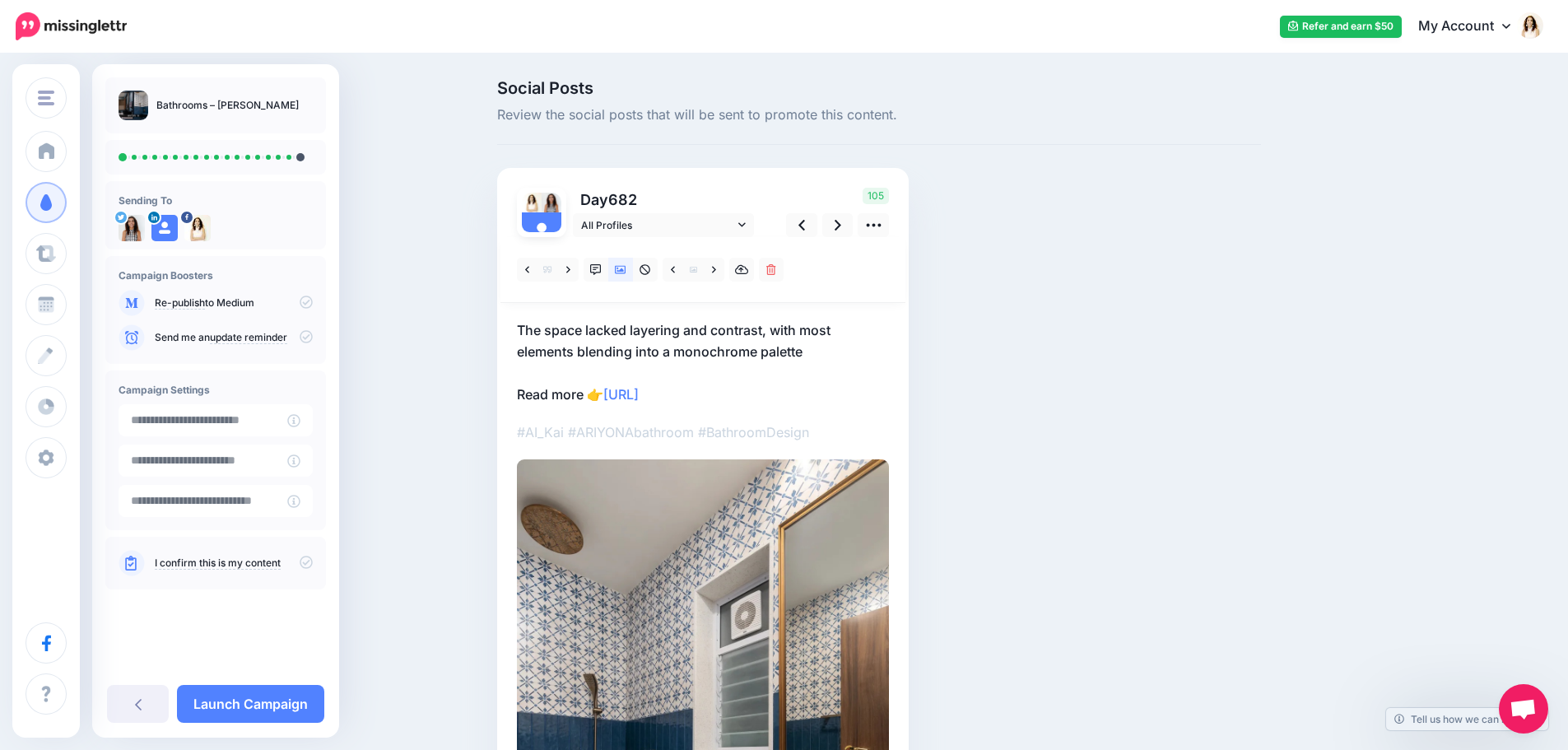
click at [696, 348] on p "The space lacked layering and contrast, with most elements blending into a mono…" at bounding box center [702, 362] width 372 height 86
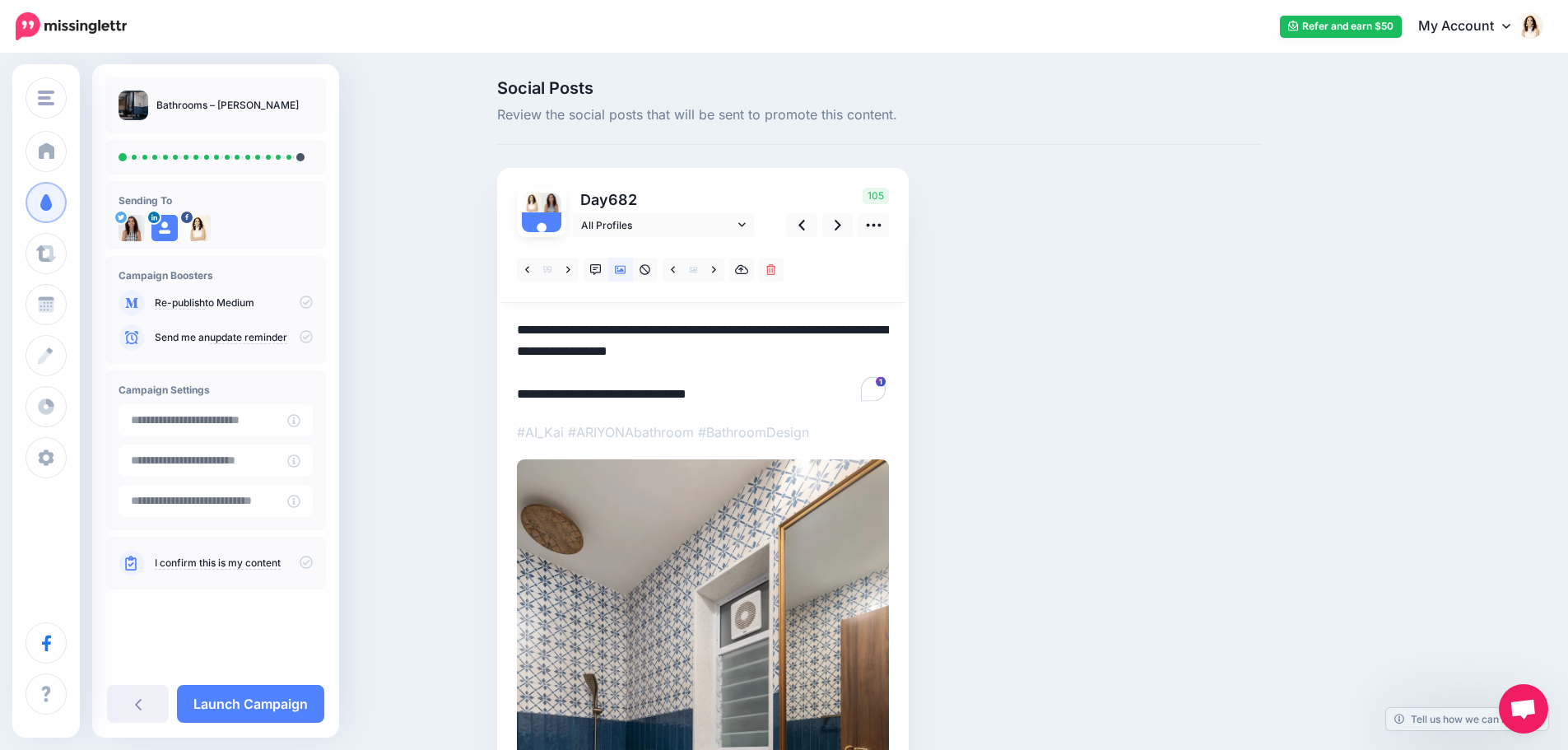
drag, startPoint x: 832, startPoint y: 351, endPoint x: 511, endPoint y: 307, distance: 324.0
click at [511, 307] on div "Day 682 All Profiles" at bounding box center [702, 604] width 412 height 872
paste textarea "**********"
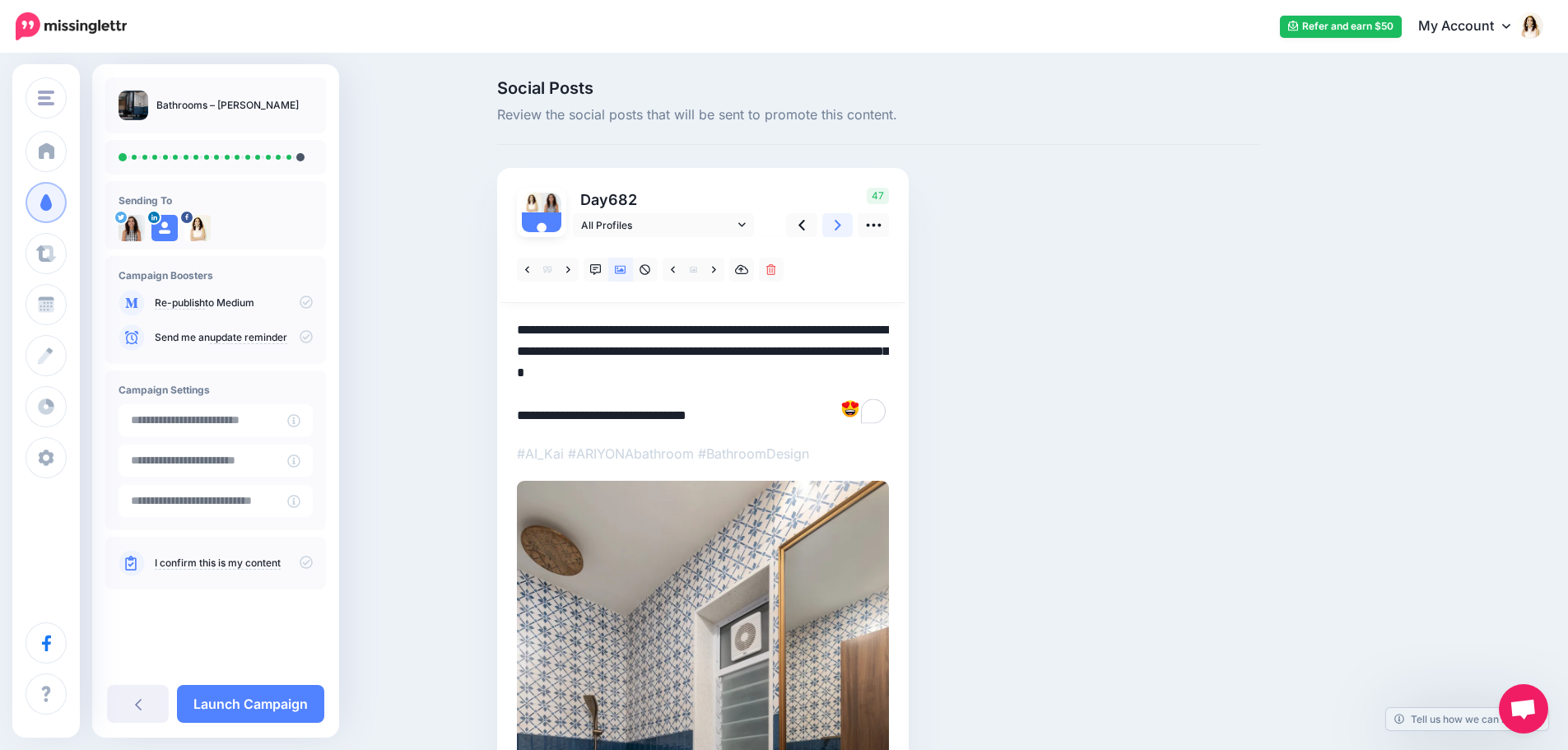
click at [841, 225] on icon at bounding box center [837, 225] width 6 height 11
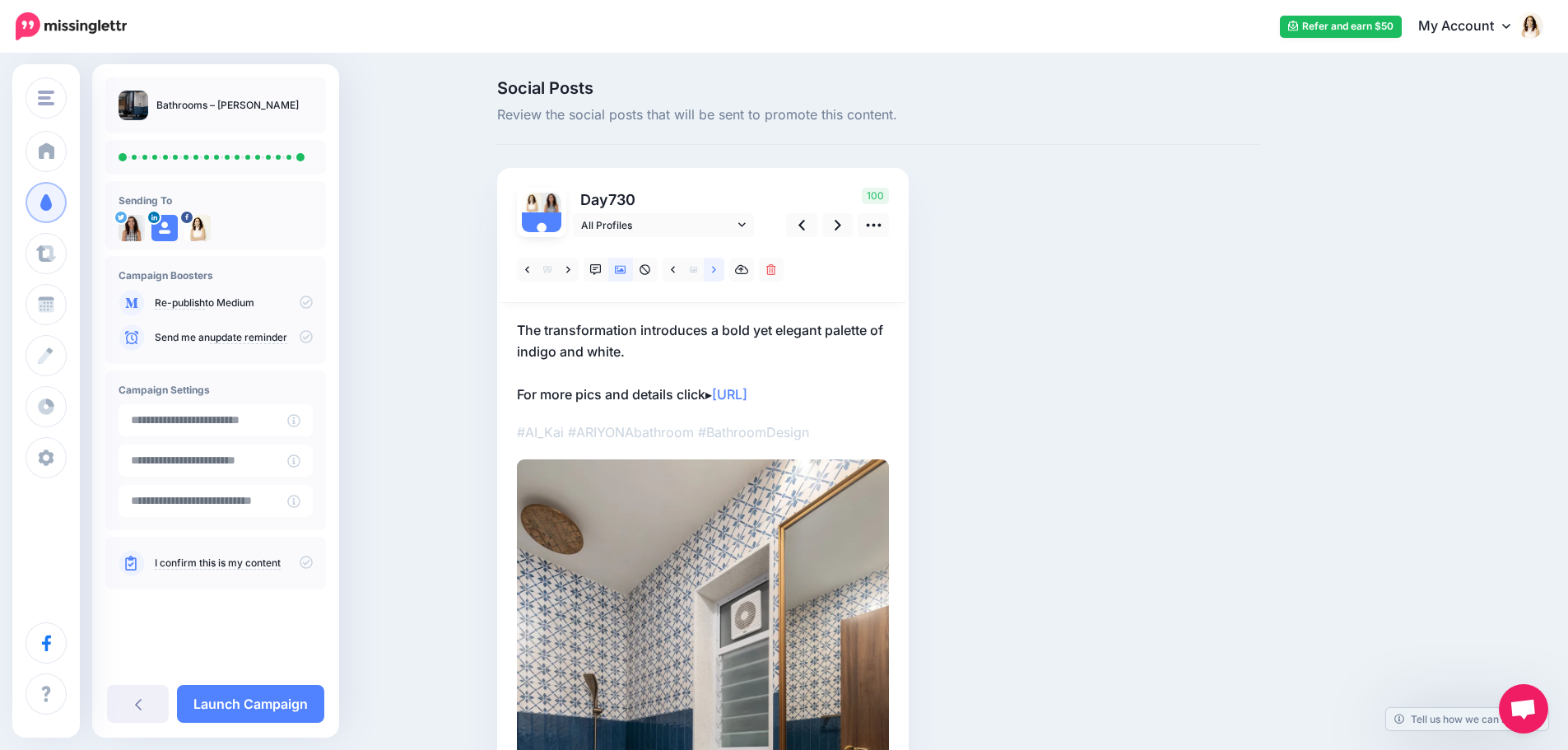
click at [716, 268] on icon at bounding box center [714, 270] width 5 height 12
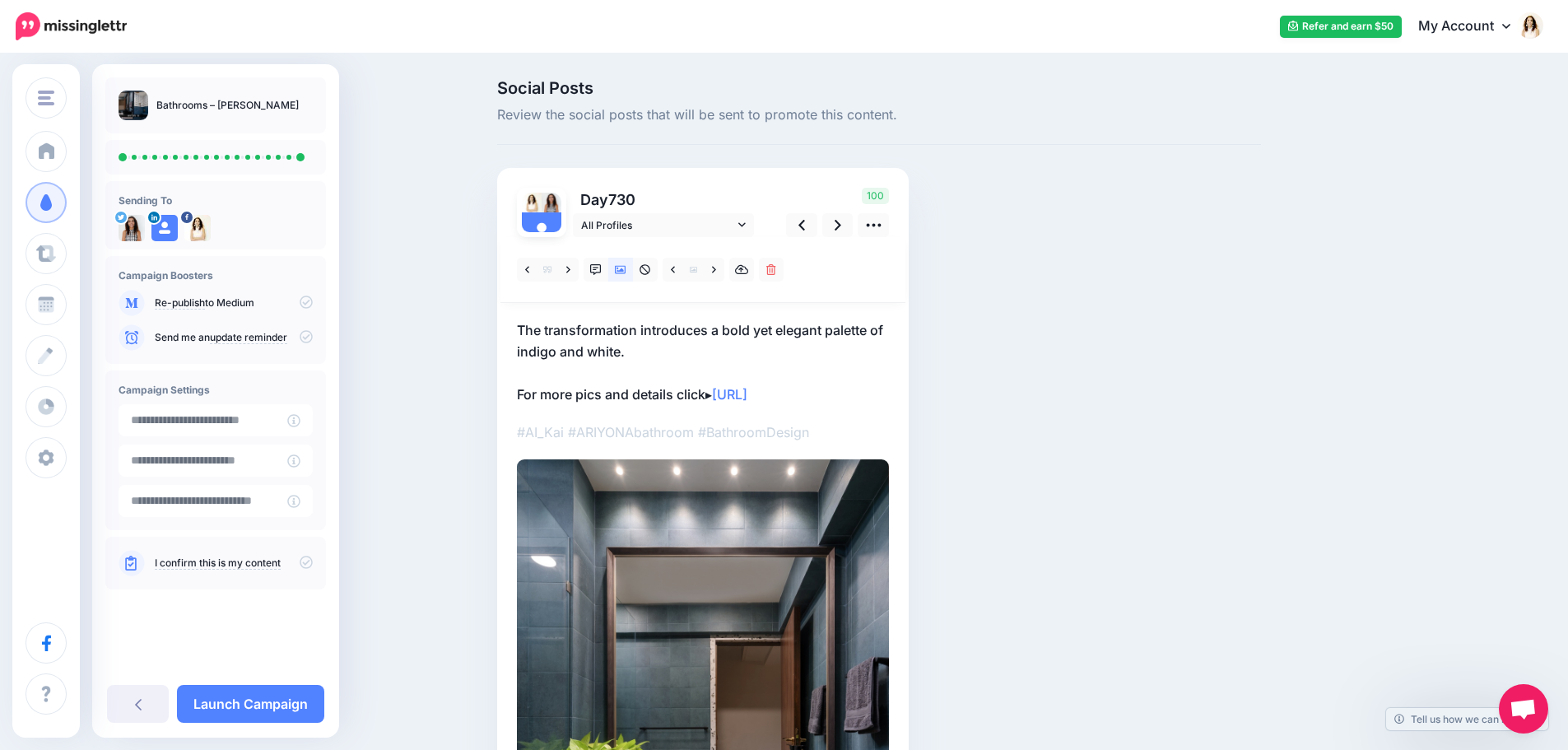
click at [686, 337] on p "The transformation introduces a bold yet elegant palette of indigo and white. F…" at bounding box center [702, 362] width 372 height 86
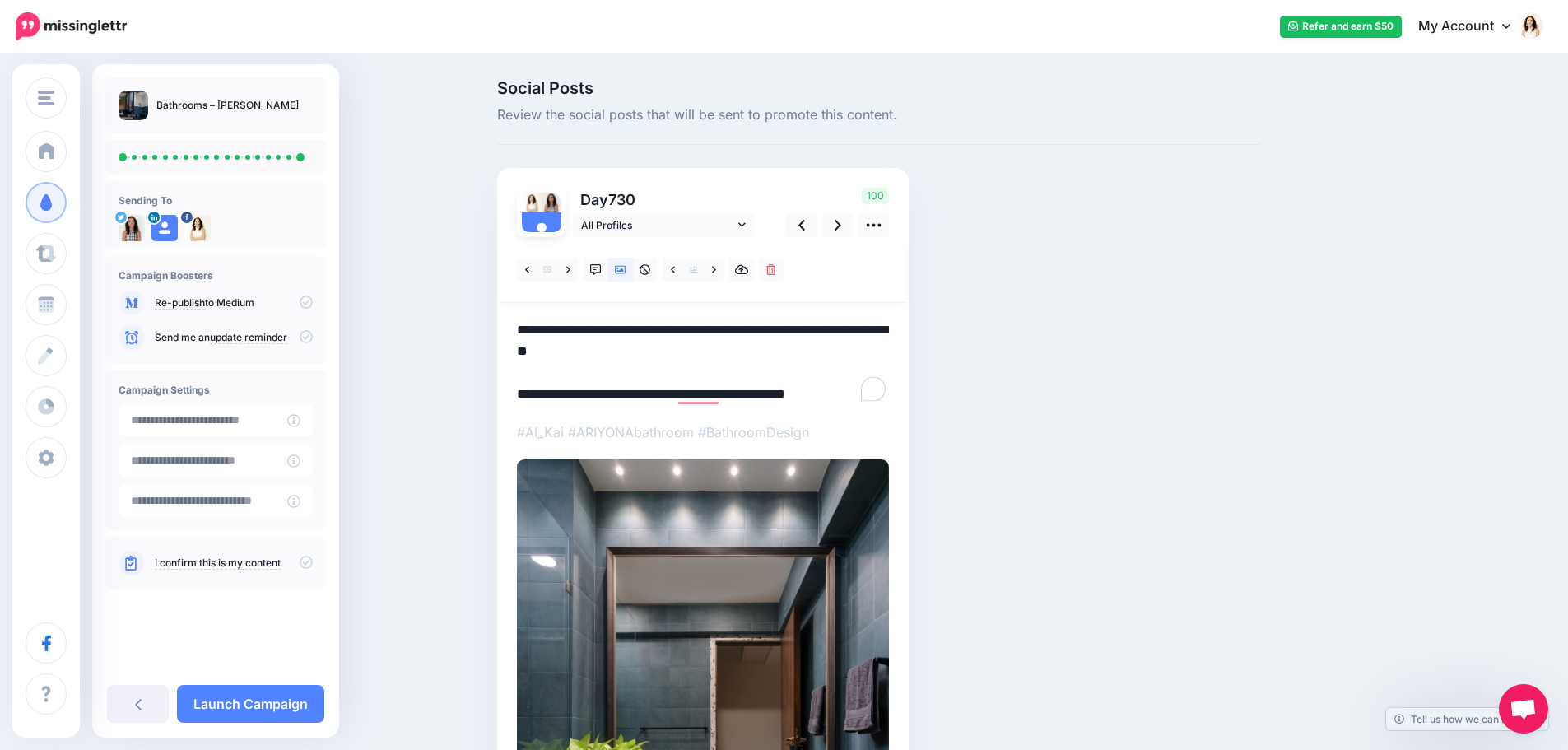
drag, startPoint x: 670, startPoint y: 350, endPoint x: 518, endPoint y: 318, distance: 155.3
click at [518, 318] on div "Day 730 All Profiles" at bounding box center [702, 603] width 412 height 869
paste textarea "**********"
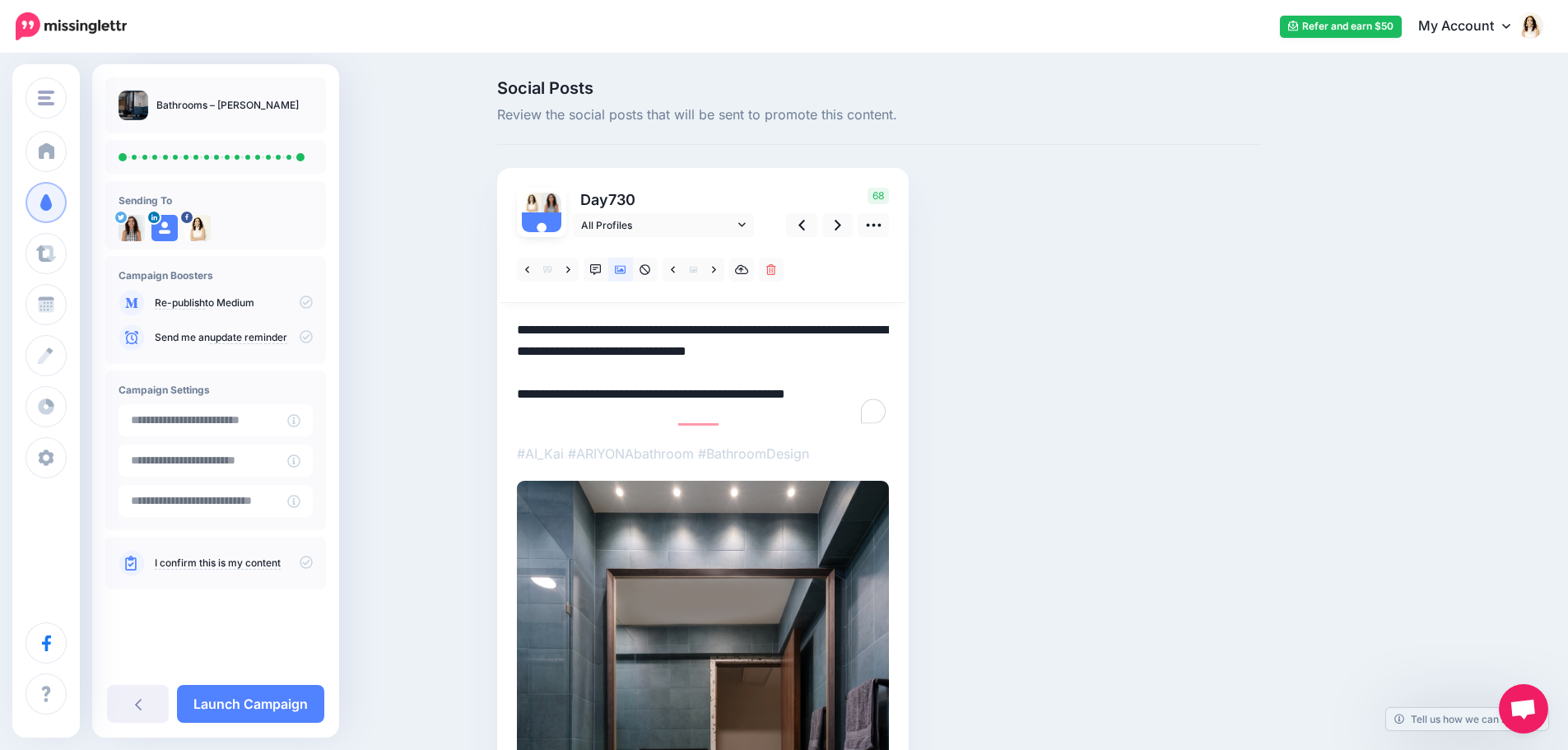
type textarea "**********"
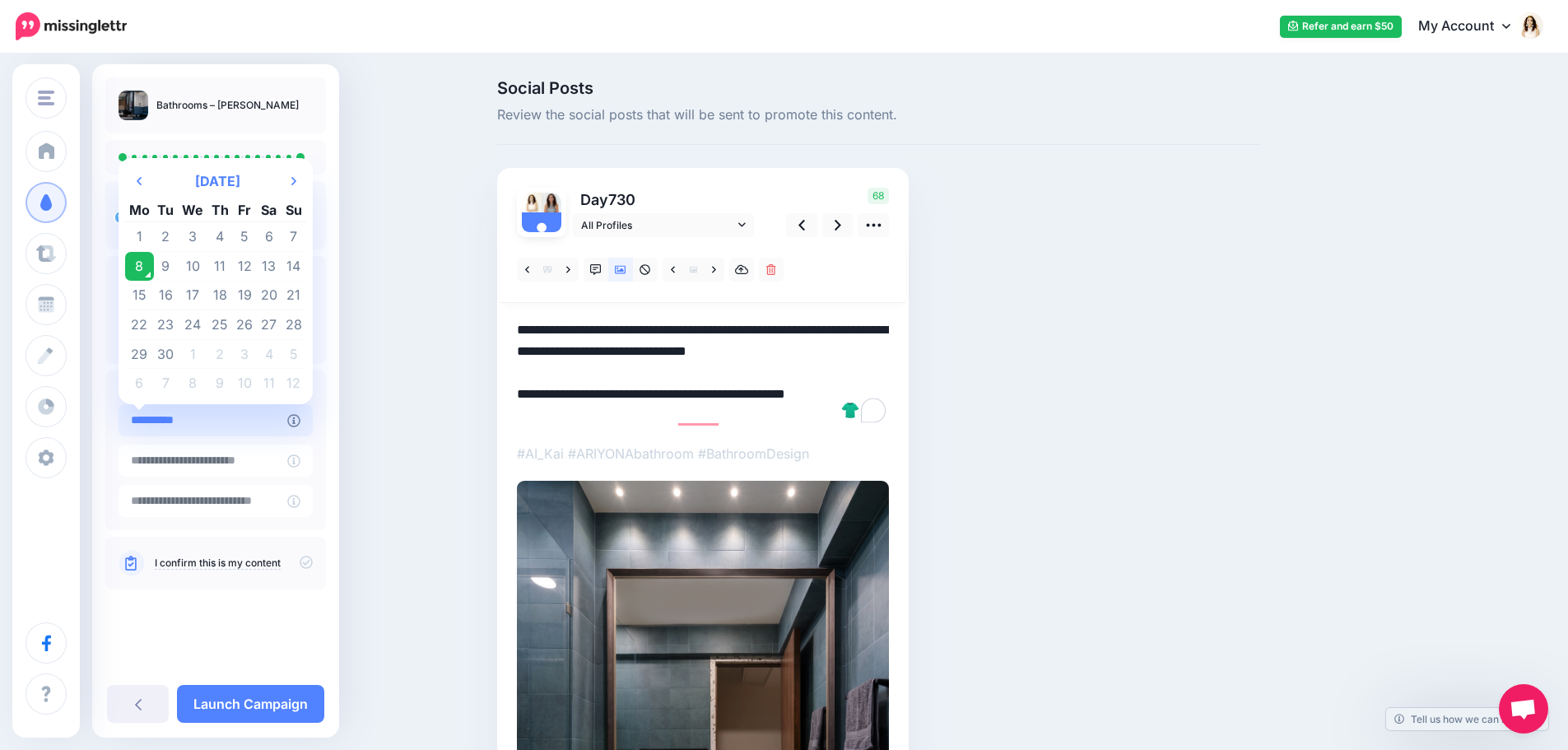
click at [261, 424] on input "**********" at bounding box center [203, 420] width 168 height 32
click at [140, 302] on td "15" at bounding box center [139, 295] width 29 height 30
type input "**********"
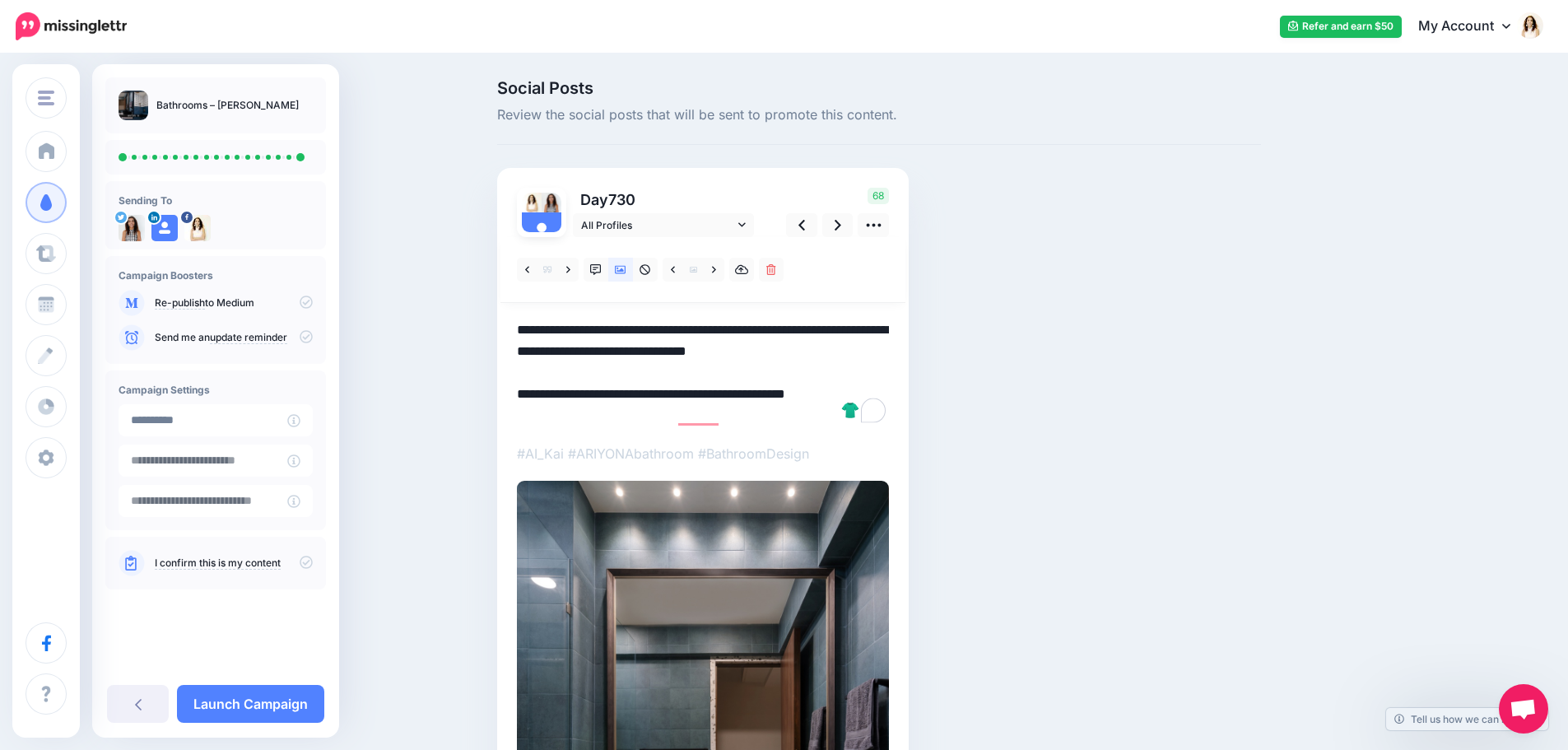
click at [305, 563] on icon at bounding box center [306, 562] width 14 height 14
click at [295, 702] on link "Launch Campaign" at bounding box center [251, 704] width 147 height 38
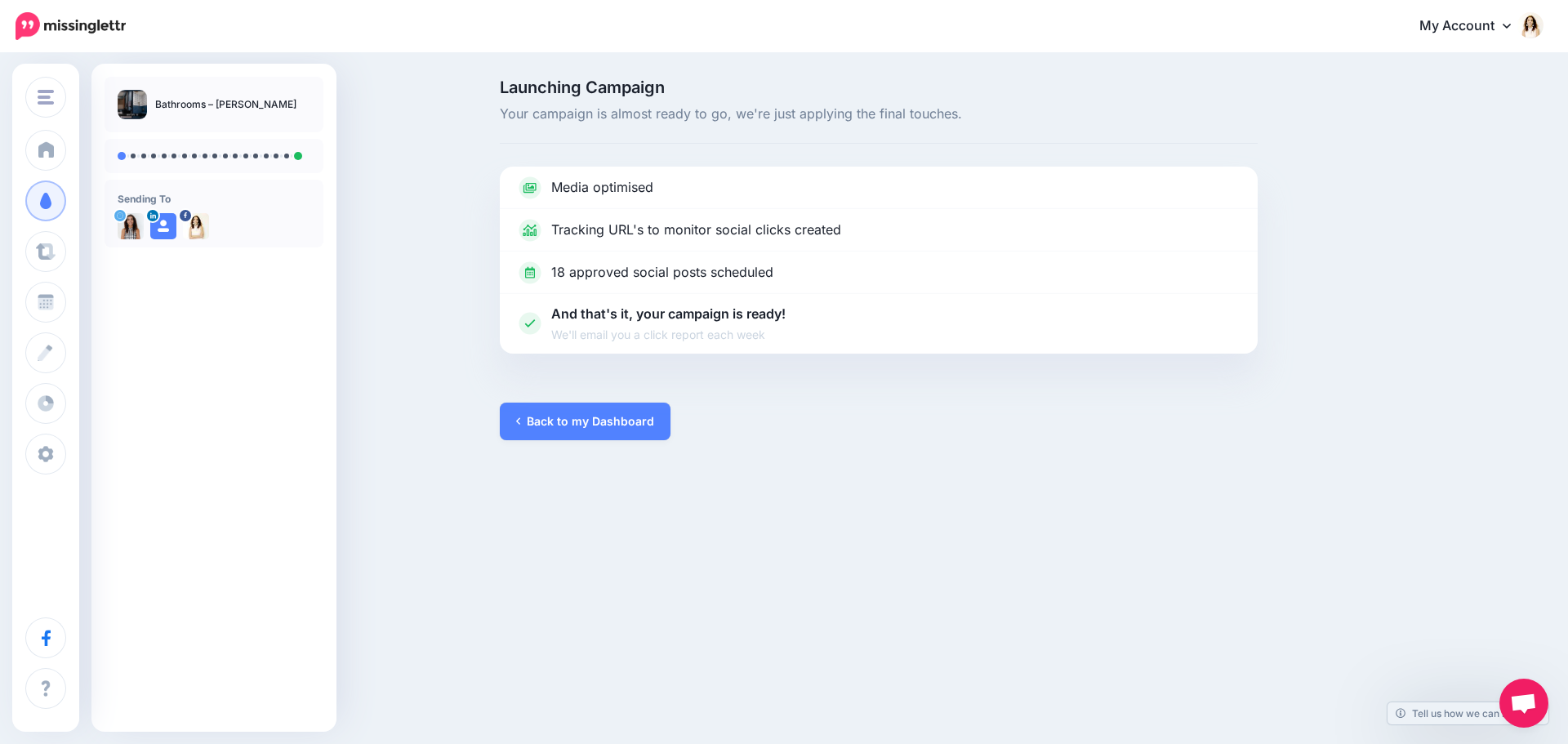
click at [360, 44] on div "My Account Dashboard My Account Billing Facebook Community Help Center Refer an…" at bounding box center [845, 26] width 1397 height 40
click at [543, 418] on link "Back to my Dashboard" at bounding box center [586, 421] width 171 height 38
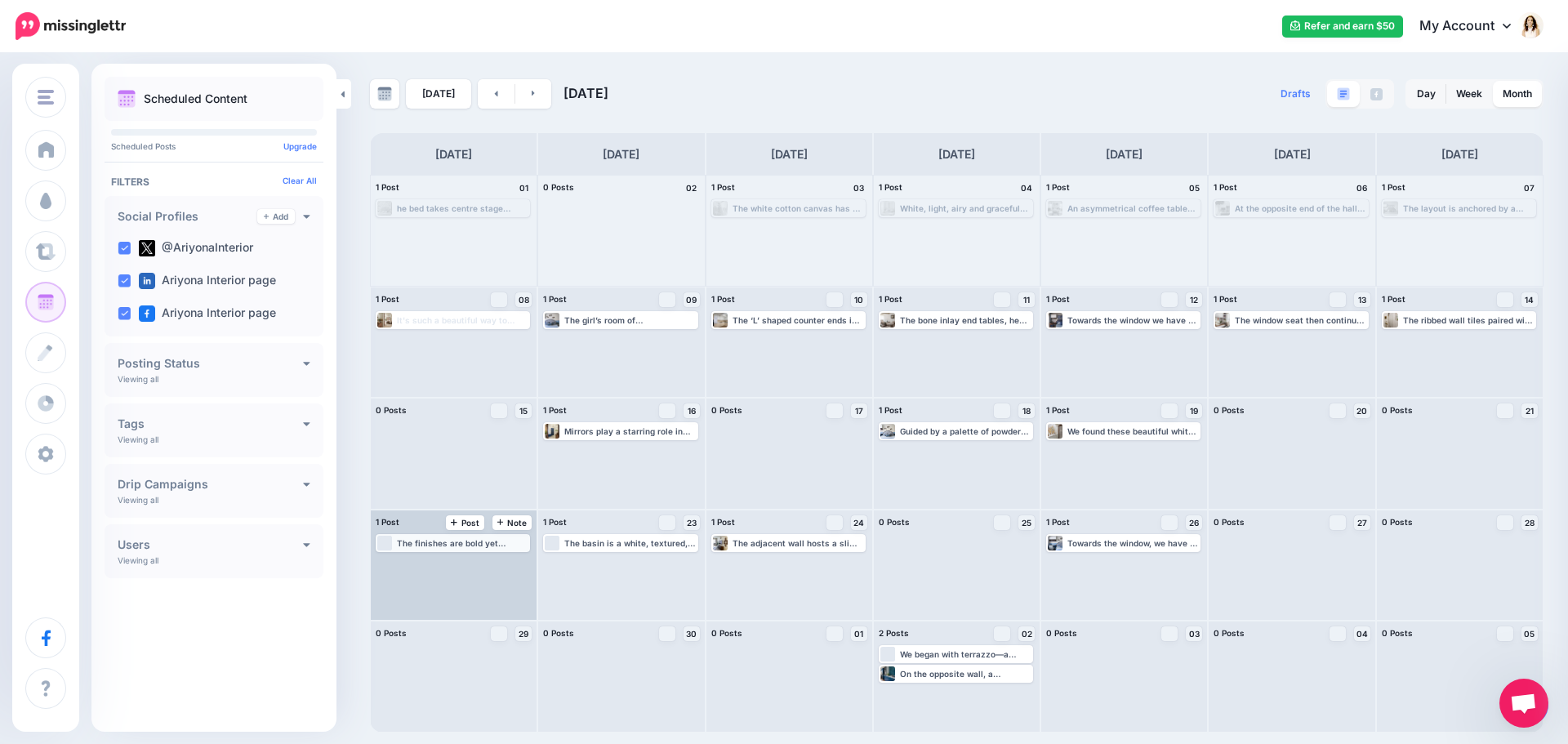
click at [473, 545] on div "The finishes are bold yet graceful, playing on an indigo-and-white palette that…" at bounding box center [462, 542] width 131 height 10
click at [454, 562] on link "Edit" at bounding box center [428, 562] width 101 height 14
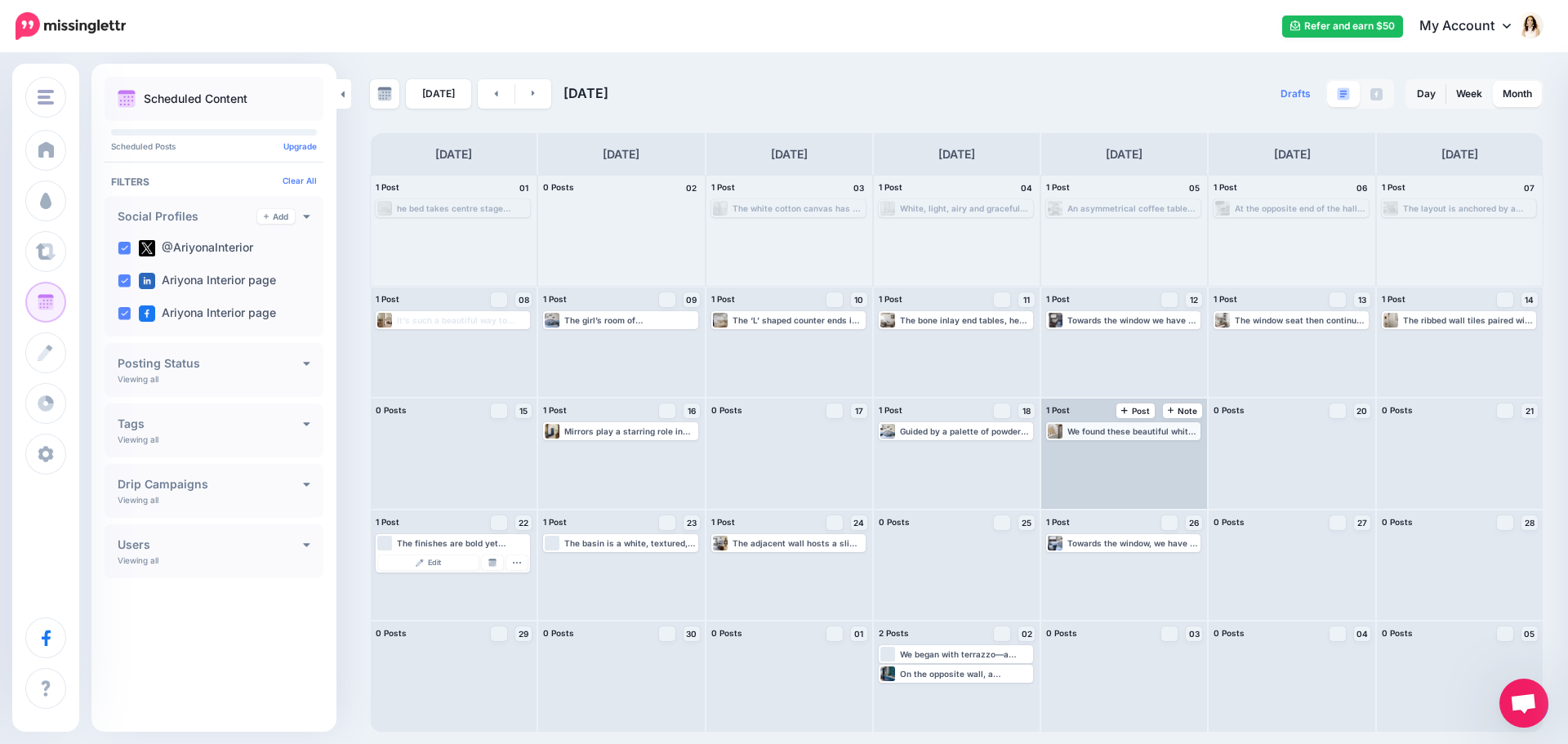
click at [1127, 429] on div "We found these beautiful white ceramic knobs for the mandir unit on Amazon. The…" at bounding box center [1133, 431] width 131 height 10
click at [1120, 448] on link "Edit" at bounding box center [1099, 451] width 101 height 14
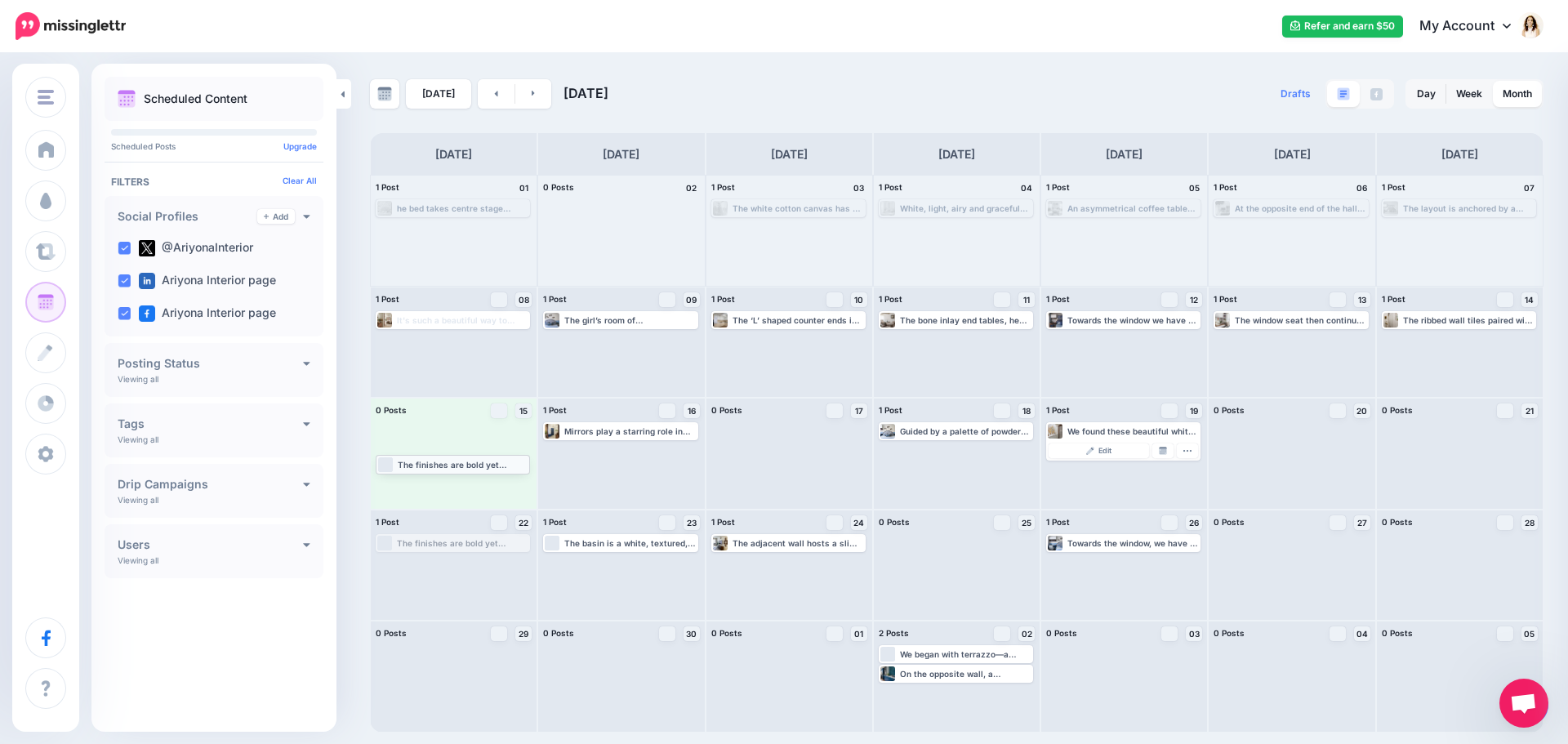
drag, startPoint x: 458, startPoint y: 541, endPoint x: 458, endPoint y: 462, distance: 79.0
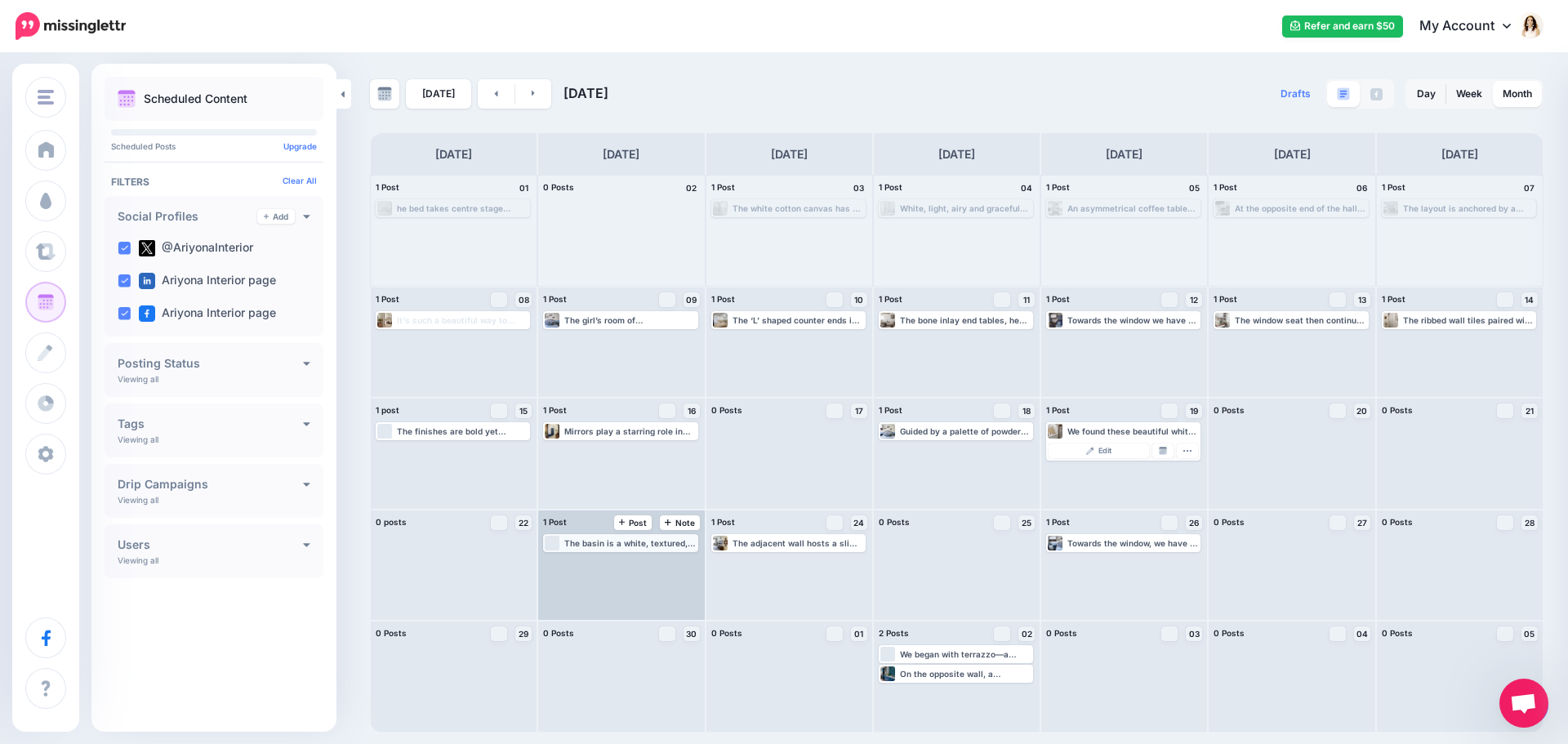
click at [611, 545] on div "The basin is a white, textured, round vessel set on a terrazzo-look quartz coun…" at bounding box center [630, 542] width 131 height 10
click at [619, 563] on link "Edit" at bounding box center [596, 562] width 101 height 14
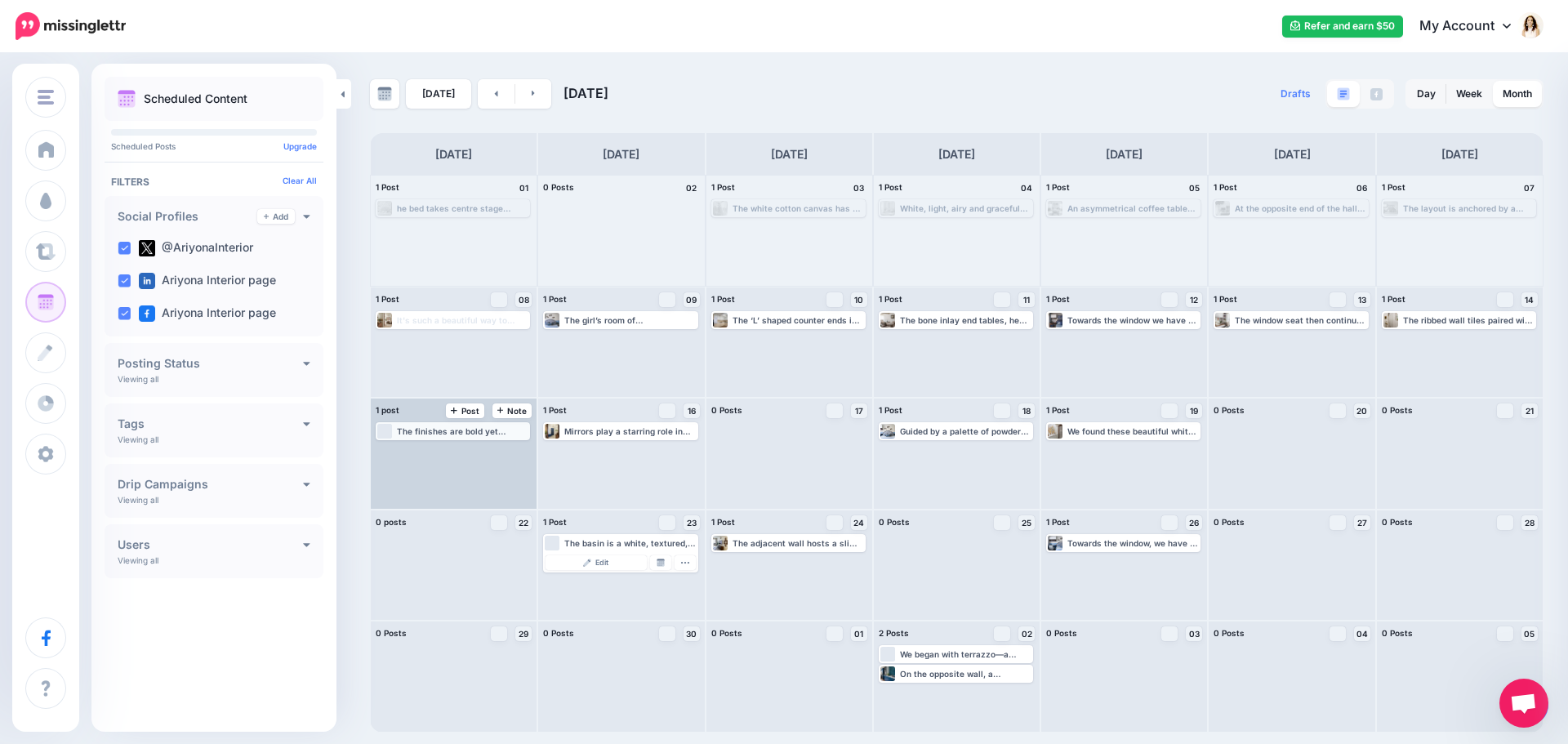
click at [480, 433] on div "The finishes are bold yet graceful, playing on an indigo-and-white palette that…" at bounding box center [462, 431] width 131 height 10
click at [455, 452] on link "Edit" at bounding box center [428, 451] width 101 height 14
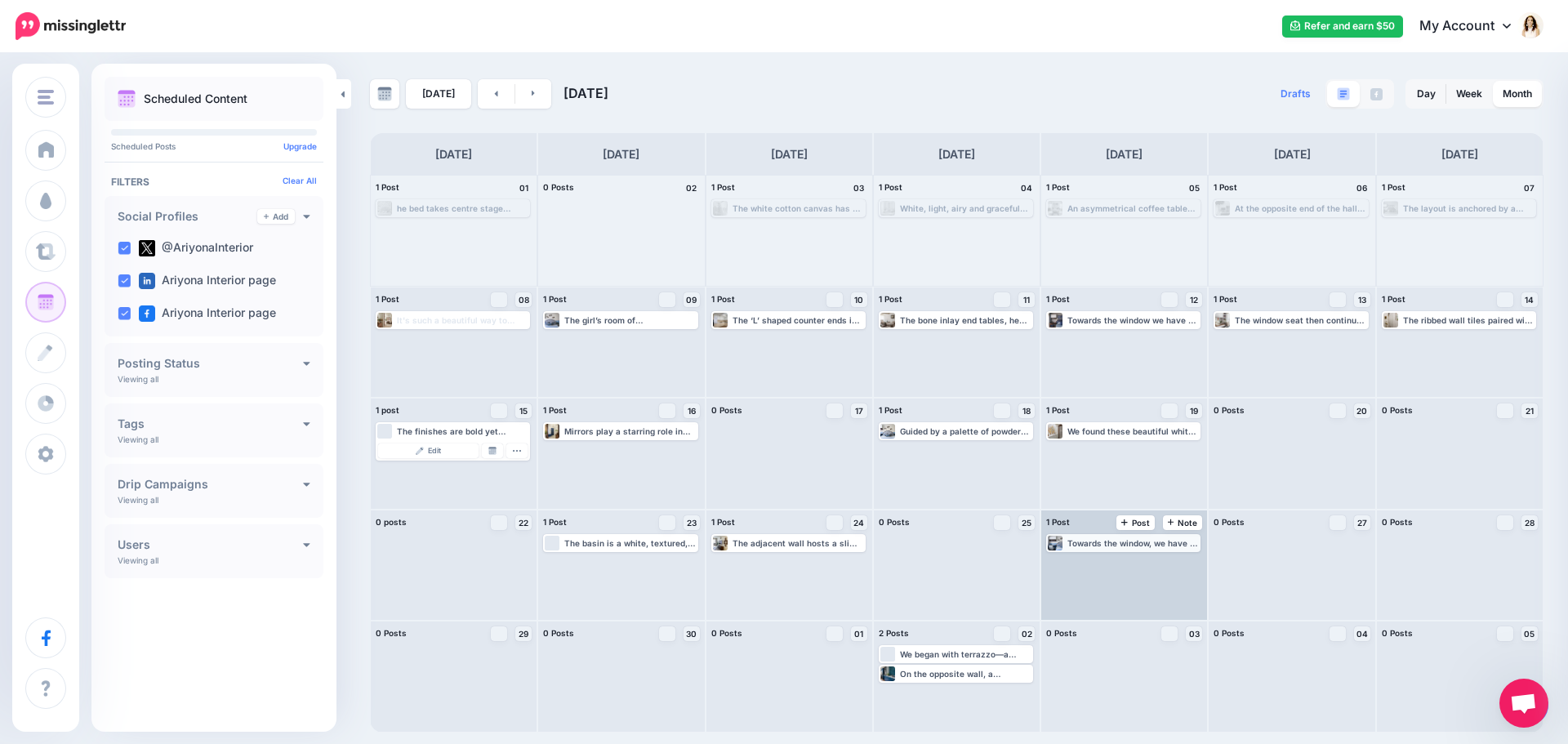
click at [1126, 546] on div "Towards the window, we have a delicate walnut-and-blue study table. It is accen…" at bounding box center [1133, 542] width 131 height 10
click at [1122, 556] on link "Edit" at bounding box center [1099, 562] width 101 height 14
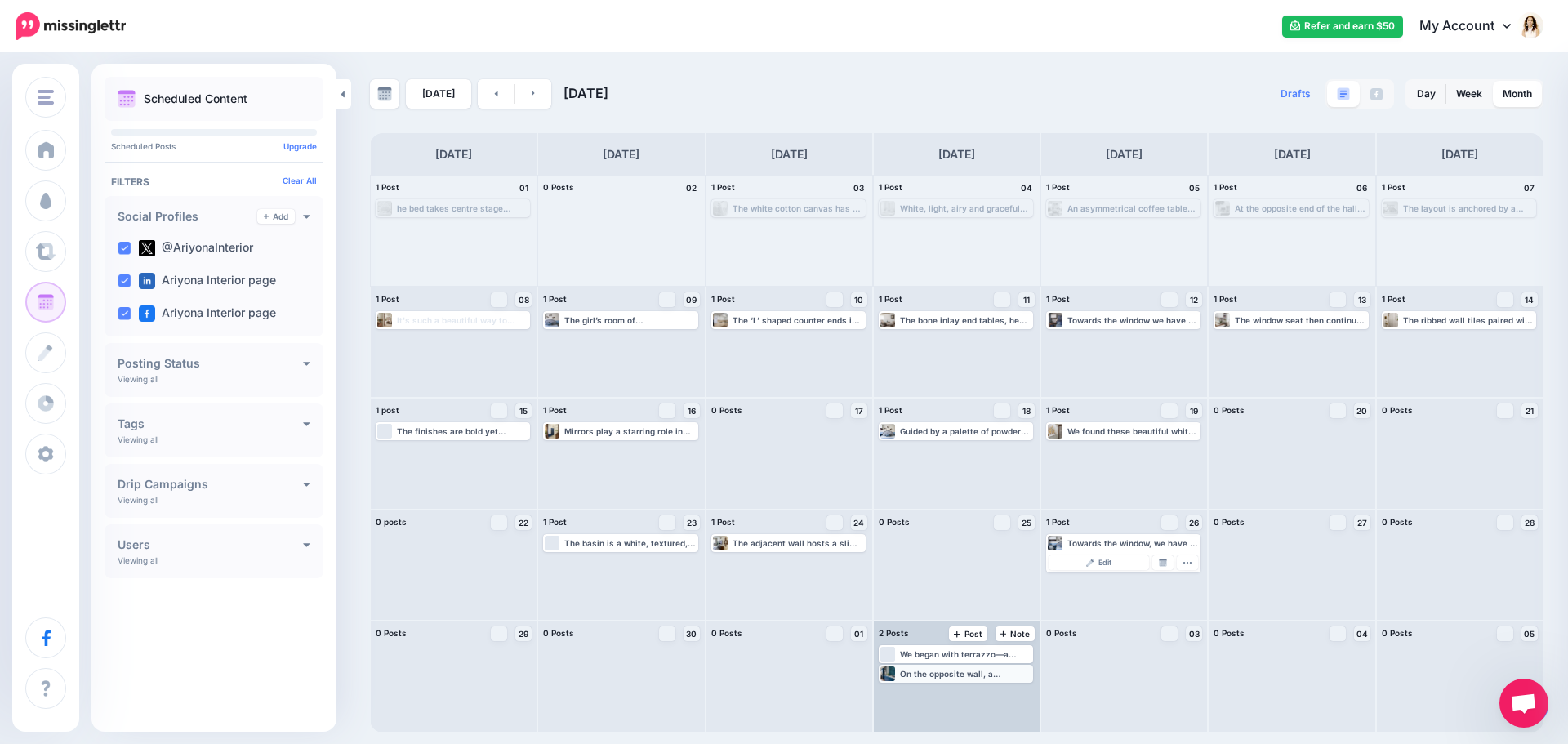
click at [965, 675] on div "On the opposite wall, a dedicated service counter extends into the crockery and…" at bounding box center [965, 673] width 131 height 10
click at [958, 688] on link "Edit" at bounding box center [931, 693] width 101 height 14
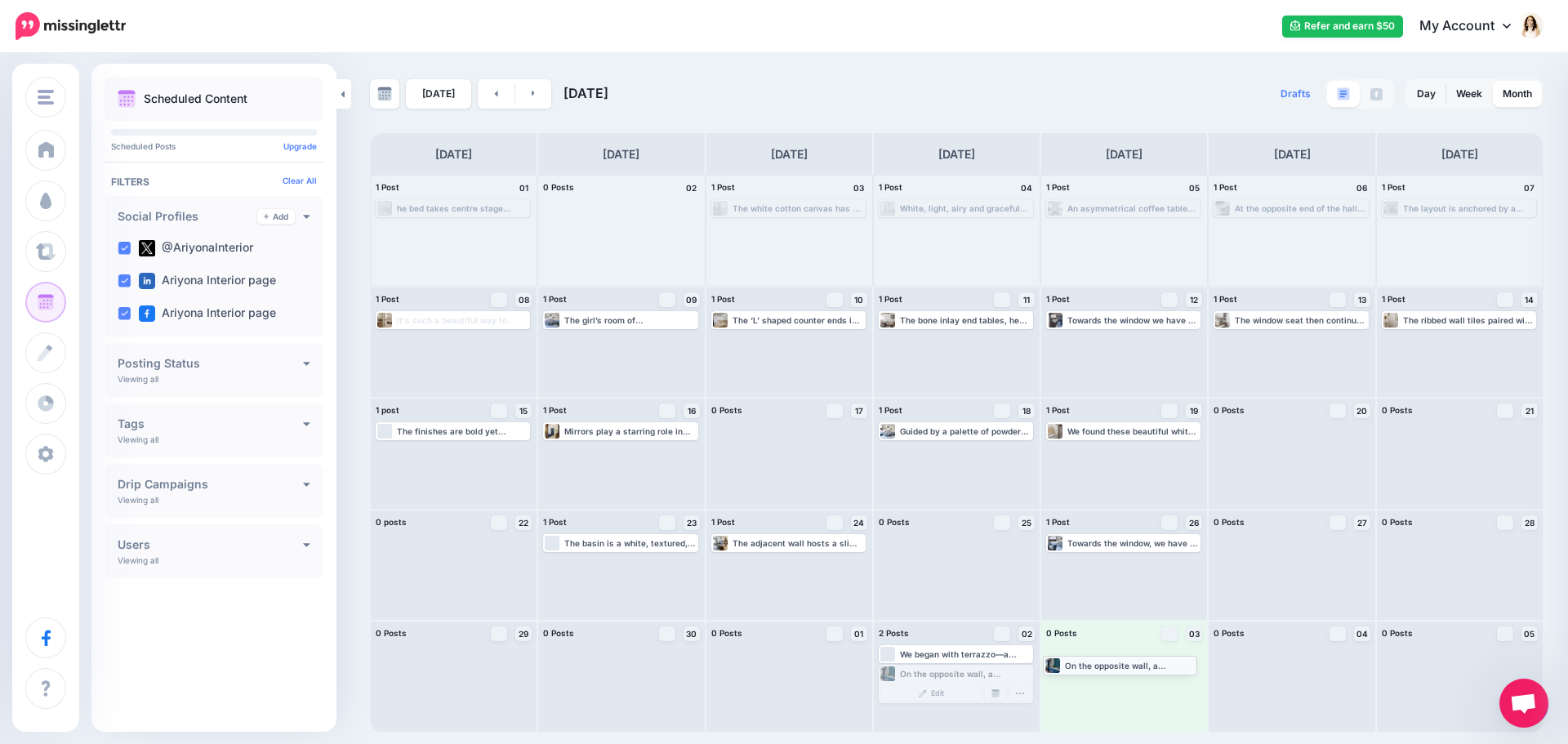
drag, startPoint x: 956, startPoint y: 674, endPoint x: 1121, endPoint y: 665, distance: 165.2
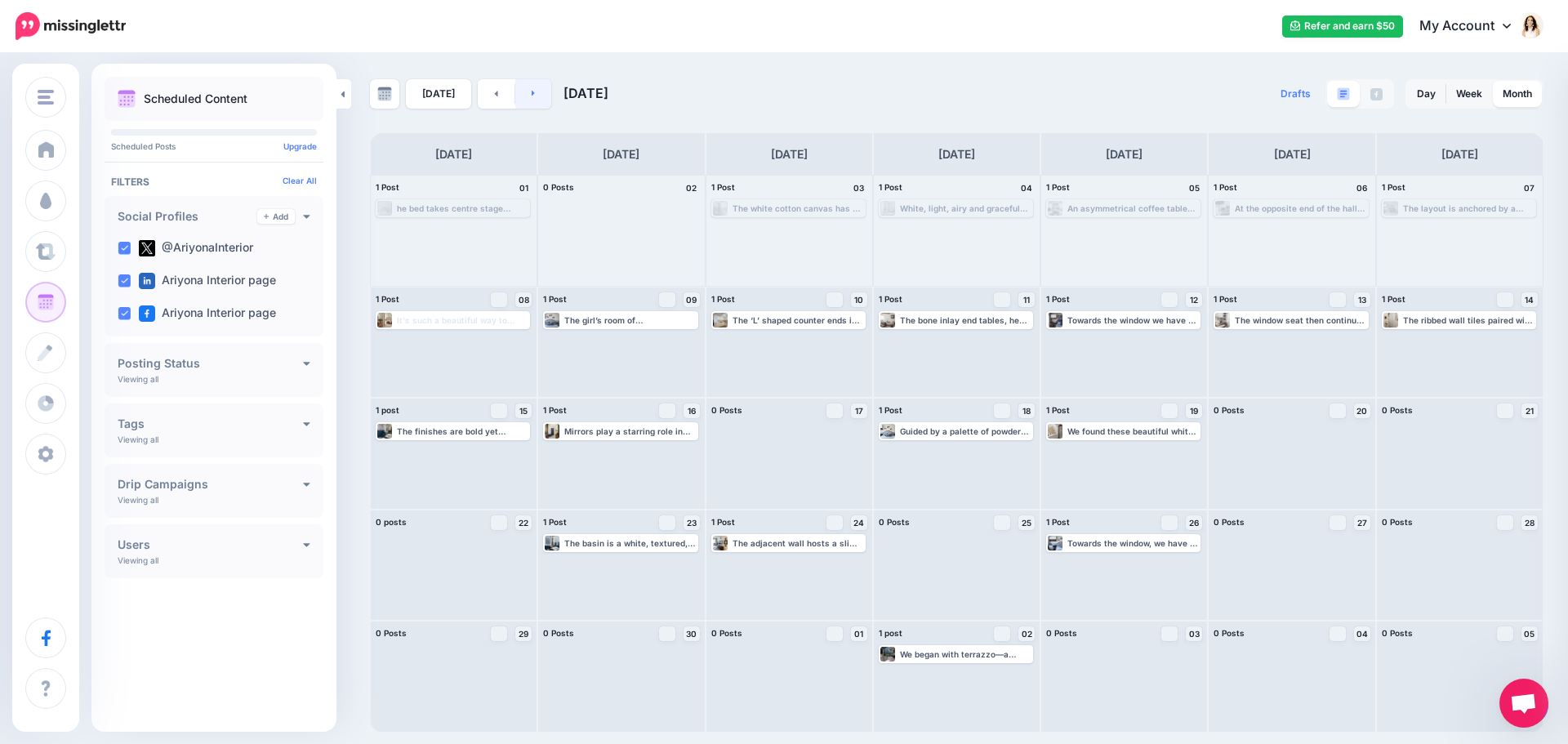
click at [540, 86] on link at bounding box center [533, 93] width 37 height 30
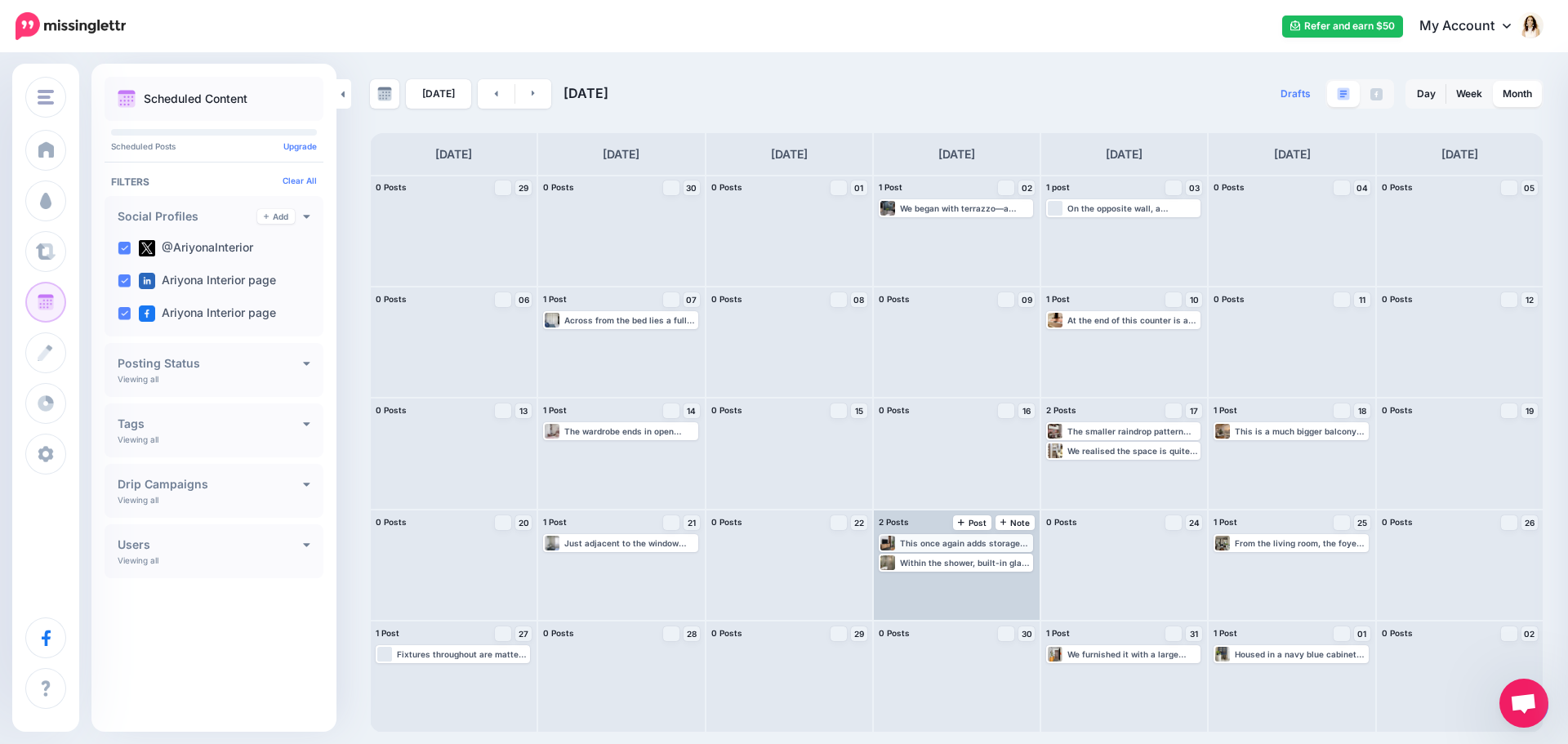
click at [966, 541] on div "This once again adds storage space to the room, and doubles up as office storag…" at bounding box center [965, 542] width 131 height 10
click at [956, 558] on link "Edit" at bounding box center [931, 562] width 101 height 14
click at [998, 559] on img at bounding box center [995, 562] width 8 height 8
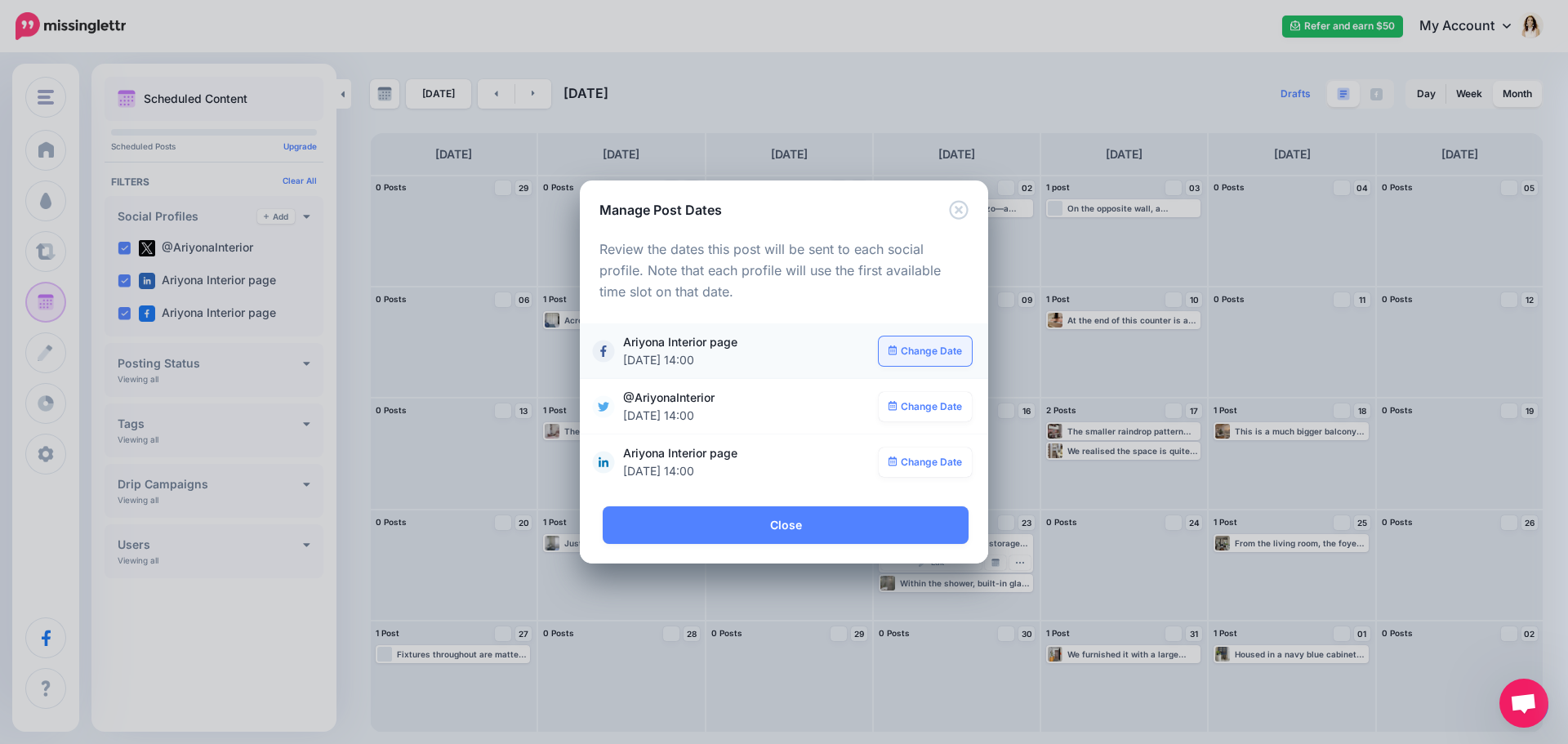
click at [921, 348] on link "Change Date" at bounding box center [926, 351] width 94 height 30
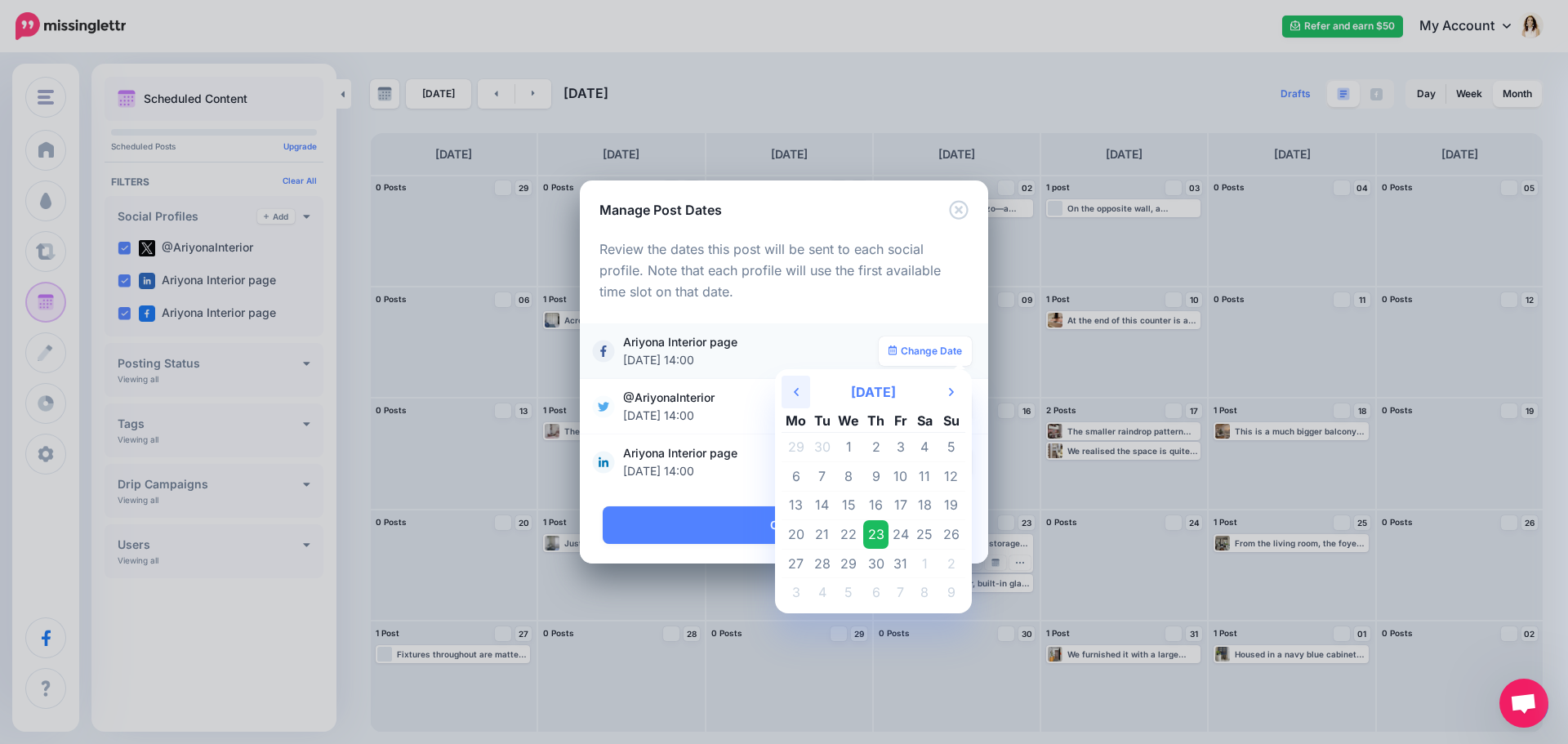
click at [799, 392] on th "Previous Month" at bounding box center [796, 391] width 29 height 32
click at [851, 497] on td "17" at bounding box center [850, 505] width 30 height 30
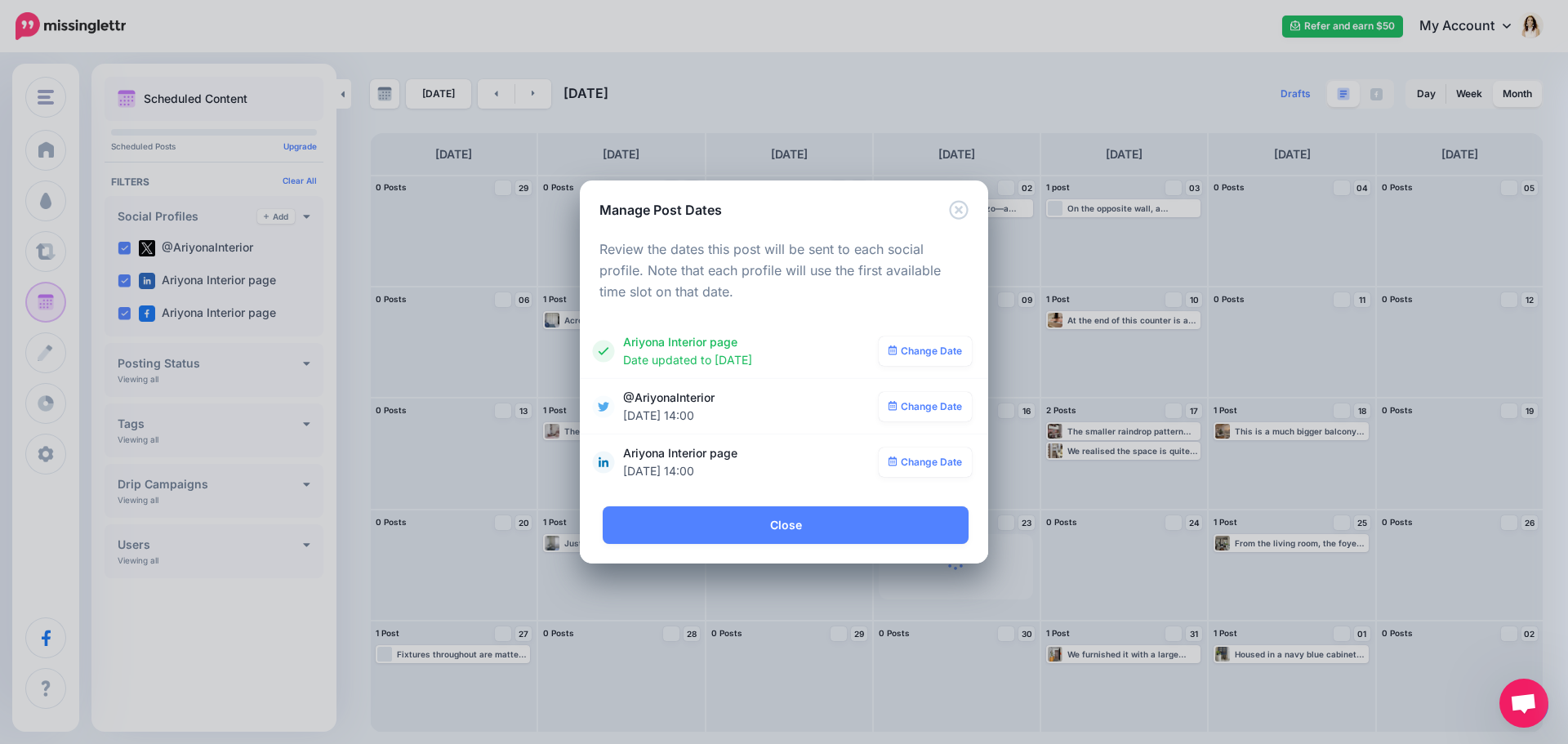
click at [935, 410] on link "Change Date" at bounding box center [926, 407] width 94 height 30
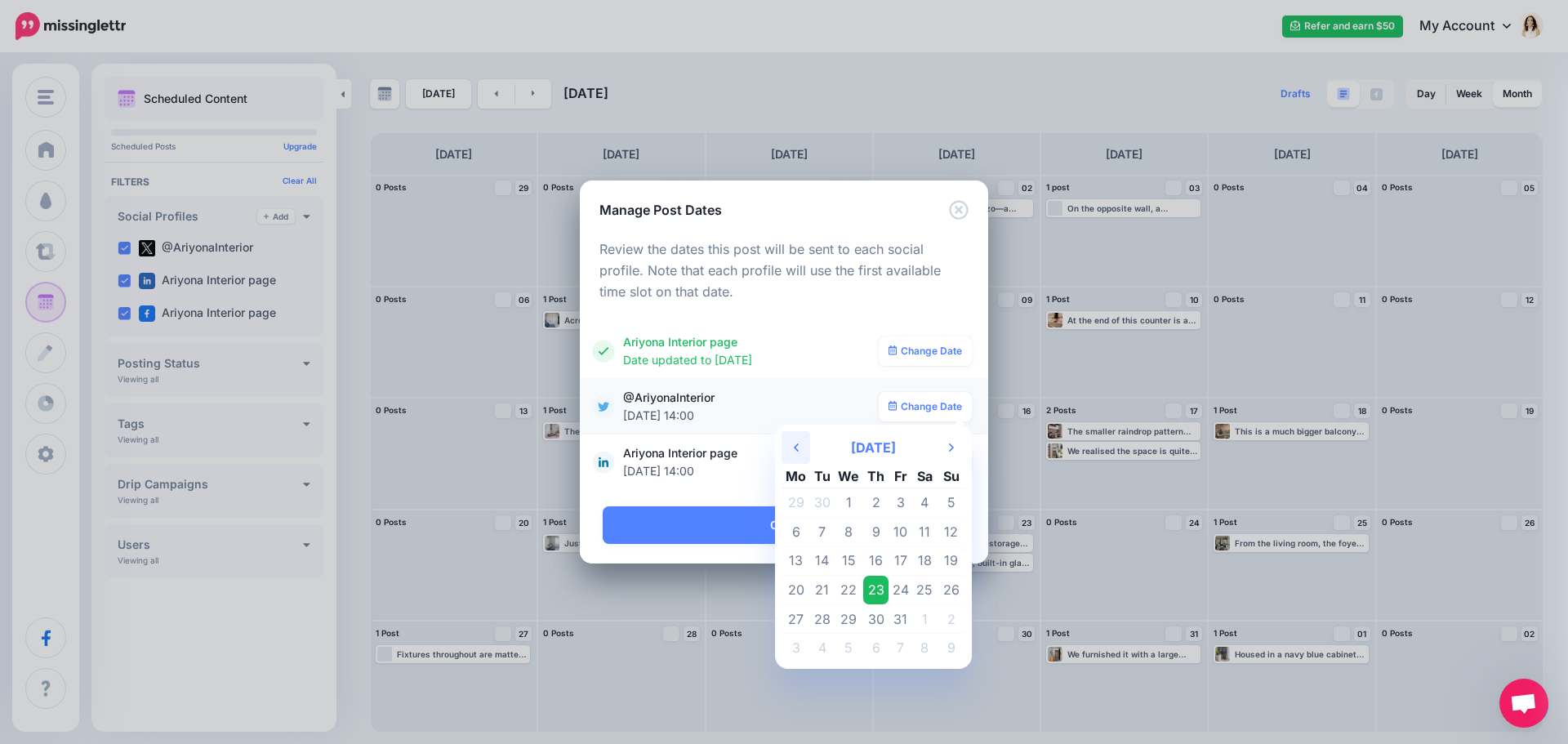
click at [797, 445] on icon at bounding box center [796, 447] width 4 height 8
click at [844, 553] on td "17" at bounding box center [850, 560] width 30 height 30
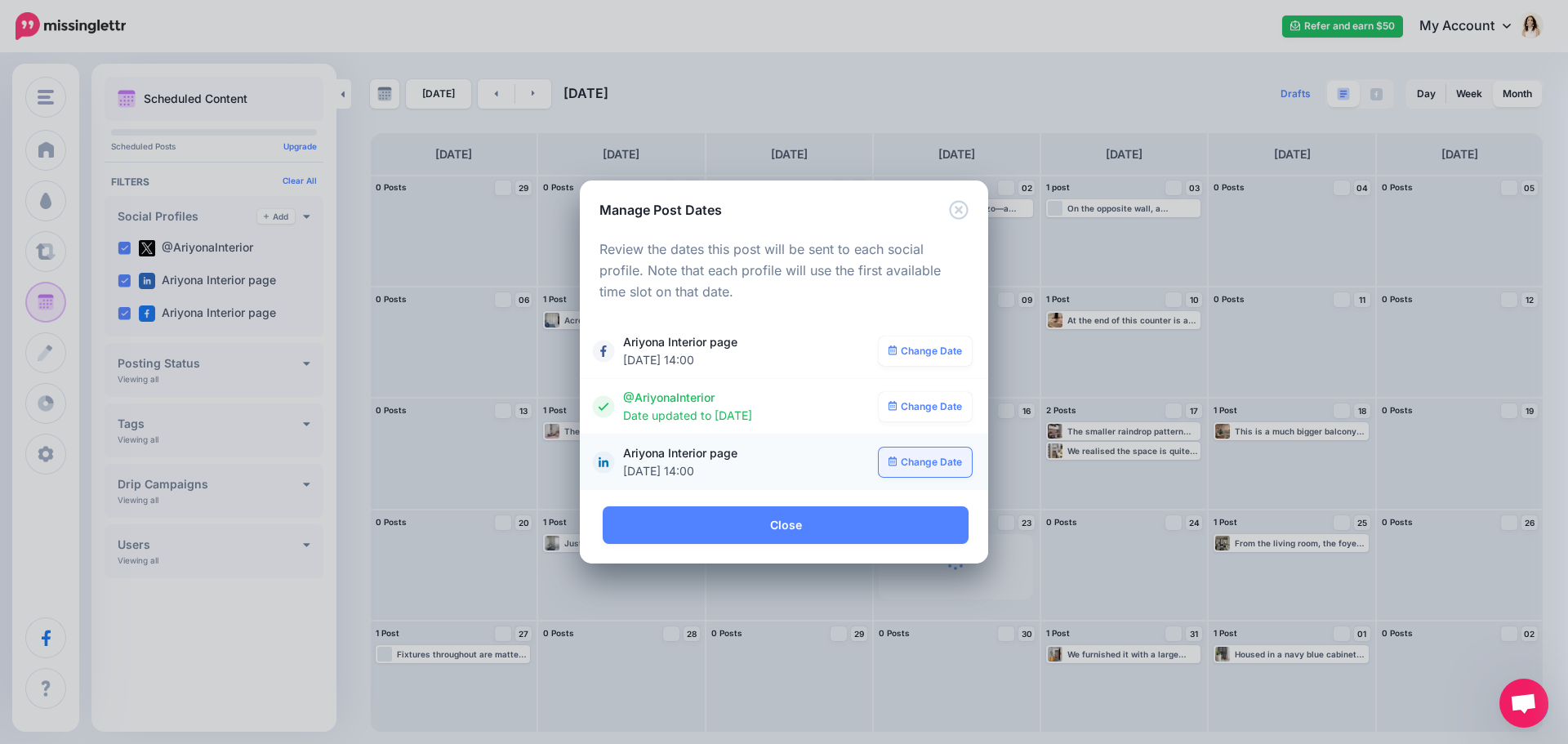
click at [912, 453] on link "Change Date" at bounding box center [926, 461] width 94 height 30
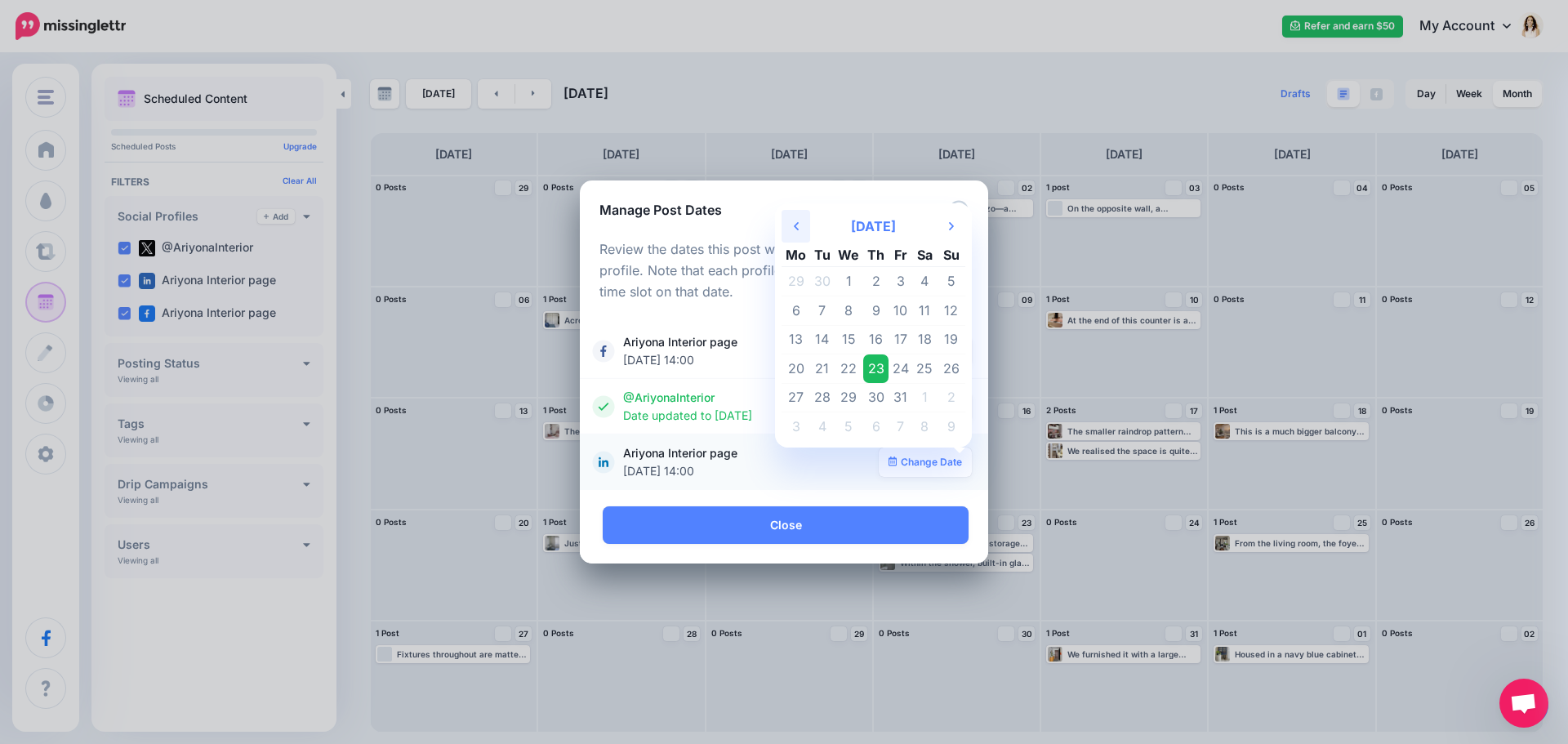
click at [798, 227] on icon "Previous Month" at bounding box center [796, 226] width 4 height 13
click at [845, 334] on td "17" at bounding box center [850, 339] width 30 height 30
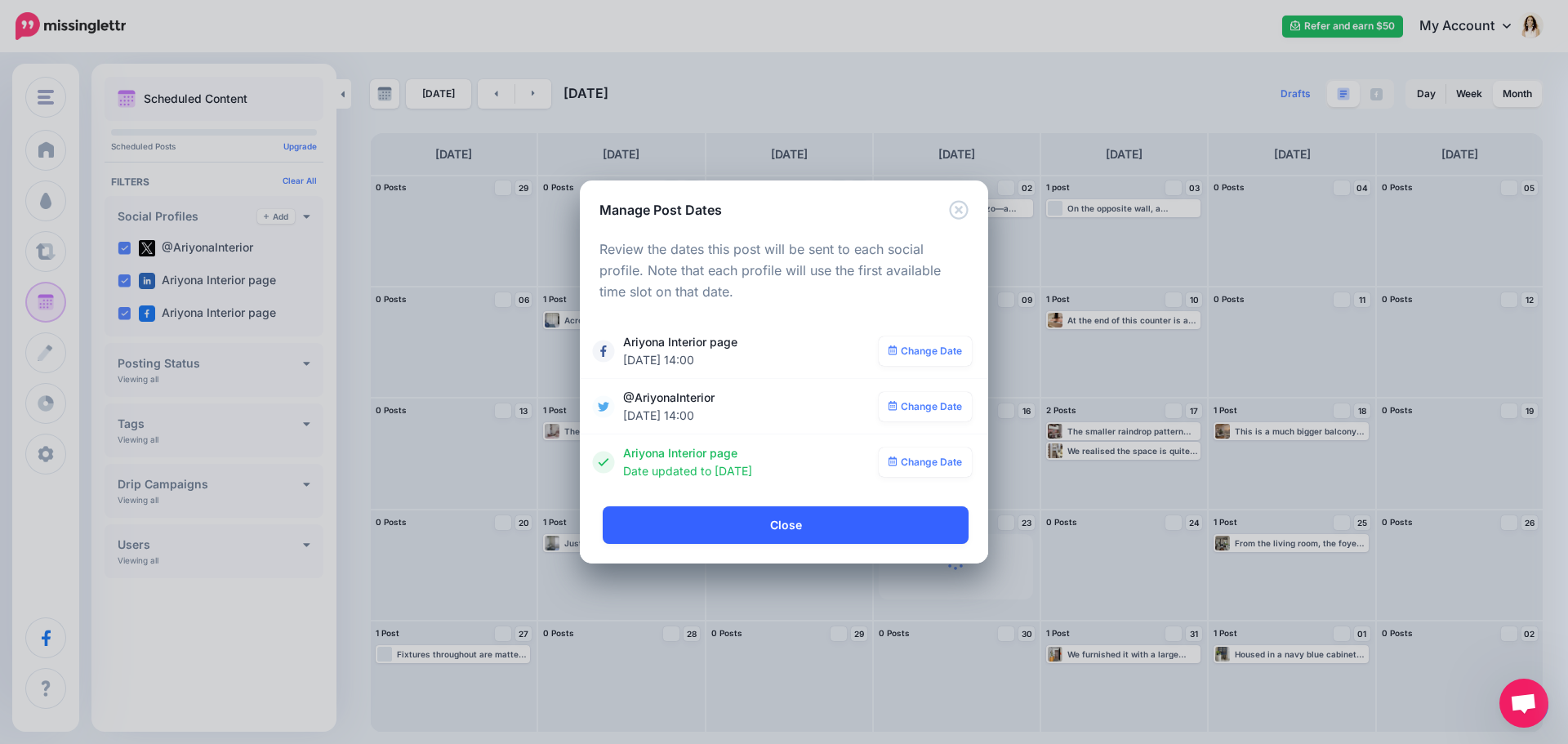
click at [824, 528] on link "Close" at bounding box center [785, 525] width 366 height 38
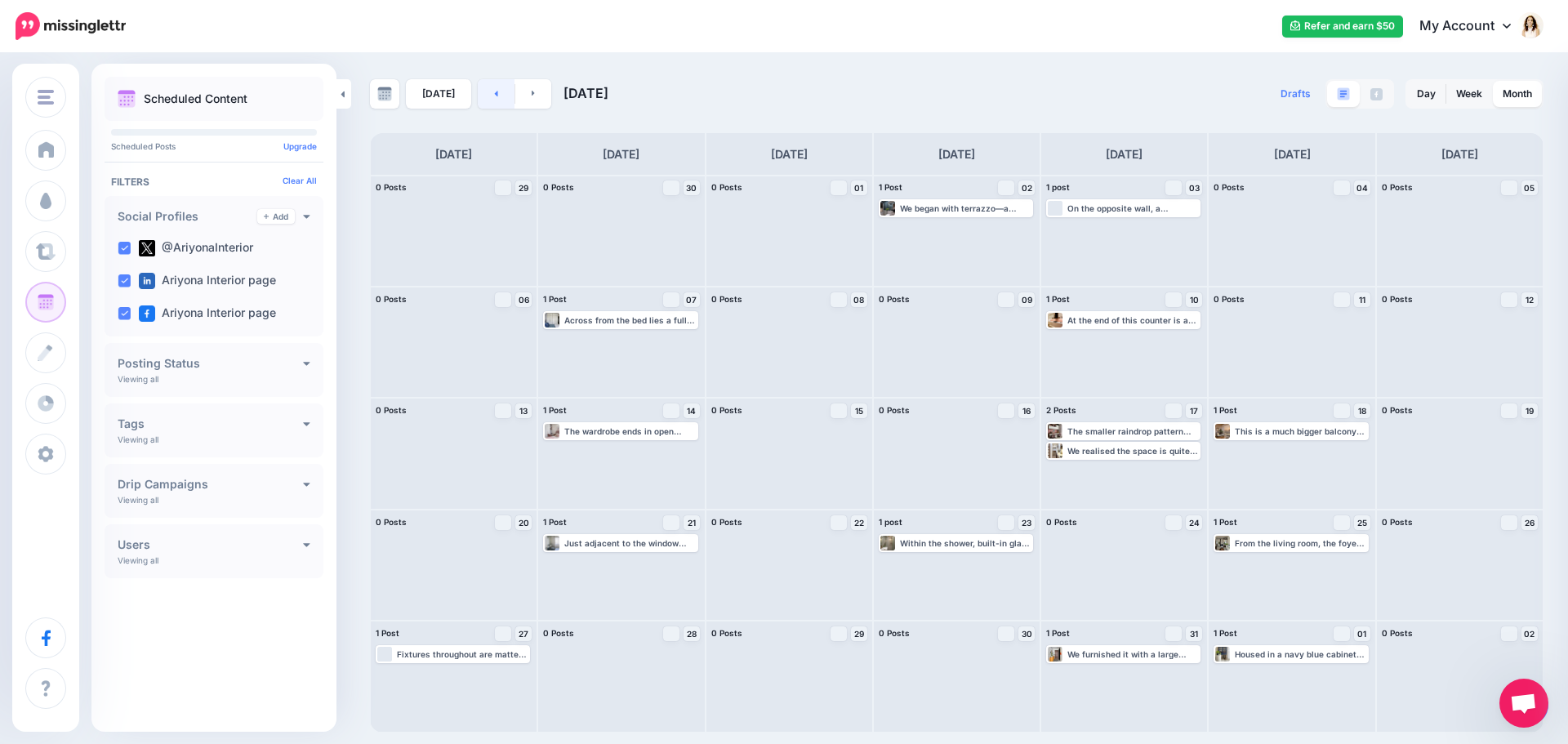
click at [495, 92] on link at bounding box center [496, 93] width 37 height 30
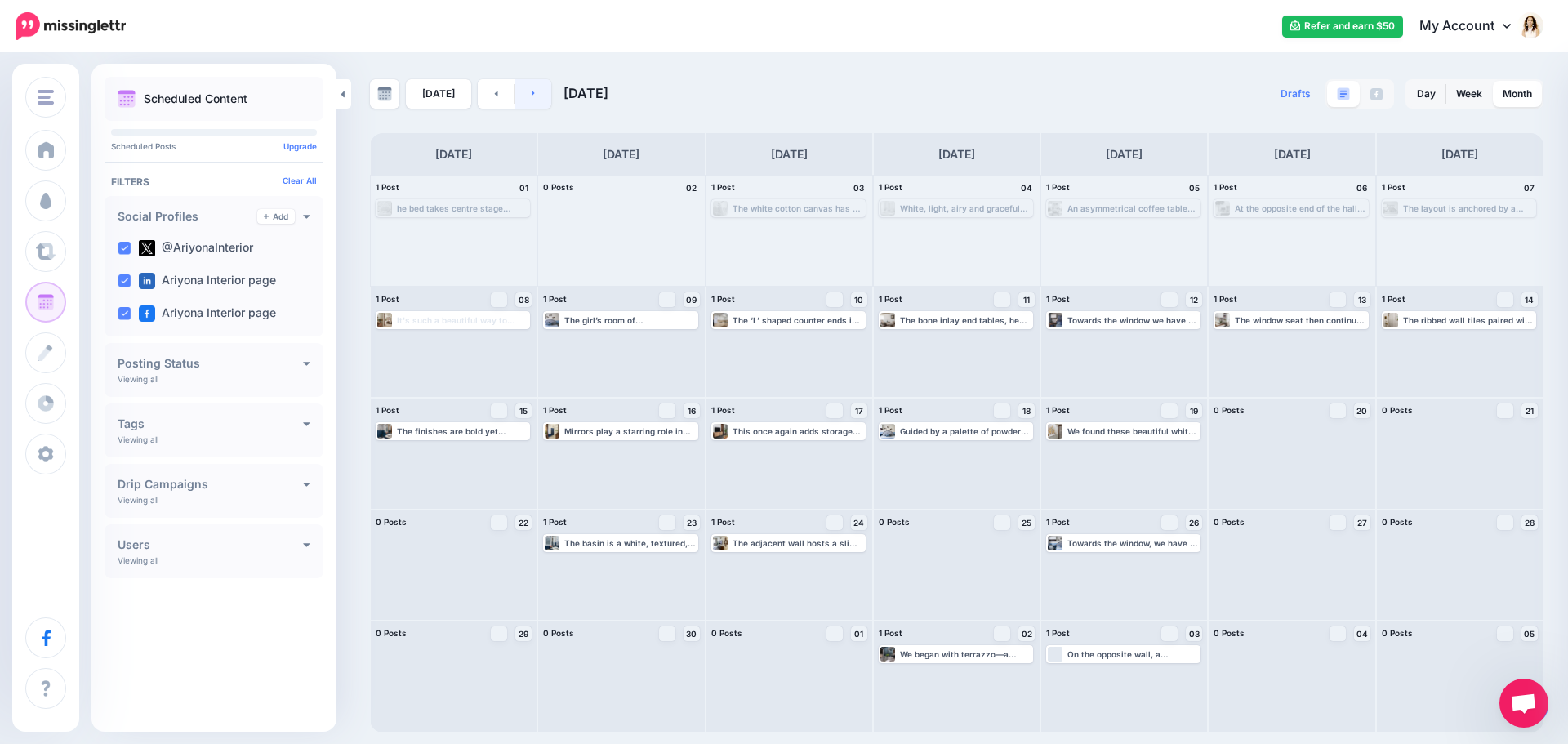
click at [542, 92] on link at bounding box center [533, 93] width 37 height 30
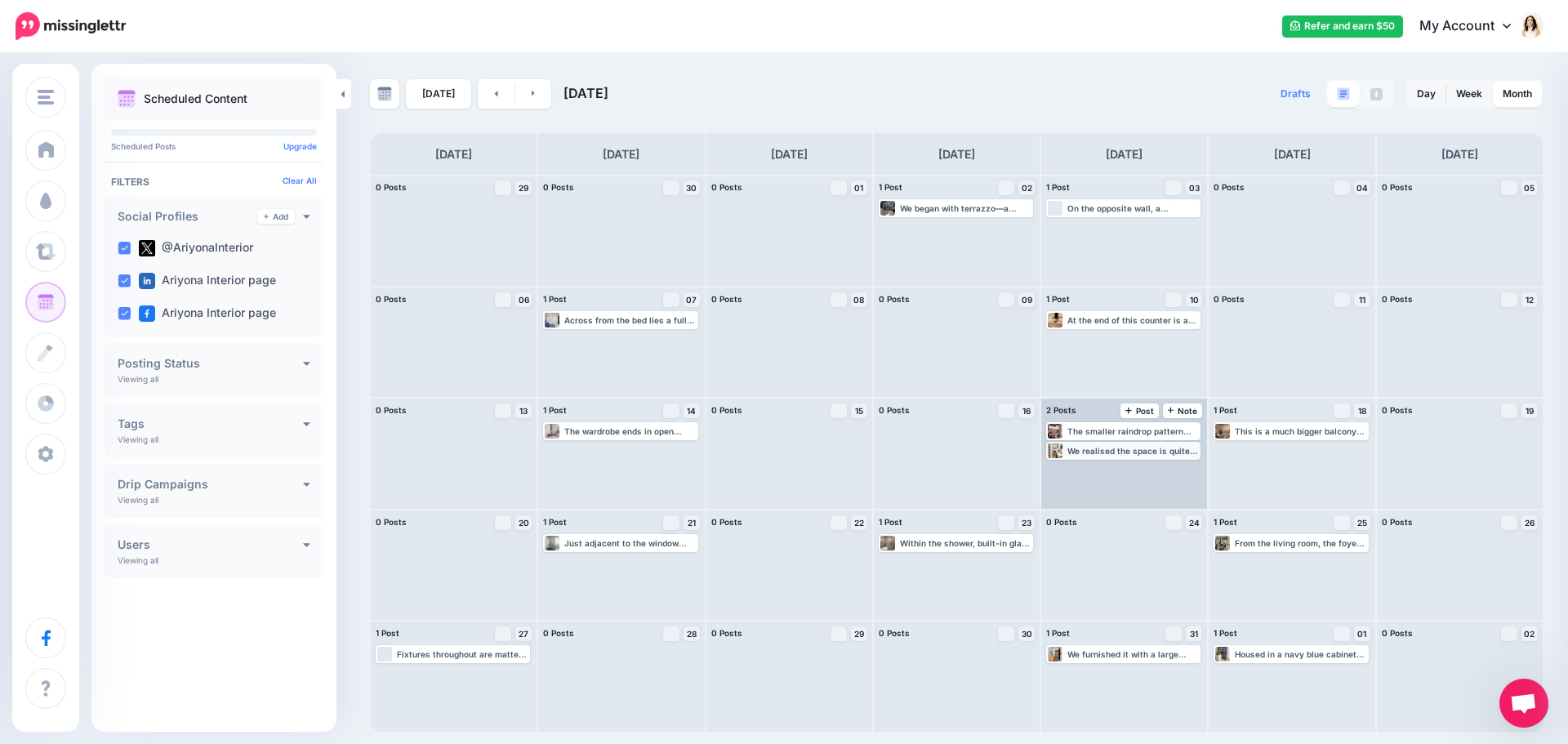
click at [1158, 451] on div "We realised the space is quite narrow and would be difficult to use on a regula…" at bounding box center [1133, 451] width 131 height 10
click at [1128, 474] on link "Edit" at bounding box center [1099, 470] width 101 height 14
click at [1162, 470] on img at bounding box center [1163, 469] width 8 height 8
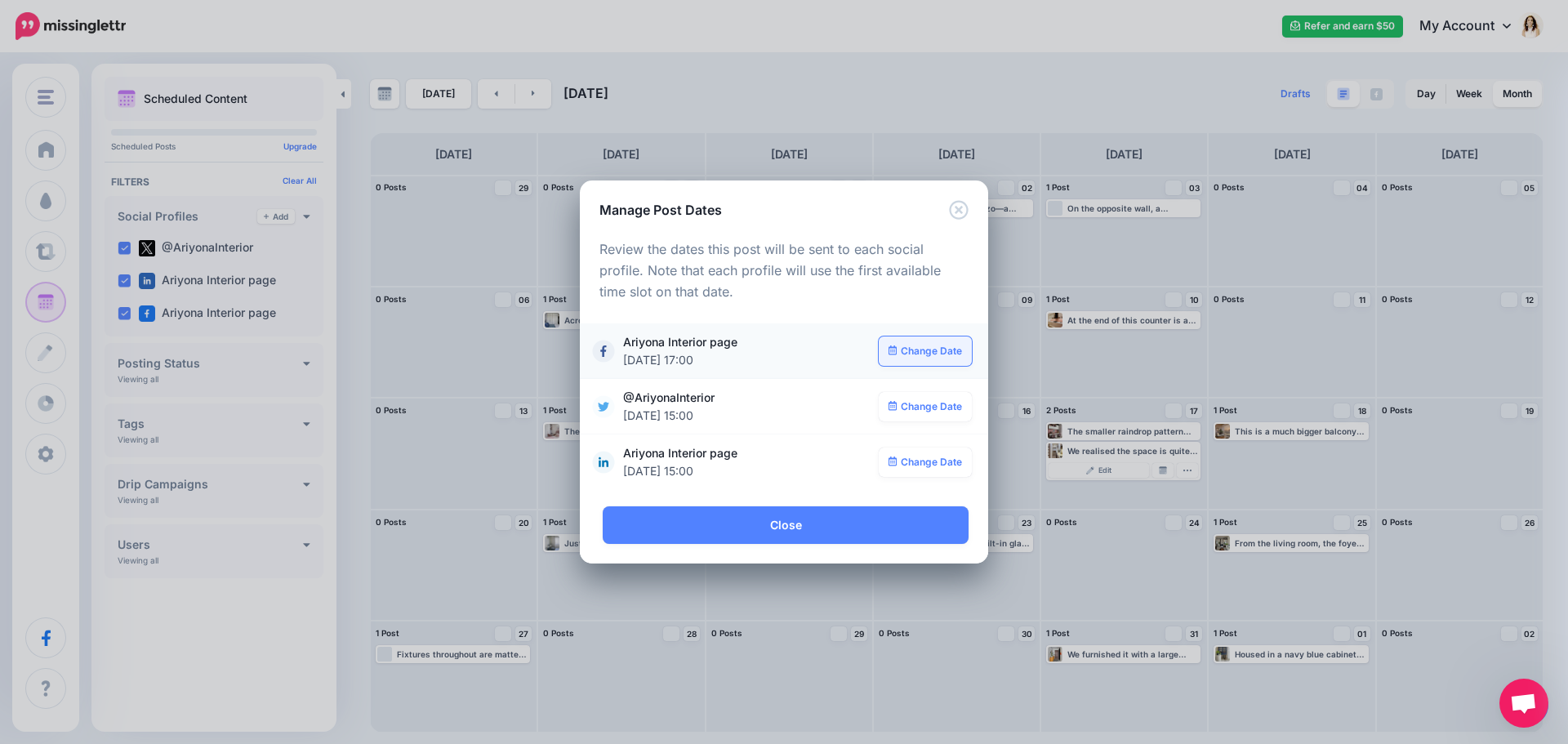
click at [937, 363] on link "Change Date" at bounding box center [926, 351] width 94 height 30
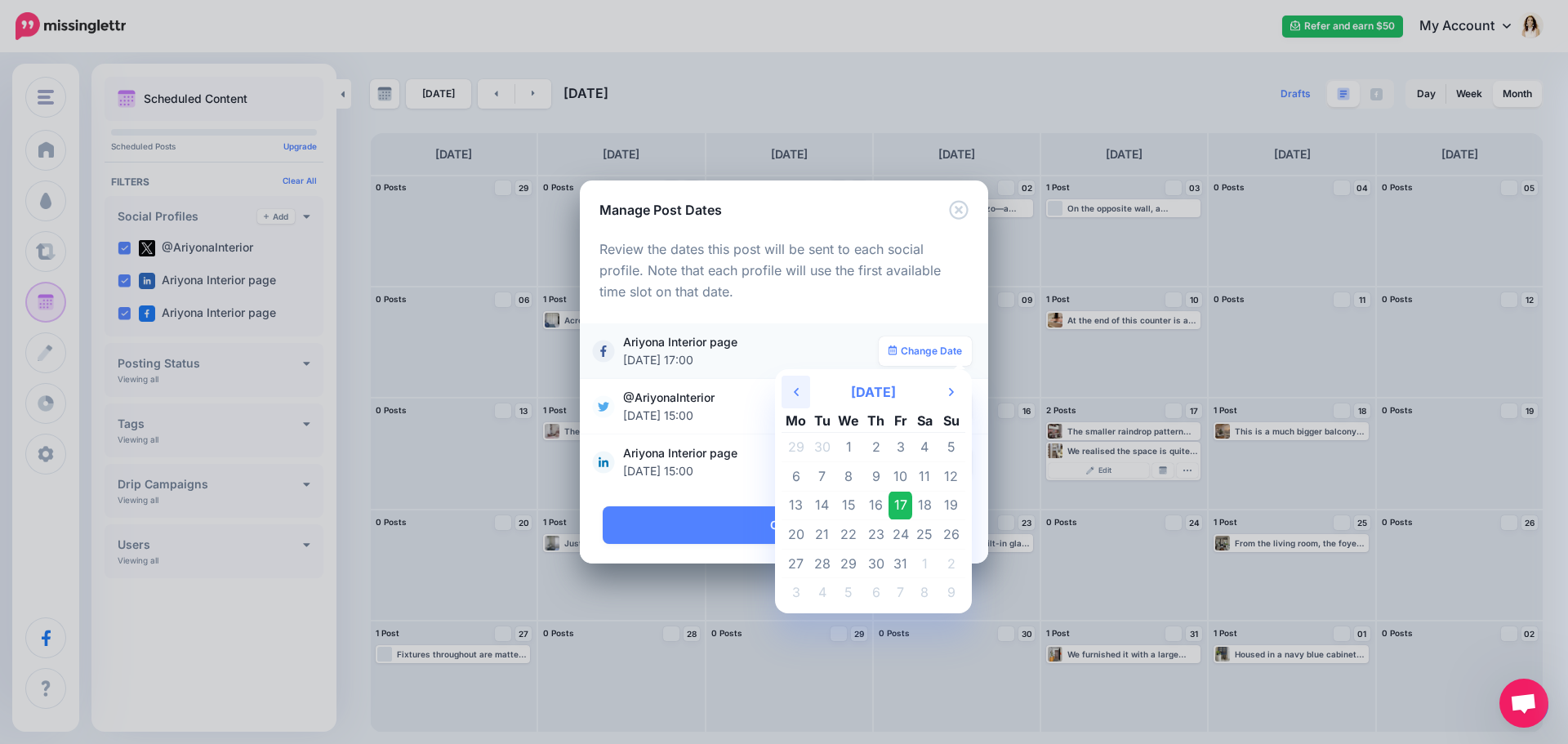
click at [799, 390] on icon "Previous Month" at bounding box center [796, 391] width 4 height 13
click at [919, 498] on td "20" at bounding box center [924, 505] width 24 height 30
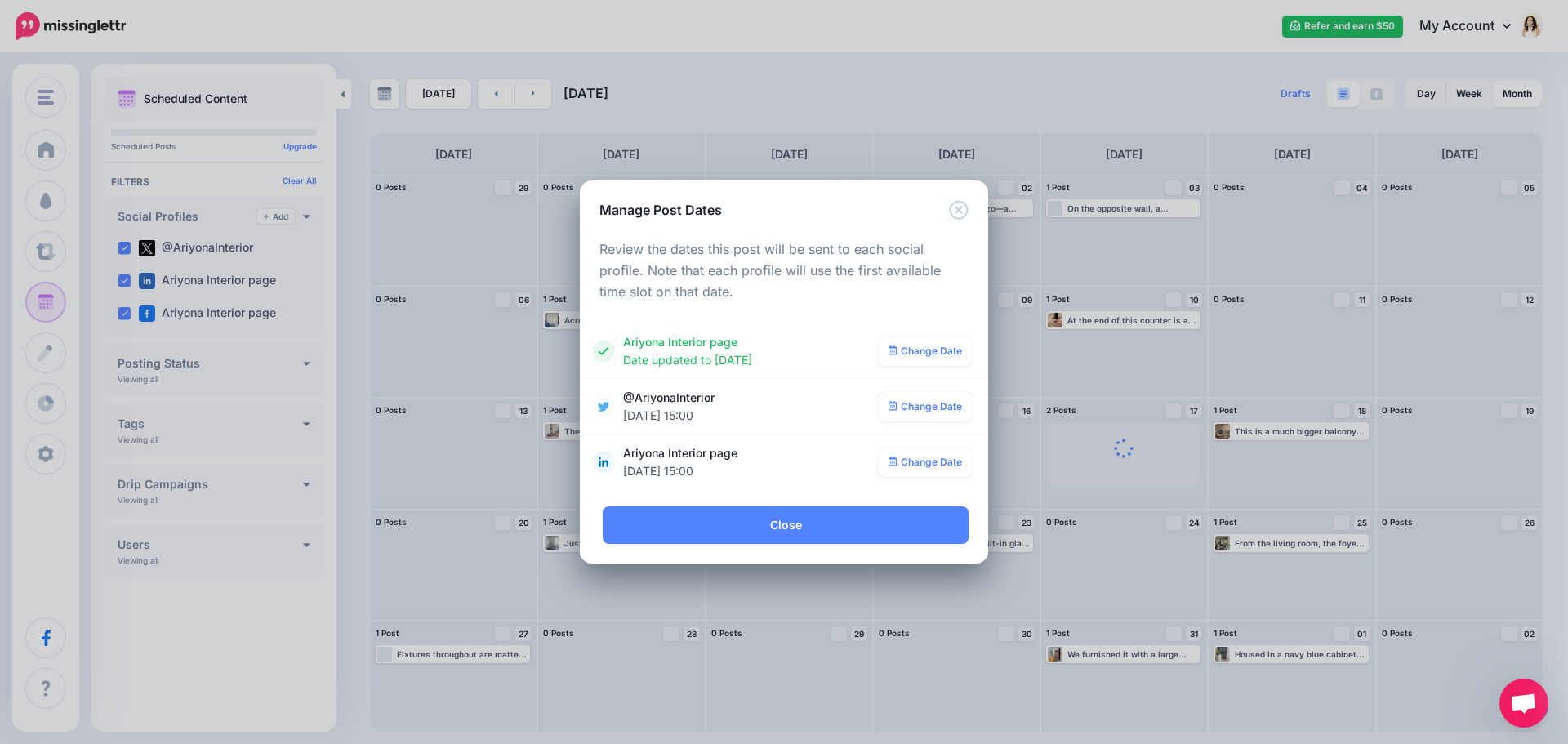
click at [928, 417] on link "Change Date" at bounding box center [926, 407] width 94 height 30
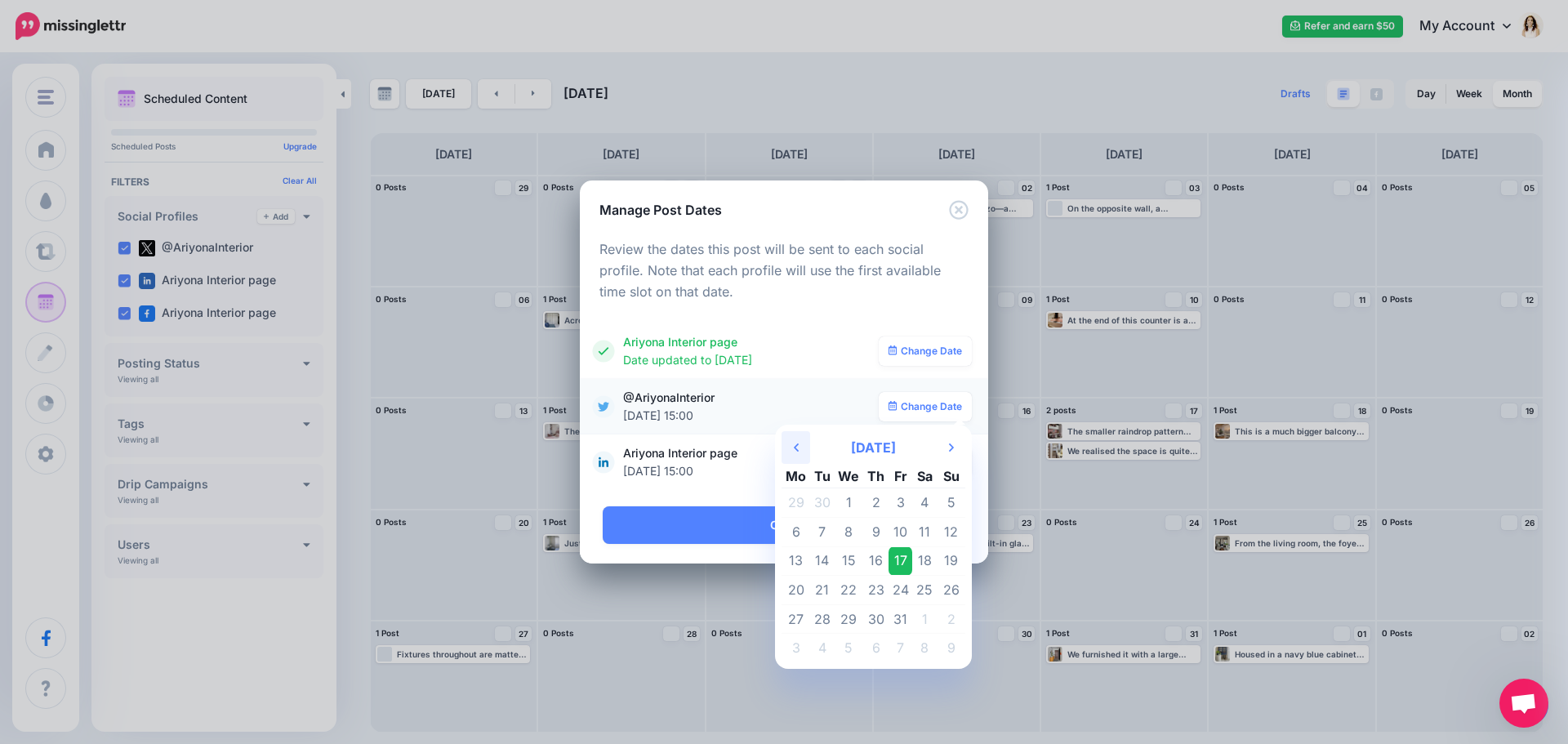
click at [799, 442] on th "Previous Month" at bounding box center [796, 447] width 29 height 32
click at [921, 554] on td "20" at bounding box center [924, 560] width 24 height 30
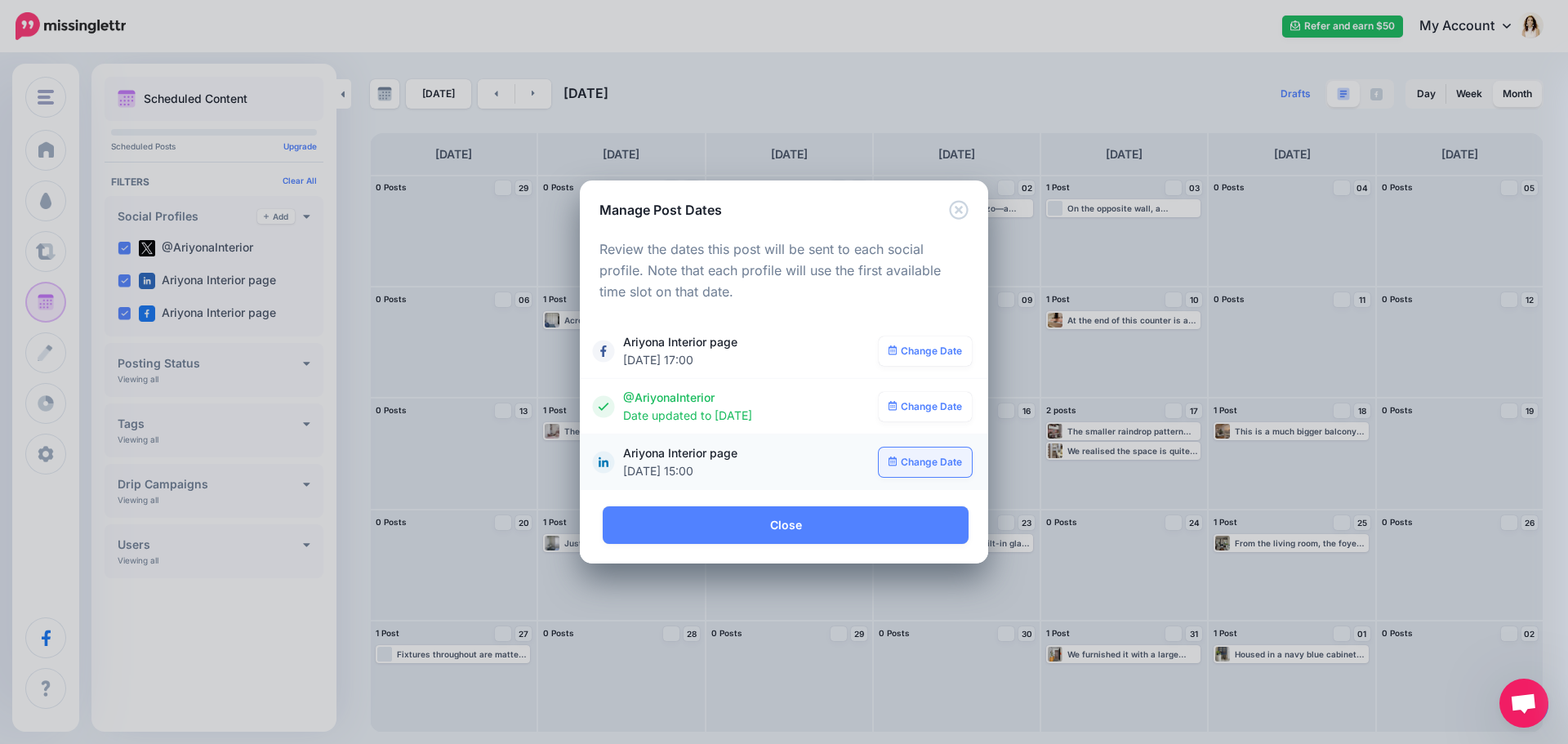
click at [933, 461] on link "Change Date" at bounding box center [926, 461] width 94 height 30
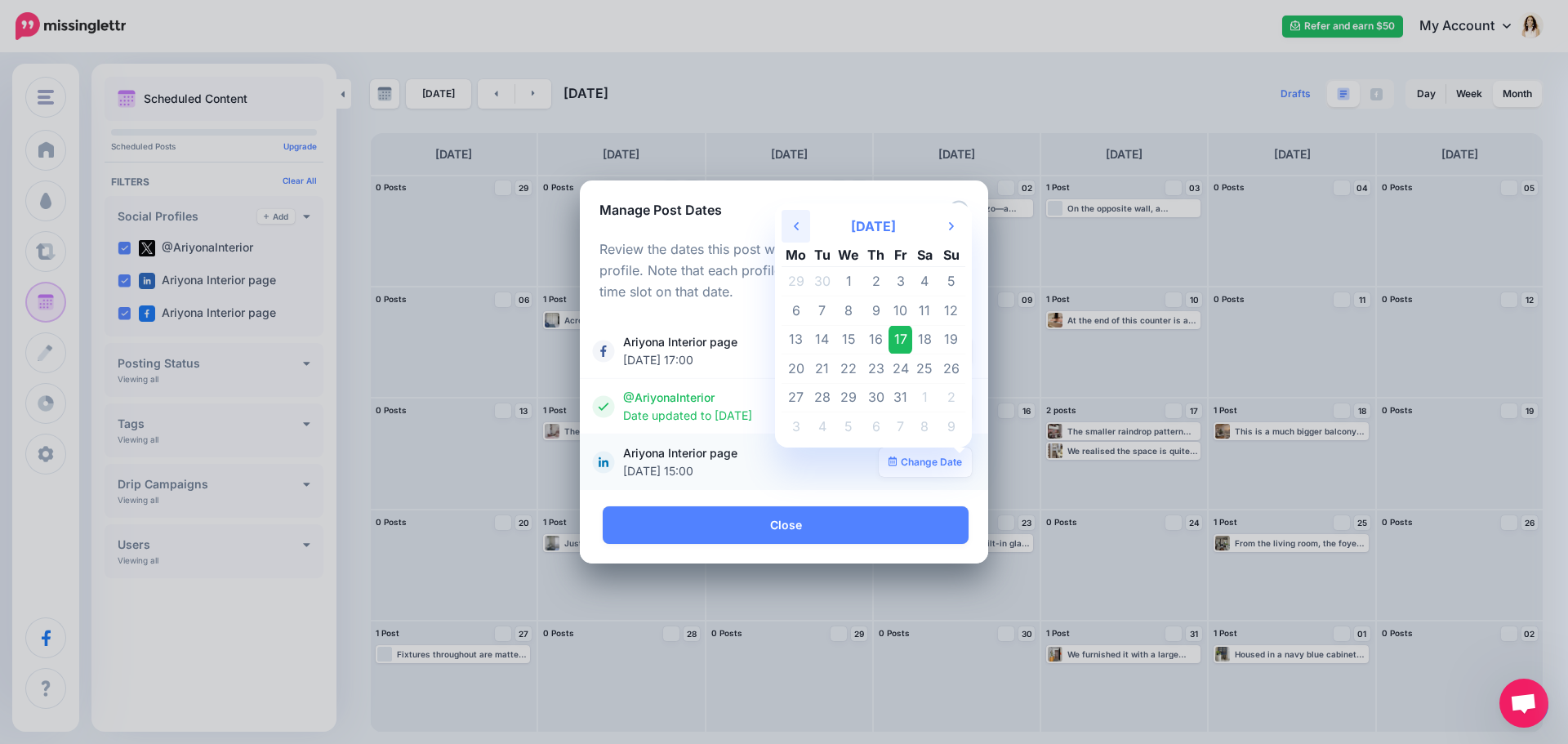
click at [800, 230] on th "Previous Month" at bounding box center [796, 226] width 29 height 32
click at [924, 341] on td "20" at bounding box center [924, 339] width 24 height 30
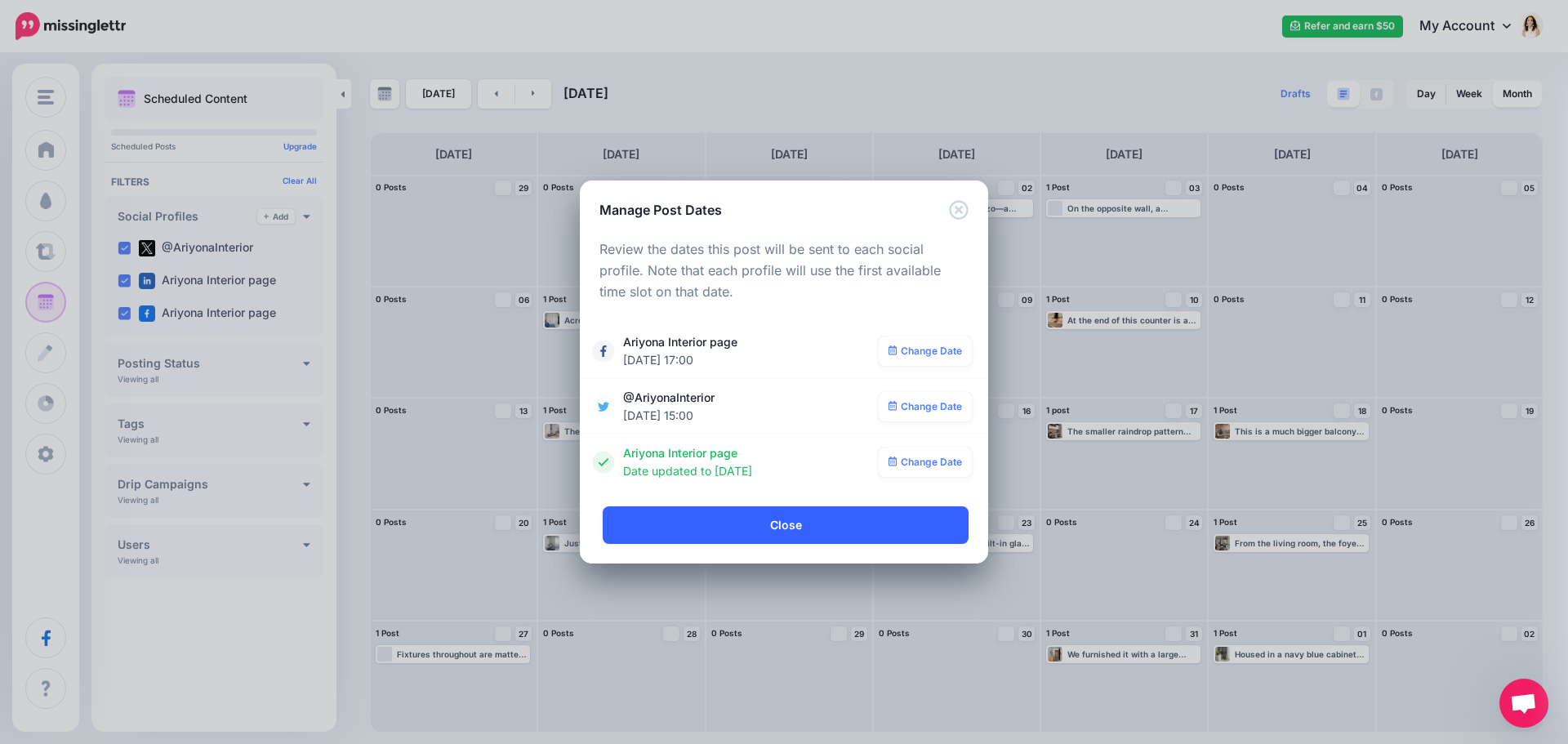
click at [804, 526] on link "Close" at bounding box center [785, 525] width 366 height 38
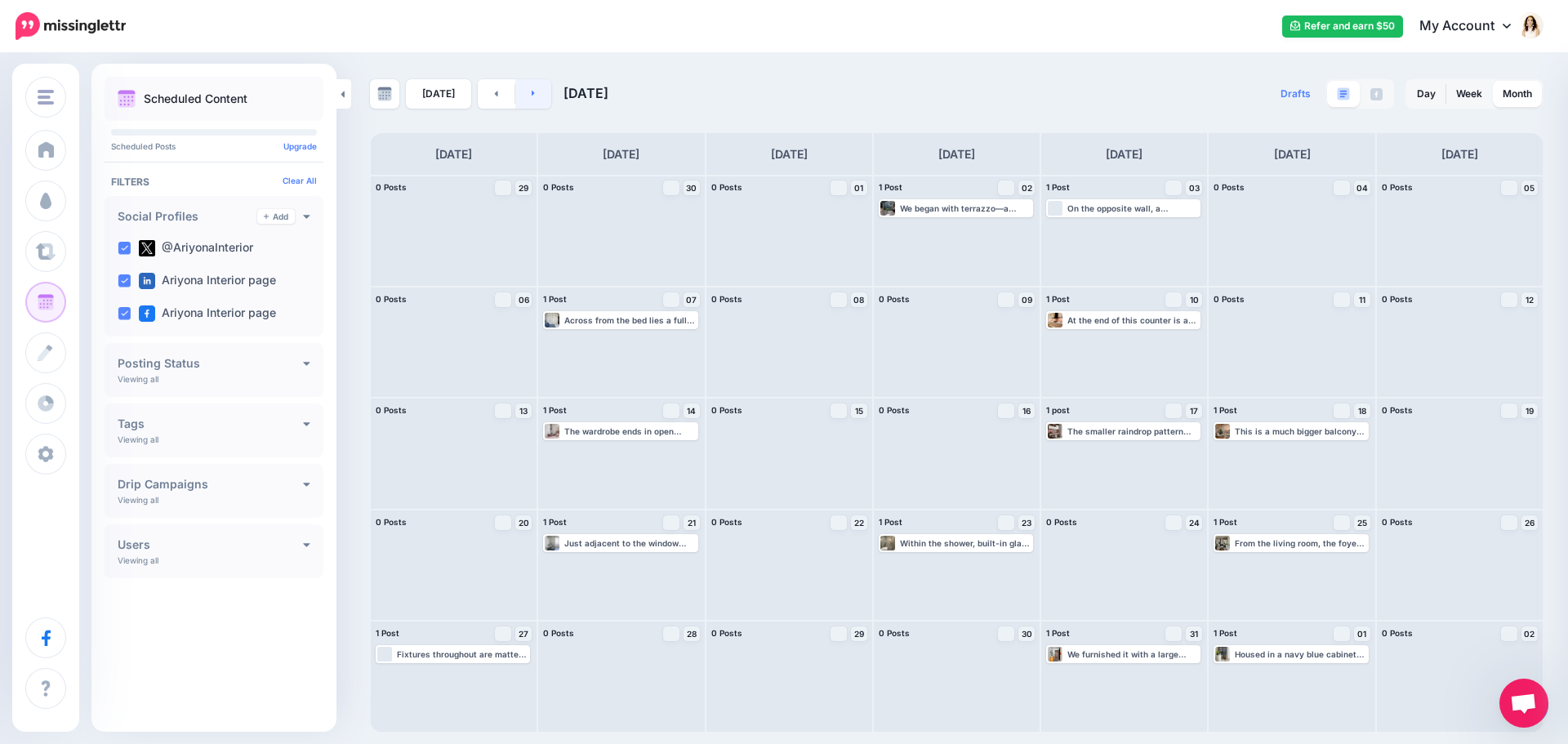
click at [537, 100] on link at bounding box center [533, 93] width 37 height 30
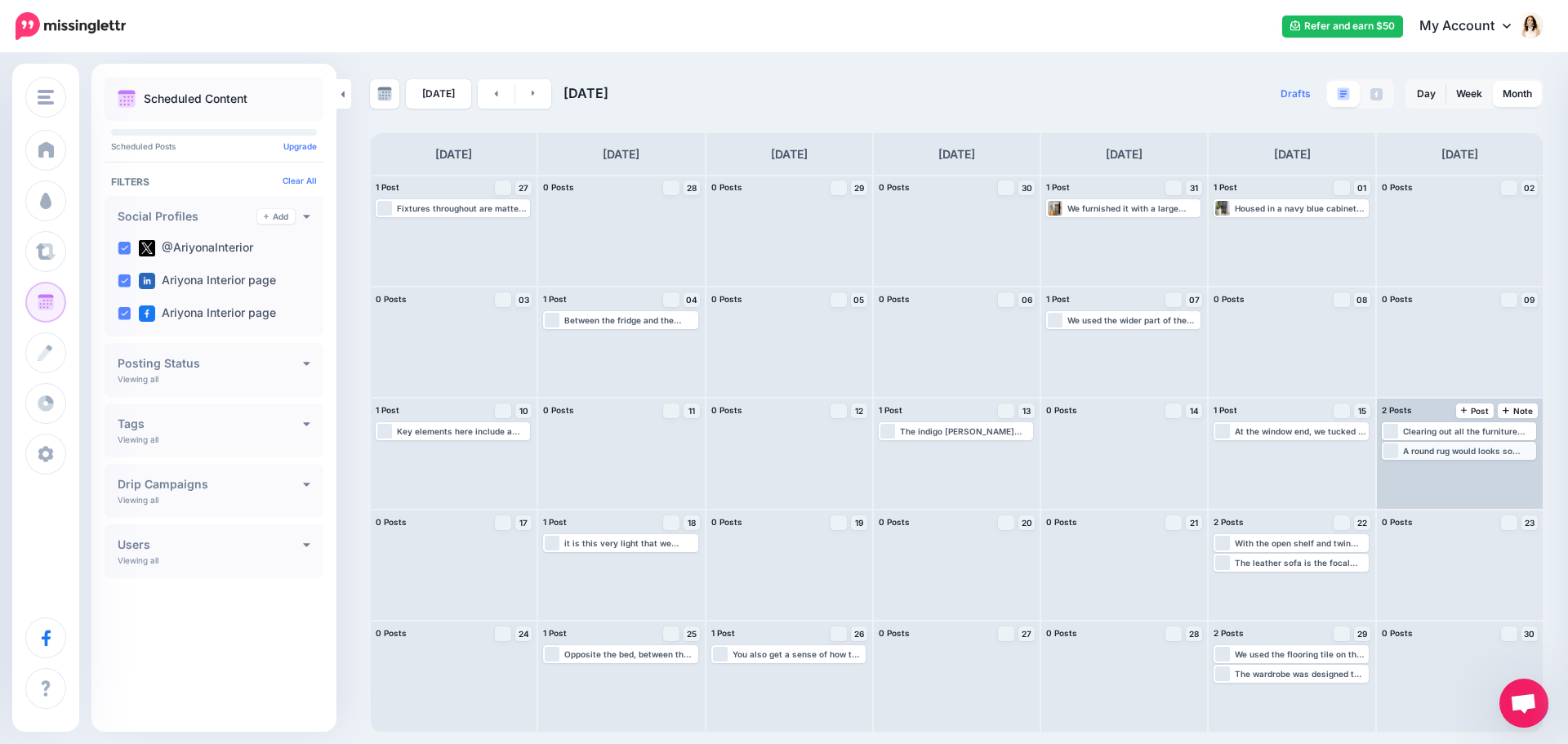
click at [1462, 447] on div "A round rug would looks so much nicer than a square or rectangular one would in…" at bounding box center [1469, 451] width 131 height 10
click at [1438, 466] on span "Edit" at bounding box center [1440, 469] width 13 height 8
click at [1495, 472] on img at bounding box center [1498, 469] width 8 height 8
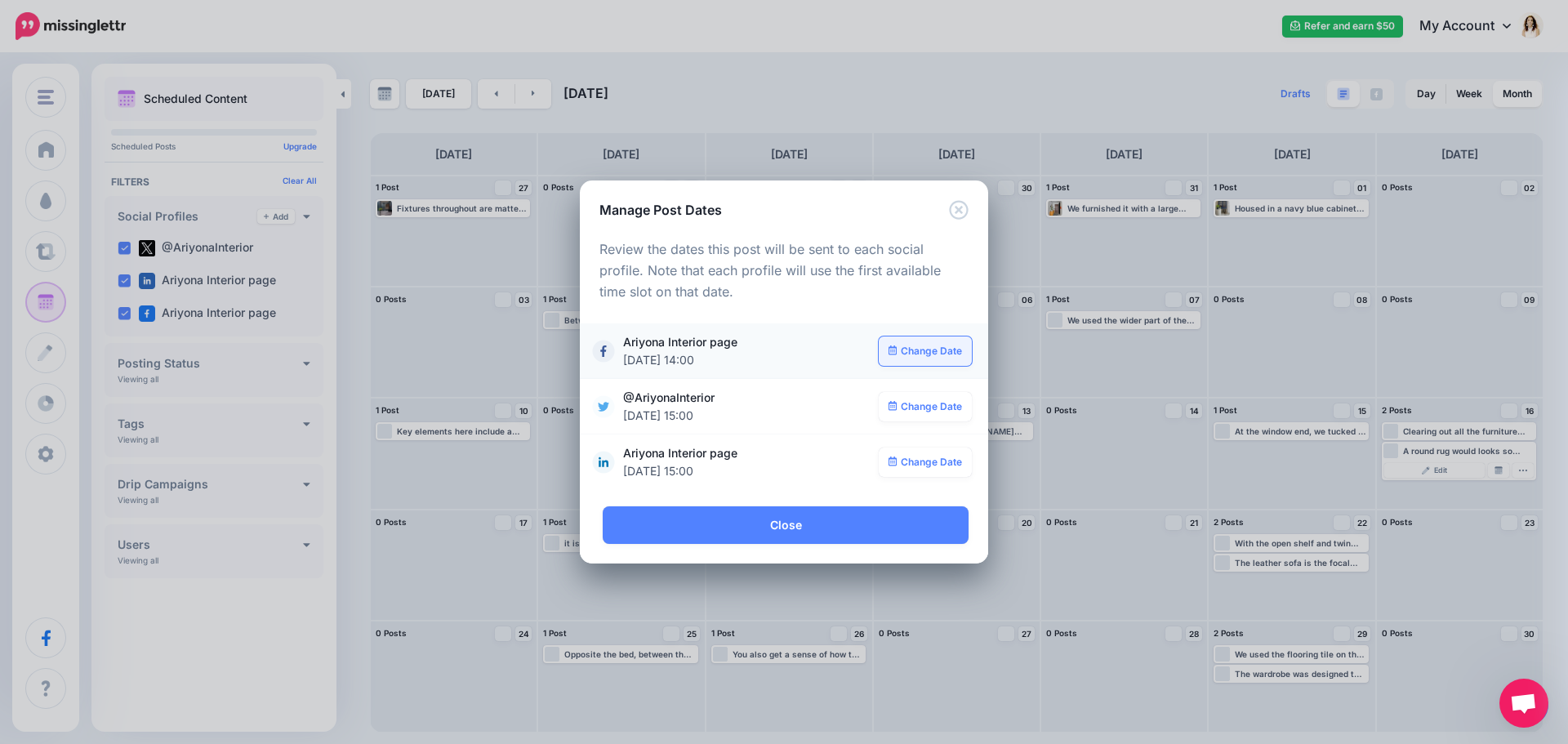
click at [929, 356] on link "Change Date" at bounding box center [926, 351] width 94 height 30
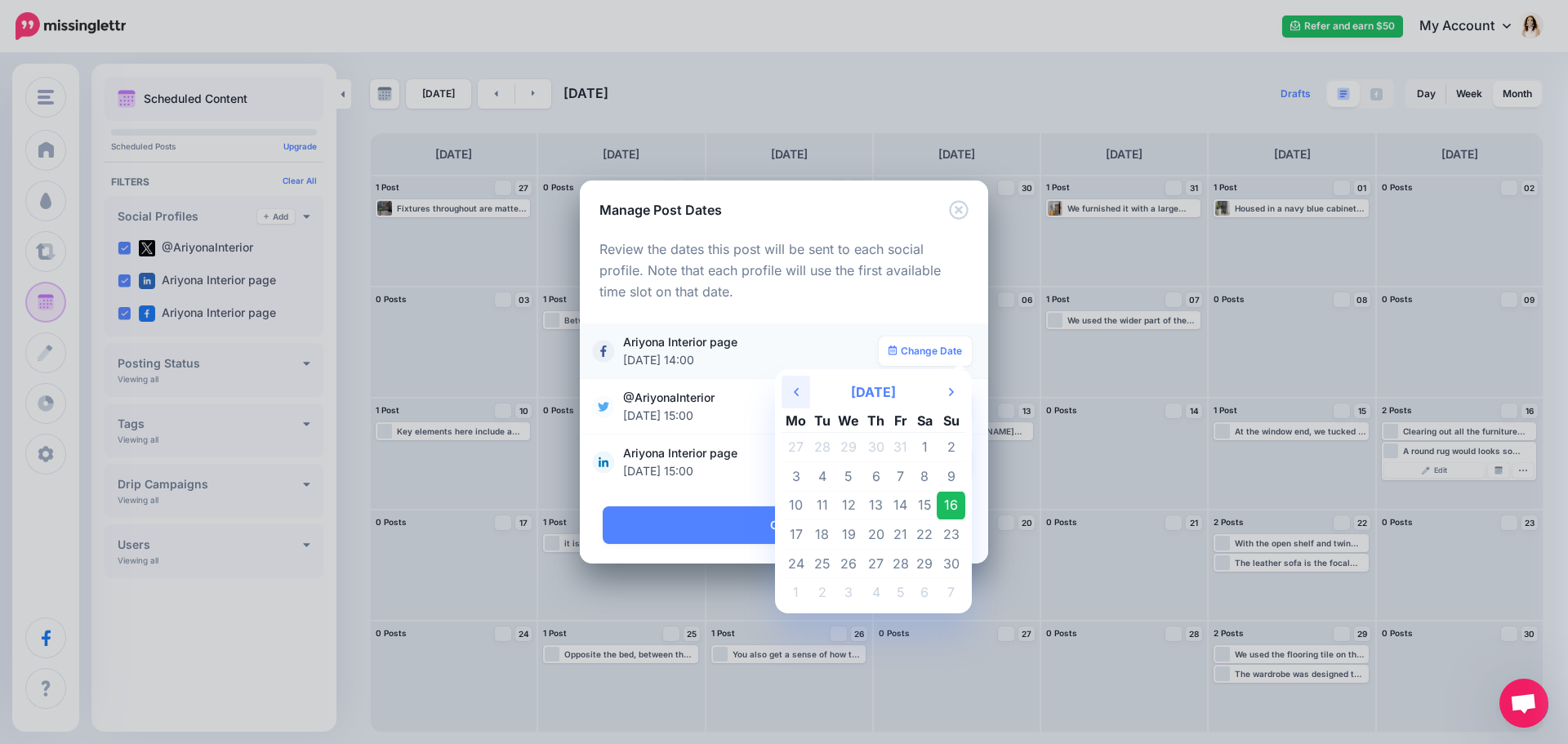
click at [797, 396] on icon "Previous Month" at bounding box center [796, 391] width 4 height 13
click at [797, 396] on icon "Previous Month" at bounding box center [796, 391] width 4 height 13
click at [950, 505] on td "21" at bounding box center [951, 505] width 29 height 30
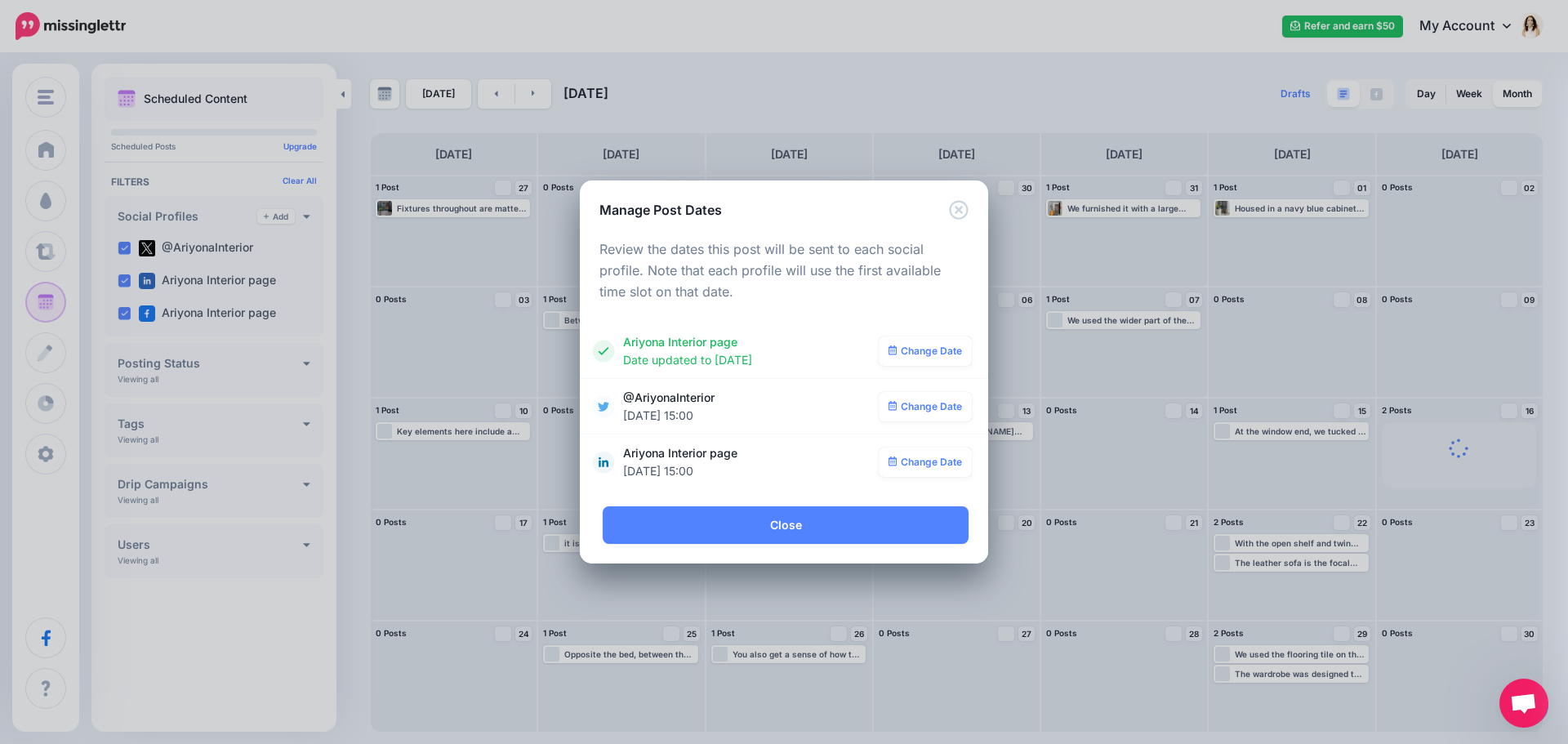
click at [935, 416] on link "Change Date" at bounding box center [926, 407] width 94 height 30
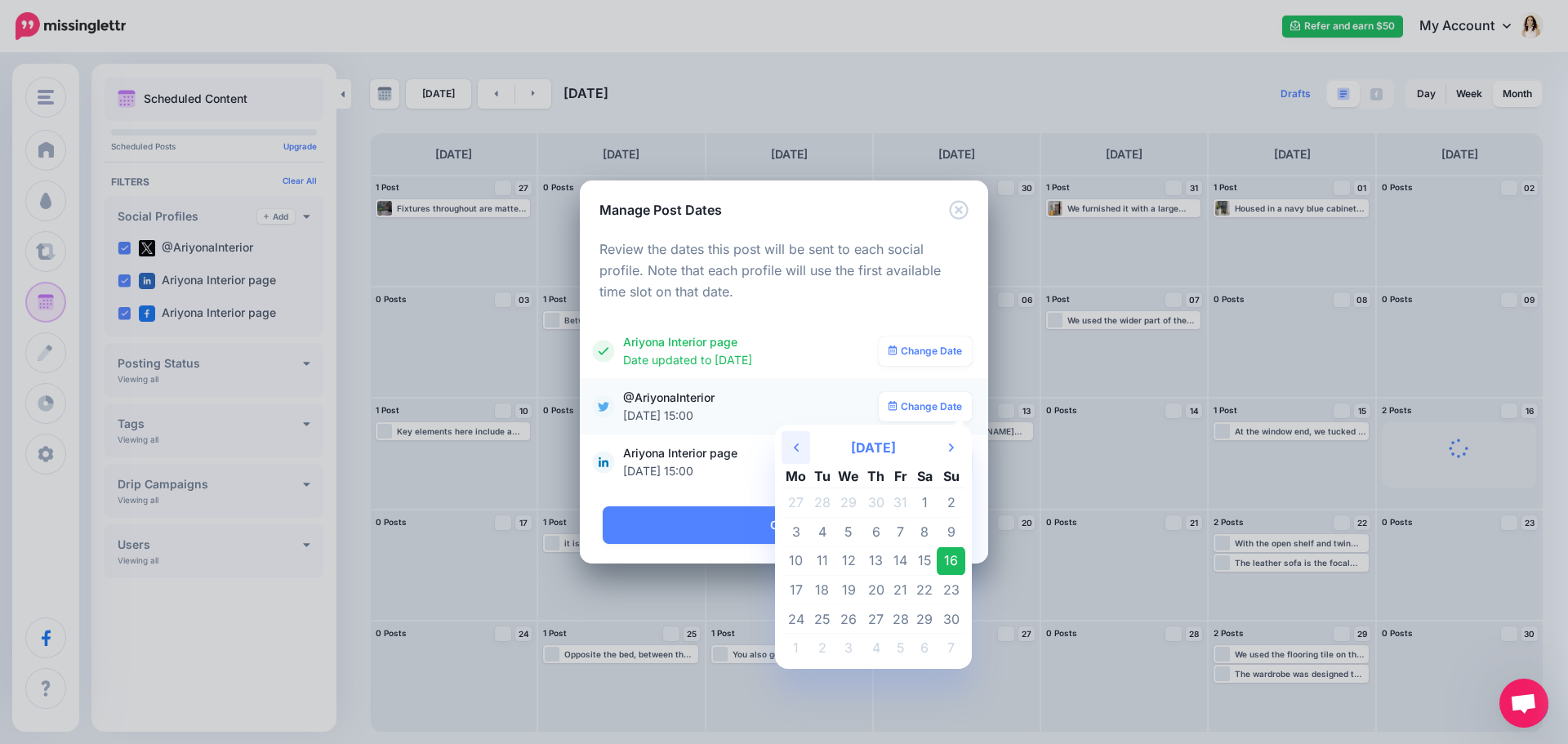
click at [797, 441] on icon "Previous Month" at bounding box center [796, 447] width 4 height 13
click at [952, 551] on td "21" at bounding box center [951, 560] width 29 height 30
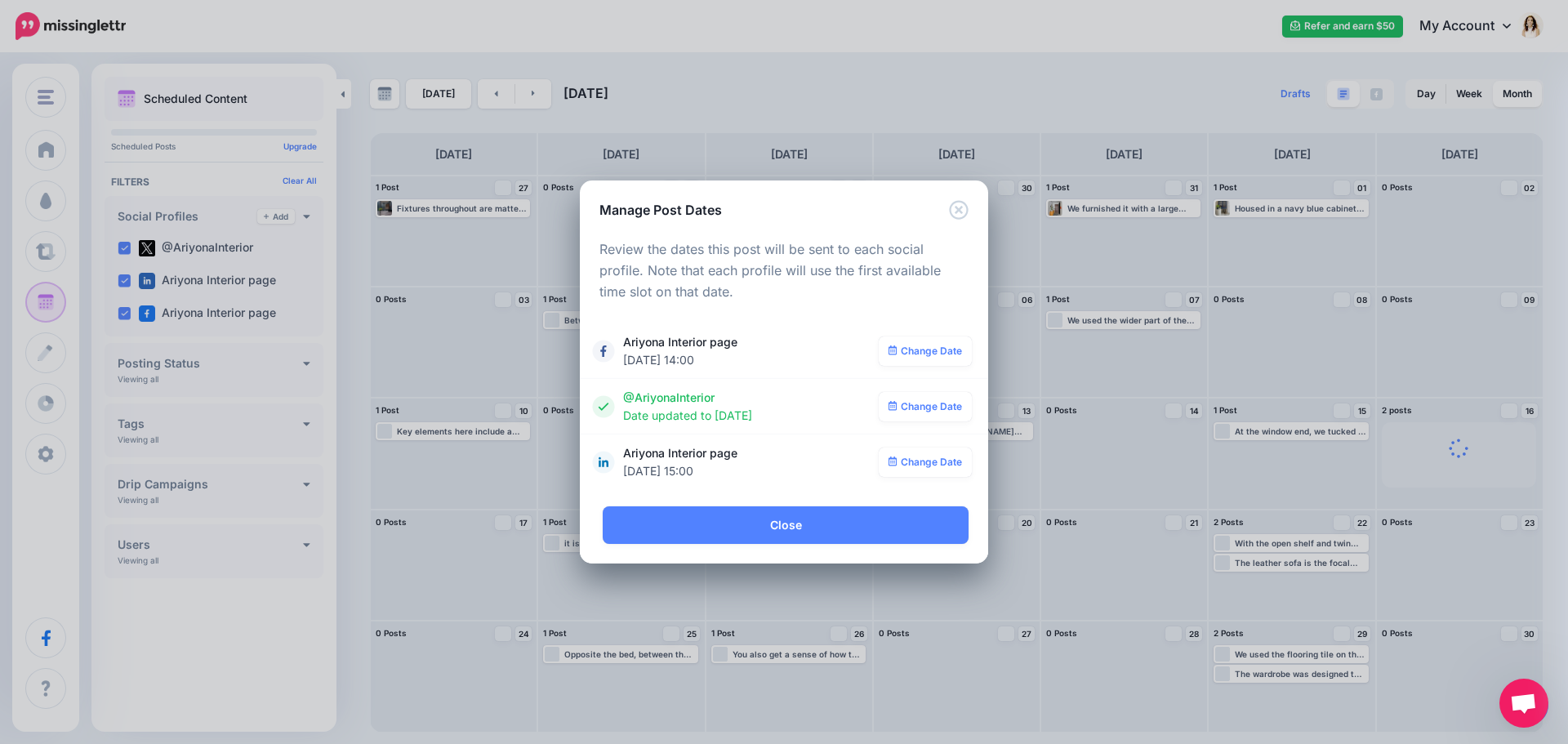
click at [932, 464] on link "Change Date" at bounding box center [926, 461] width 94 height 30
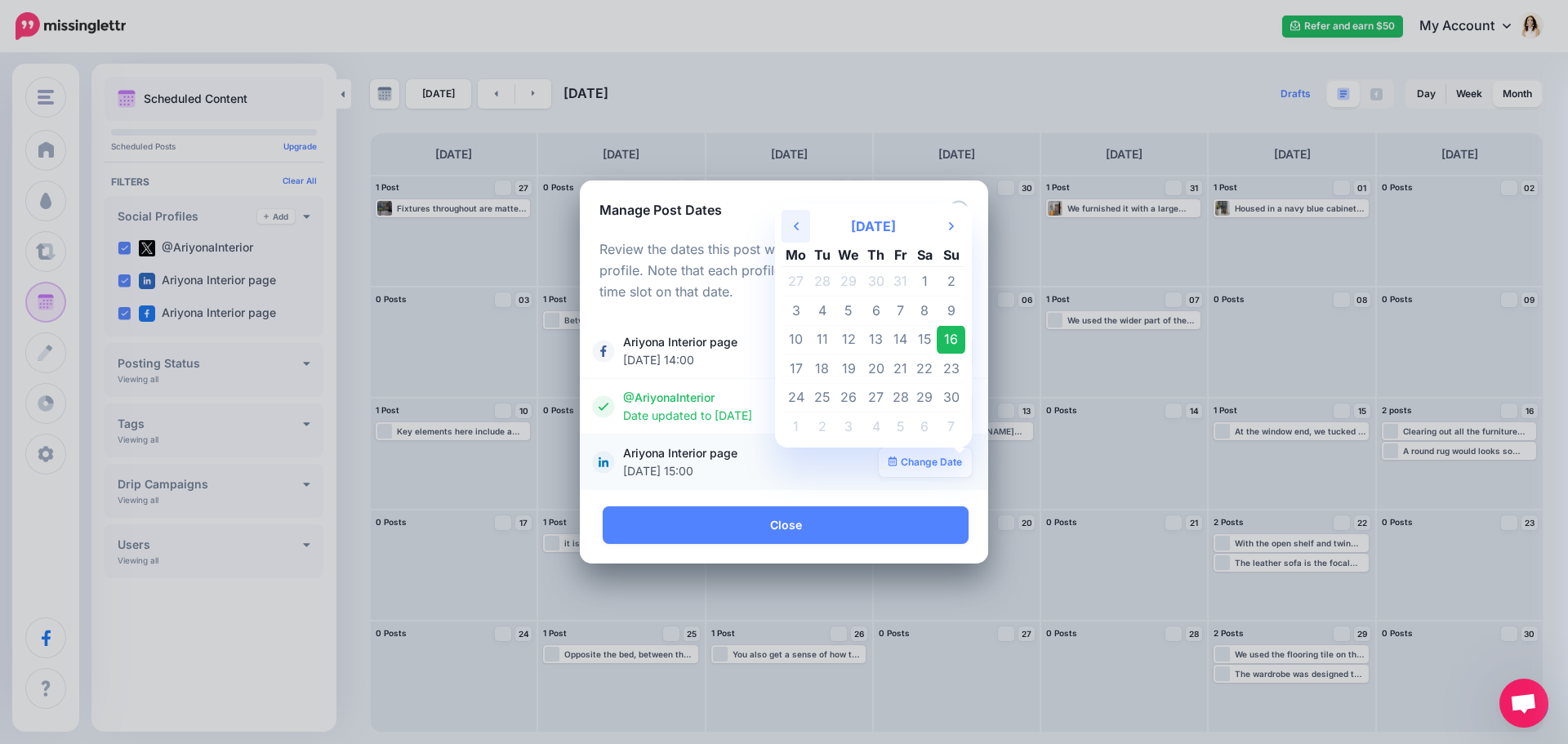
click at [790, 228] on th "Previous Month" at bounding box center [796, 226] width 29 height 32
click at [954, 338] on td "21" at bounding box center [951, 339] width 29 height 30
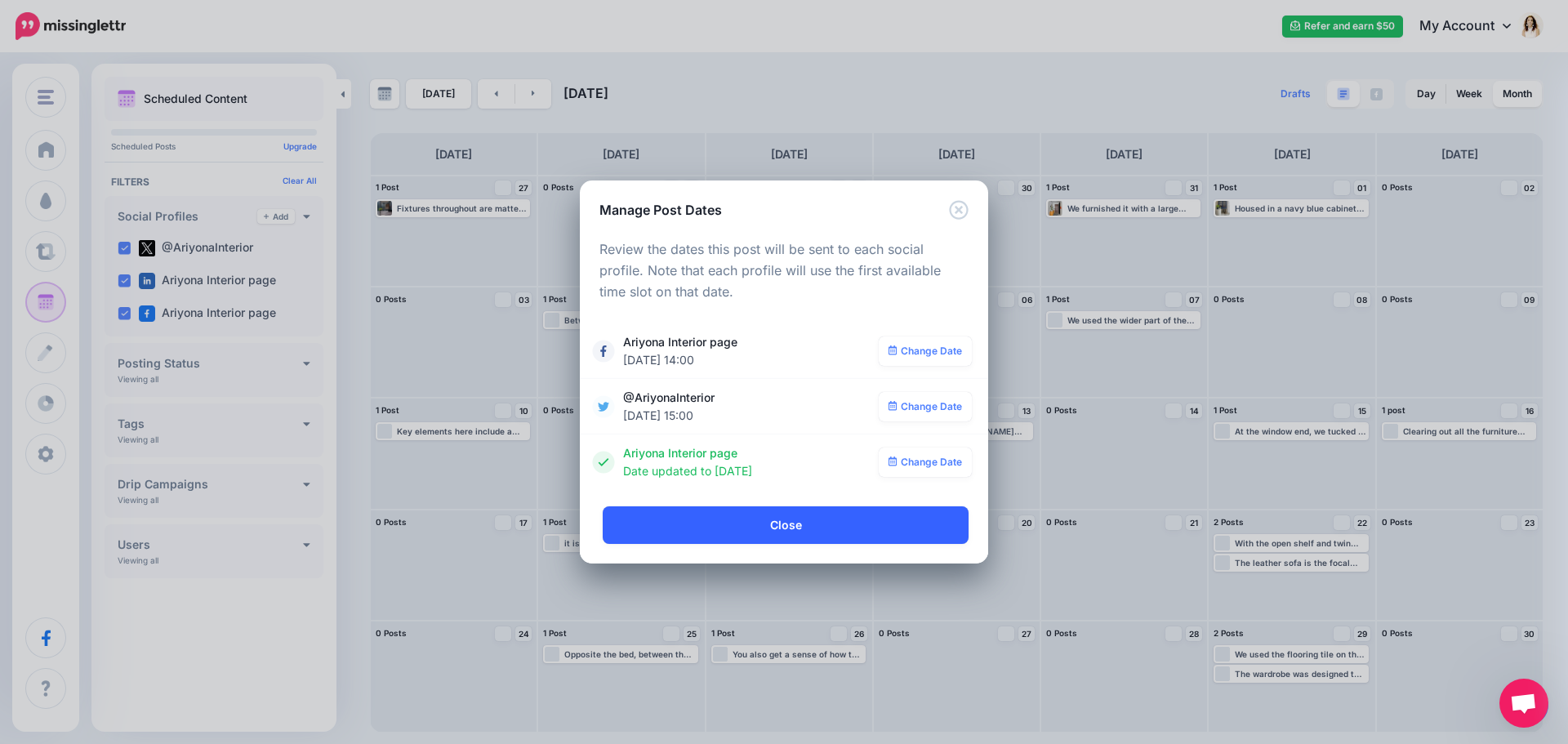
click at [856, 519] on link "Close" at bounding box center [785, 525] width 366 height 38
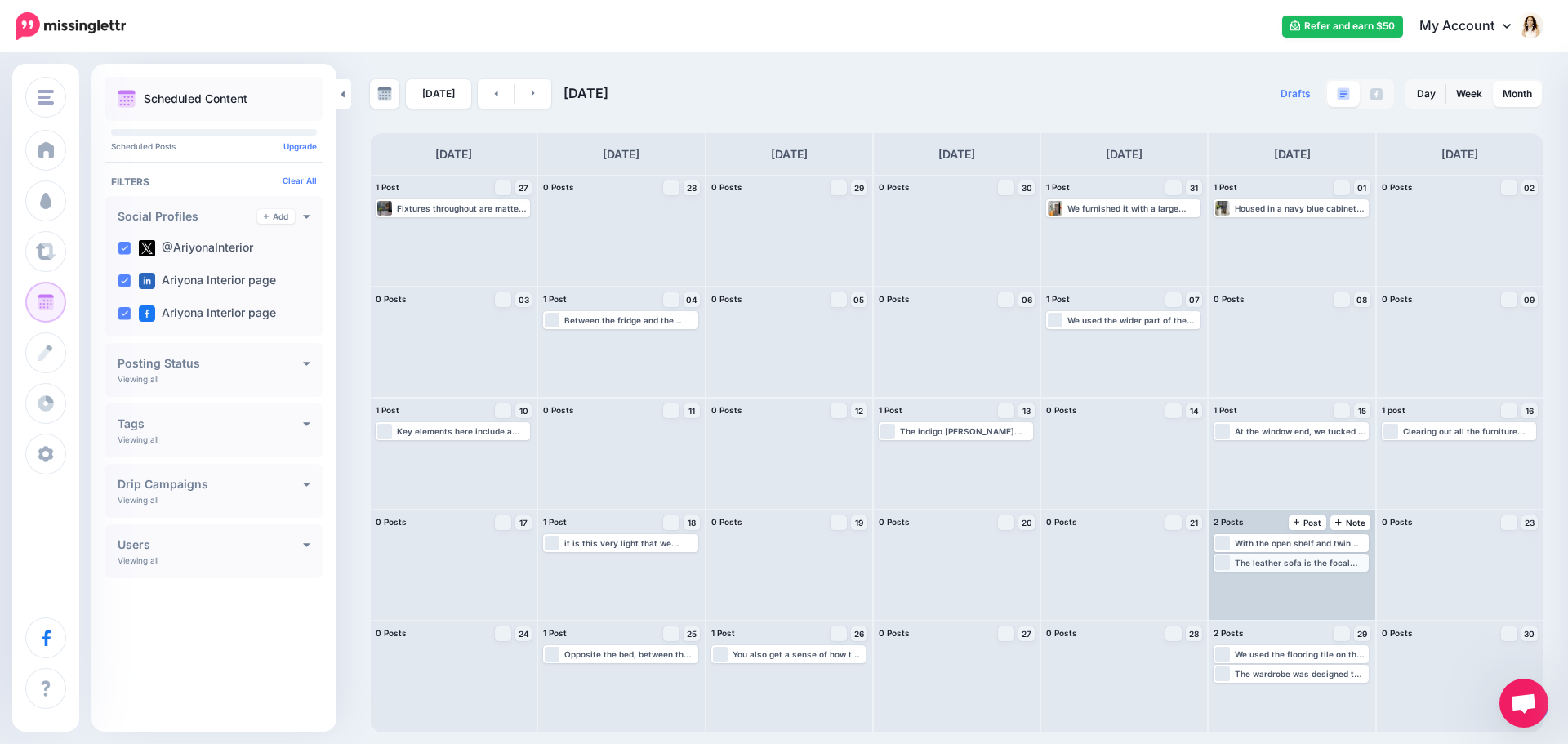
click at [1294, 564] on div "The leather sofa is the focal point of the living room. It brings together not …" at bounding box center [1300, 562] width 131 height 10
click at [1263, 582] on link "Edit" at bounding box center [1266, 582] width 101 height 14
click at [1326, 579] on link "Manage Dates" at bounding box center [1332, 582] width 22 height 14
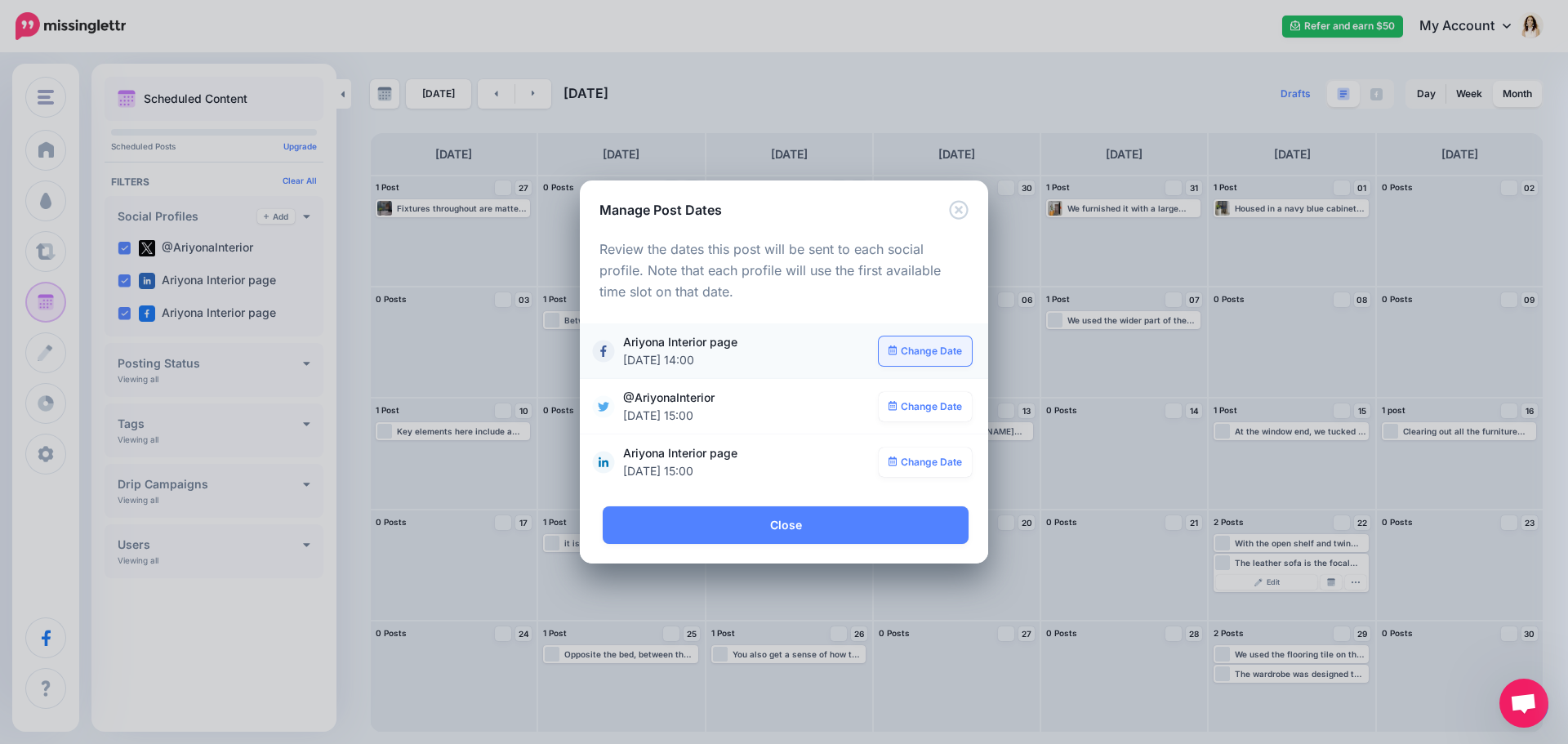
click at [944, 351] on link "Change Date" at bounding box center [926, 351] width 94 height 30
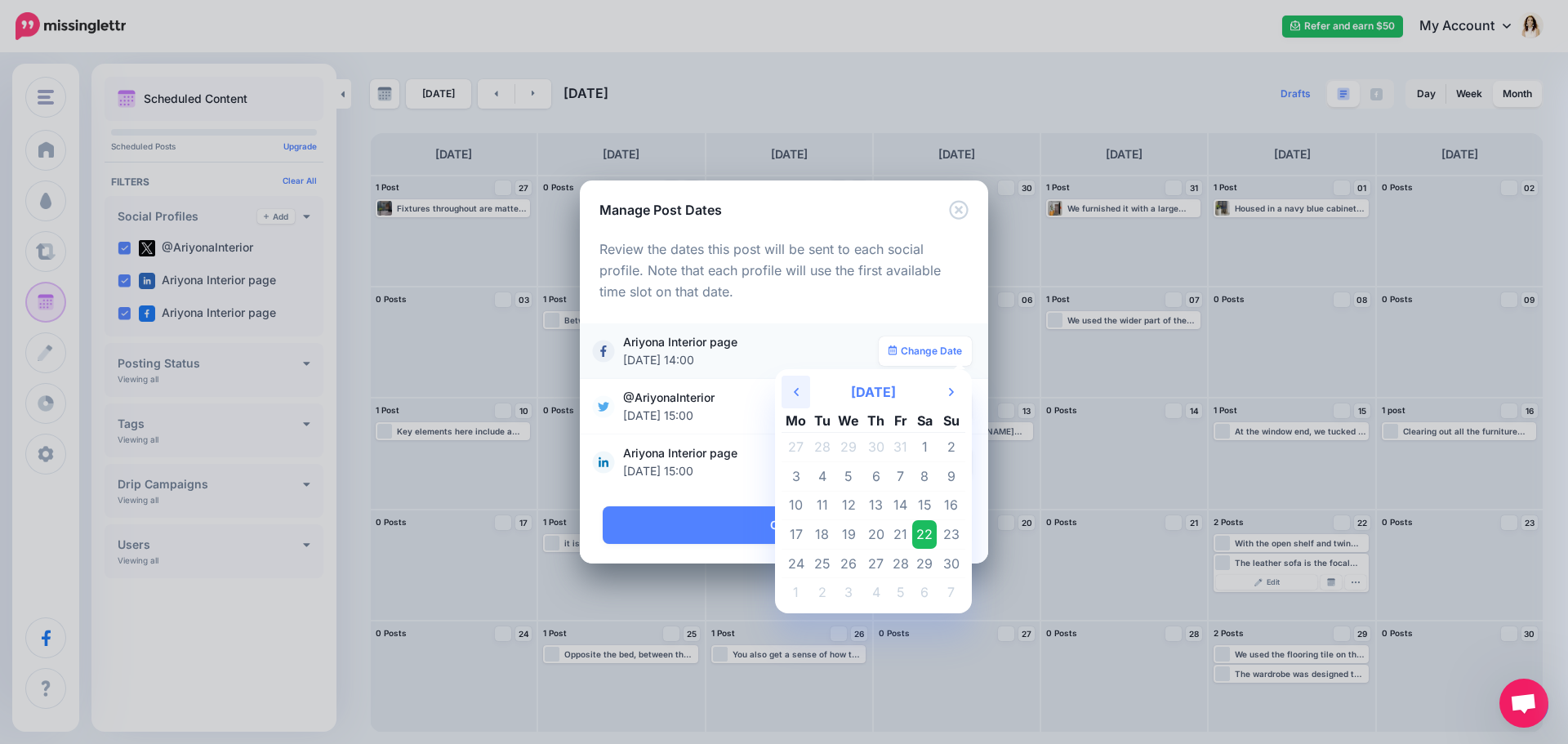
click at [797, 396] on icon "Previous Month" at bounding box center [796, 391] width 4 height 13
click at [805, 535] on td "22" at bounding box center [796, 534] width 29 height 30
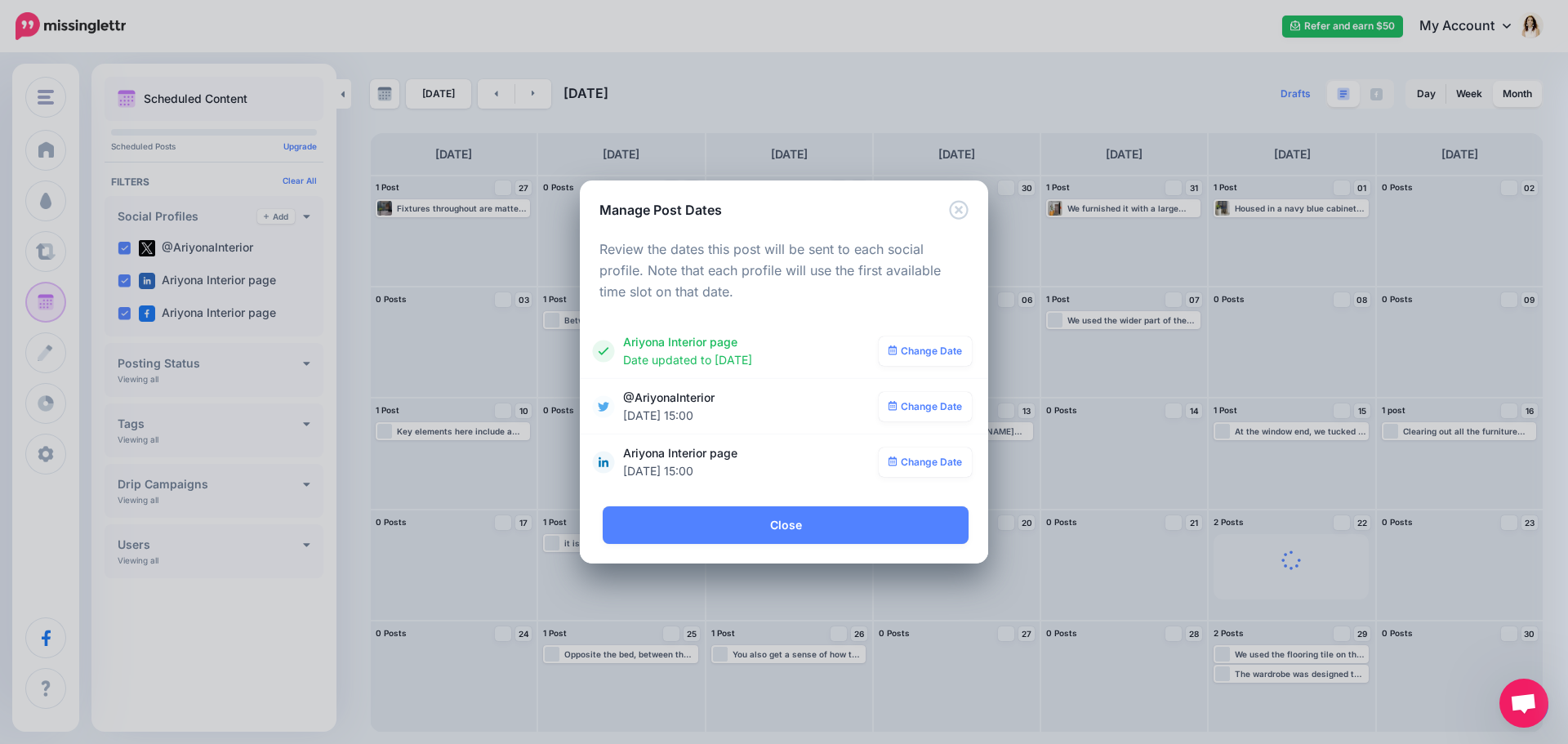
click at [937, 407] on link "Change Date" at bounding box center [926, 407] width 94 height 30
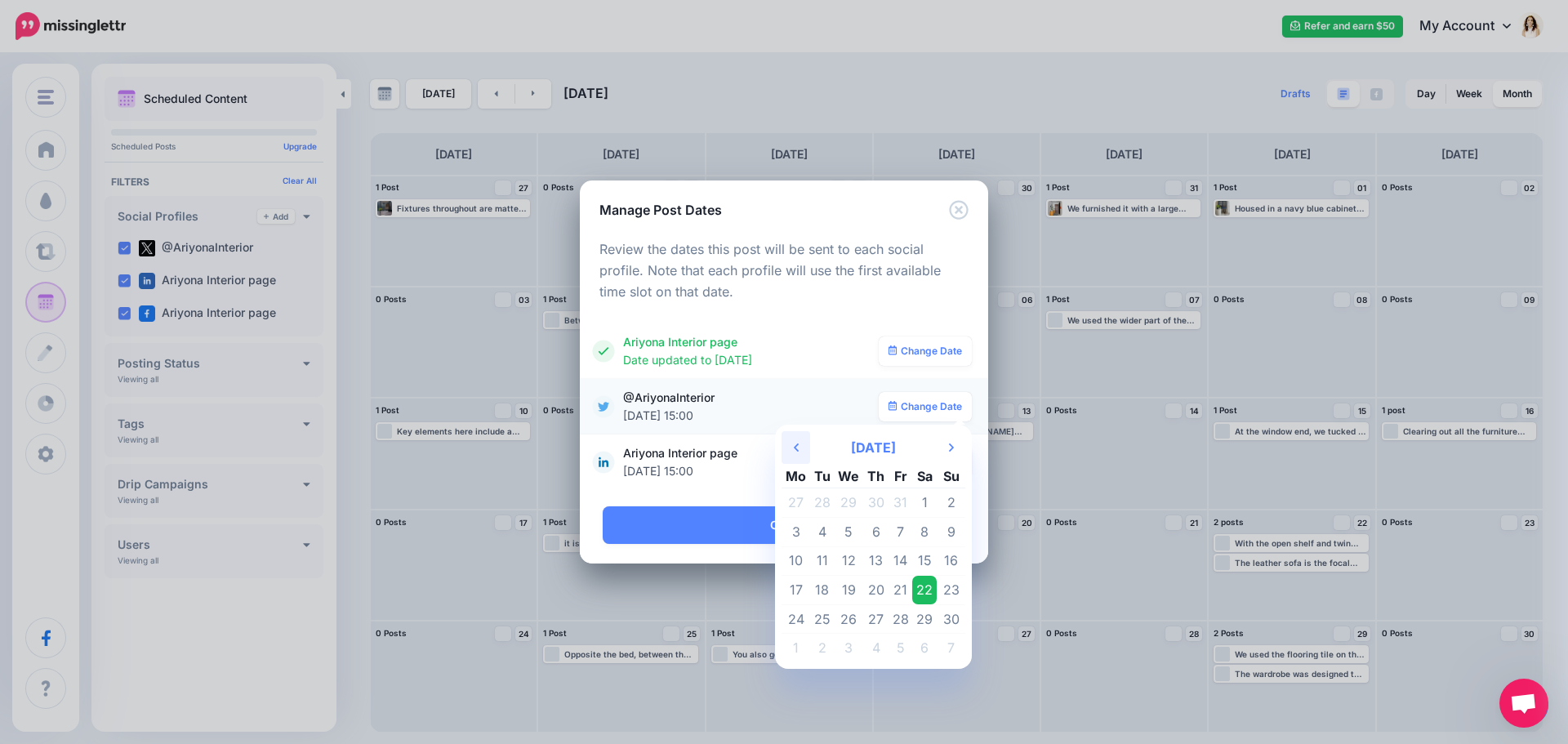
click at [795, 442] on icon "Previous Month" at bounding box center [796, 447] width 4 height 13
click at [799, 591] on td "22" at bounding box center [796, 590] width 29 height 30
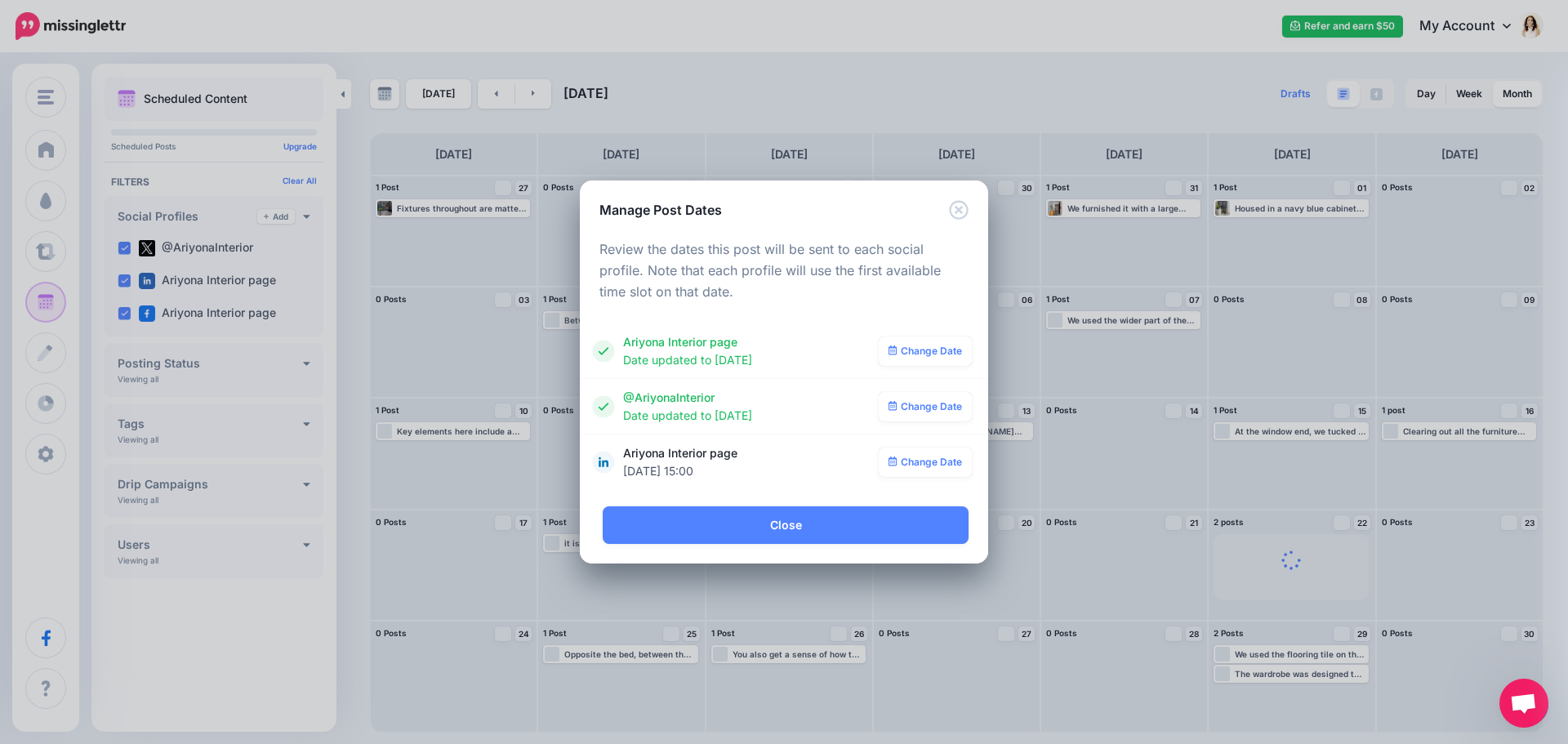
click at [928, 458] on link "Change Date" at bounding box center [926, 461] width 94 height 30
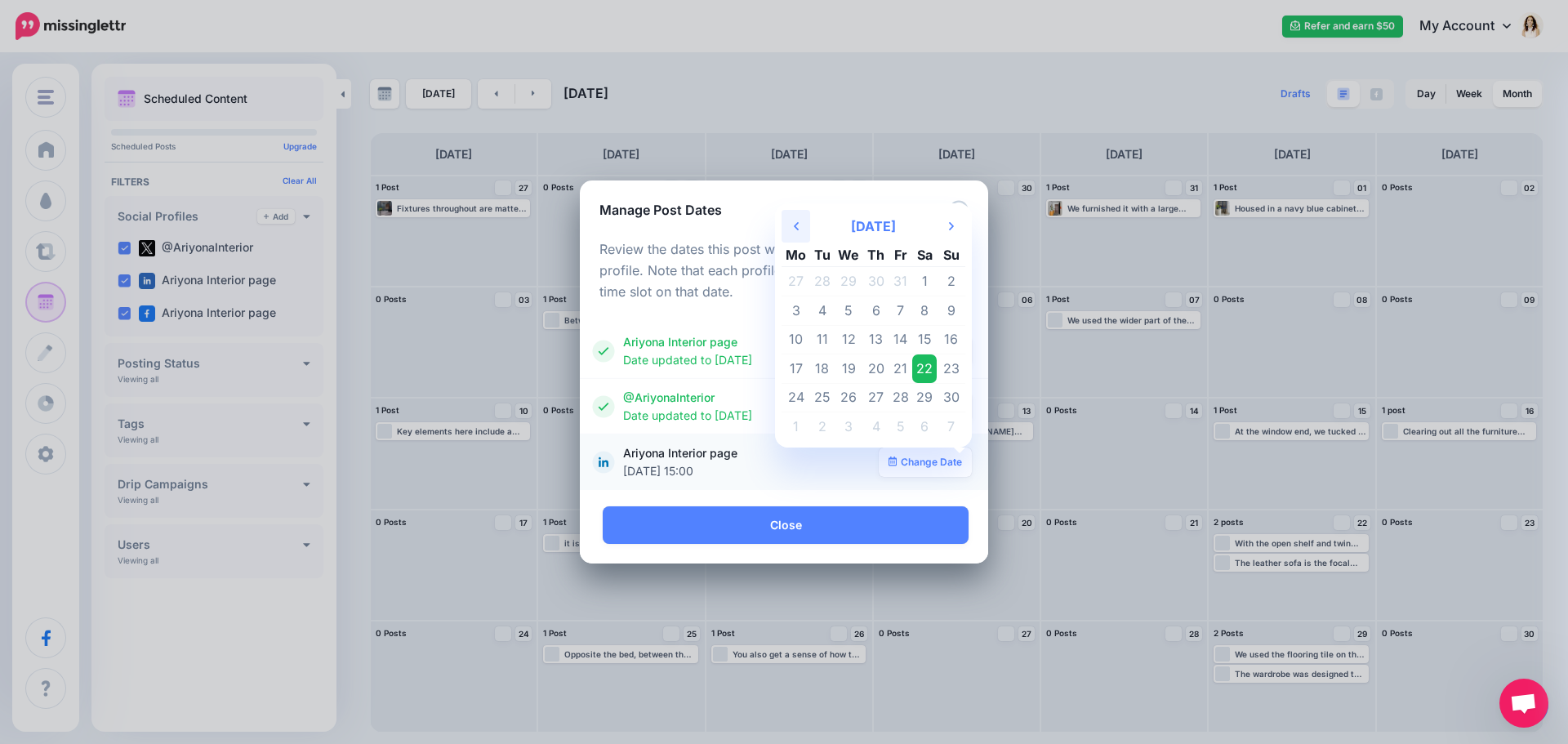
click at [790, 222] on th "Previous Month" at bounding box center [796, 226] width 29 height 32
click at [797, 365] on td "22" at bounding box center [796, 369] width 29 height 30
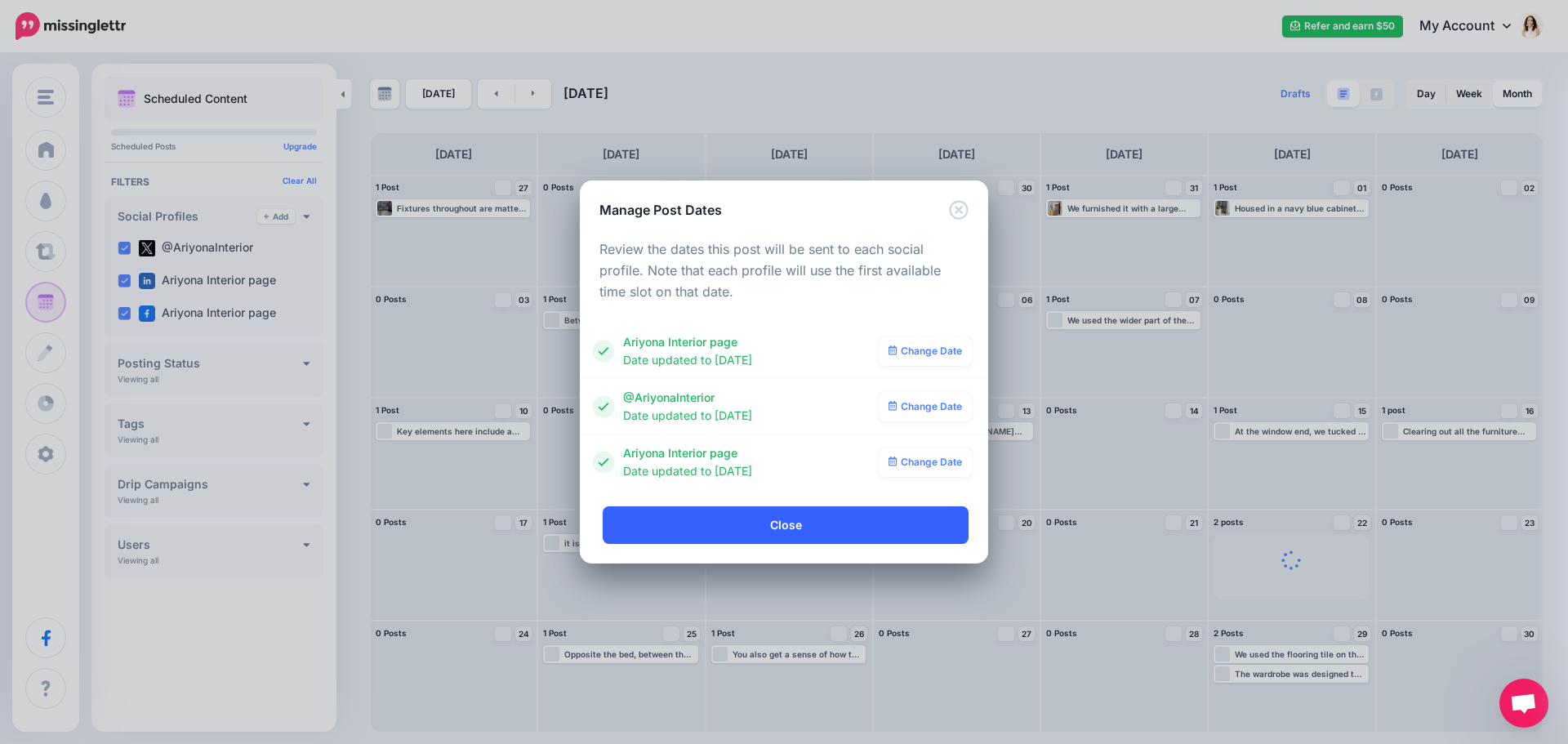
click at [858, 530] on link "Close" at bounding box center [785, 525] width 366 height 38
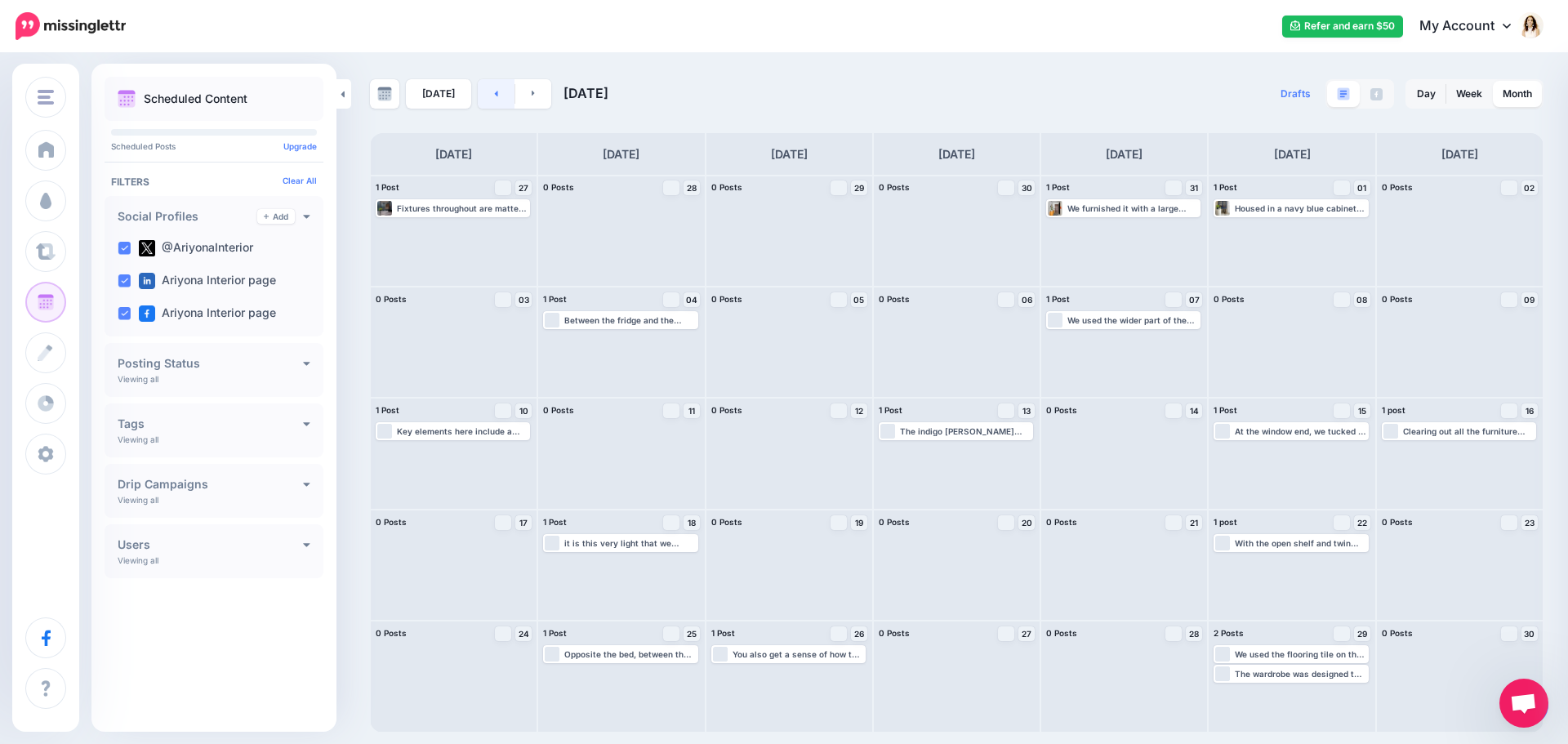
click at [495, 92] on link at bounding box center [496, 93] width 37 height 30
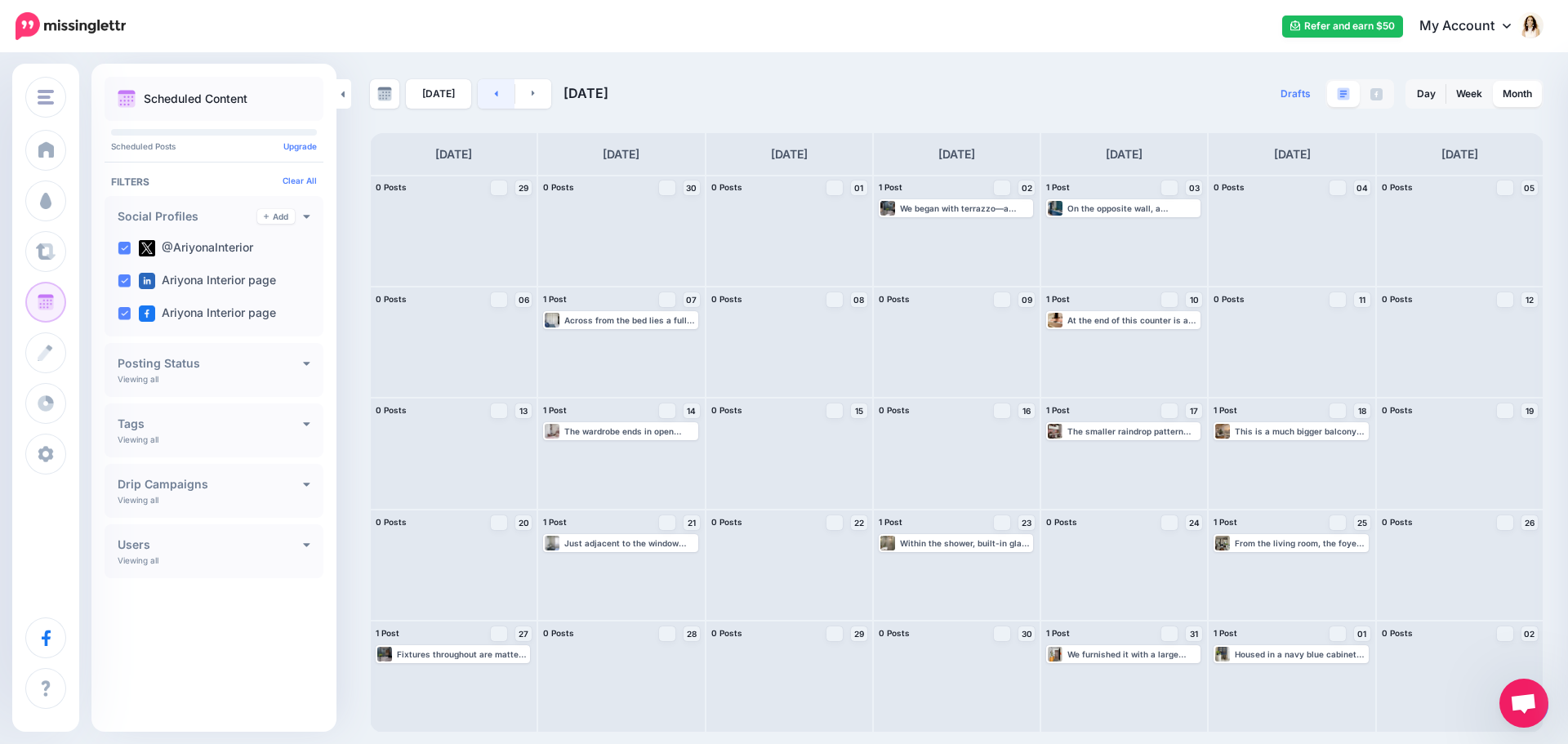
click at [495, 92] on link at bounding box center [496, 93] width 37 height 30
